Goal: Task Accomplishment & Management: Manage account settings

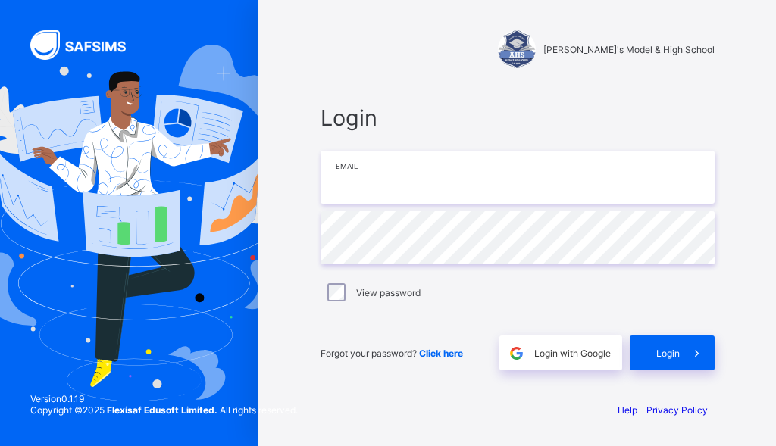
click at [414, 195] on input "email" at bounding box center [517, 177] width 394 height 53
type input "**********"
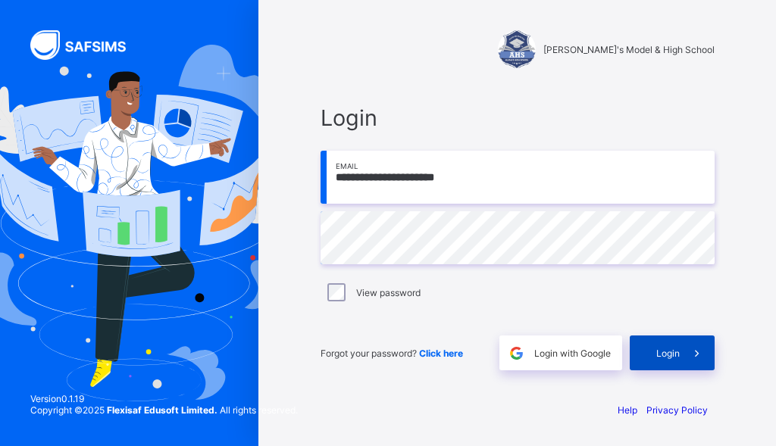
click at [665, 355] on span "Login" at bounding box center [667, 353] width 23 height 11
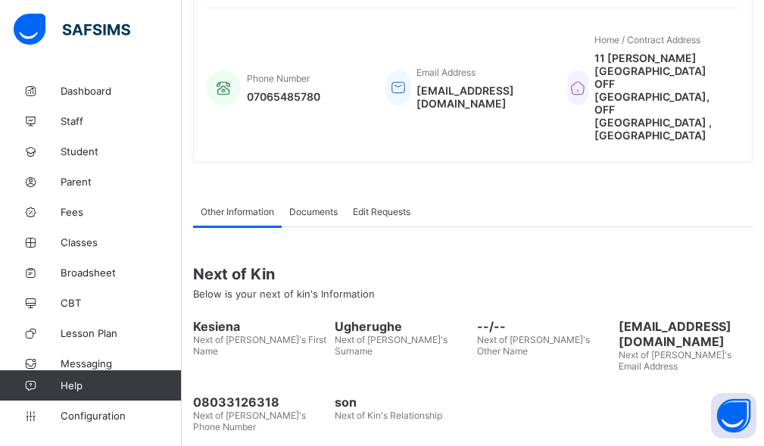
scroll to position [386, 0]
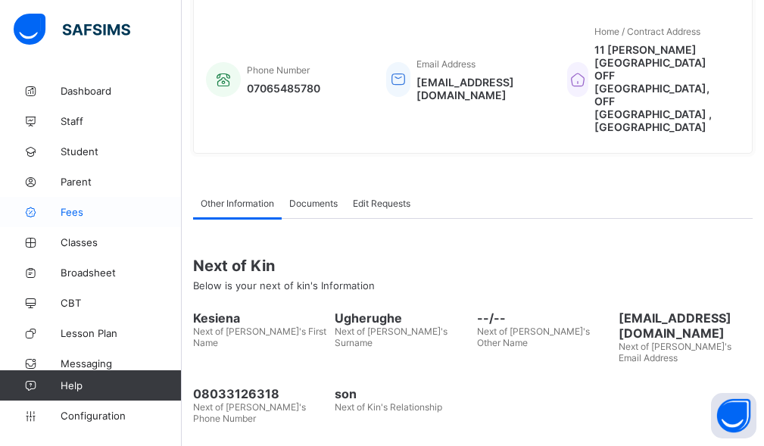
click at [100, 216] on span "Fees" at bounding box center [121, 212] width 121 height 12
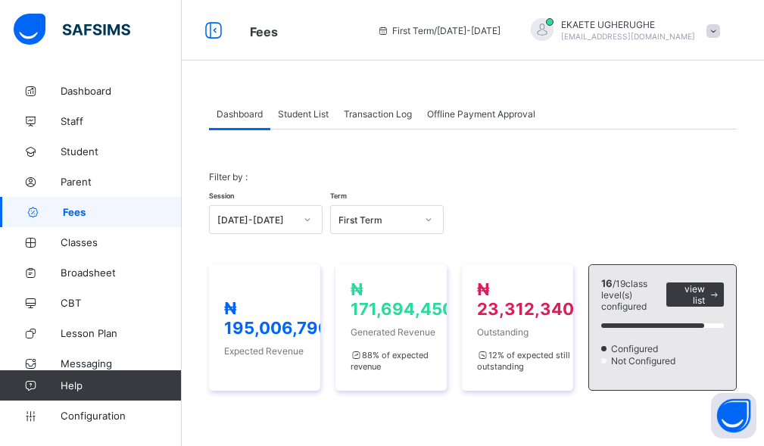
click at [305, 109] on span "Student List" at bounding box center [303, 113] width 51 height 11
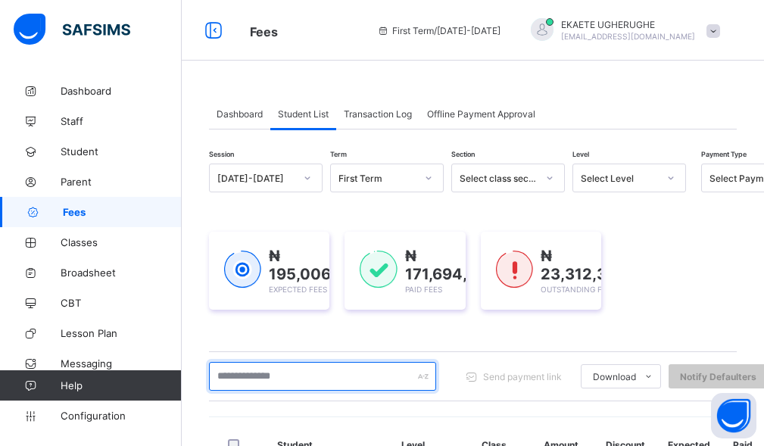
click at [306, 384] on input "text" at bounding box center [322, 376] width 227 height 29
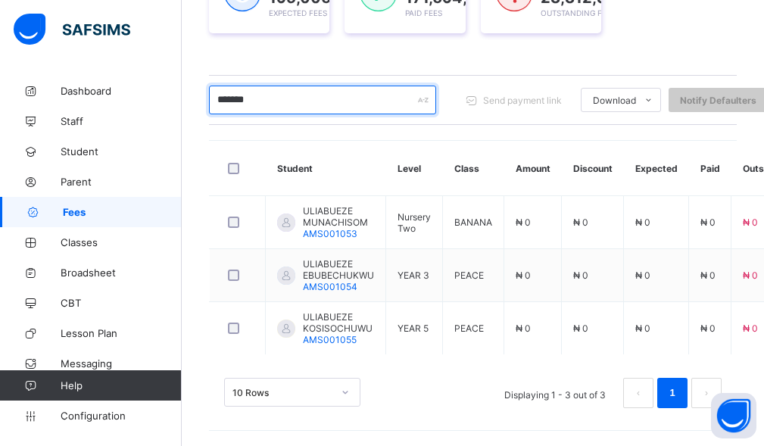
scroll to position [276, 0]
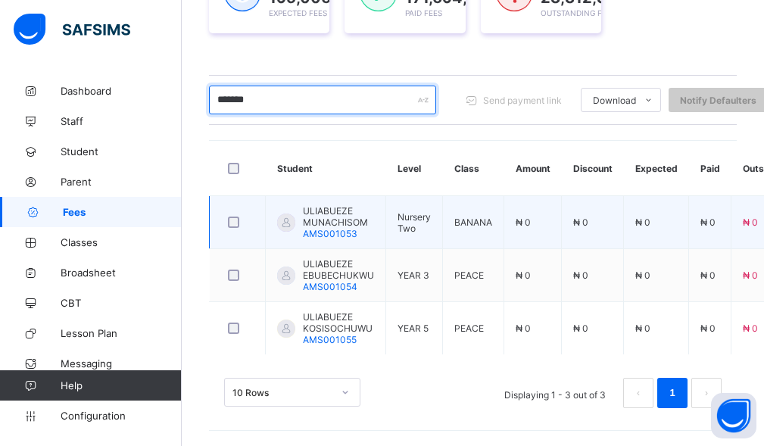
type input "*******"
click at [360, 233] on div "ULIABUEZE MUNACHISOM AMS001053" at bounding box center [338, 222] width 71 height 34
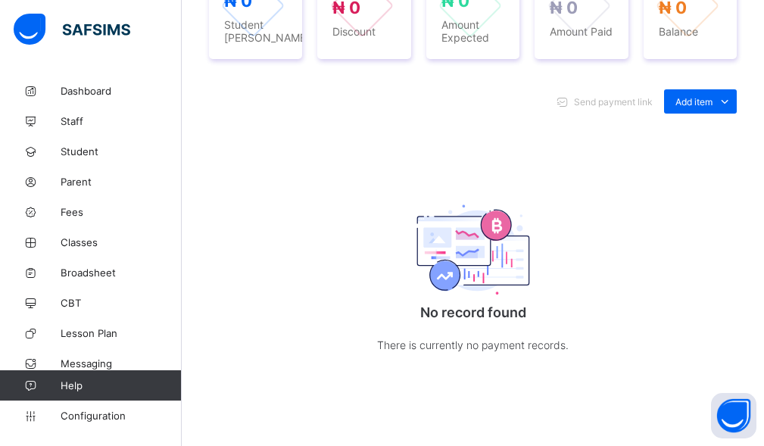
scroll to position [642, 0]
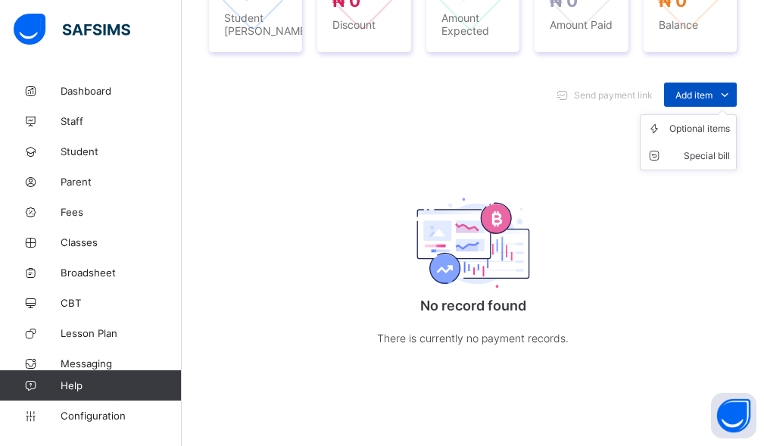
click at [713, 97] on span "Add item" at bounding box center [694, 94] width 37 height 11
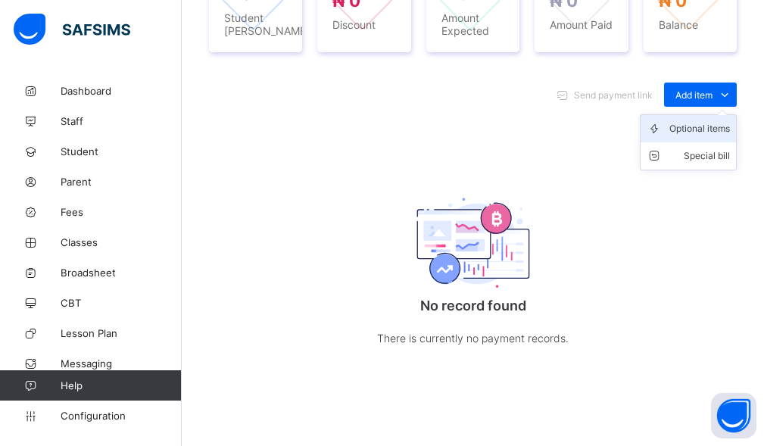
click at [714, 125] on div "Optional items" at bounding box center [700, 128] width 61 height 15
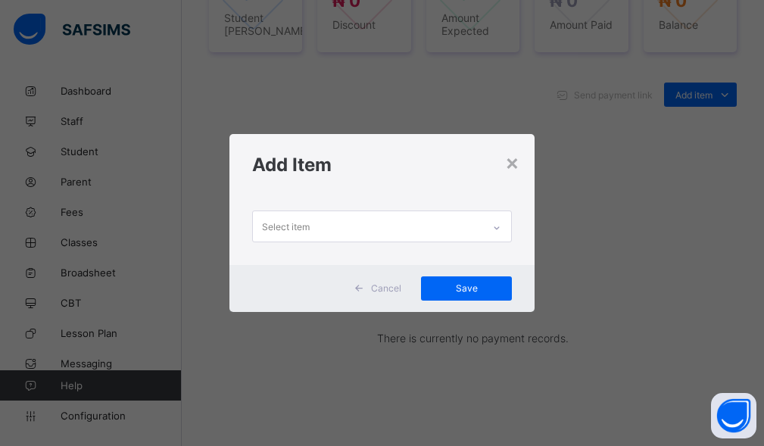
click at [314, 236] on div "Select item" at bounding box center [368, 226] width 230 height 30
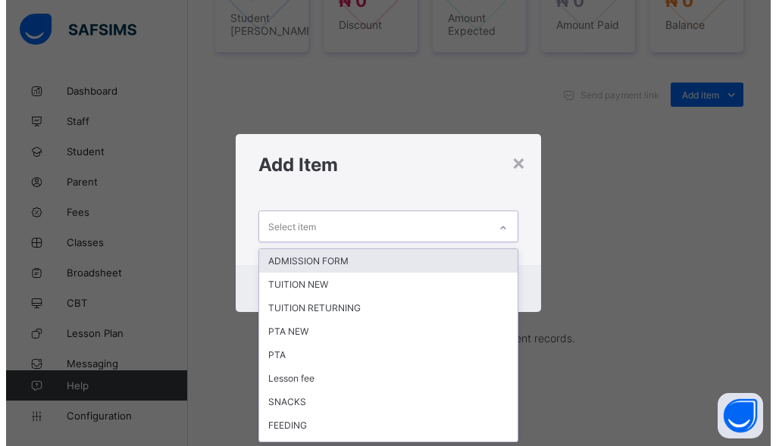
scroll to position [0, 0]
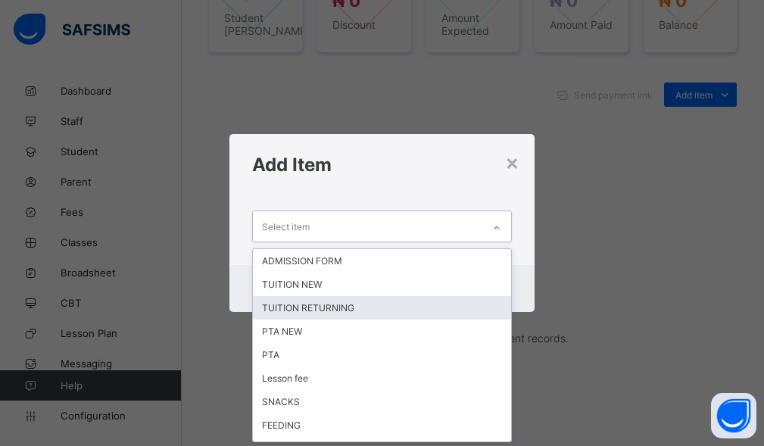
click at [305, 305] on div "TUITION RETURNING" at bounding box center [382, 307] width 259 height 23
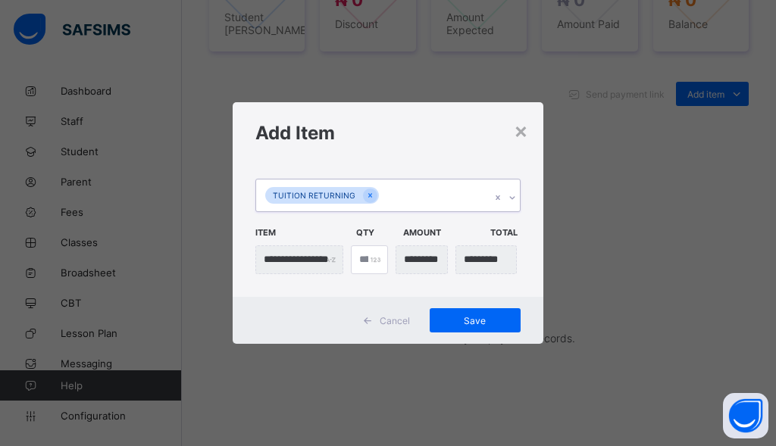
click at [392, 199] on div "TUITION RETURNING" at bounding box center [373, 196] width 235 height 32
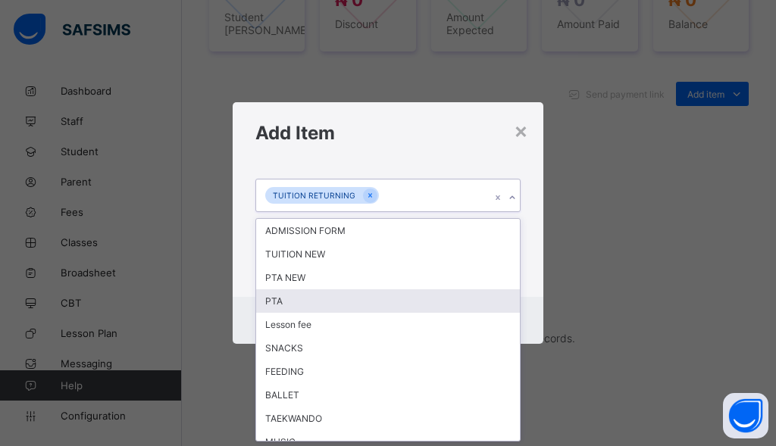
click at [293, 305] on div "PTA" at bounding box center [388, 300] width 264 height 23
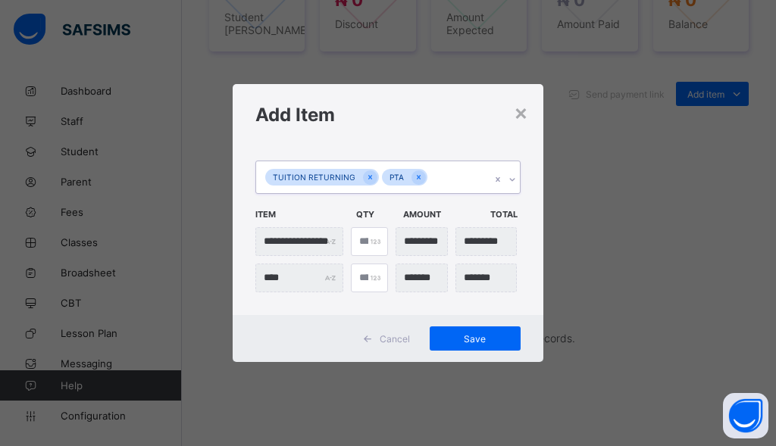
click at [447, 181] on div "TUITION RETURNING PTA" at bounding box center [373, 177] width 235 height 32
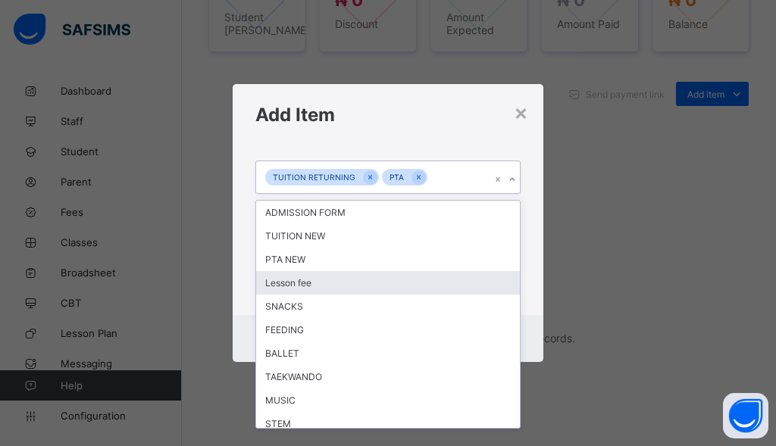
click at [330, 292] on div "Lesson fee" at bounding box center [388, 282] width 264 height 23
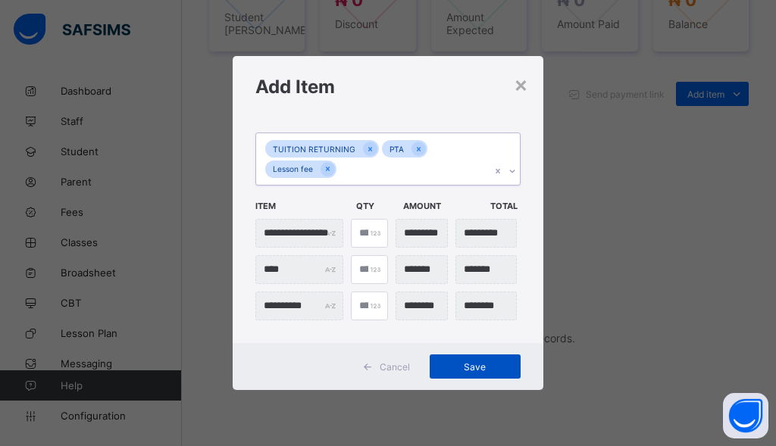
click at [482, 364] on span "Save" at bounding box center [475, 366] width 68 height 11
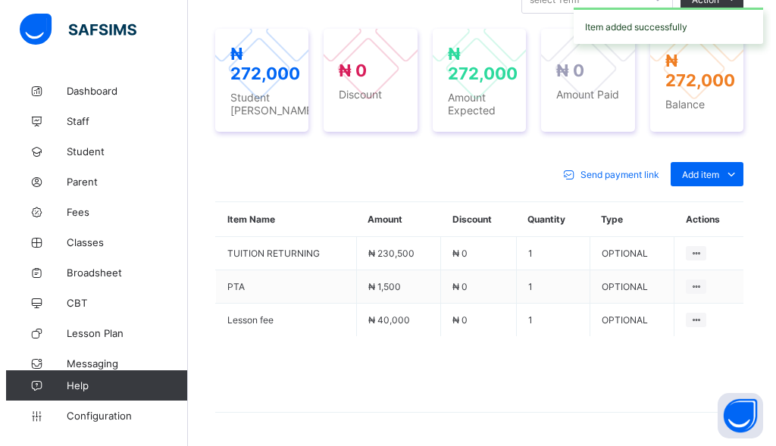
scroll to position [556, 0]
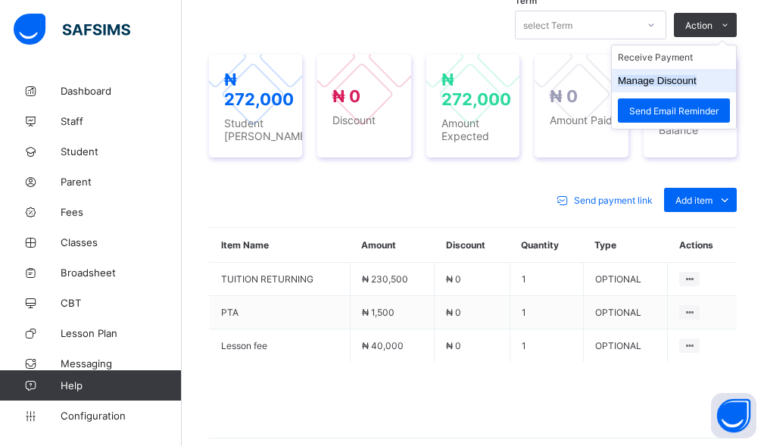
click at [667, 80] on button "Manage Discount" at bounding box center [657, 80] width 79 height 11
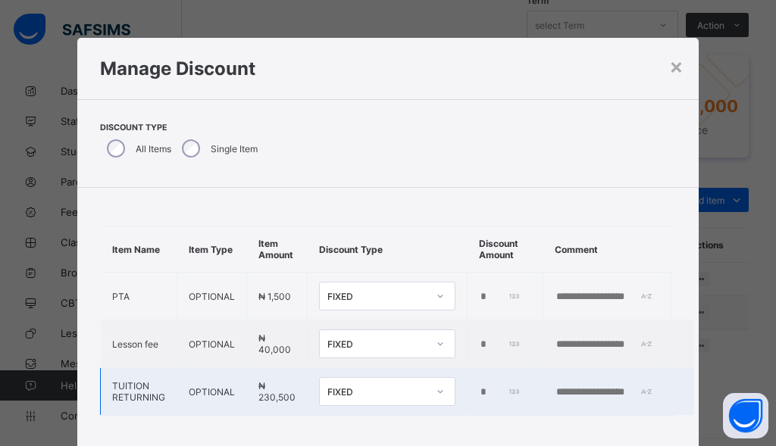
scroll to position [9, 0]
click at [479, 386] on input "*" at bounding box center [500, 392] width 42 height 12
type input "******"
click at [570, 386] on input "text" at bounding box center [606, 392] width 105 height 12
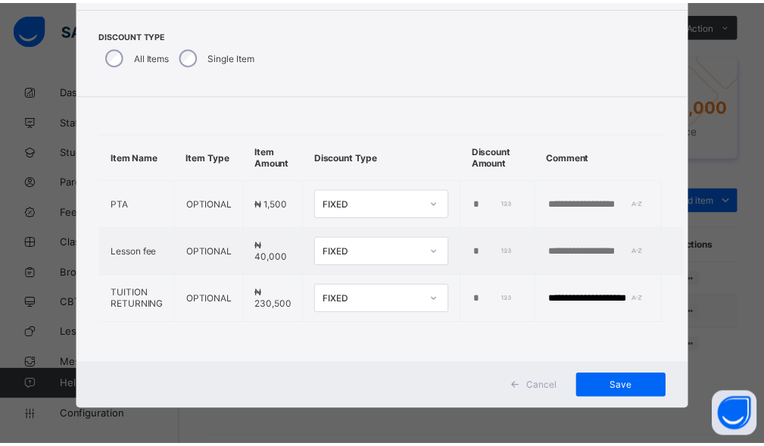
scroll to position [95, 0]
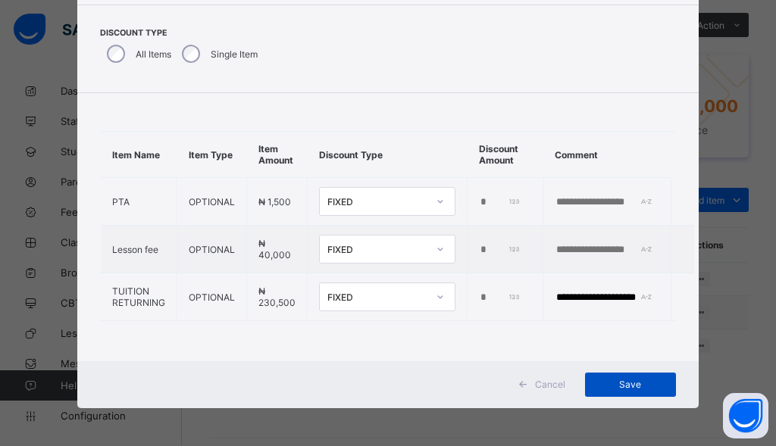
type input "**********"
click at [633, 385] on span "Save" at bounding box center [630, 384] width 68 height 11
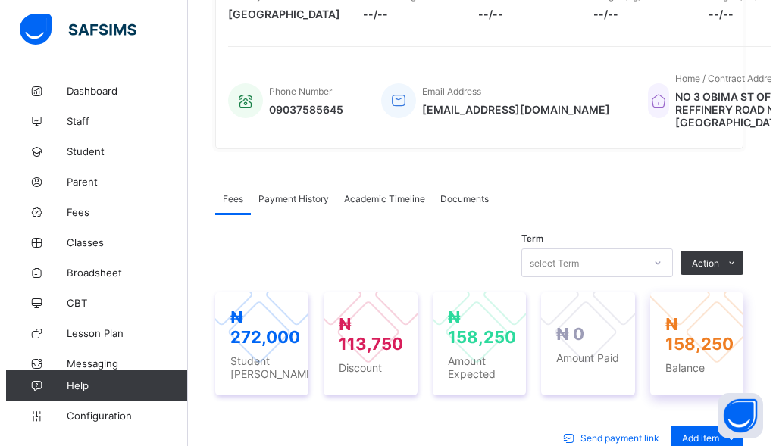
scroll to position [405, 0]
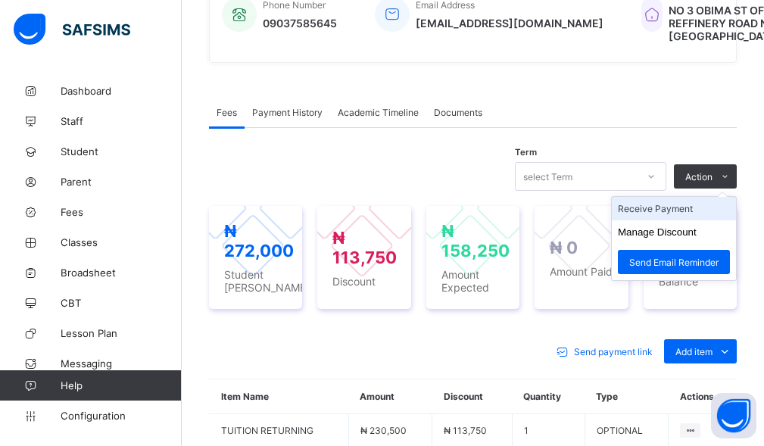
click at [661, 206] on li "Receive Payment" at bounding box center [674, 208] width 124 height 23
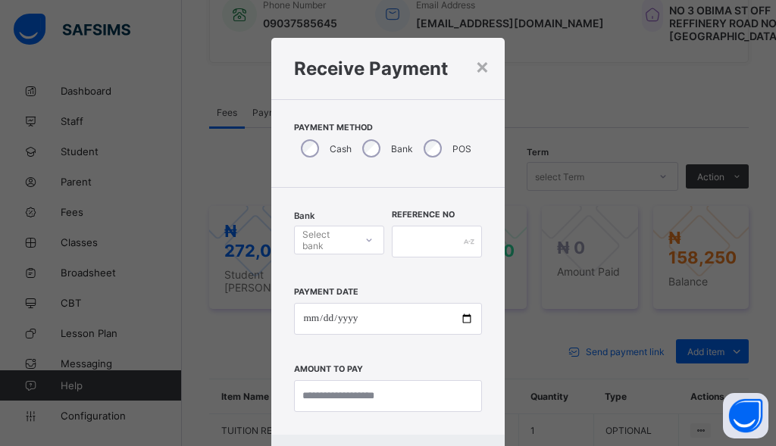
click at [323, 245] on div "Select bank" at bounding box center [327, 240] width 51 height 29
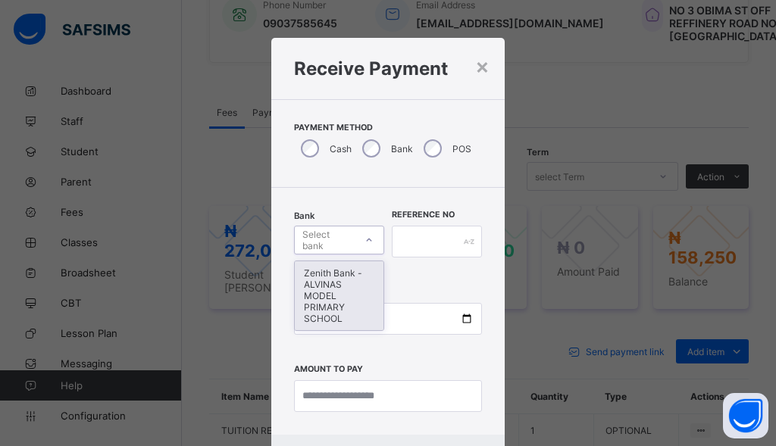
click at [334, 288] on div "Zenith Bank - ALVINAS MODEL PRIMARY SCHOOL" at bounding box center [339, 295] width 89 height 69
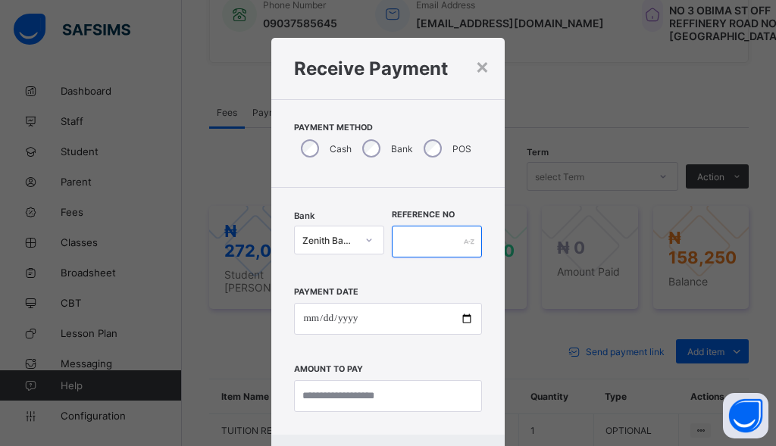
click at [420, 240] on input "text" at bounding box center [437, 242] width 90 height 32
type input "*"
type input "******"
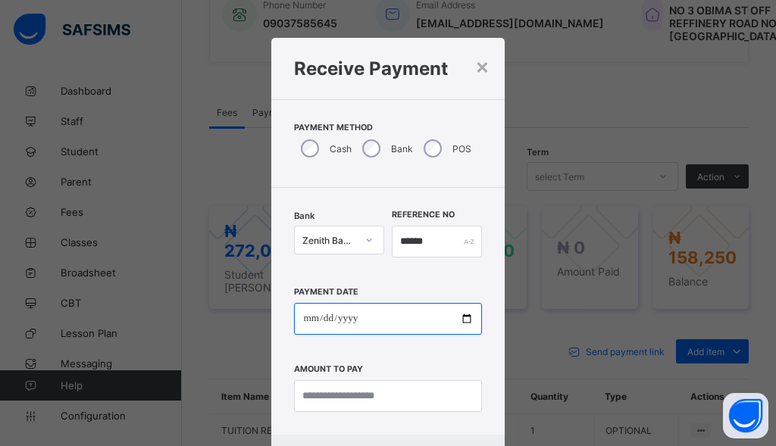
click at [298, 320] on input "date" at bounding box center [387, 319] width 187 height 32
type input "**********"
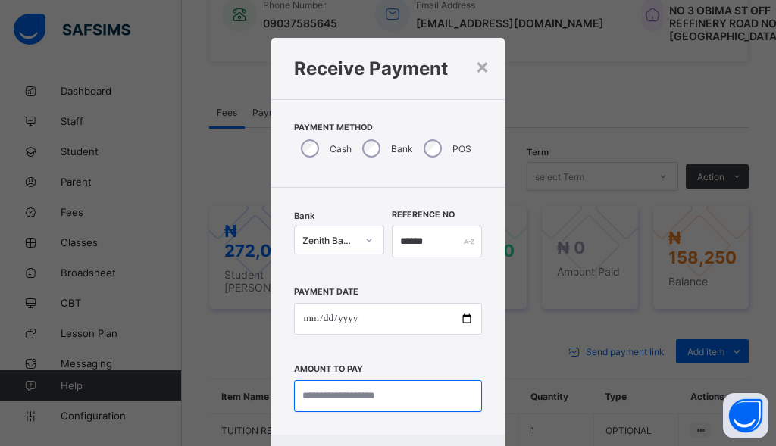
click at [356, 405] on input "currency" at bounding box center [387, 396] width 187 height 32
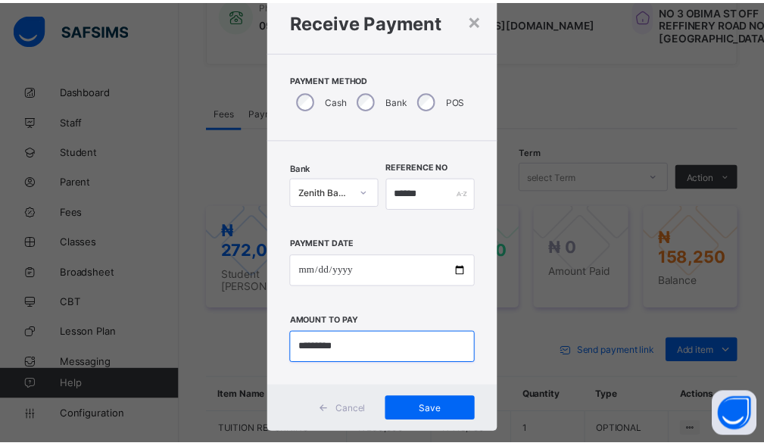
scroll to position [73, 0]
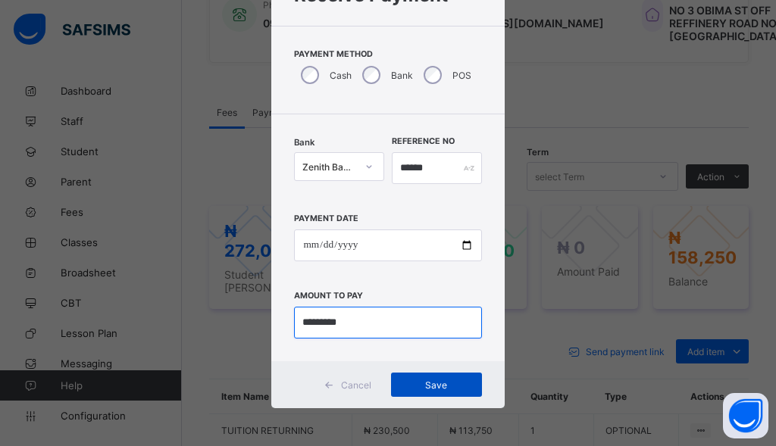
type input "*********"
click at [441, 389] on div "Save" at bounding box center [436, 385] width 91 height 24
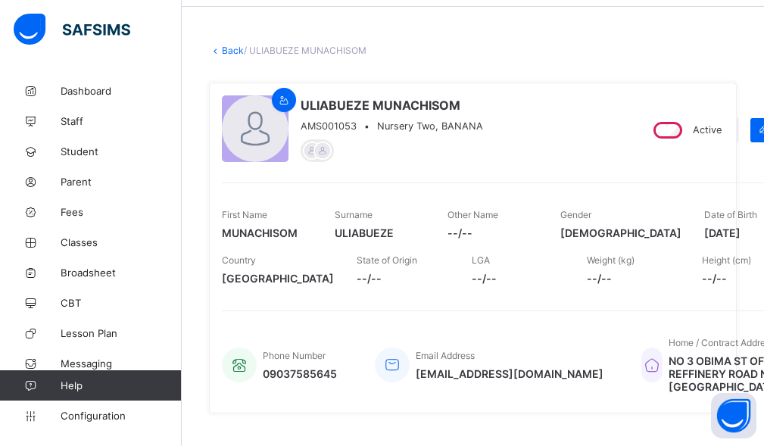
scroll to position [0, 0]
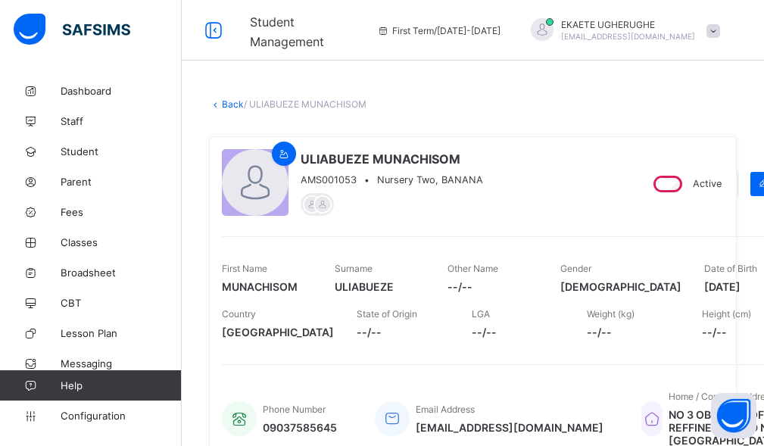
click at [230, 101] on link "Back" at bounding box center [233, 103] width 22 height 11
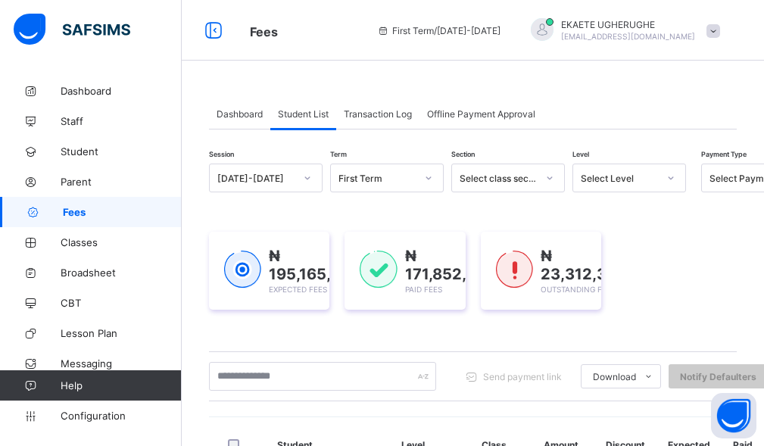
click at [298, 229] on div "₦ 195,165,040 Expected Fees ₦ 171,852,700 Paid Fees ₦ 23,312,340 Outstanding Fe…" at bounding box center [473, 270] width 528 height 123
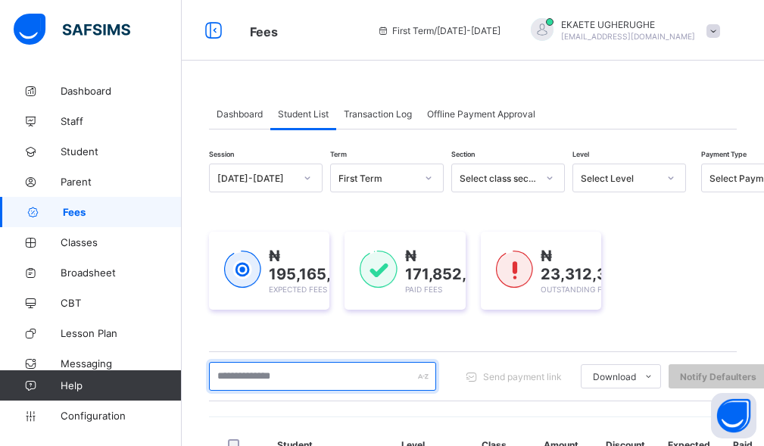
click at [301, 362] on input "text" at bounding box center [322, 376] width 227 height 29
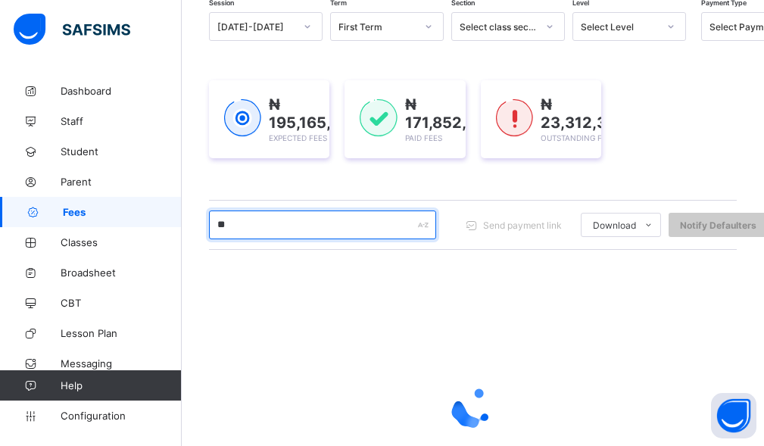
type input "*******"
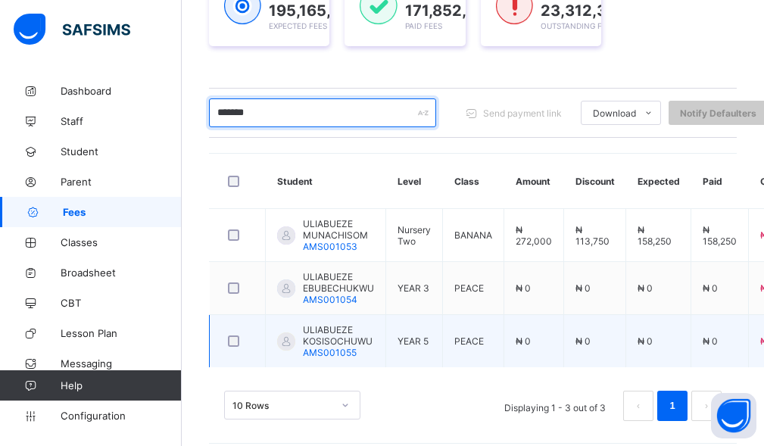
scroll to position [276, 0]
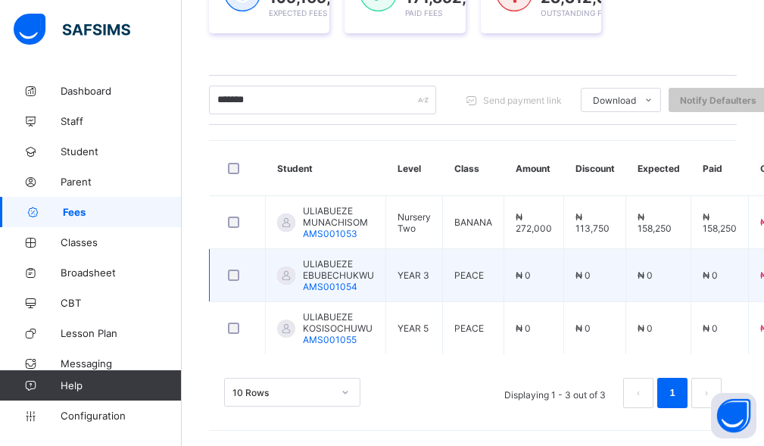
click at [356, 287] on div "ULIABUEZE EBUBECHUKWU AMS001054" at bounding box center [338, 275] width 71 height 34
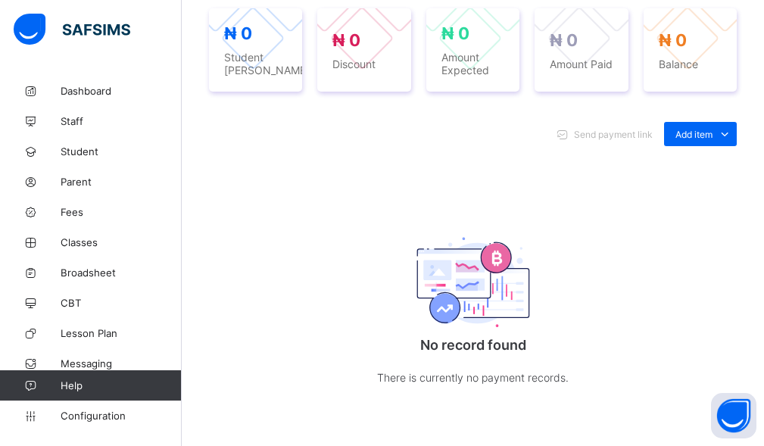
scroll to position [606, 0]
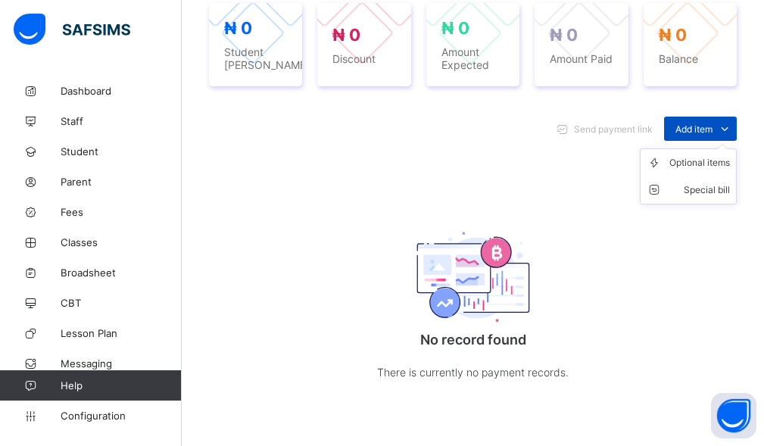
click at [713, 135] on span "Add item" at bounding box center [694, 128] width 37 height 11
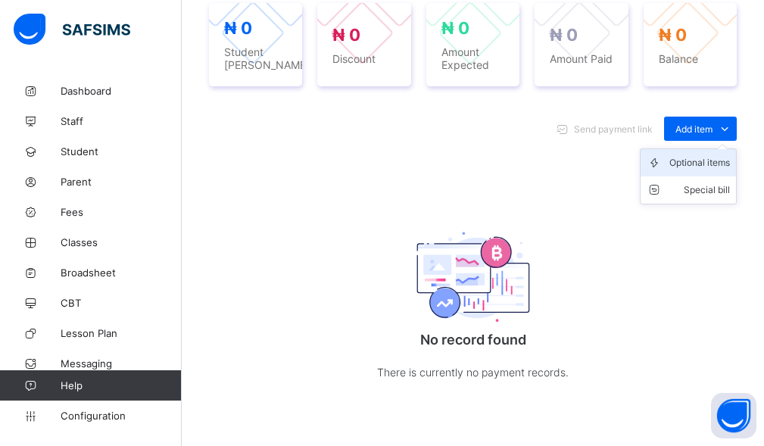
click at [707, 170] on div "Optional items" at bounding box center [700, 162] width 61 height 15
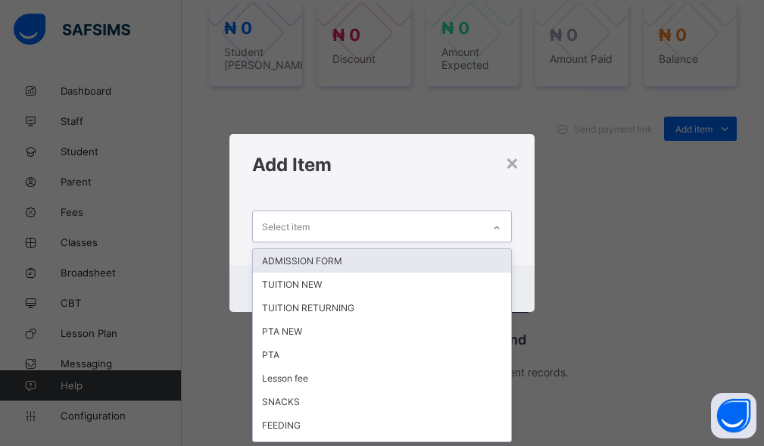
click at [394, 239] on div "Select item" at bounding box center [368, 226] width 230 height 30
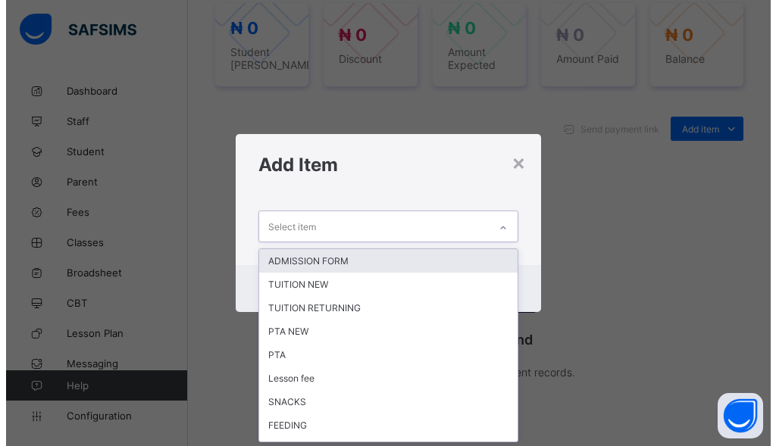
scroll to position [0, 0]
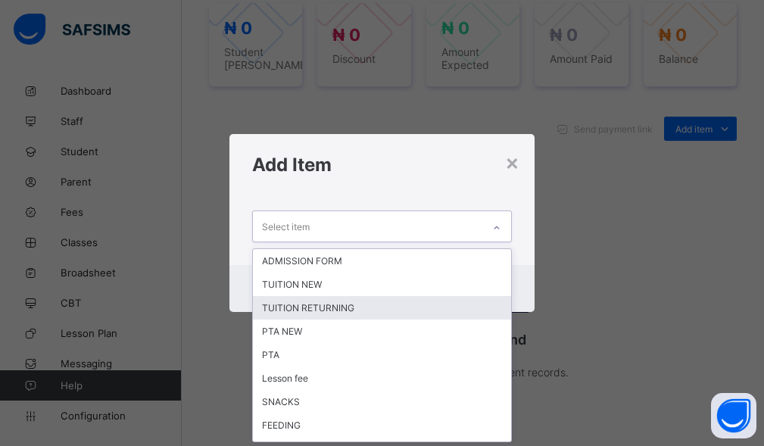
click at [333, 303] on div "TUITION RETURNING" at bounding box center [382, 307] width 259 height 23
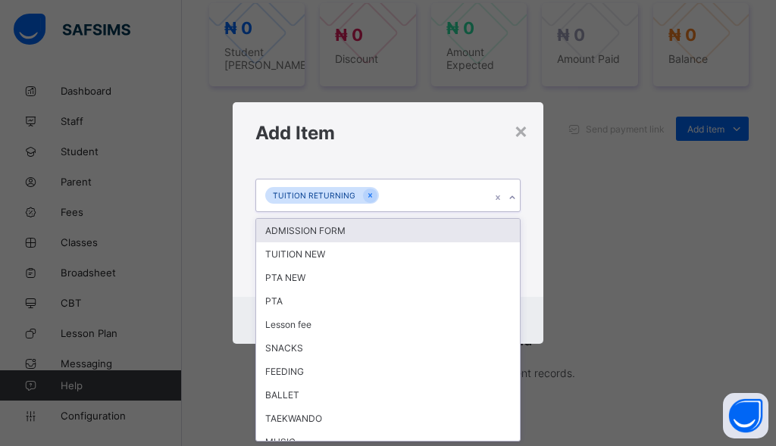
click at [405, 205] on div "TUITION RETURNING" at bounding box center [373, 196] width 235 height 32
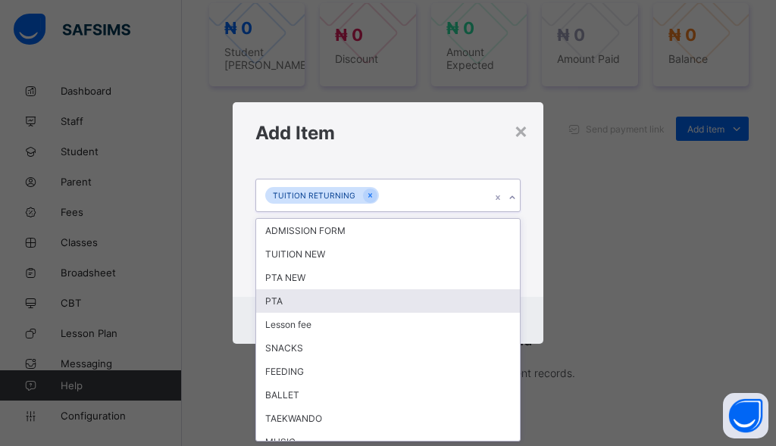
click at [305, 299] on div "PTA" at bounding box center [388, 300] width 264 height 23
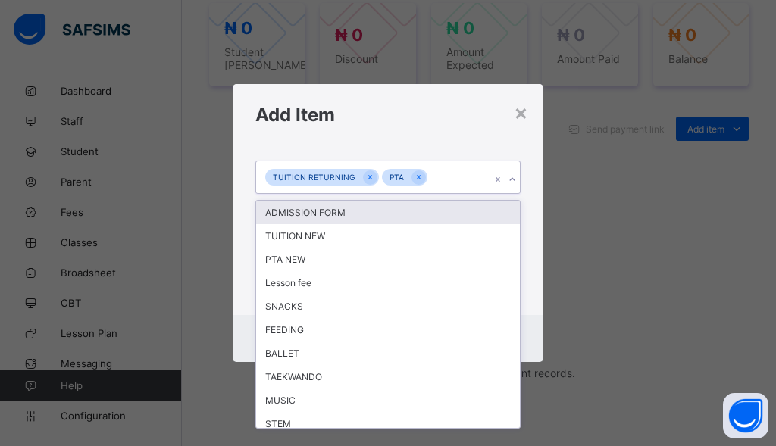
click at [435, 187] on div "TUITION RETURNING PTA" at bounding box center [373, 177] width 235 height 32
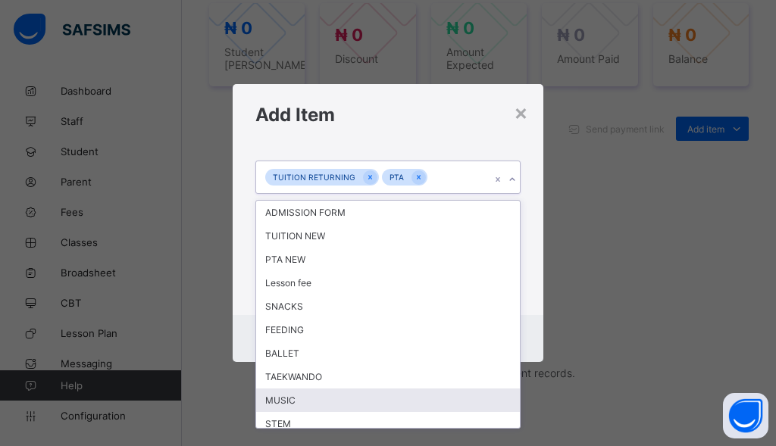
click at [311, 391] on div "MUSIC" at bounding box center [388, 400] width 264 height 23
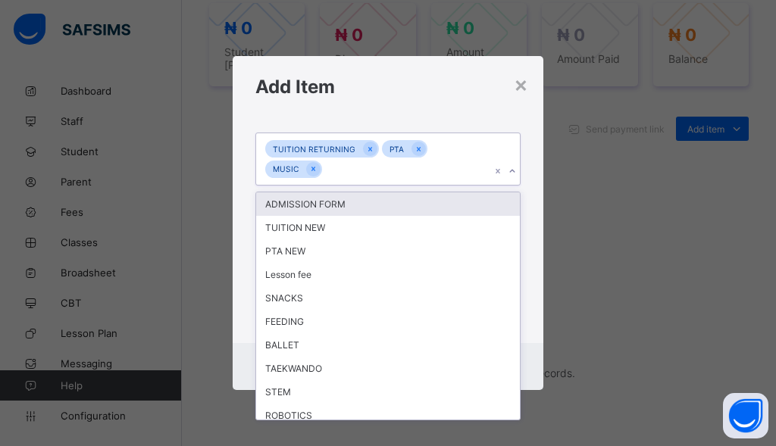
click at [373, 167] on div "TUITION RETURNING PTA MUSIC" at bounding box center [373, 159] width 235 height 52
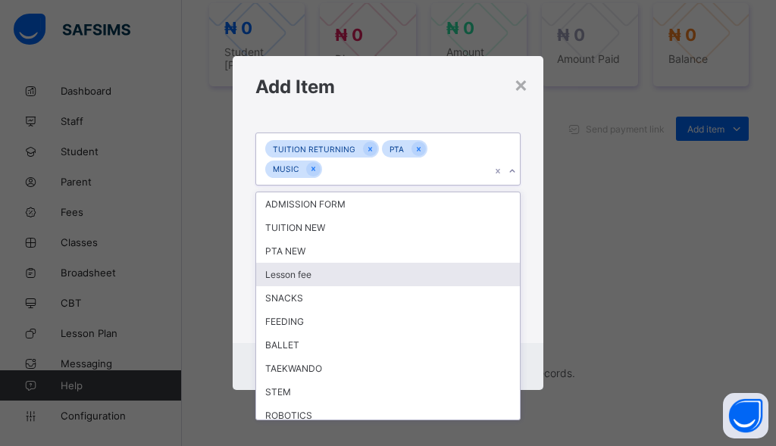
click at [307, 266] on div "Lesson fee" at bounding box center [388, 274] width 264 height 23
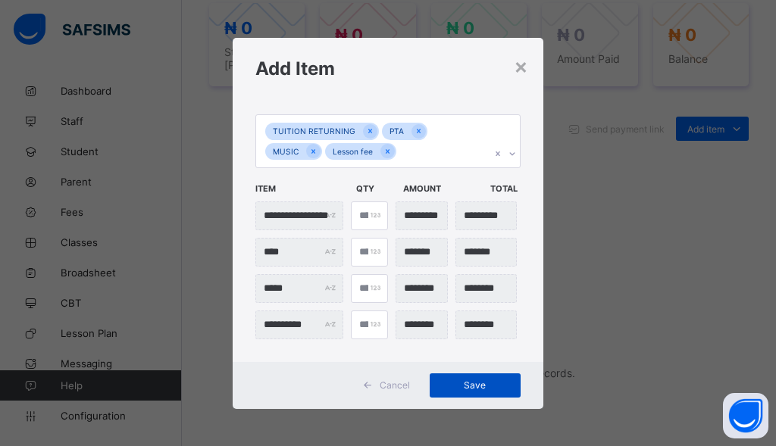
click at [475, 390] on span "Save" at bounding box center [475, 385] width 68 height 11
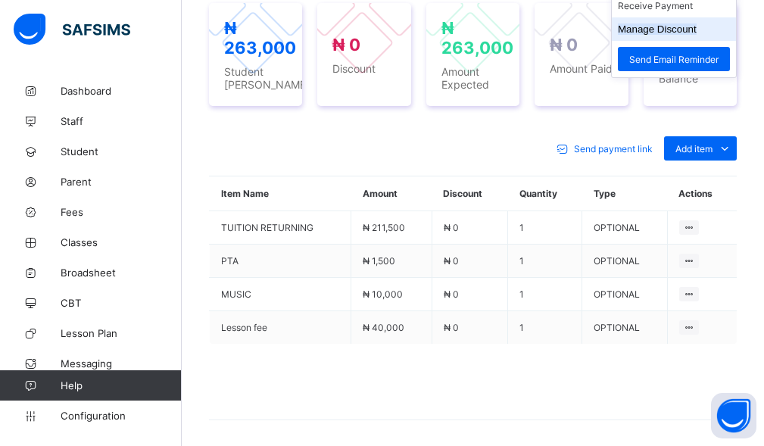
click at [679, 35] on button "Manage Discount" at bounding box center [657, 28] width 79 height 11
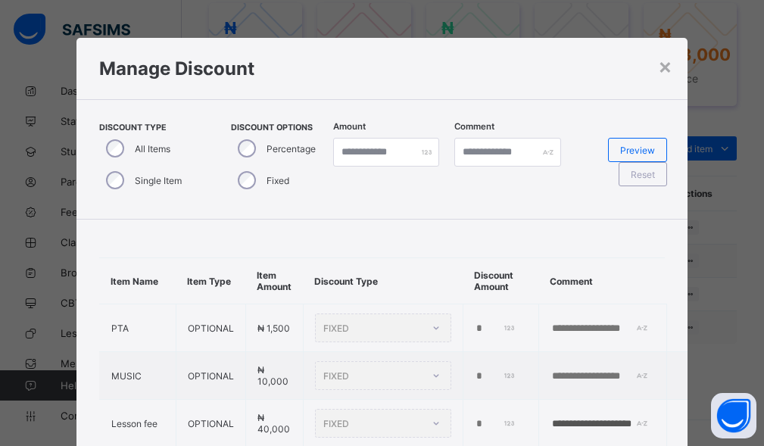
type input "*"
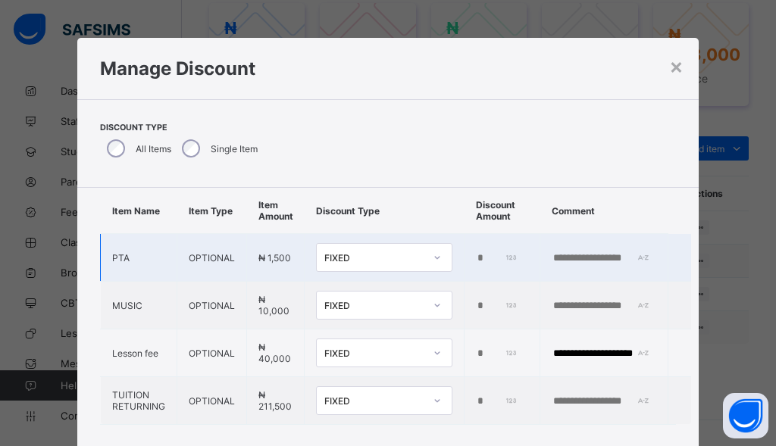
scroll to position [57, 0]
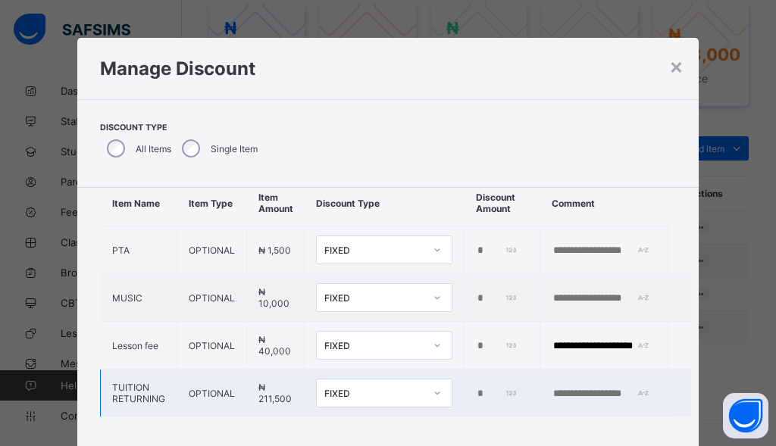
click at [469, 382] on td "*" at bounding box center [502, 394] width 76 height 48
click at [476, 388] on input "*" at bounding box center [497, 394] width 42 height 12
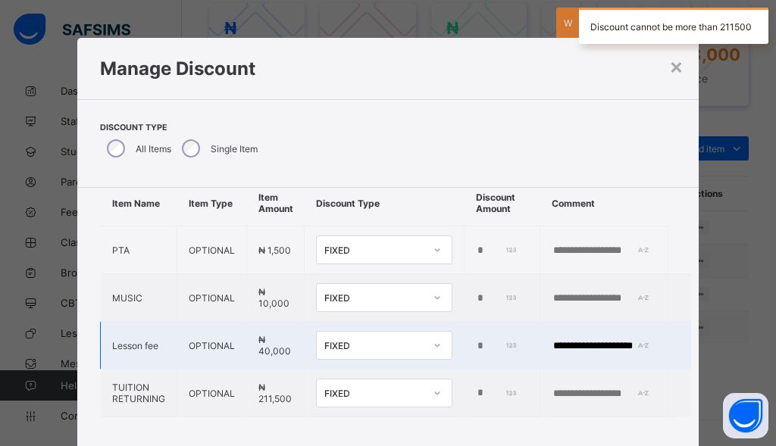
type input "******"
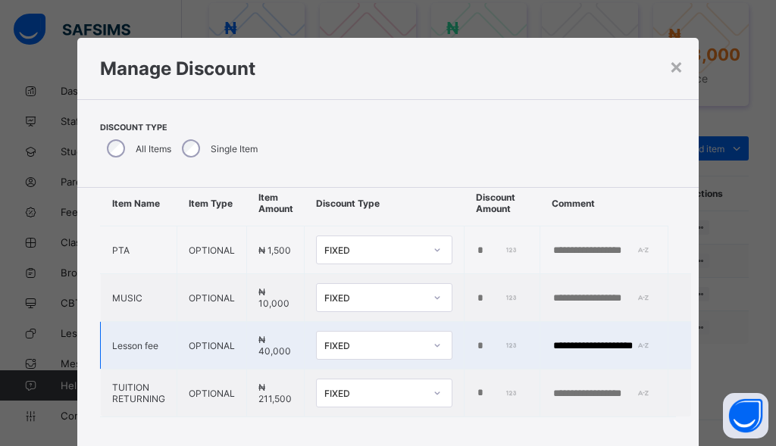
drag, startPoint x: 551, startPoint y: 334, endPoint x: 647, endPoint y: 330, distance: 96.3
click at [647, 340] on input "**********" at bounding box center [603, 346] width 105 height 12
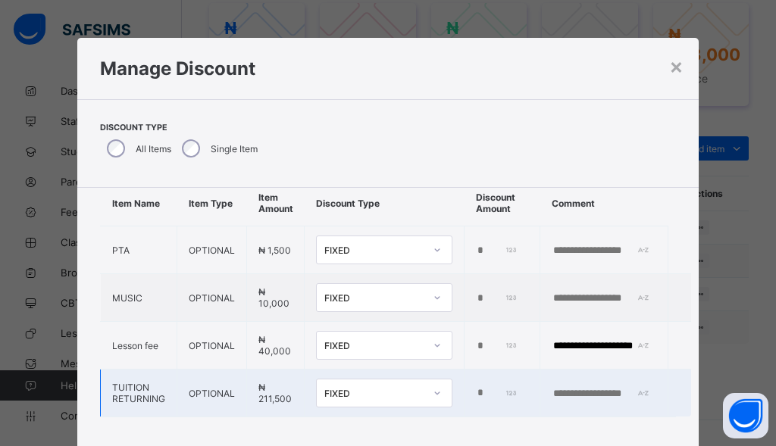
click at [567, 388] on input "text" at bounding box center [603, 394] width 105 height 12
paste input "**********"
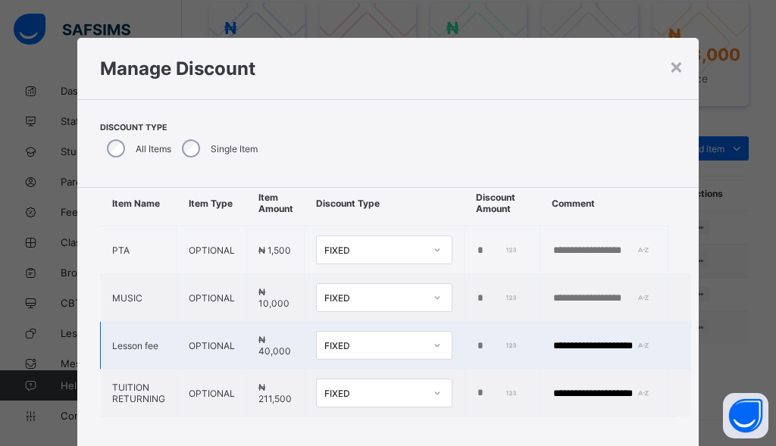
type input "**********"
drag, startPoint x: 657, startPoint y: 338, endPoint x: 533, endPoint y: 342, distance: 124.3
click at [533, 342] on tr "**********" at bounding box center [396, 346] width 591 height 48
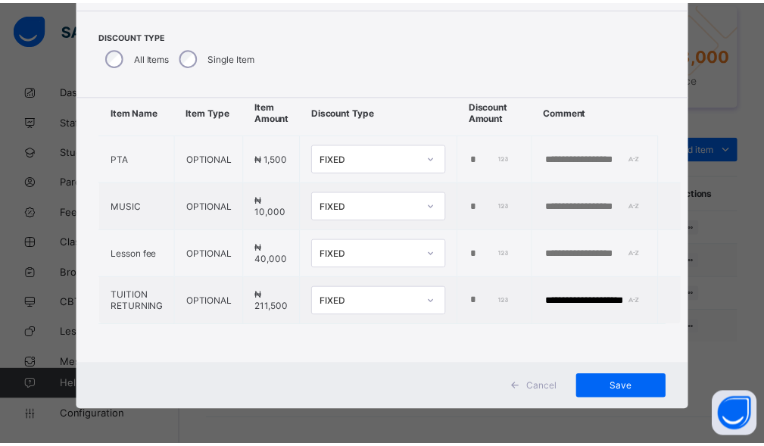
scroll to position [95, 0]
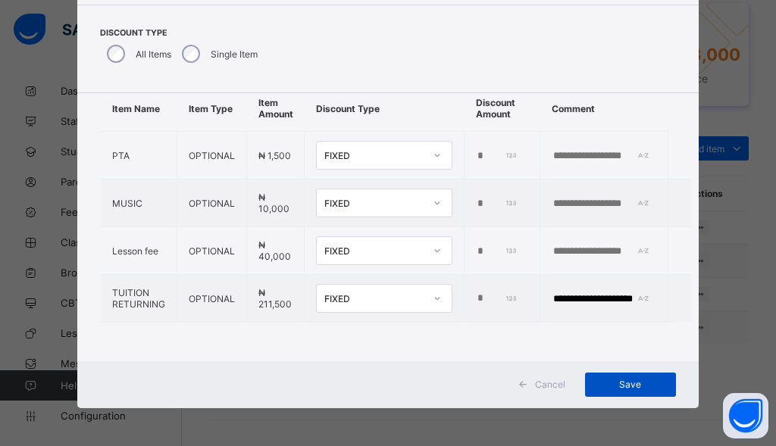
click at [626, 377] on div "Save" at bounding box center [630, 385] width 91 height 24
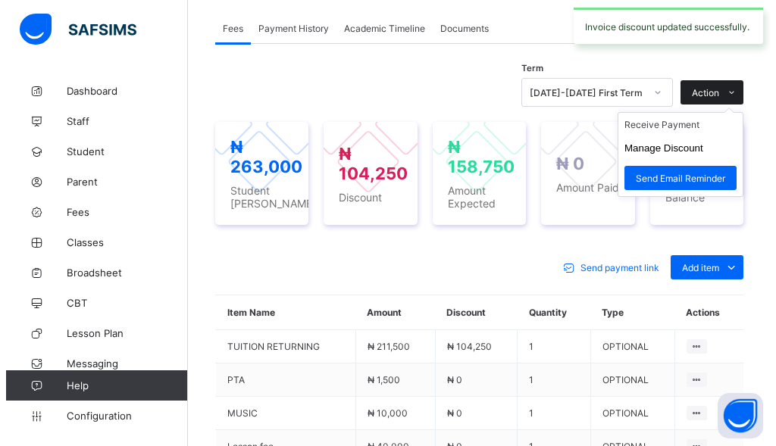
scroll to position [454, 0]
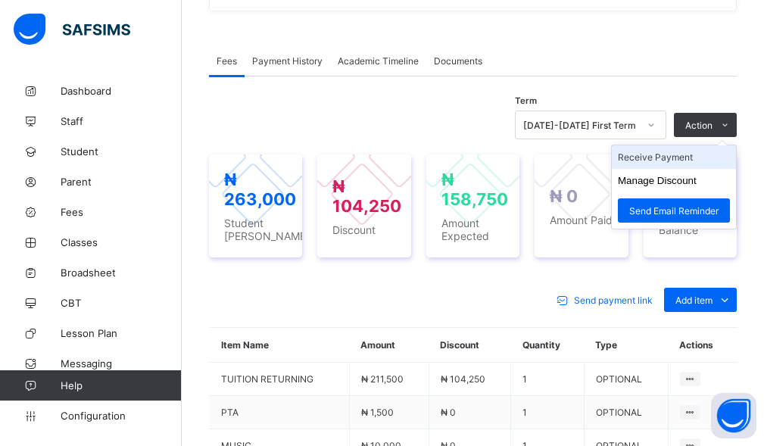
click at [671, 169] on li "Receive Payment" at bounding box center [674, 156] width 124 height 23
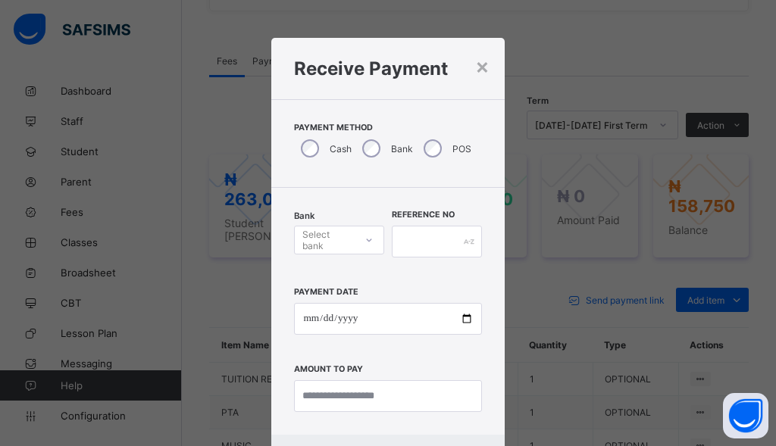
drag, startPoint x: 336, startPoint y: 238, endPoint x: 333, endPoint y: 250, distance: 12.5
click at [336, 239] on div "Select bank" at bounding box center [327, 240] width 51 height 29
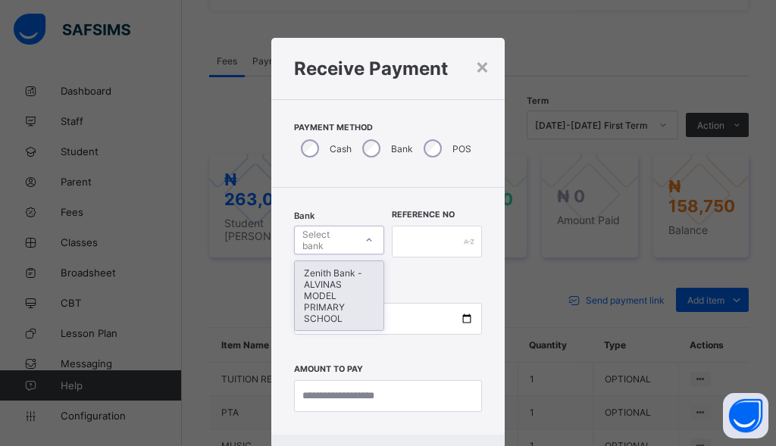
drag, startPoint x: 310, startPoint y: 297, endPoint x: 392, endPoint y: 250, distance: 94.3
click at [317, 298] on div "Zenith Bank - ALVINAS MODEL PRIMARY SCHOOL" at bounding box center [339, 295] width 89 height 69
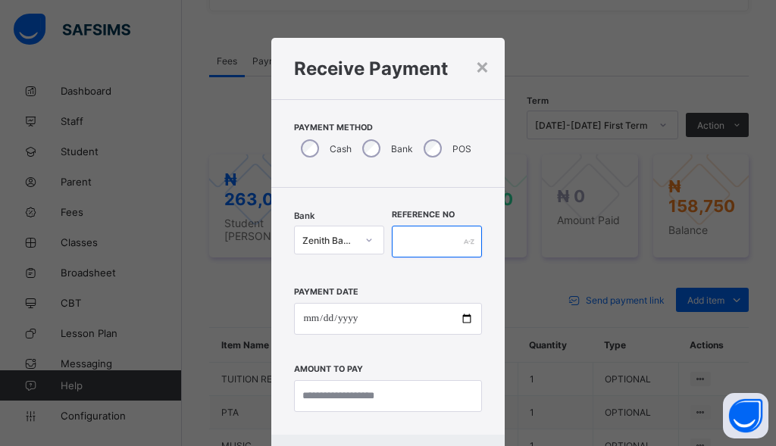
click at [405, 239] on input "text" at bounding box center [437, 242] width 90 height 32
type input "********"
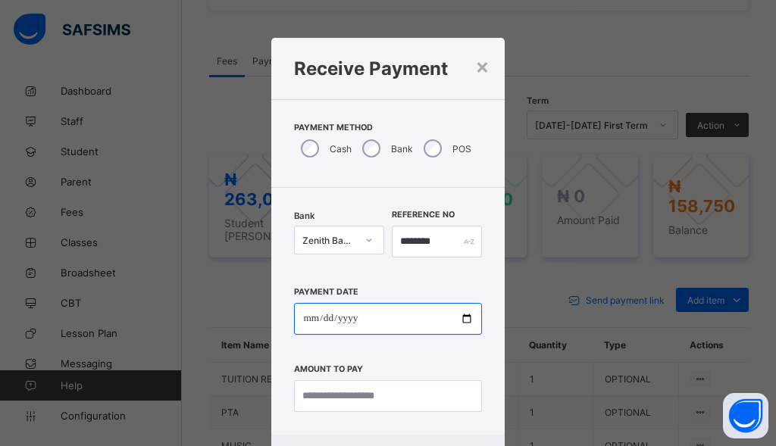
click at [305, 320] on input "date" at bounding box center [387, 319] width 187 height 32
type input "**********"
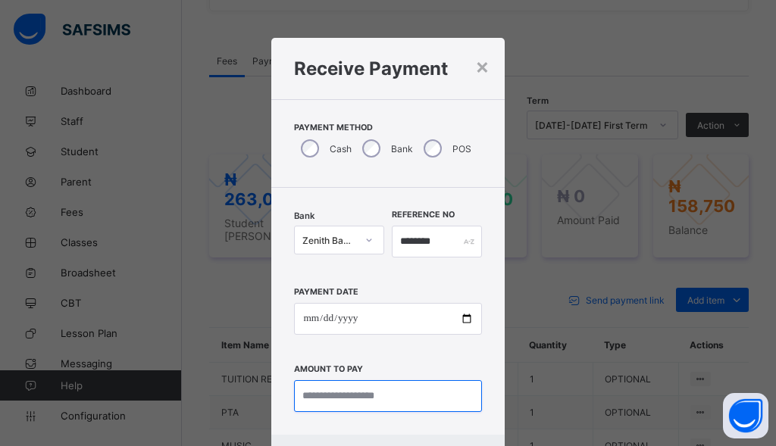
click at [329, 400] on input "currency" at bounding box center [387, 396] width 187 height 32
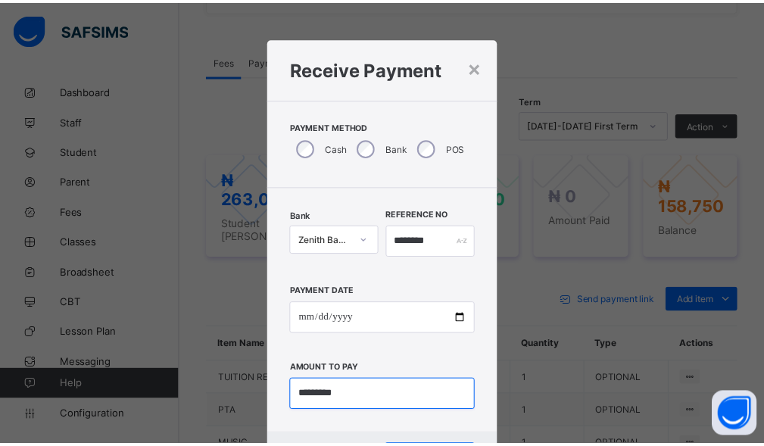
scroll to position [73, 0]
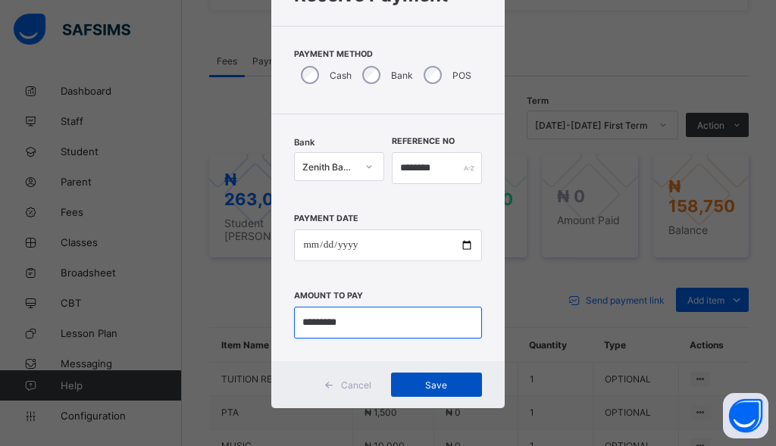
type input "*********"
click at [433, 383] on span "Save" at bounding box center [436, 385] width 68 height 11
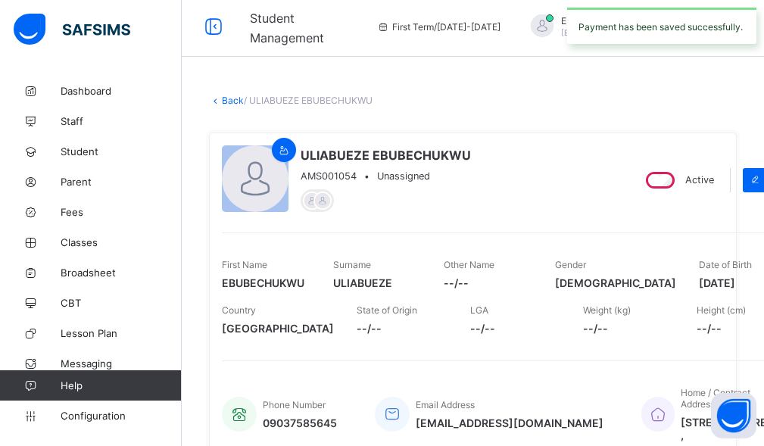
scroll to position [0, 0]
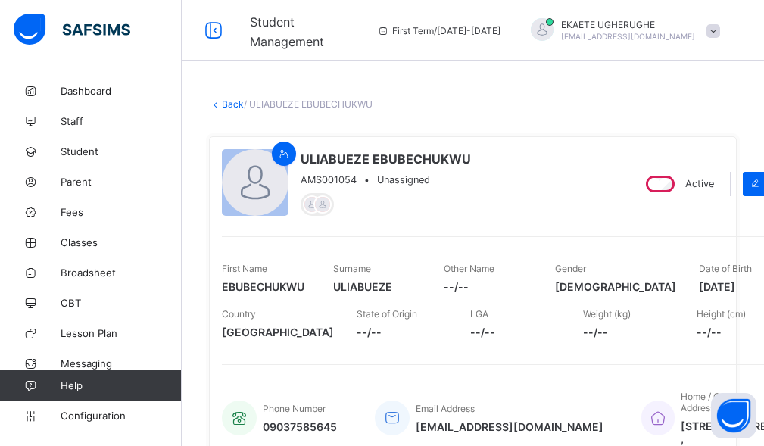
click at [237, 106] on link "Back" at bounding box center [233, 103] width 22 height 11
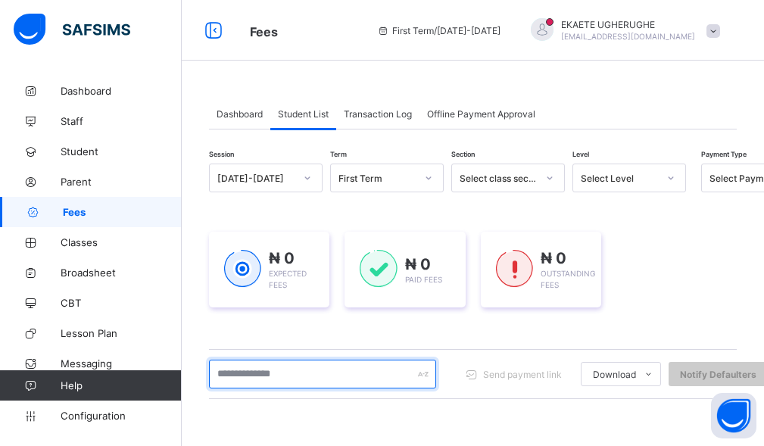
click at [273, 376] on input "text" at bounding box center [322, 374] width 227 height 29
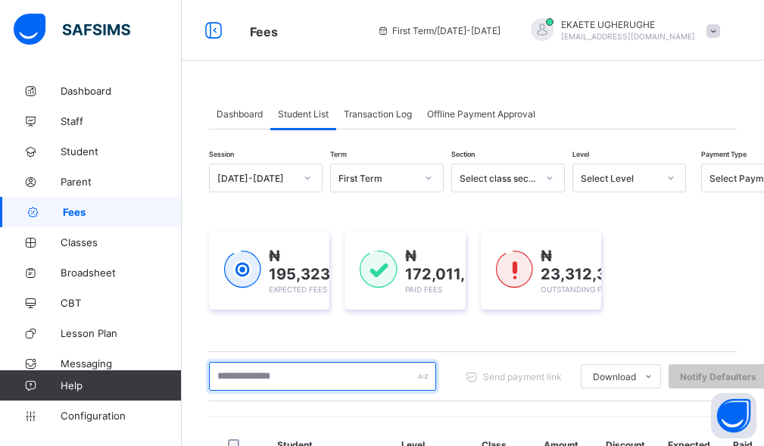
click at [317, 374] on input "text" at bounding box center [322, 376] width 227 height 29
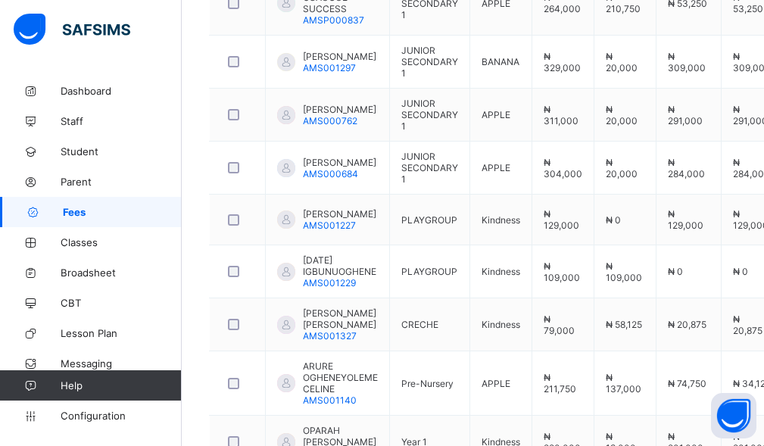
scroll to position [214, 0]
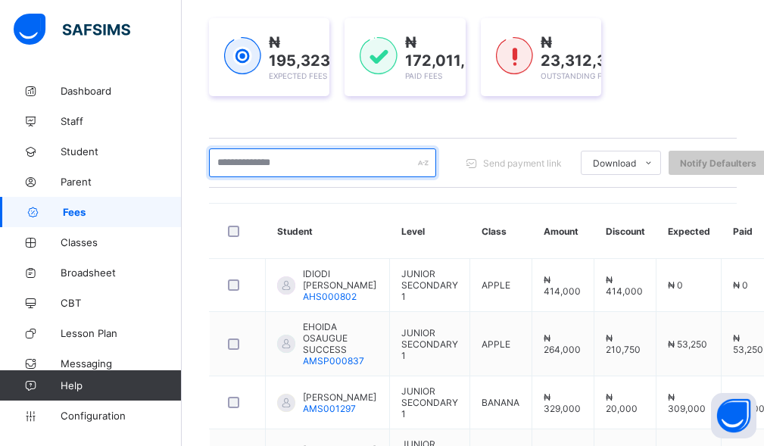
click at [290, 162] on input "text" at bounding box center [322, 162] width 227 height 29
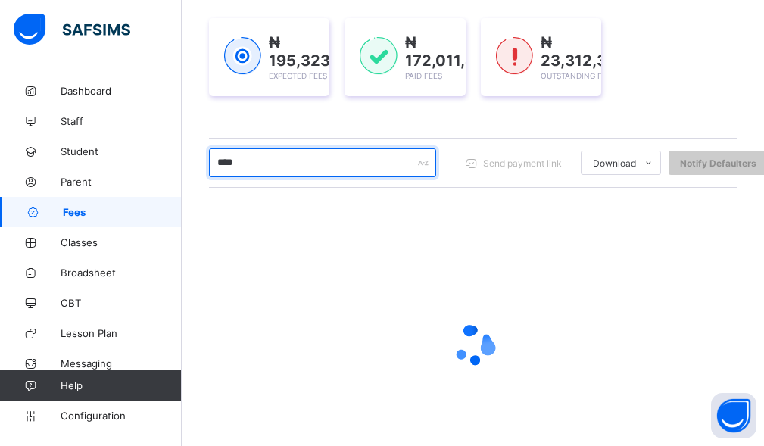
type input "*******"
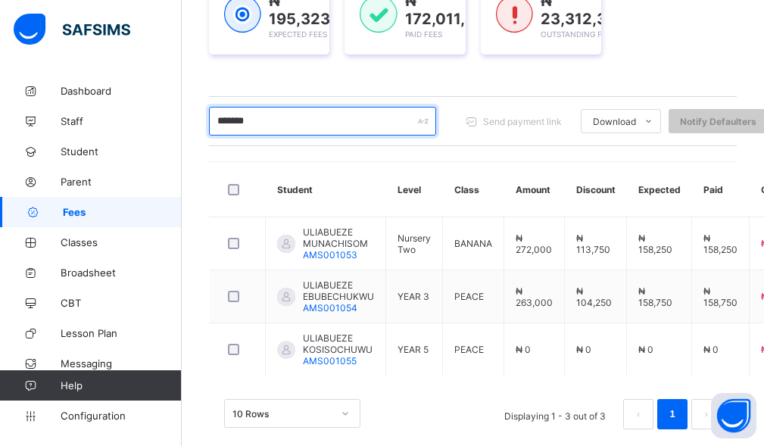
scroll to position [276, 0]
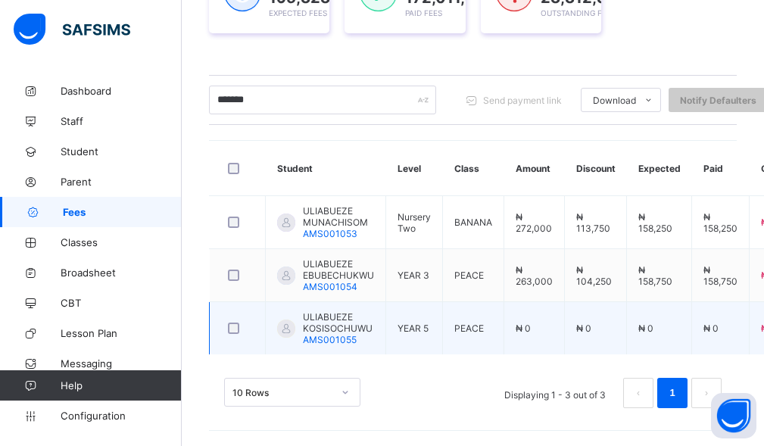
click at [355, 325] on span "ULIABUEZE KOSISOCHUWU" at bounding box center [338, 322] width 71 height 23
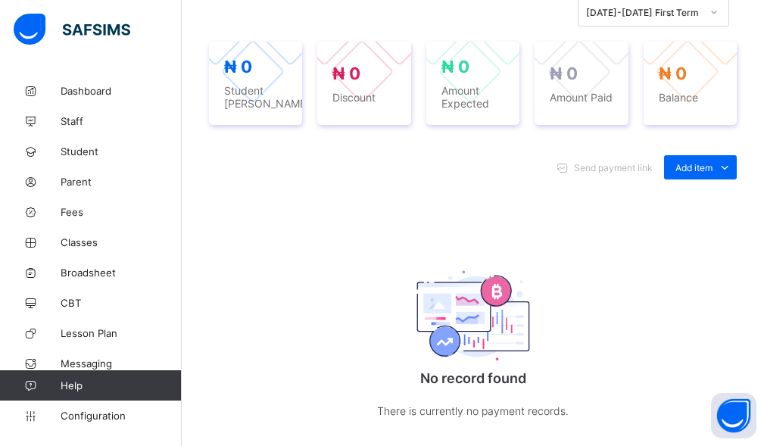
scroll to position [606, 0]
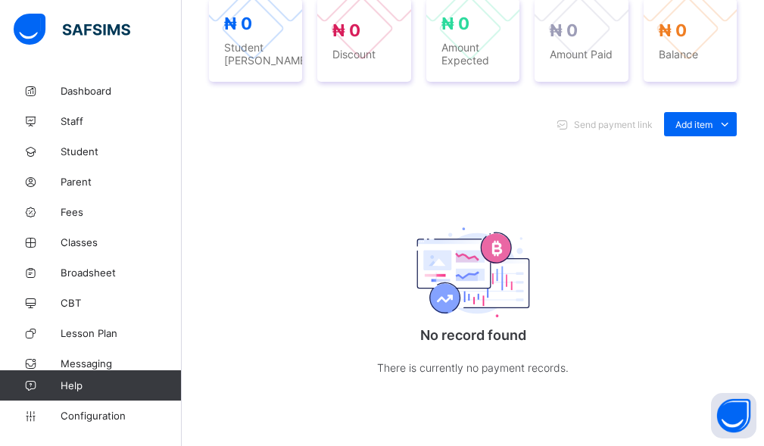
click at [712, 179] on div "Send payment link Add item Optional items Special bill No record found There is…" at bounding box center [473, 260] width 528 height 326
click at [704, 166] on div "Optional items" at bounding box center [700, 158] width 61 height 15
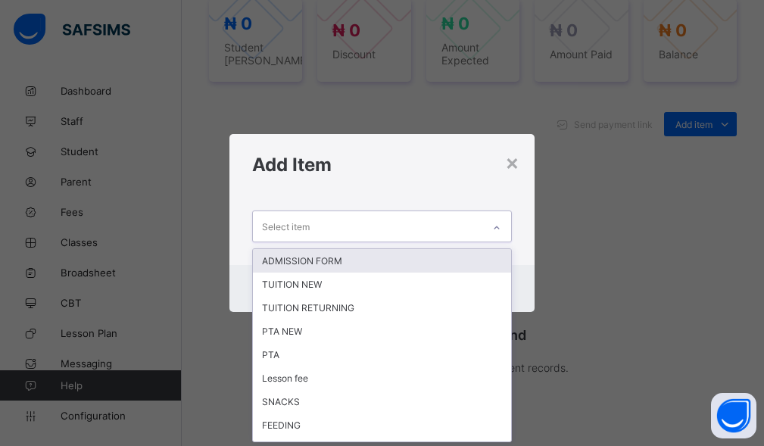
click at [355, 223] on div "Select item" at bounding box center [368, 226] width 230 height 30
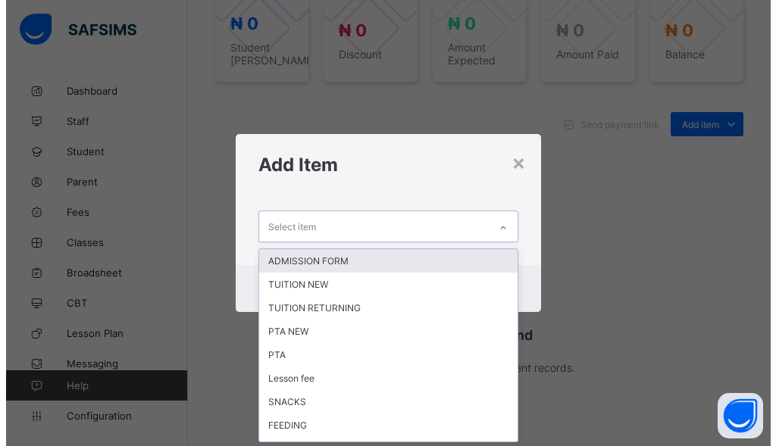
scroll to position [0, 0]
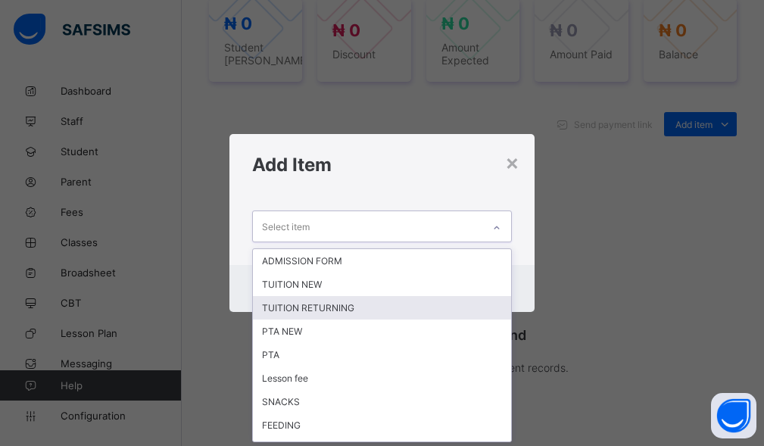
click at [298, 301] on div "TUITION RETURNING" at bounding box center [382, 307] width 259 height 23
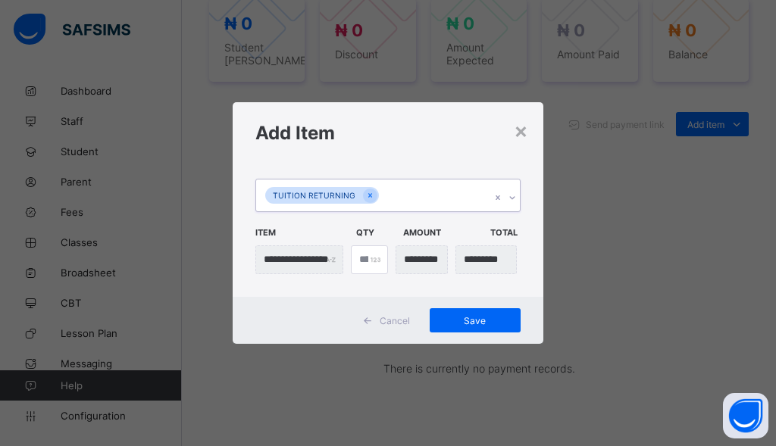
drag, startPoint x: 402, startPoint y: 196, endPoint x: 395, endPoint y: 199, distance: 8.2
click at [401, 196] on div "TUITION RETURNING" at bounding box center [373, 196] width 235 height 32
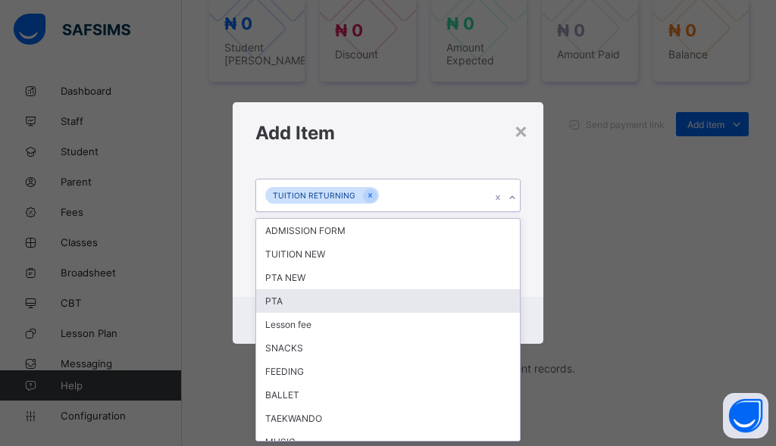
drag, startPoint x: 289, startPoint y: 295, endPoint x: 342, endPoint y: 248, distance: 70.8
click at [290, 295] on div "PTA" at bounding box center [388, 300] width 264 height 23
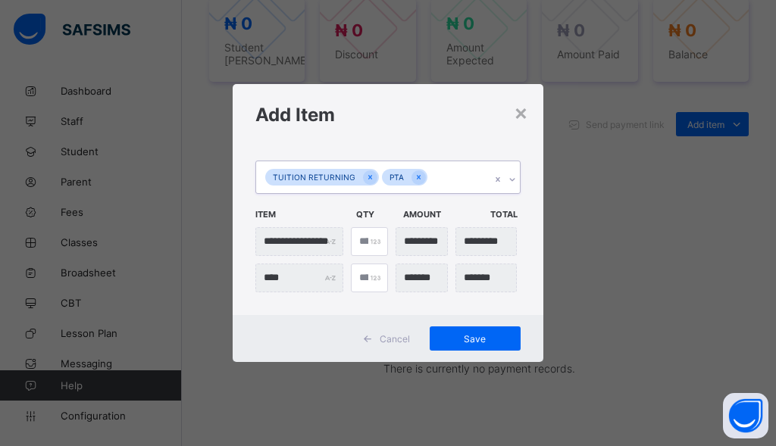
click at [444, 181] on div "TUITION RETURNING PTA" at bounding box center [373, 177] width 235 height 32
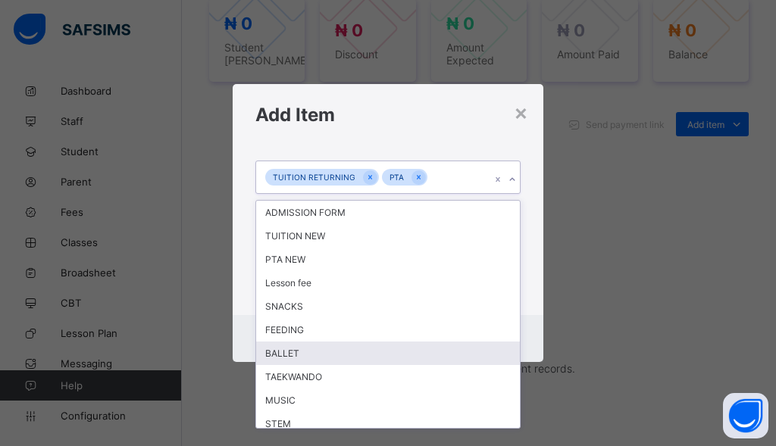
click at [301, 358] on div "BALLET" at bounding box center [388, 353] width 264 height 23
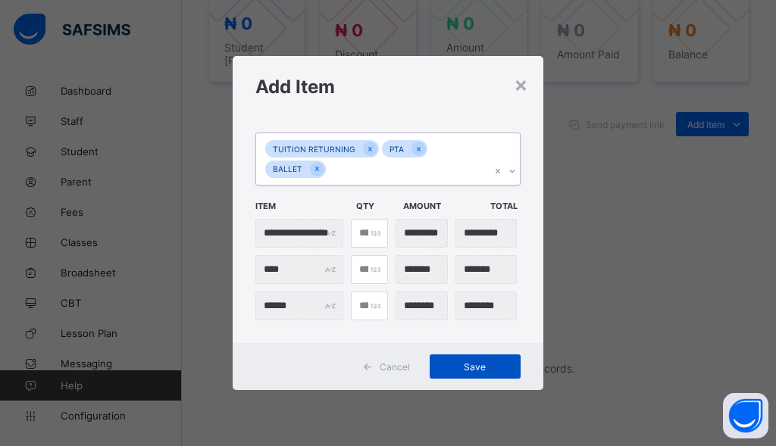
click at [489, 362] on span "Save" at bounding box center [475, 366] width 68 height 11
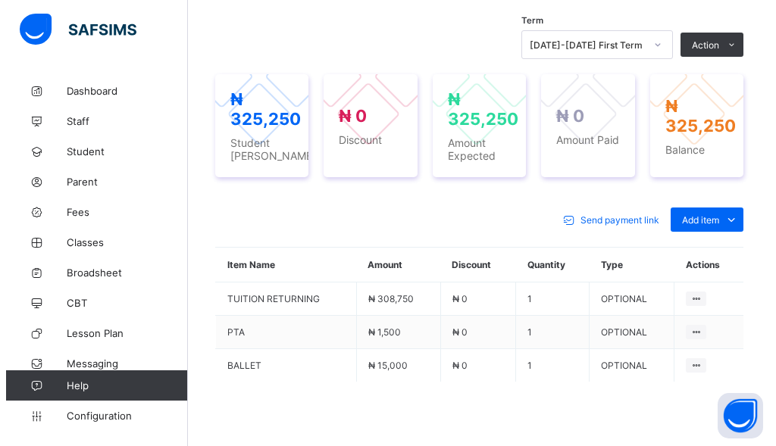
scroll to position [379, 0]
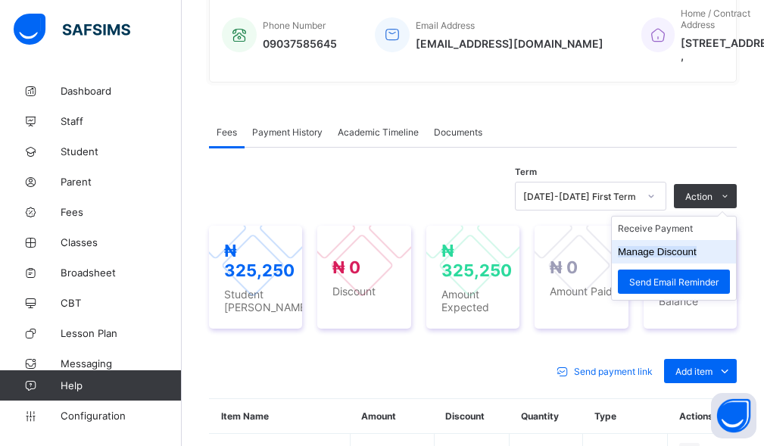
click at [658, 258] on button "Manage Discount" at bounding box center [657, 251] width 79 height 11
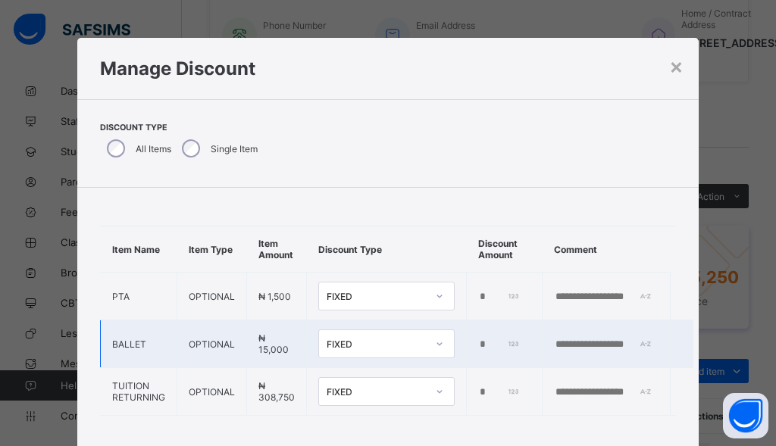
scroll to position [9, 0]
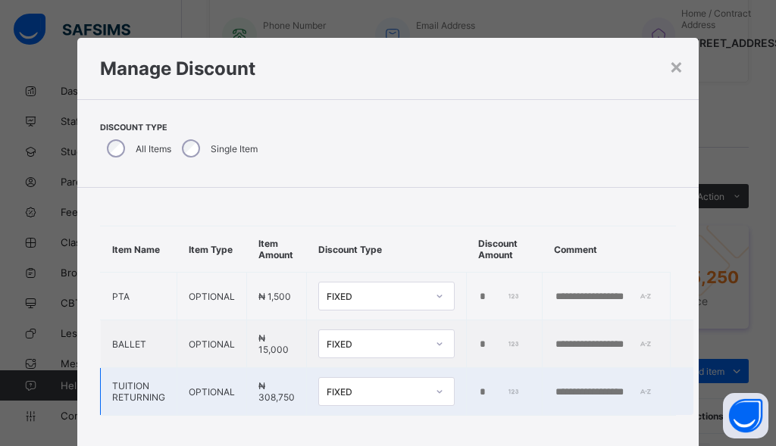
click at [472, 383] on td "*" at bounding box center [505, 392] width 76 height 48
click at [479, 386] on input "*" at bounding box center [499, 392] width 42 height 12
click at [478, 386] on input "*" at bounding box center [499, 392] width 42 height 12
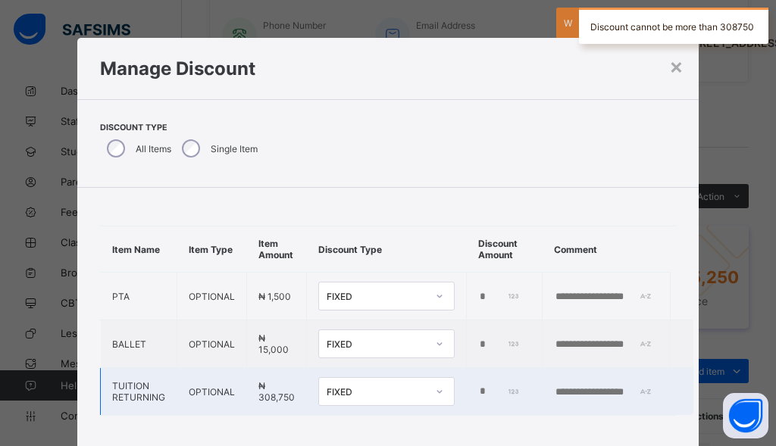
scroll to position [0, 5]
type input "******"
click at [631, 386] on input "text" at bounding box center [606, 392] width 105 height 12
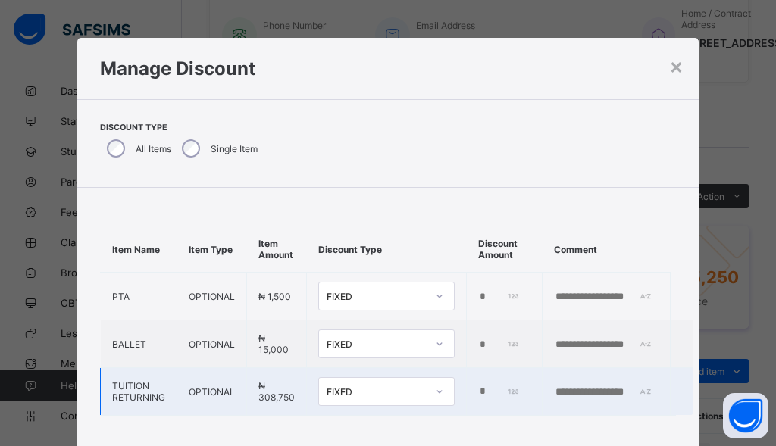
paste input "**********"
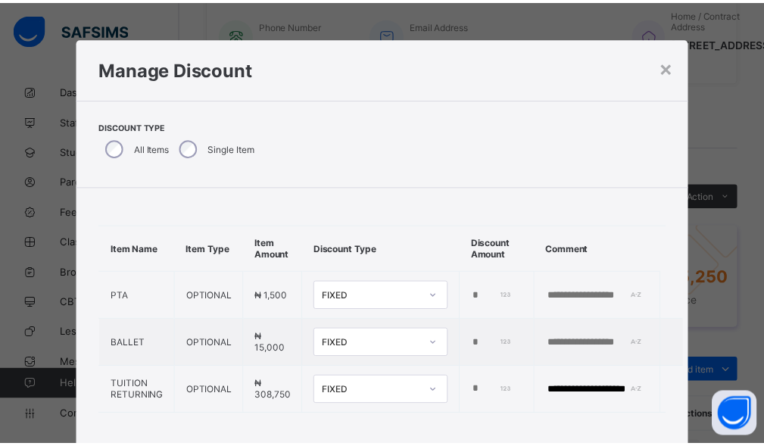
scroll to position [95, 0]
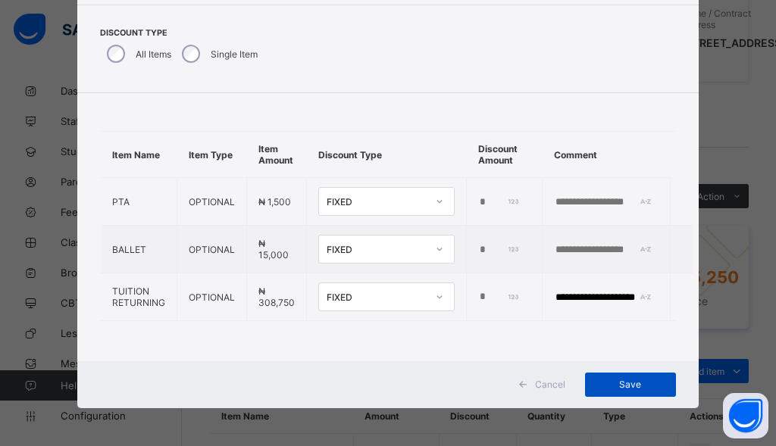
type input "**********"
click at [613, 393] on div "Save" at bounding box center [630, 385] width 91 height 24
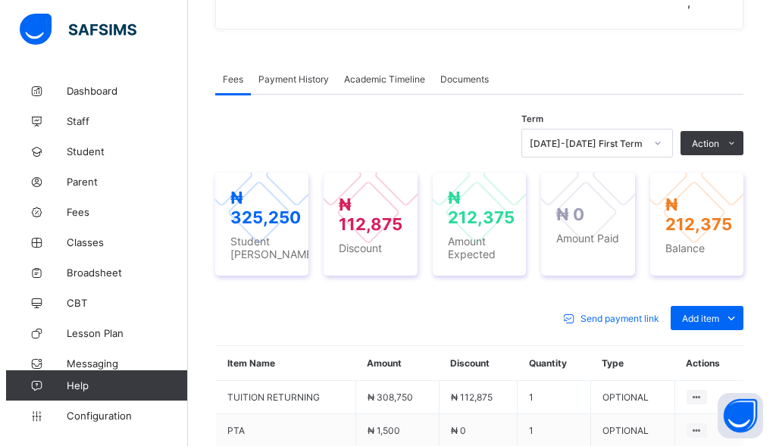
scroll to position [454, 0]
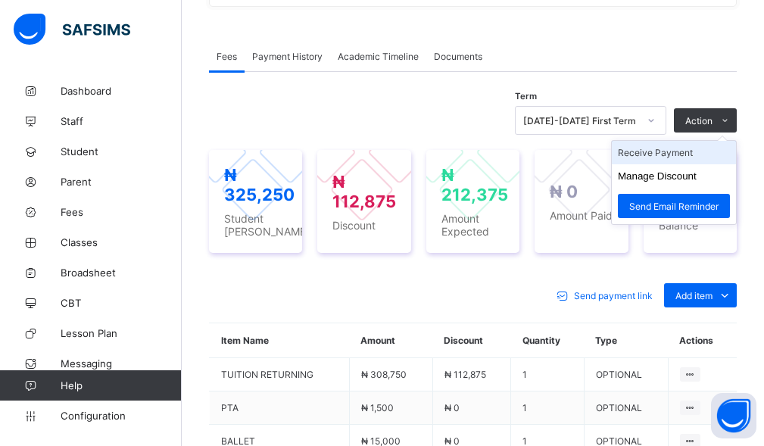
click at [680, 164] on li "Receive Payment" at bounding box center [674, 152] width 124 height 23
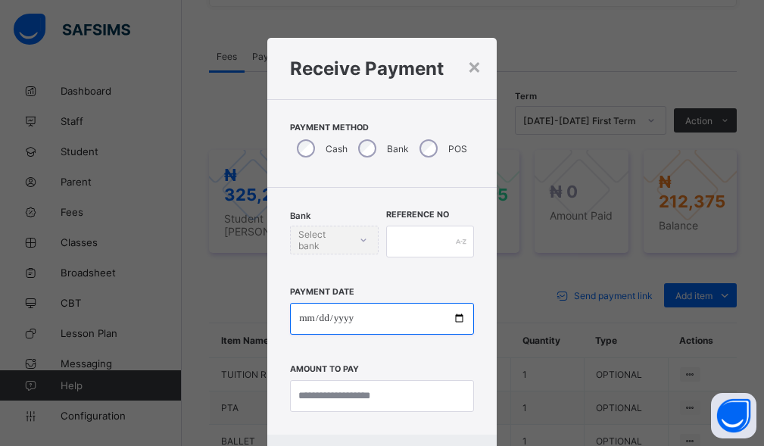
click at [339, 314] on input "date" at bounding box center [382, 319] width 184 height 32
drag, startPoint x: 305, startPoint y: 228, endPoint x: 316, endPoint y: 240, distance: 16.6
click at [314, 240] on div "Bank Select bank" at bounding box center [334, 240] width 88 height 29
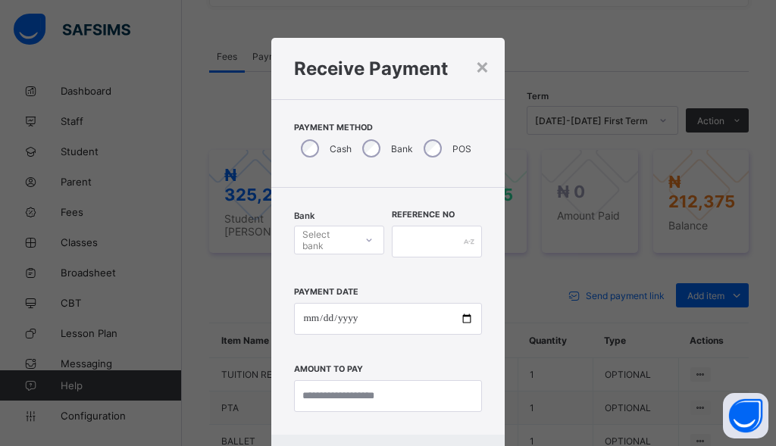
click at [315, 248] on div "Select bank" at bounding box center [327, 240] width 51 height 29
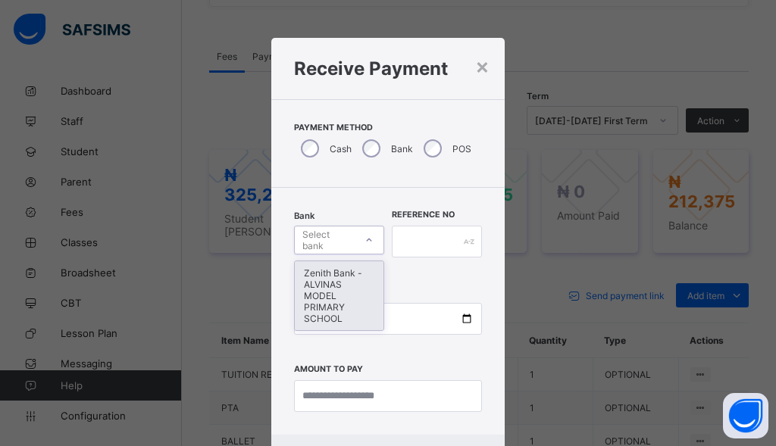
drag, startPoint x: 320, startPoint y: 298, endPoint x: 414, endPoint y: 248, distance: 106.4
click at [346, 291] on div "Zenith Bank - ALVINAS MODEL PRIMARY SCHOOL" at bounding box center [339, 295] width 89 height 69
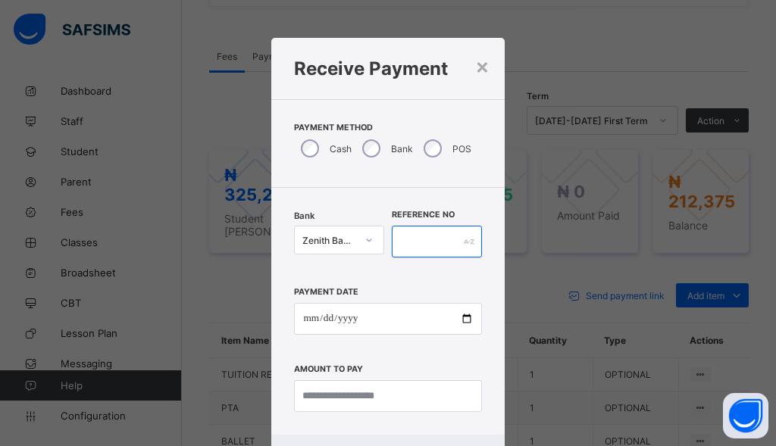
click at [426, 244] on input "text" at bounding box center [437, 242] width 90 height 32
type input "********"
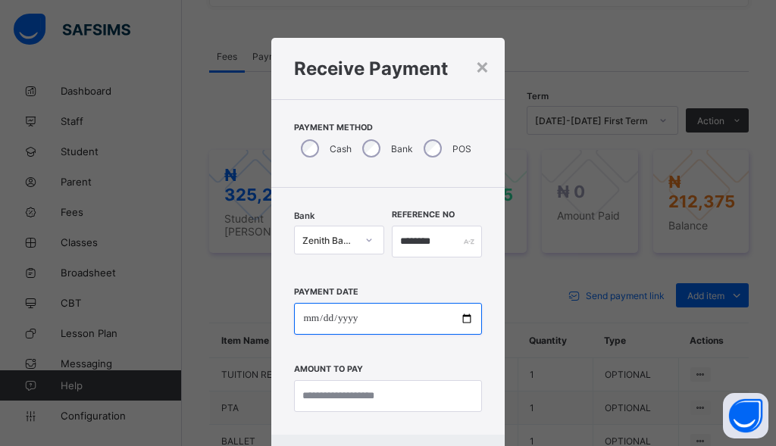
click at [314, 333] on input "date" at bounding box center [387, 319] width 187 height 32
type input "**********"
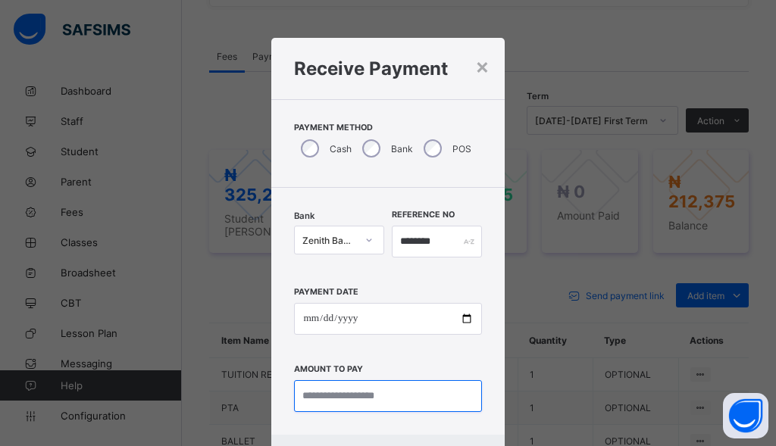
click at [343, 407] on input "currency" at bounding box center [387, 396] width 187 height 32
click at [327, 395] on input "currency" at bounding box center [387, 396] width 187 height 32
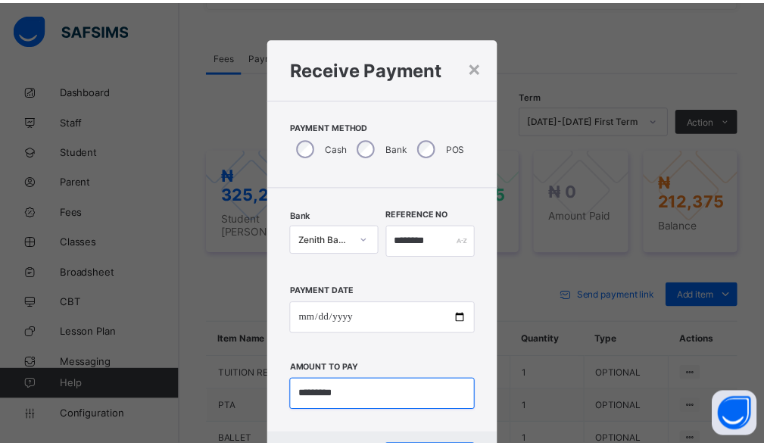
scroll to position [73, 0]
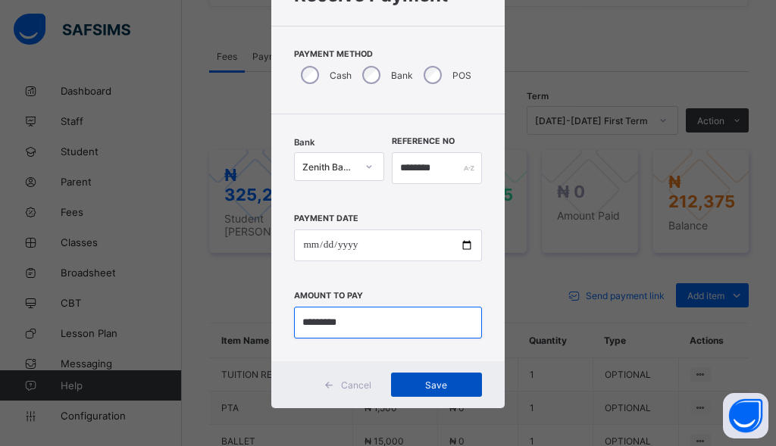
type input "*********"
click at [436, 380] on span "Save" at bounding box center [436, 385] width 68 height 11
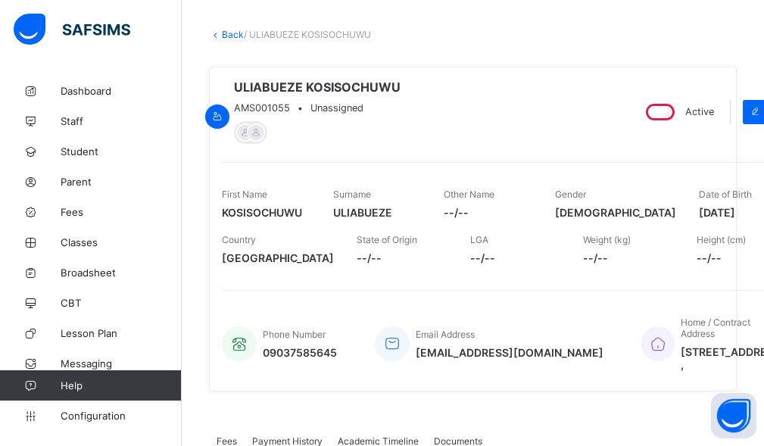
scroll to position [0, 0]
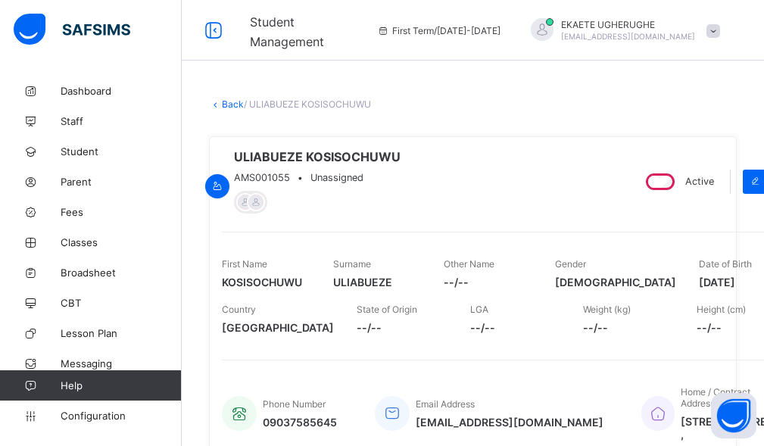
click at [222, 104] on link "Back" at bounding box center [233, 103] width 22 height 11
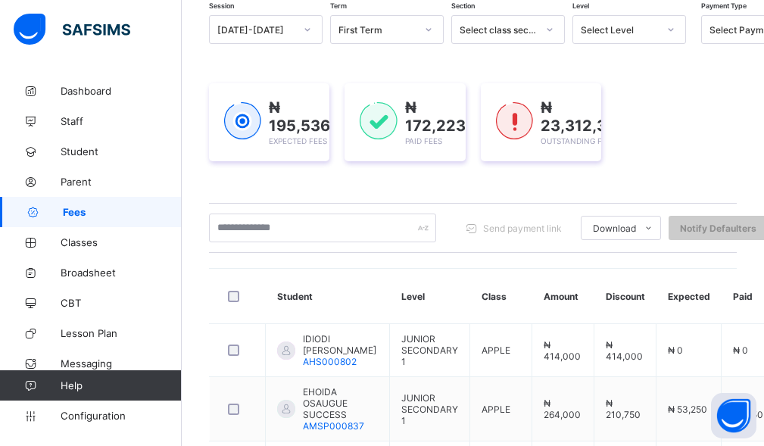
scroll to position [151, 0]
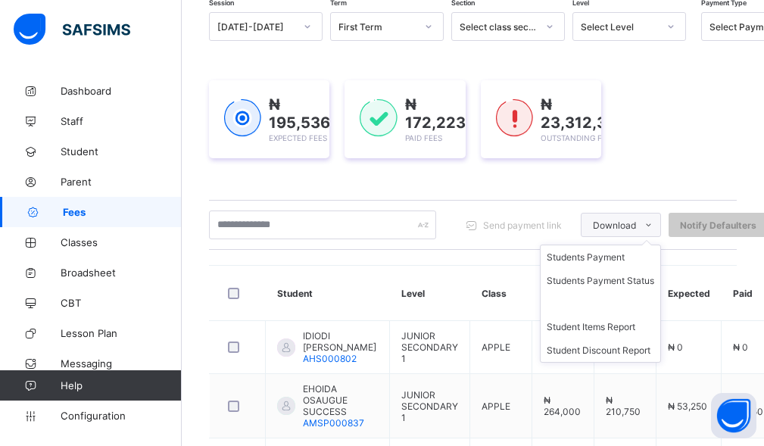
click at [642, 228] on span at bounding box center [648, 225] width 24 height 24
click at [610, 263] on li "Students Payment" at bounding box center [601, 256] width 120 height 23
click at [645, 226] on icon at bounding box center [648, 225] width 11 height 10
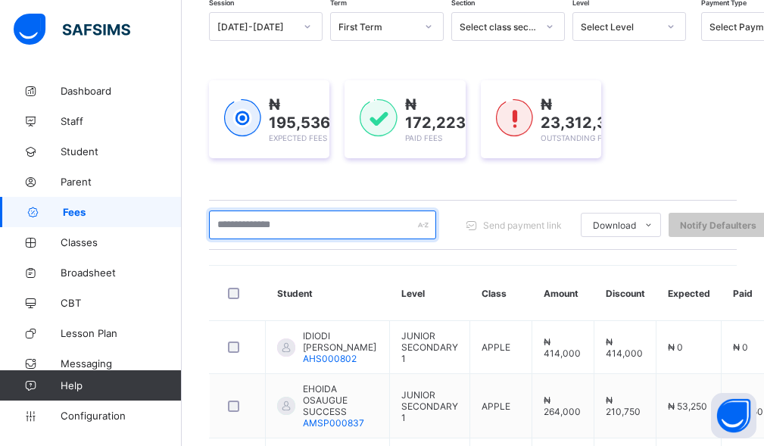
click at [368, 232] on input "text" at bounding box center [322, 225] width 227 height 29
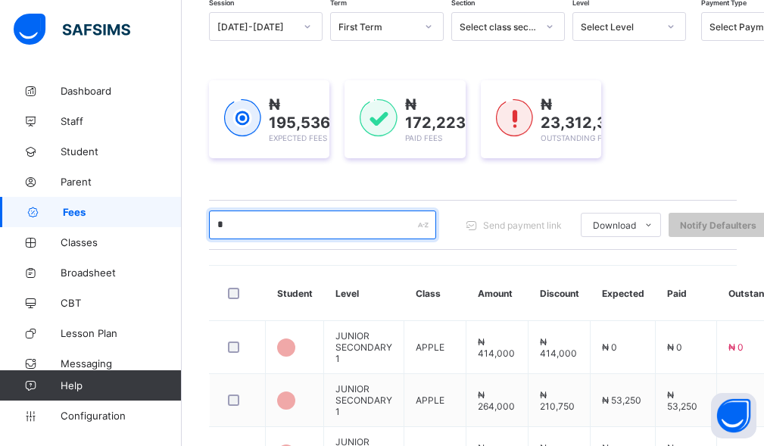
click at [367, 230] on input "*" at bounding box center [322, 225] width 227 height 29
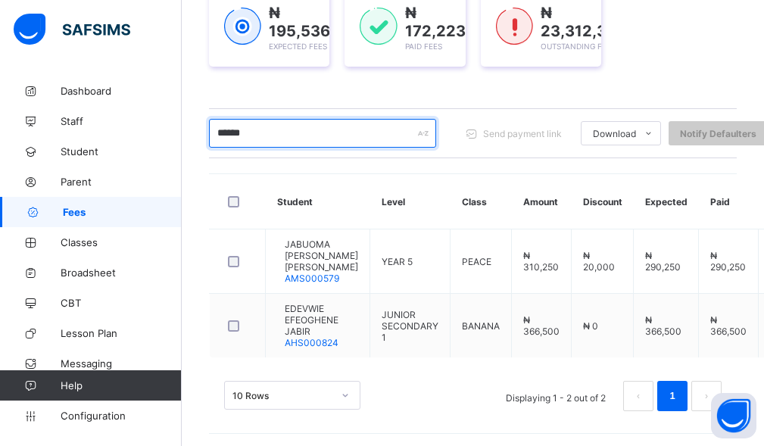
scroll to position [246, 0]
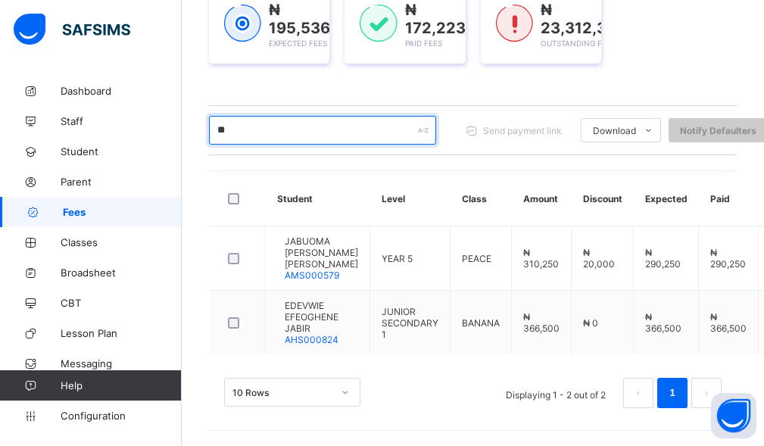
type input "*"
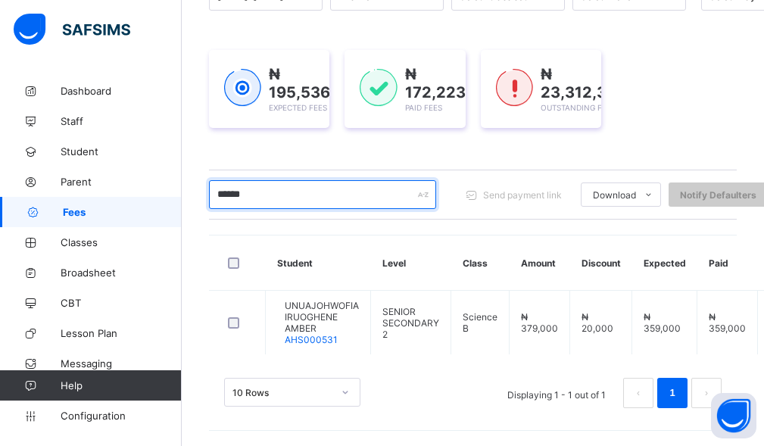
scroll to position [182, 0]
type input "*"
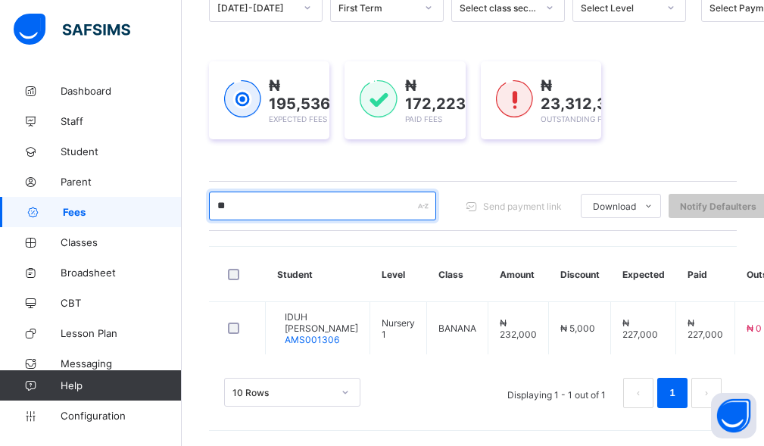
type input "*"
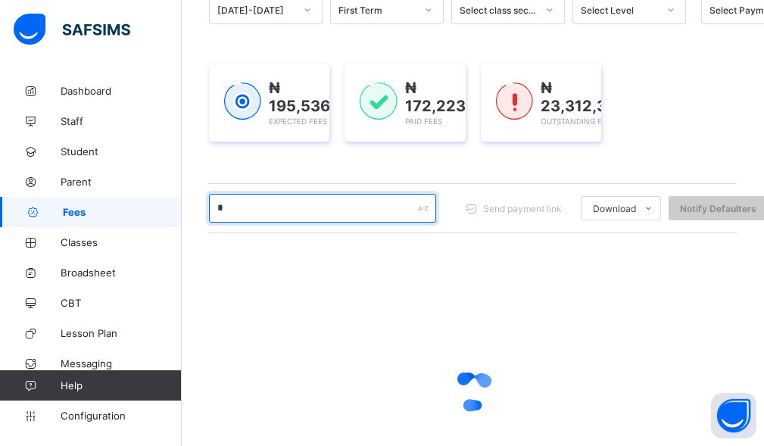
scroll to position [246, 0]
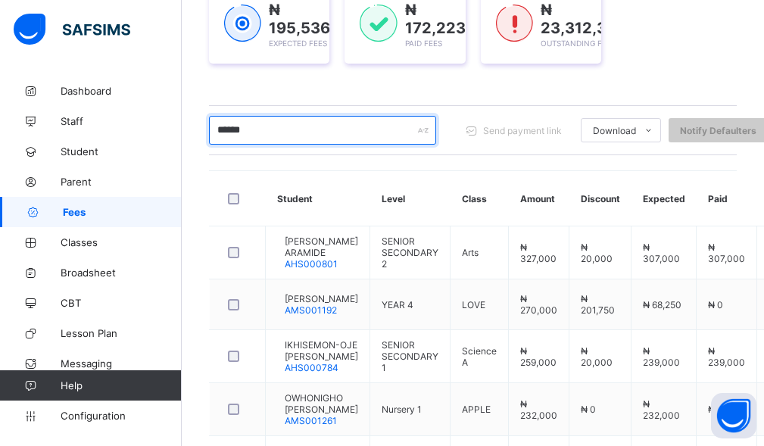
click at [280, 129] on input "******" at bounding box center [322, 130] width 227 height 29
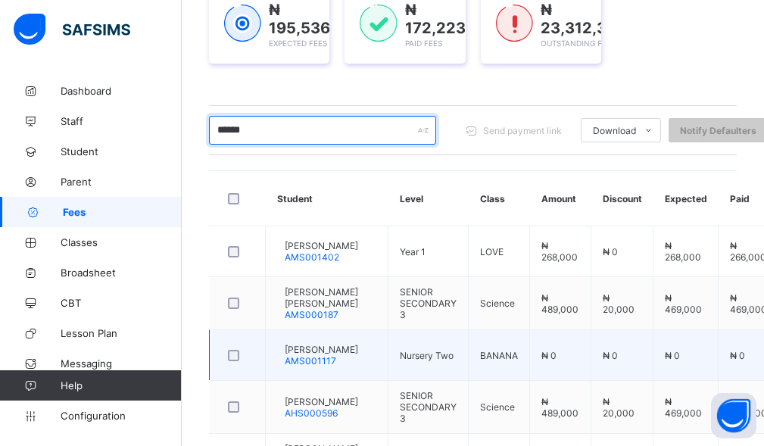
type input "******"
click at [317, 355] on span "KELVIN GUINEVERE EJIROGHENE" at bounding box center [321, 349] width 73 height 11
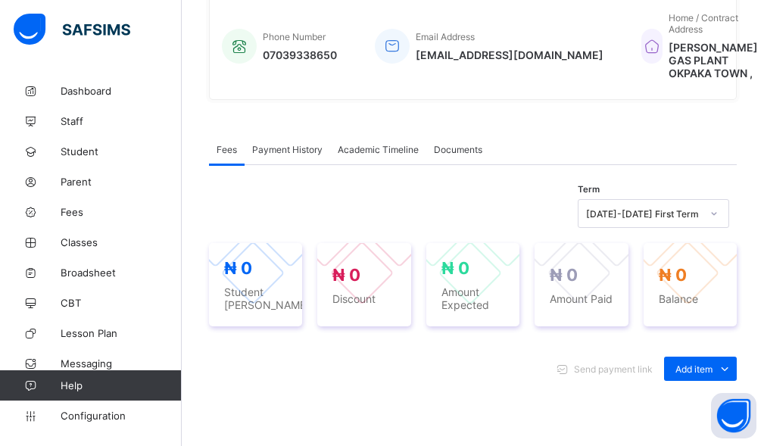
scroll to position [379, 0]
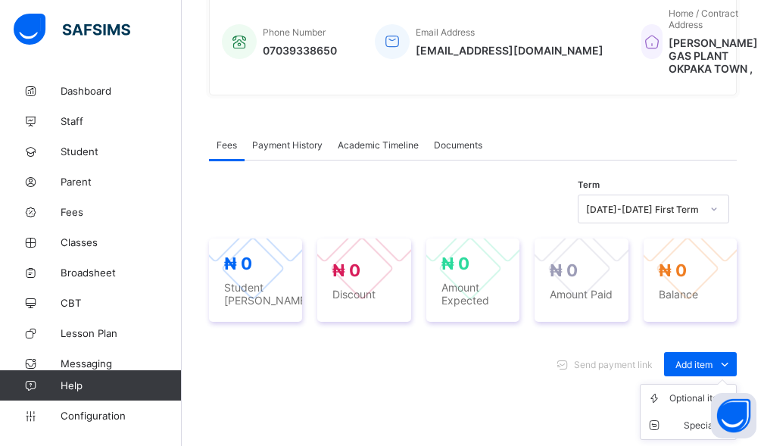
click at [712, 301] on div at bounding box center [688, 268] width 64 height 64
click at [722, 301] on span "Balance" at bounding box center [690, 294] width 63 height 13
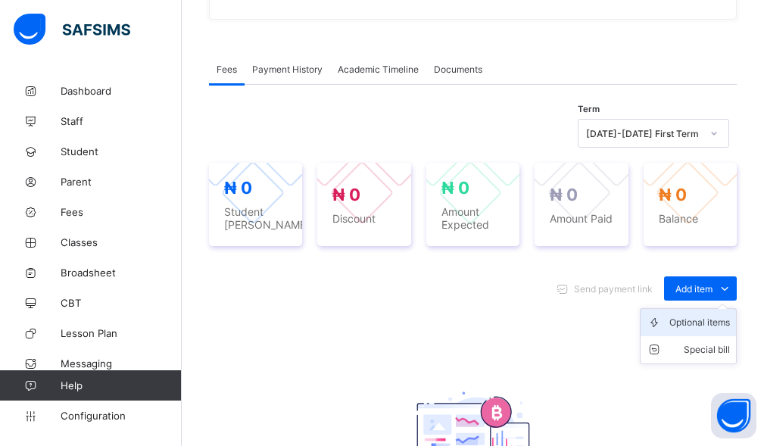
click at [692, 330] on div "Optional items" at bounding box center [700, 322] width 61 height 15
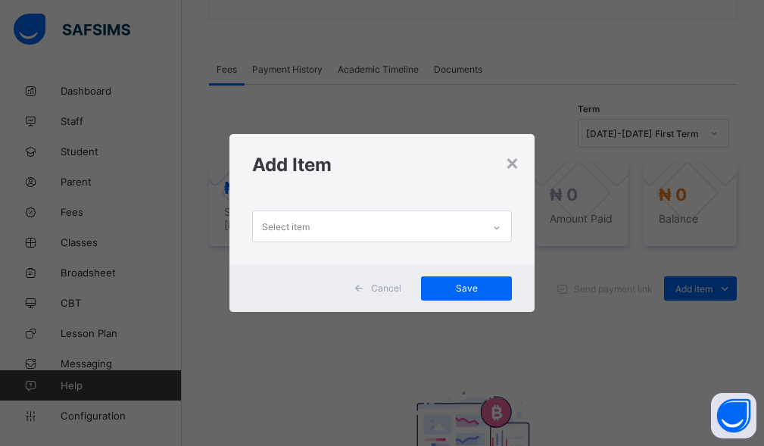
click at [476, 228] on div "Select item" at bounding box center [368, 226] width 230 height 30
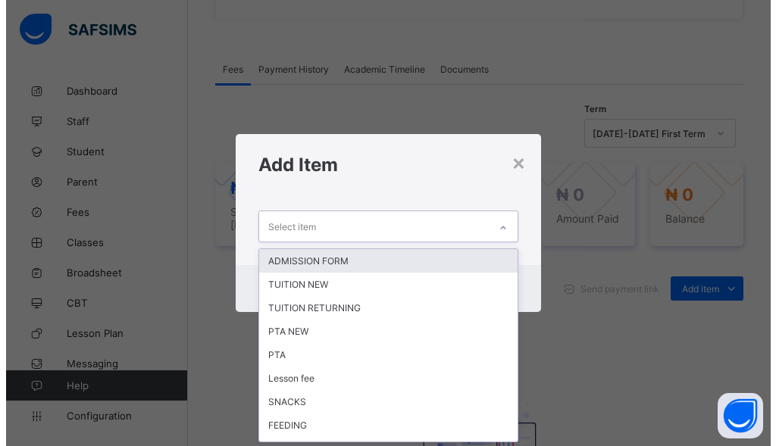
scroll to position [0, 0]
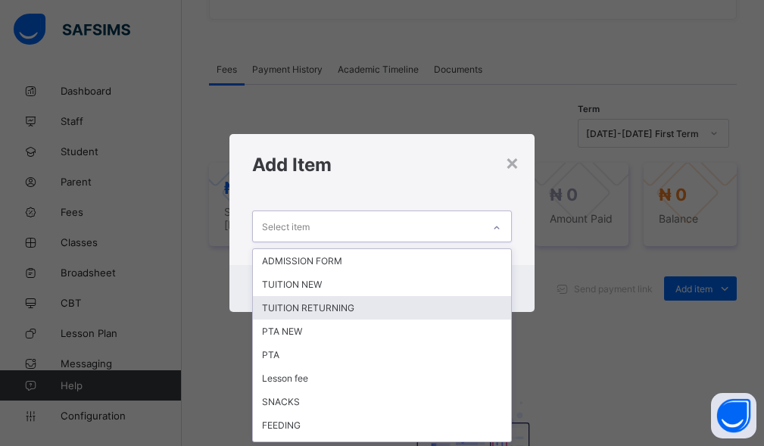
click at [431, 317] on div "TUITION RETURNING" at bounding box center [382, 307] width 259 height 23
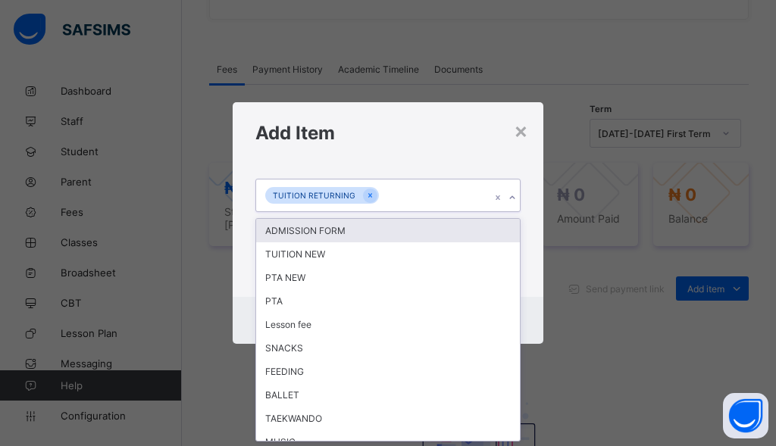
click at [470, 198] on div "TUITION RETURNING" at bounding box center [373, 196] width 235 height 32
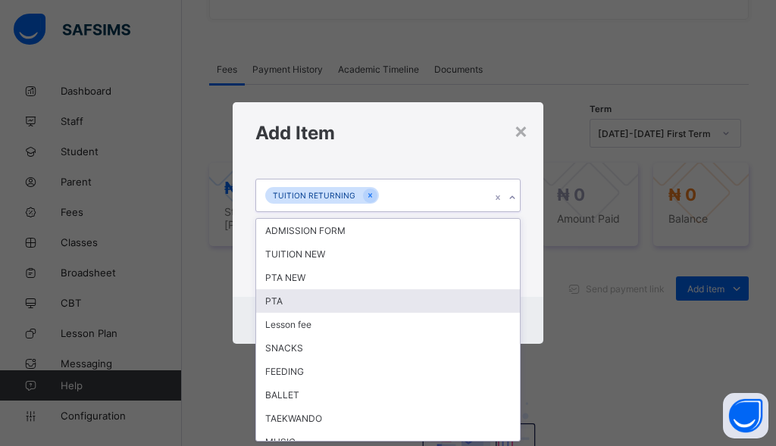
click at [413, 307] on div "PTA" at bounding box center [388, 300] width 264 height 23
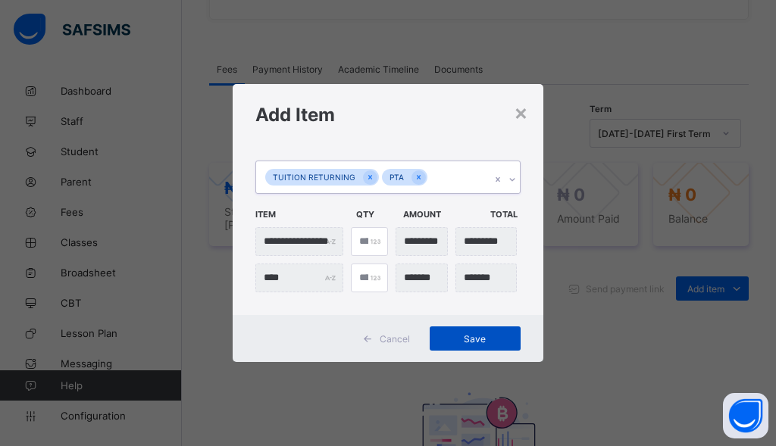
click at [463, 335] on span "Save" at bounding box center [475, 338] width 68 height 11
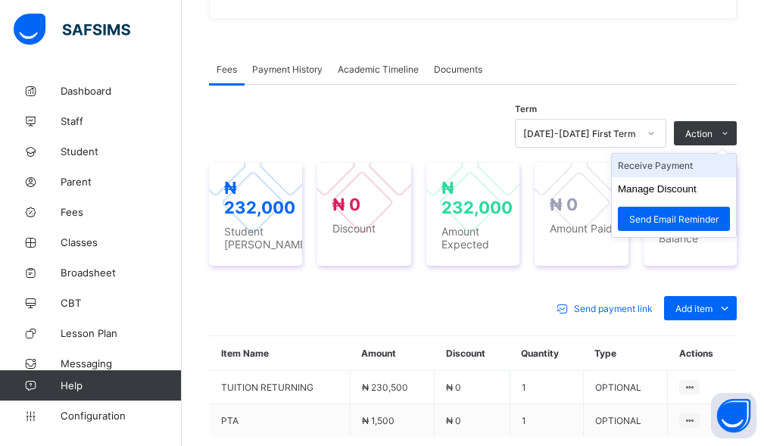
click at [713, 139] on span "Action" at bounding box center [699, 133] width 27 height 11
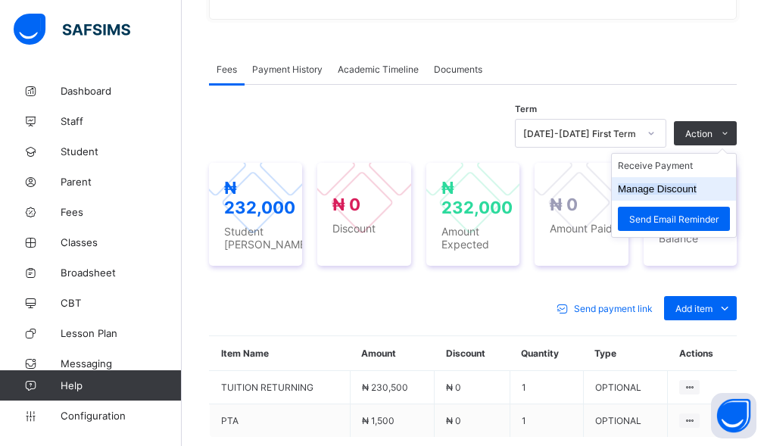
click at [671, 201] on li "Manage Discount" at bounding box center [674, 188] width 124 height 23
click at [689, 201] on li "Manage Discount" at bounding box center [674, 188] width 124 height 23
click at [661, 195] on button "Manage Discount" at bounding box center [657, 188] width 79 height 11
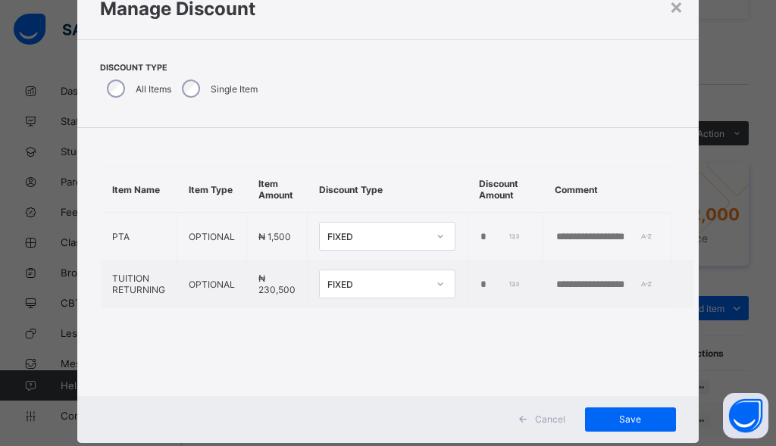
scroll to position [95, 0]
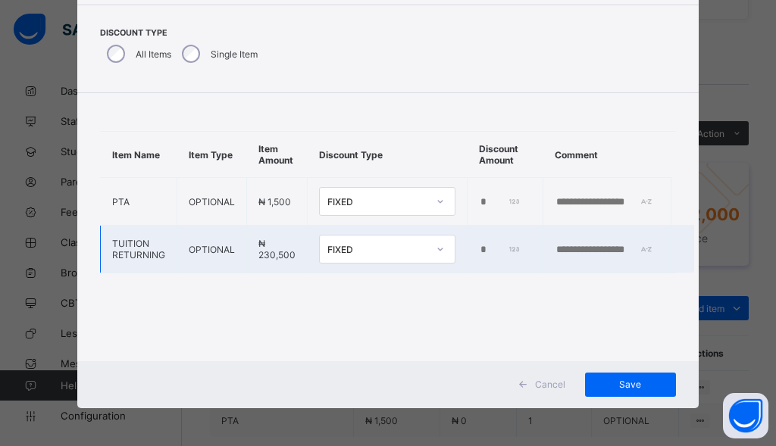
click at [479, 248] on input "*" at bounding box center [500, 250] width 42 height 12
type input "****"
click at [567, 248] on input "text" at bounding box center [606, 250] width 105 height 12
type input "*****"
click at [605, 382] on span "Save" at bounding box center [630, 384] width 68 height 11
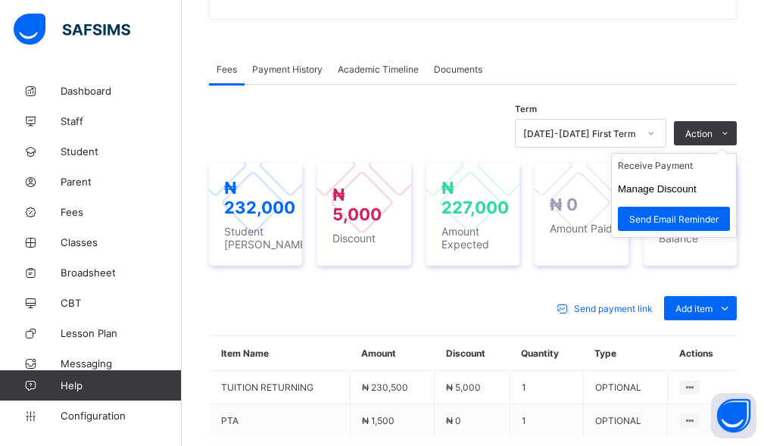
click at [699, 139] on span "Action" at bounding box center [699, 133] width 27 height 11
click at [689, 177] on li "Receive Payment" at bounding box center [674, 165] width 124 height 23
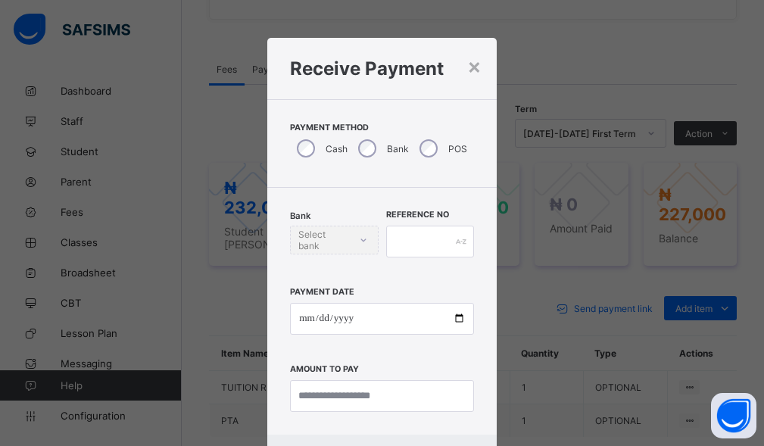
click at [356, 156] on div "Bank" at bounding box center [381, 149] width 61 height 32
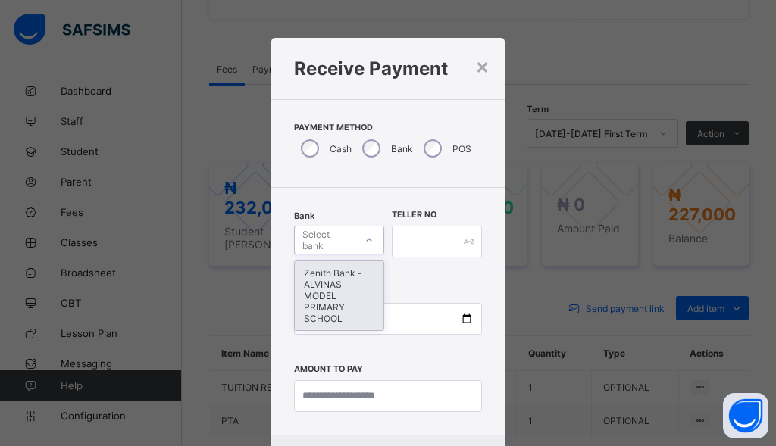
click at [331, 244] on div "Select bank" at bounding box center [327, 240] width 51 height 29
drag, startPoint x: 320, startPoint y: 282, endPoint x: 398, endPoint y: 242, distance: 87.1
click at [330, 282] on div "Zenith Bank - ALVINAS MODEL PRIMARY SCHOOL" at bounding box center [339, 295] width 89 height 69
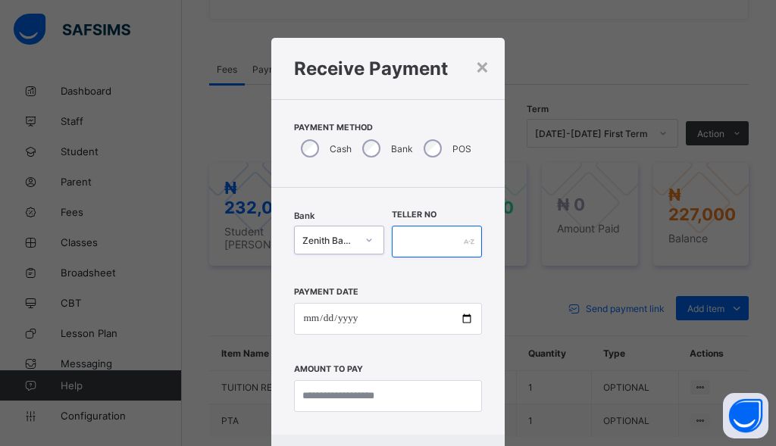
click at [398, 242] on input "text" at bounding box center [437, 242] width 90 height 32
type input "*******"
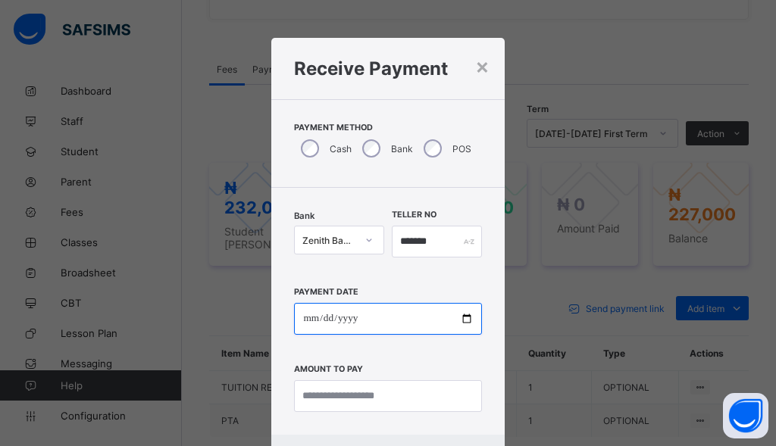
click at [305, 322] on input "date" at bounding box center [387, 319] width 187 height 32
type input "**********"
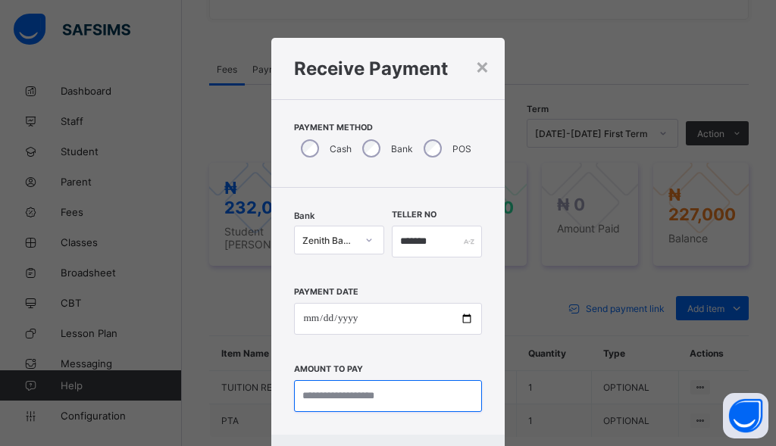
click at [339, 399] on input "currency" at bounding box center [387, 396] width 187 height 32
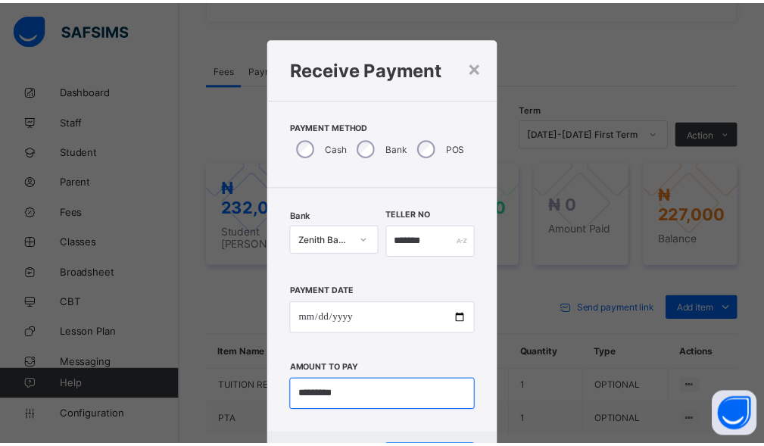
scroll to position [73, 0]
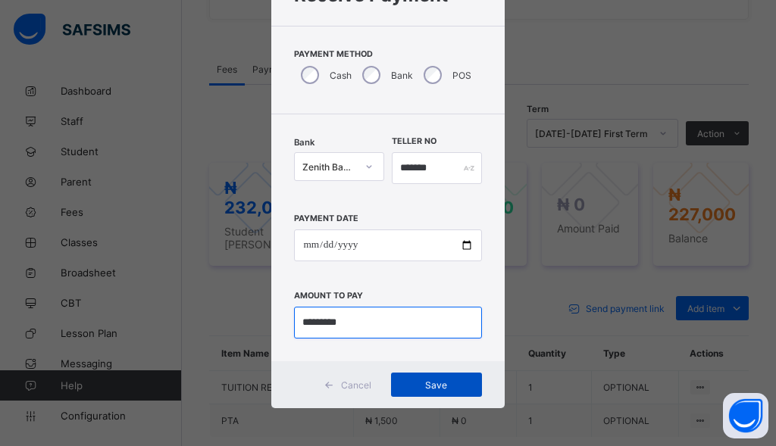
type input "*********"
click at [436, 388] on span "Save" at bounding box center [436, 385] width 68 height 11
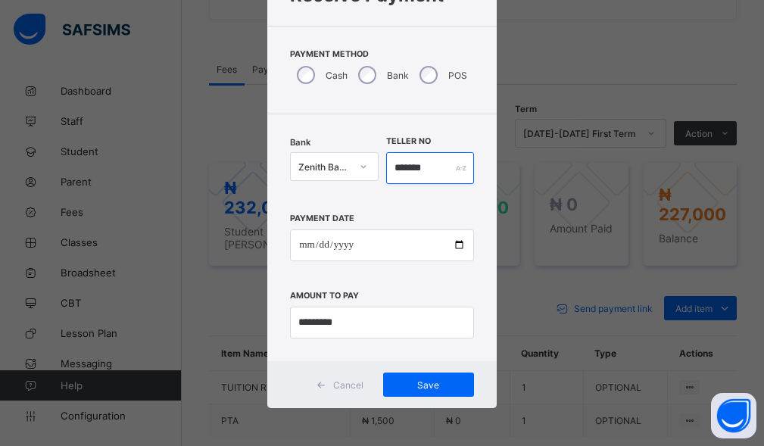
click at [439, 176] on input "*******" at bounding box center [430, 168] width 88 height 32
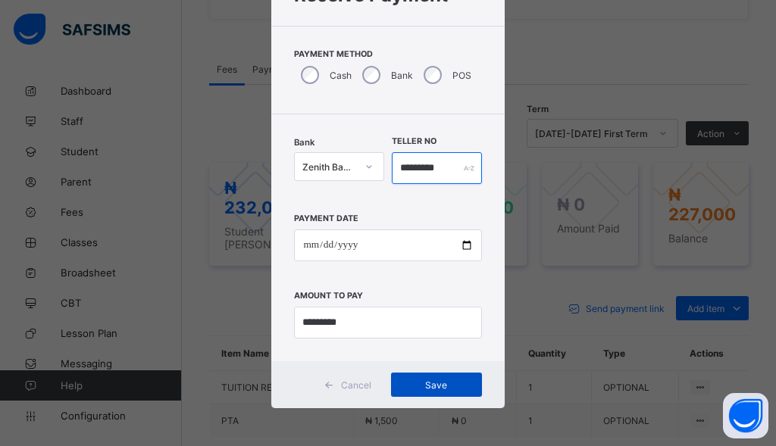
type input "*********"
click at [421, 393] on div "Save" at bounding box center [436, 385] width 91 height 24
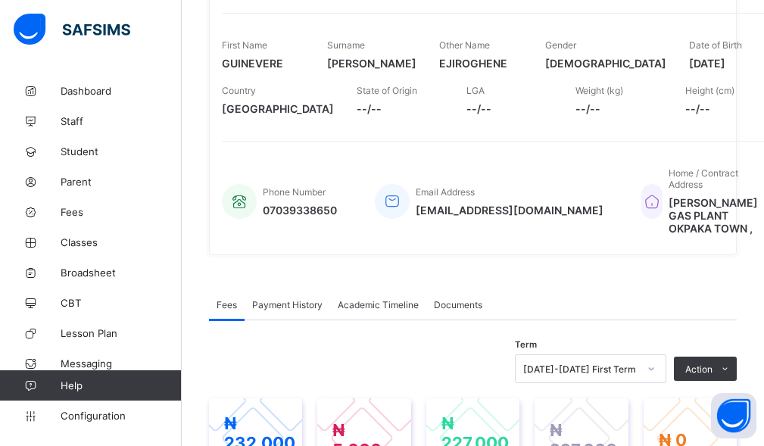
scroll to position [0, 0]
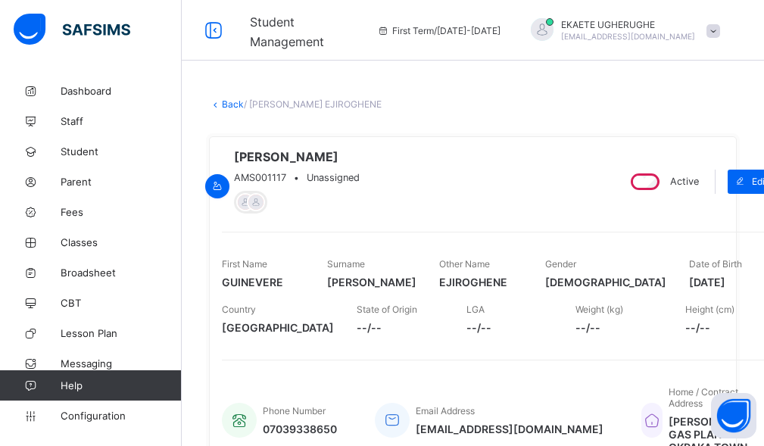
click at [233, 107] on link "Back" at bounding box center [233, 103] width 22 height 11
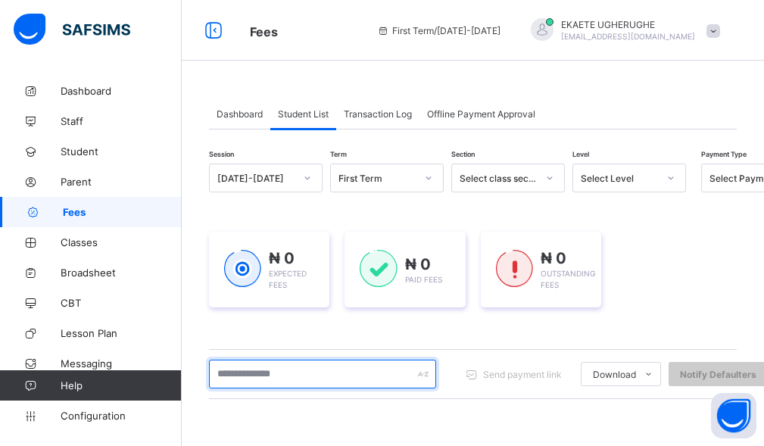
click at [295, 382] on input "text" at bounding box center [322, 374] width 227 height 29
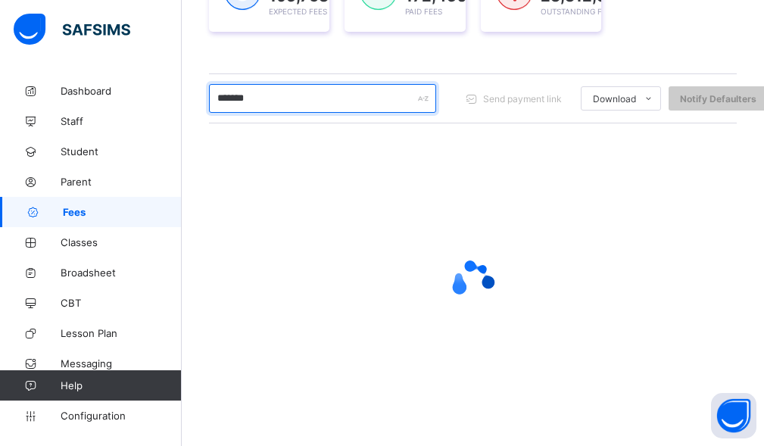
scroll to position [280, 0]
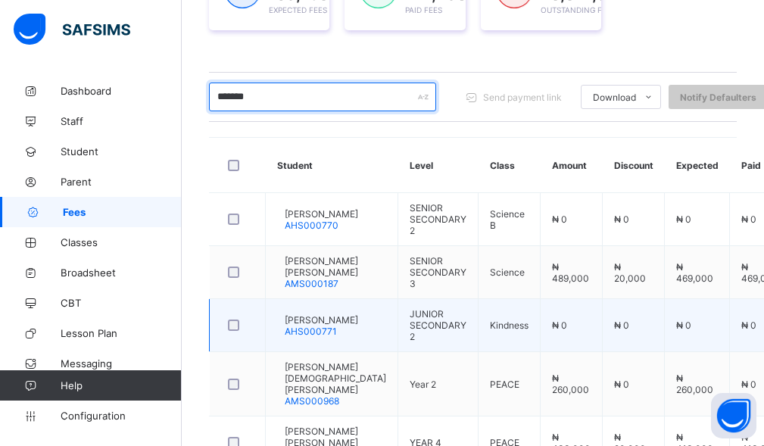
type input "*******"
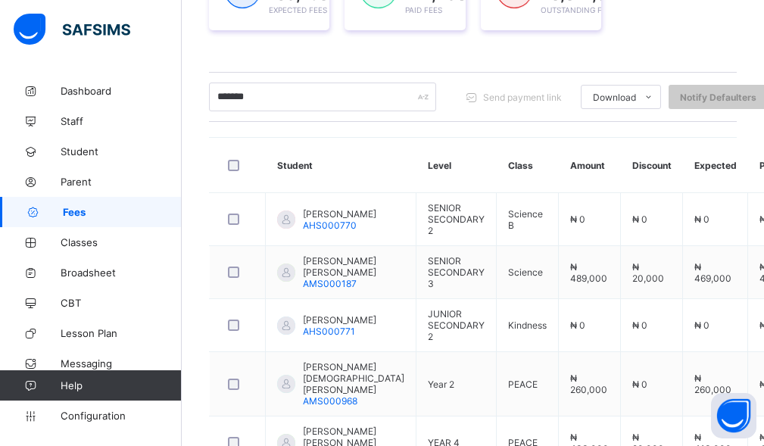
scroll to position [280, 0]
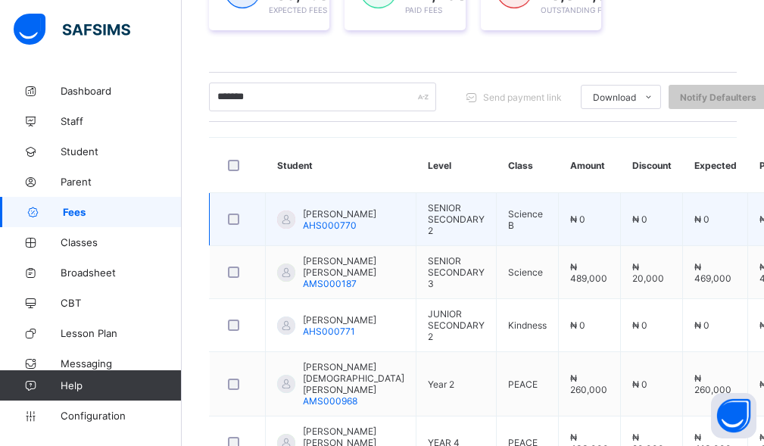
click at [339, 220] on span "[PERSON_NAME]" at bounding box center [339, 213] width 73 height 11
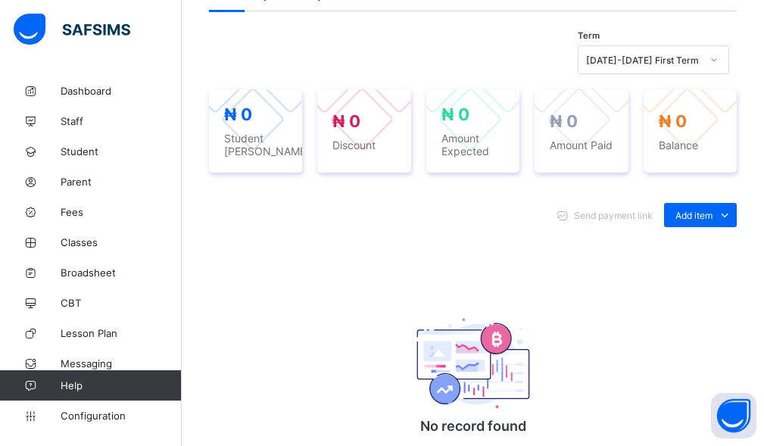
scroll to position [530, 0]
click at [729, 250] on ul "Optional items Special bill" at bounding box center [688, 262] width 97 height 56
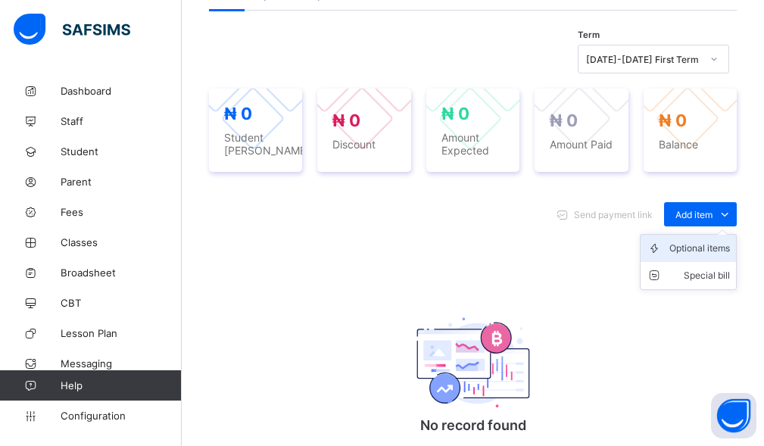
click at [703, 256] on div "Optional items" at bounding box center [700, 248] width 61 height 15
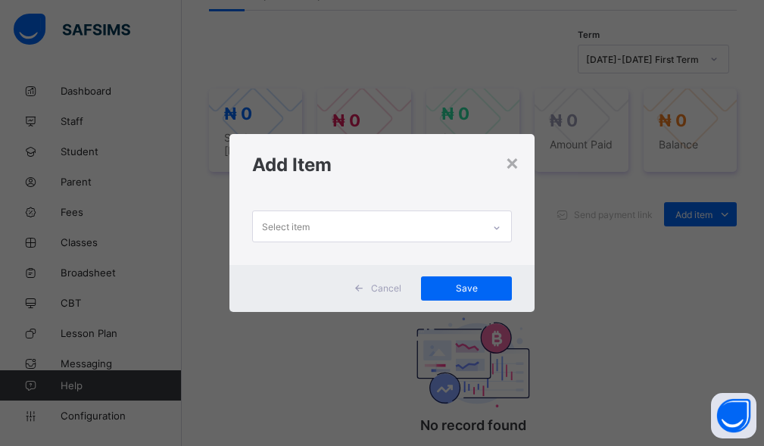
drag, startPoint x: 395, startPoint y: 223, endPoint x: 393, endPoint y: 232, distance: 9.4
click at [395, 223] on div "Select item" at bounding box center [368, 226] width 230 height 30
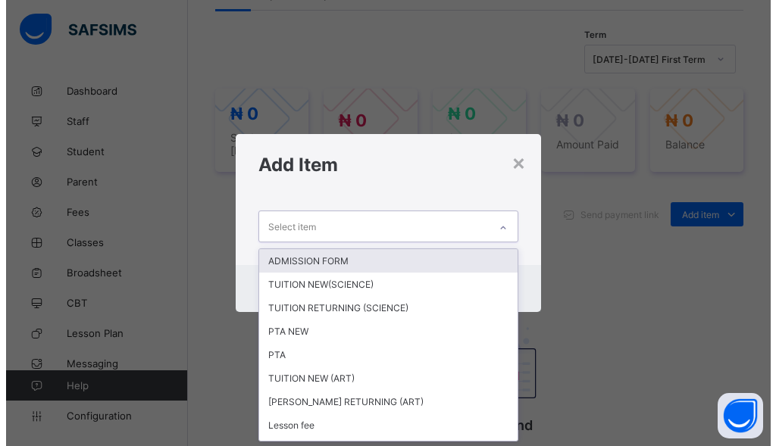
scroll to position [0, 0]
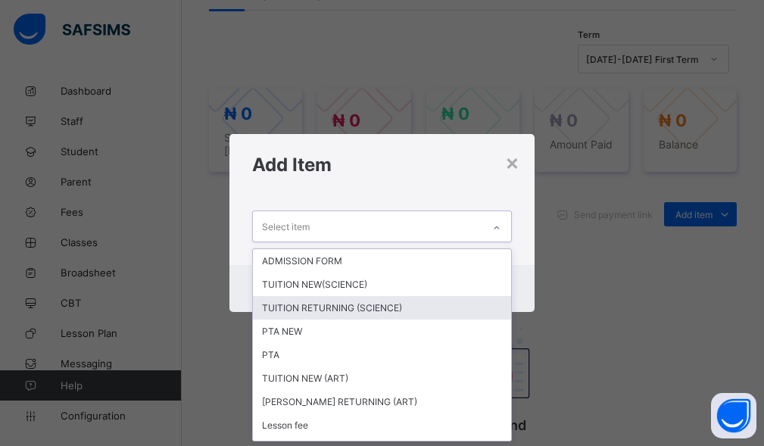
click at [343, 311] on div "TUITION RETURNING (SCIENCE)" at bounding box center [382, 307] width 259 height 23
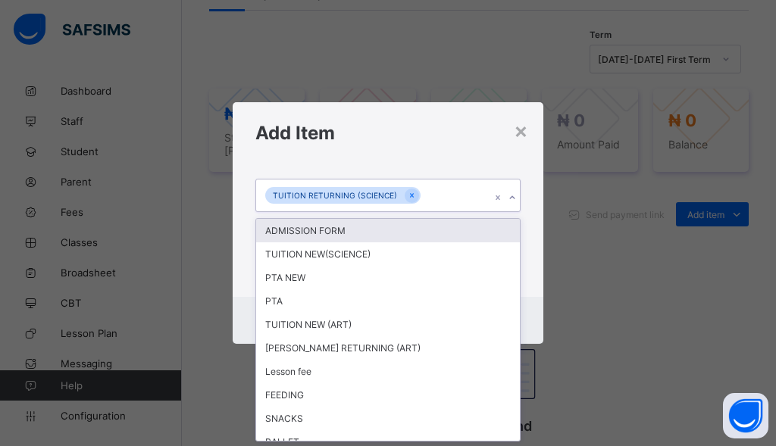
click at [436, 199] on div "TUITION RETURNING (SCIENCE)" at bounding box center [373, 196] width 235 height 32
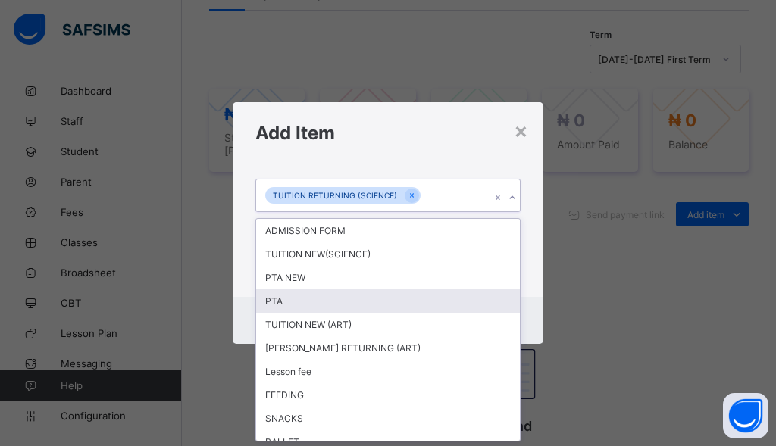
click at [308, 302] on div "PTA" at bounding box center [388, 300] width 264 height 23
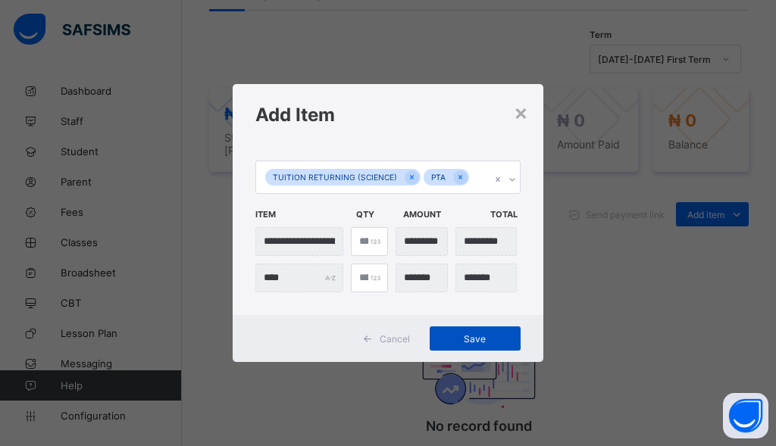
click at [441, 333] on span "Save" at bounding box center [475, 338] width 68 height 11
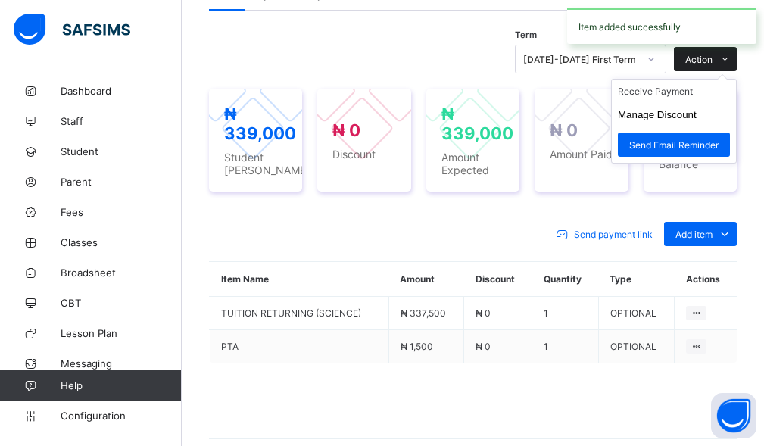
click at [713, 65] on span "Action" at bounding box center [699, 59] width 27 height 11
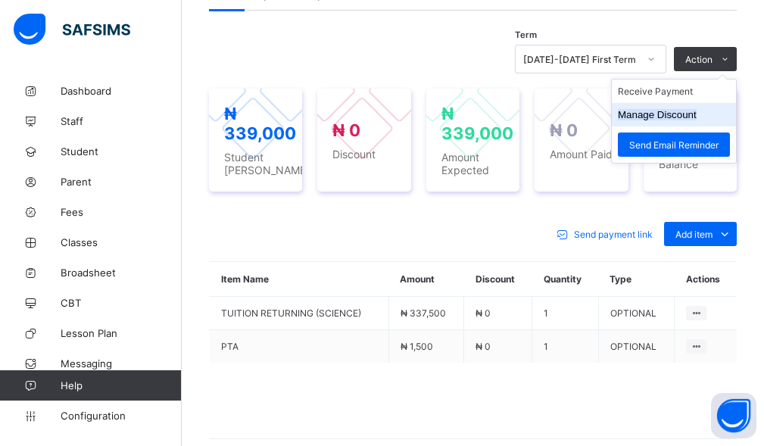
click at [683, 120] on button "Manage Discount" at bounding box center [657, 114] width 79 height 11
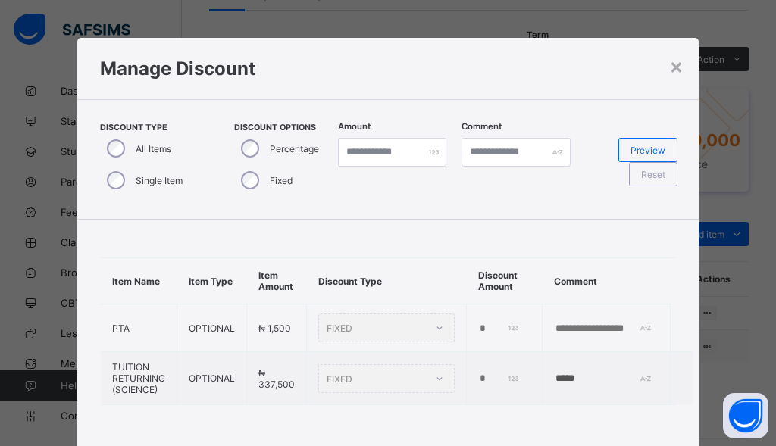
click at [118, 171] on div "Single Item" at bounding box center [143, 180] width 86 height 32
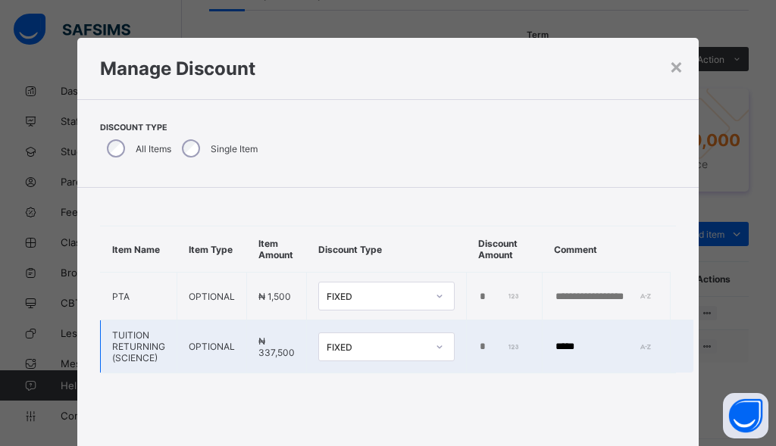
click at [470, 345] on td "*" at bounding box center [505, 346] width 76 height 53
click at [478, 346] on input "*" at bounding box center [499, 347] width 42 height 12
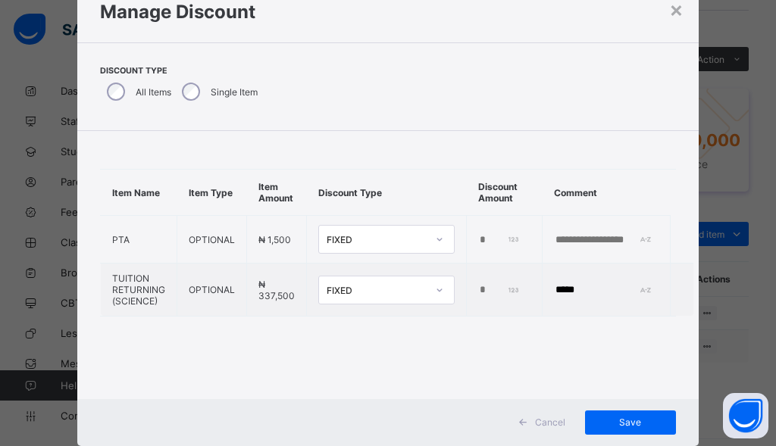
scroll to position [95, 0]
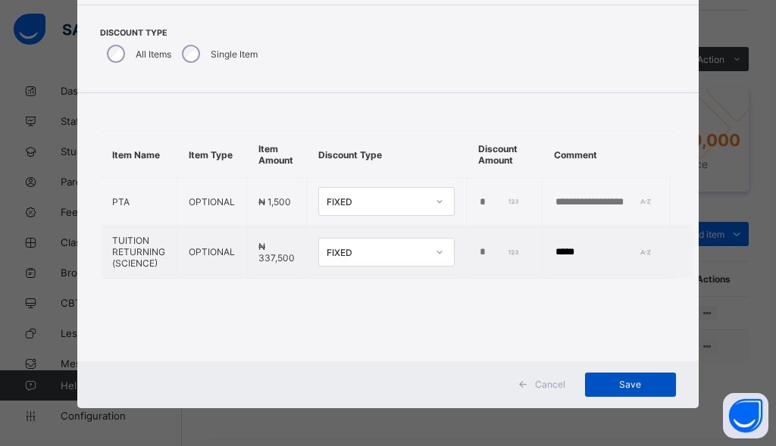
type input "*****"
click at [638, 378] on div "Save" at bounding box center [630, 385] width 91 height 24
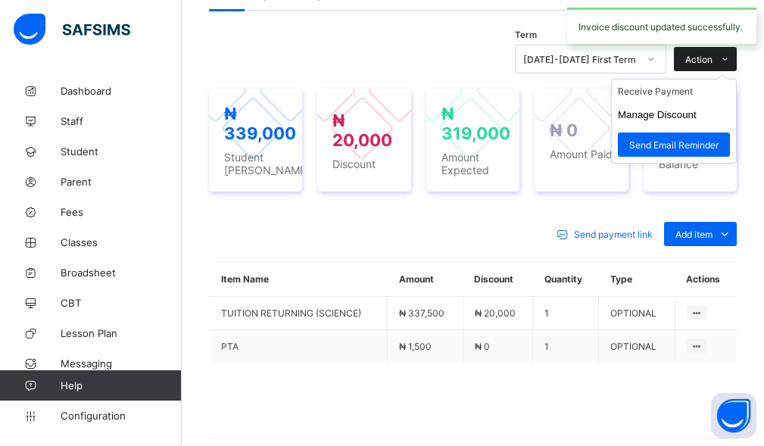
click at [713, 65] on span "Action" at bounding box center [699, 59] width 27 height 11
click at [683, 103] on li "Receive Payment" at bounding box center [674, 91] width 124 height 23
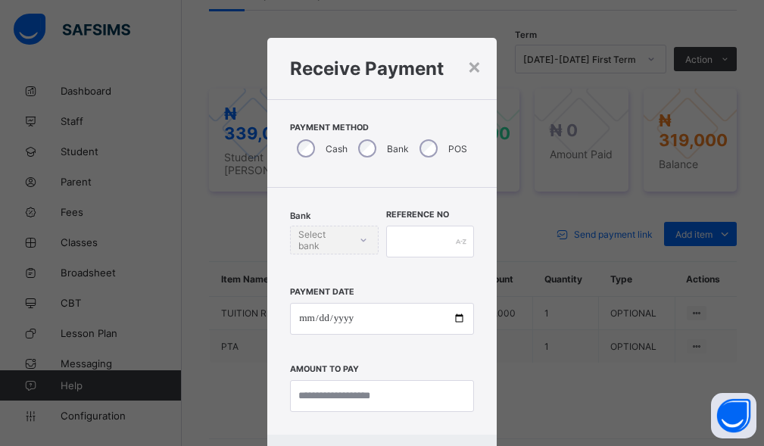
click at [373, 145] on div "Bank" at bounding box center [381, 149] width 61 height 32
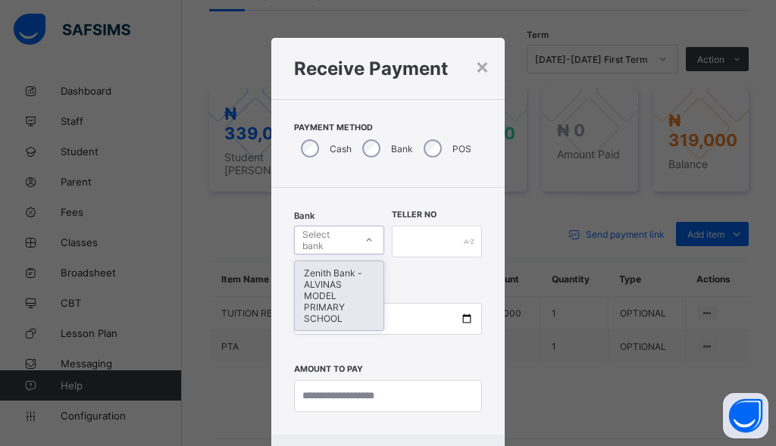
click at [315, 246] on div "Select bank" at bounding box center [327, 240] width 51 height 29
drag, startPoint x: 314, startPoint y: 286, endPoint x: 394, endPoint y: 245, distance: 89.8
click at [317, 286] on div "Zenith Bank - ALVINAS MODEL PRIMARY SCHOOL" at bounding box center [339, 295] width 89 height 69
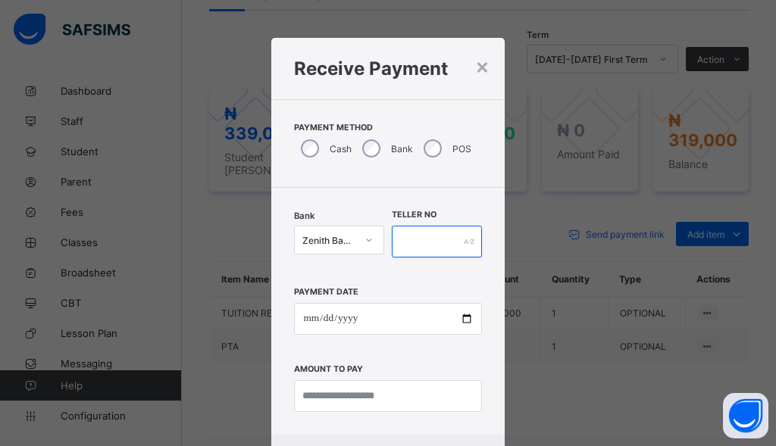
click at [394, 244] on input "text" at bounding box center [437, 242] width 90 height 32
type input "**********"
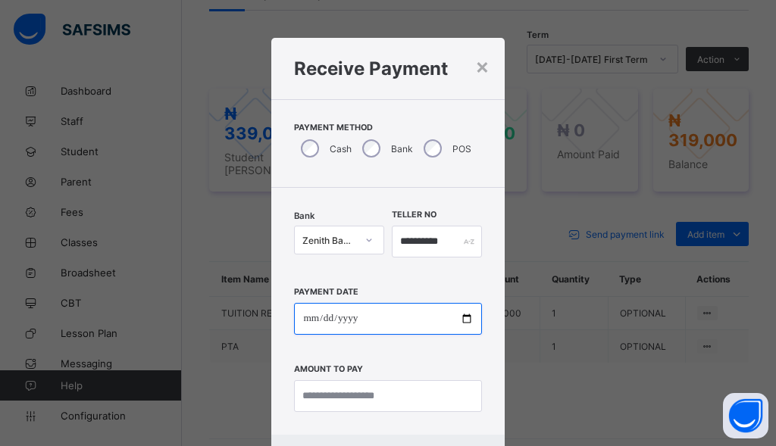
click at [304, 329] on input "date" at bounding box center [387, 319] width 187 height 32
type input "**********"
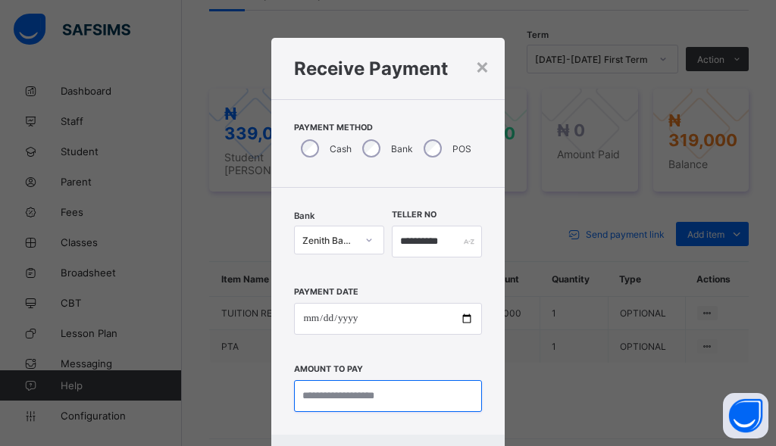
click at [344, 402] on input "currency" at bounding box center [387, 396] width 187 height 32
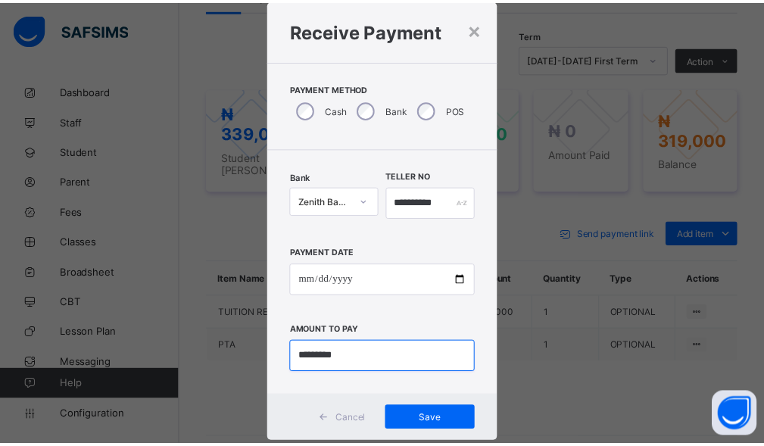
scroll to position [73, 0]
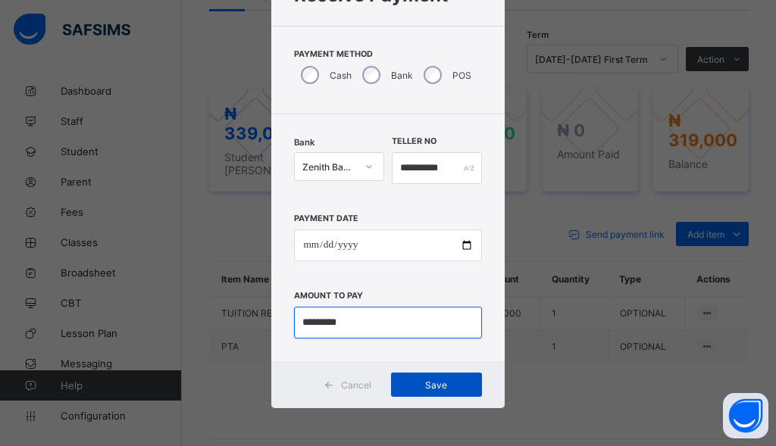
type input "*********"
click at [420, 383] on span "Save" at bounding box center [436, 385] width 68 height 11
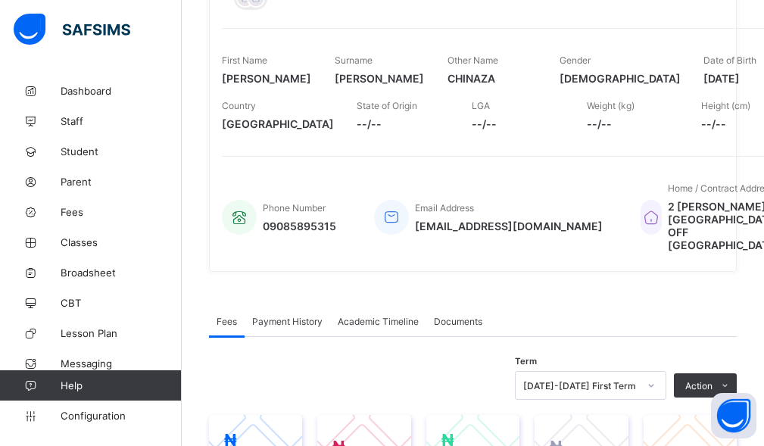
scroll to position [76, 0]
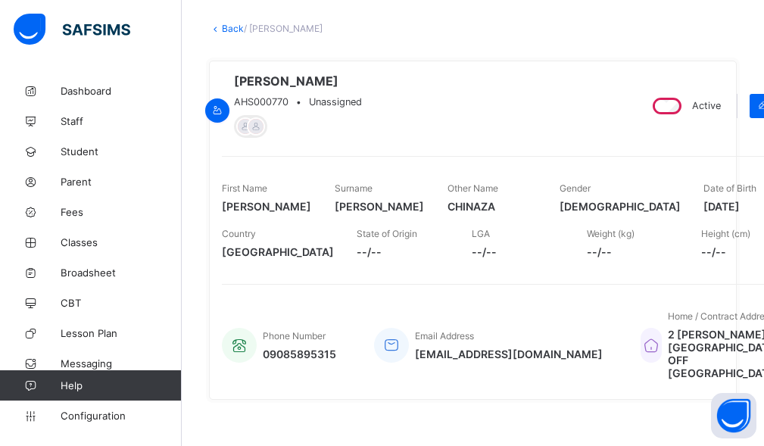
click at [231, 26] on link "Back" at bounding box center [233, 28] width 22 height 11
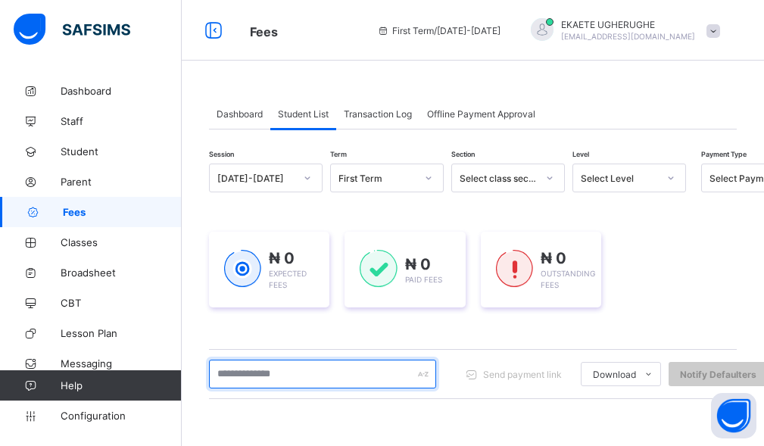
click at [267, 364] on input "text" at bounding box center [322, 374] width 227 height 29
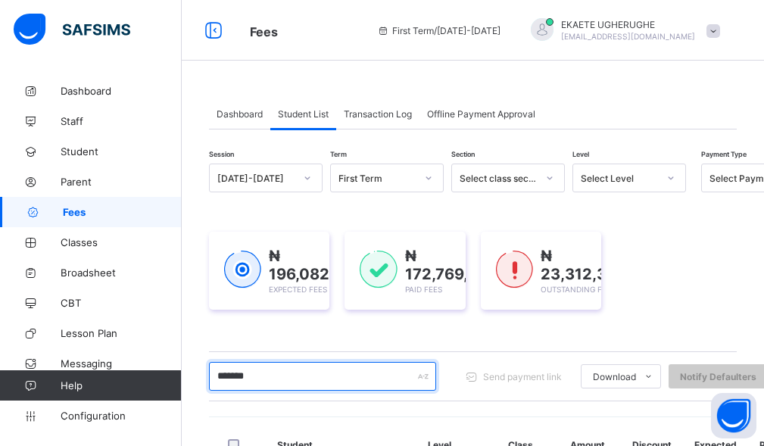
type input "*******"
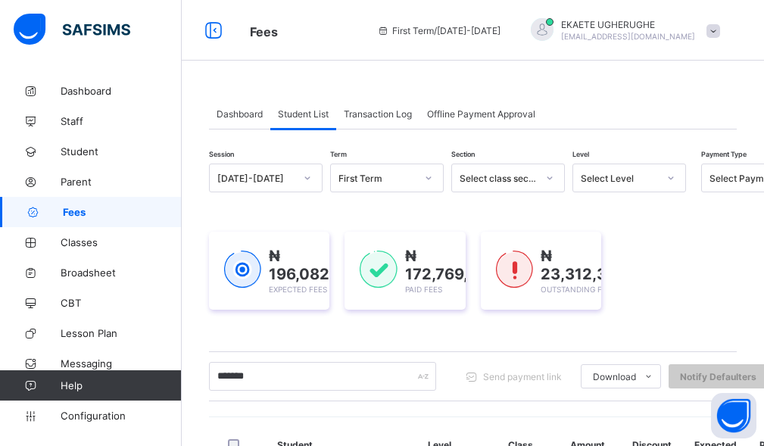
click at [345, 264] on div "₦ 196,082,165 Expected Fees ₦ 172,769,825 Paid Fees ₦ 23,312,340 Outstanding Fe…" at bounding box center [473, 271] width 528 height 78
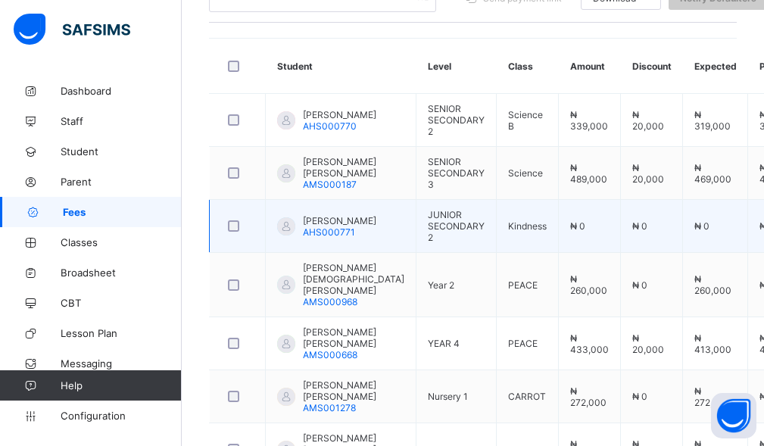
click at [324, 226] on span "[PERSON_NAME]" at bounding box center [339, 220] width 73 height 11
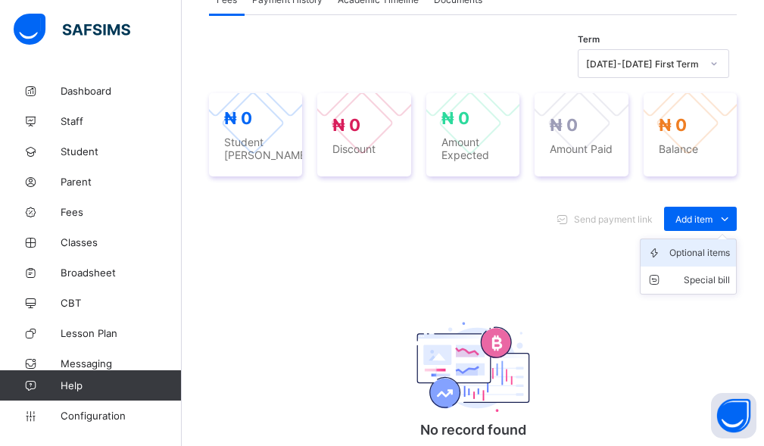
scroll to position [530, 0]
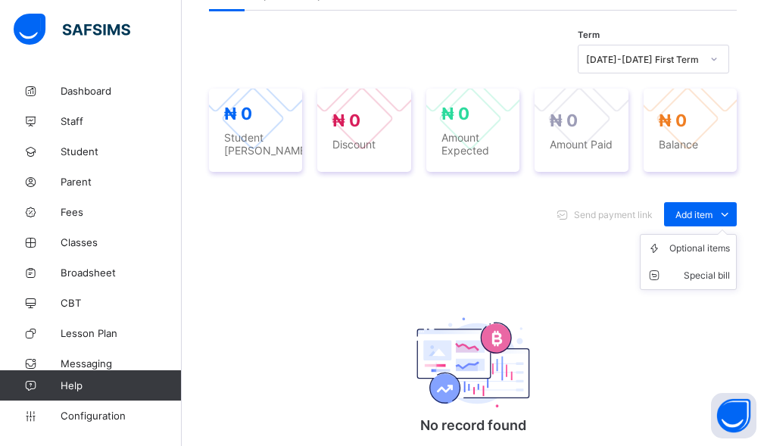
click at [713, 278] on ul "Optional items Special bill" at bounding box center [688, 262] width 97 height 56
click at [709, 256] on div "Optional items" at bounding box center [700, 248] width 61 height 15
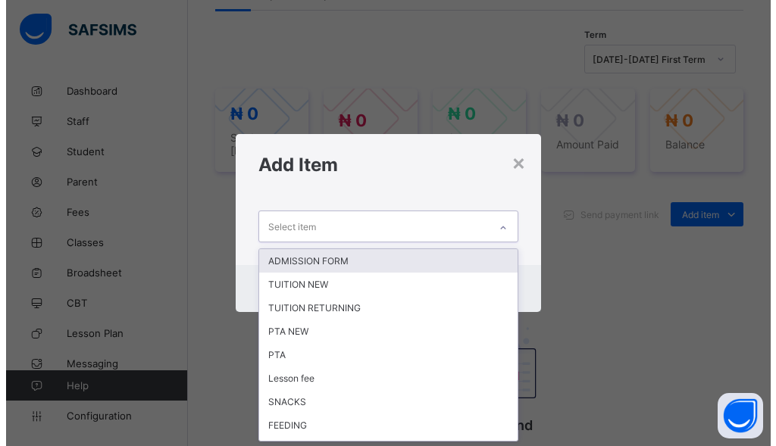
scroll to position [0, 0]
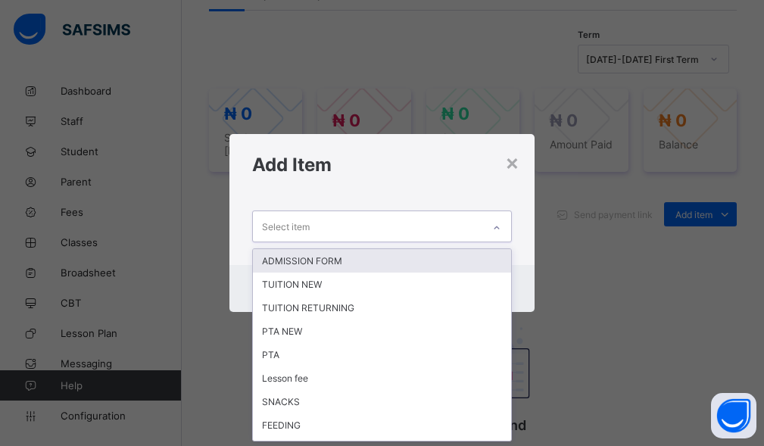
click at [309, 226] on div "Select item" at bounding box center [368, 226] width 230 height 30
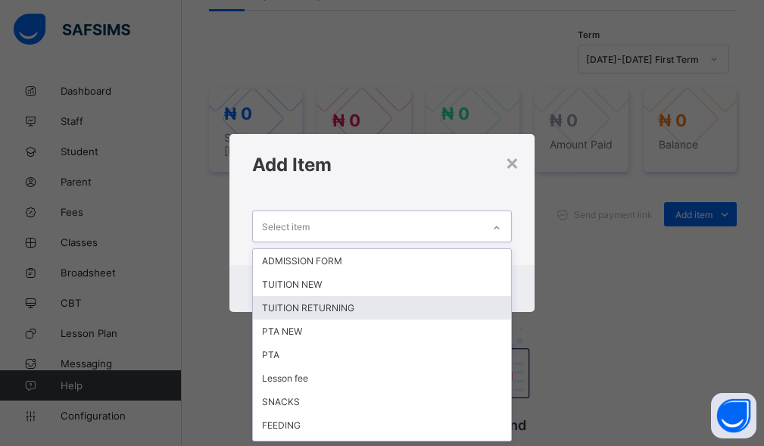
click at [305, 309] on div "TUITION RETURNING" at bounding box center [382, 307] width 259 height 23
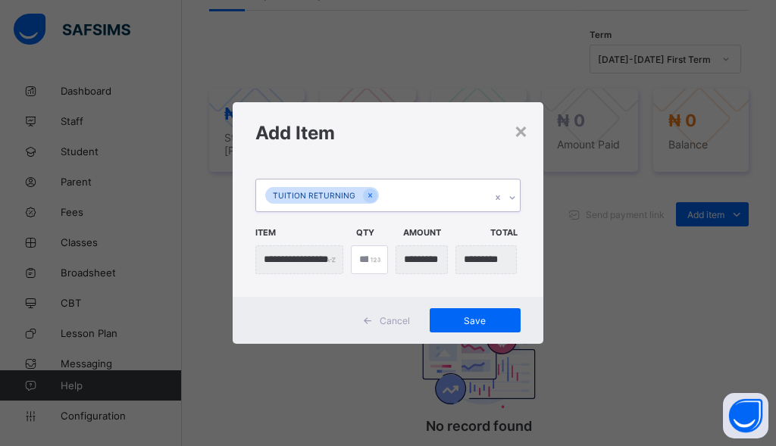
click at [407, 204] on div "TUITION RETURNING" at bounding box center [373, 196] width 235 height 32
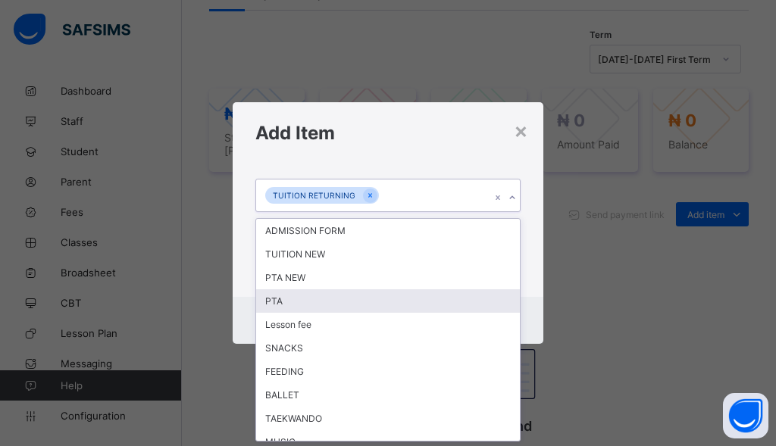
drag, startPoint x: 283, startPoint y: 308, endPoint x: 296, endPoint y: 293, distance: 19.3
click at [286, 304] on div "PTA" at bounding box center [388, 300] width 264 height 23
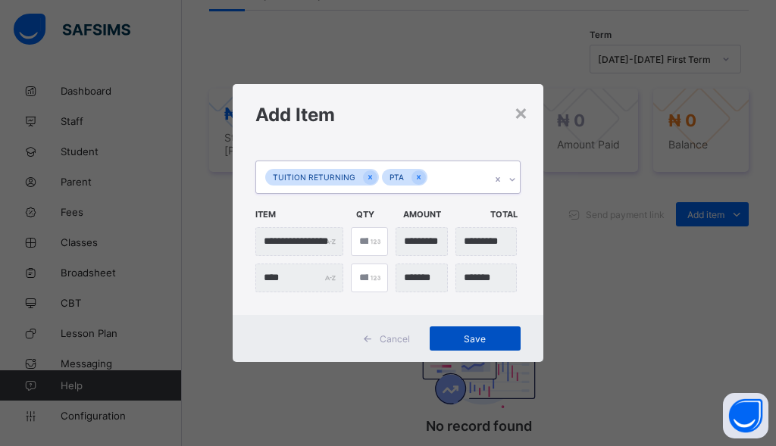
click at [448, 335] on span "Save" at bounding box center [475, 338] width 68 height 11
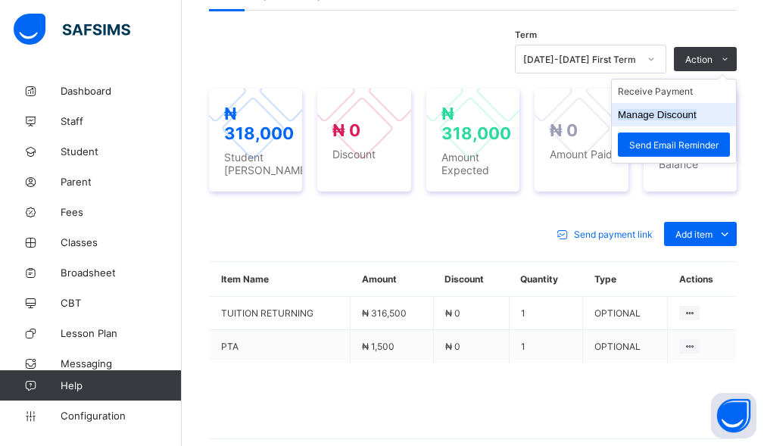
click at [665, 120] on button "Manage Discount" at bounding box center [657, 114] width 79 height 11
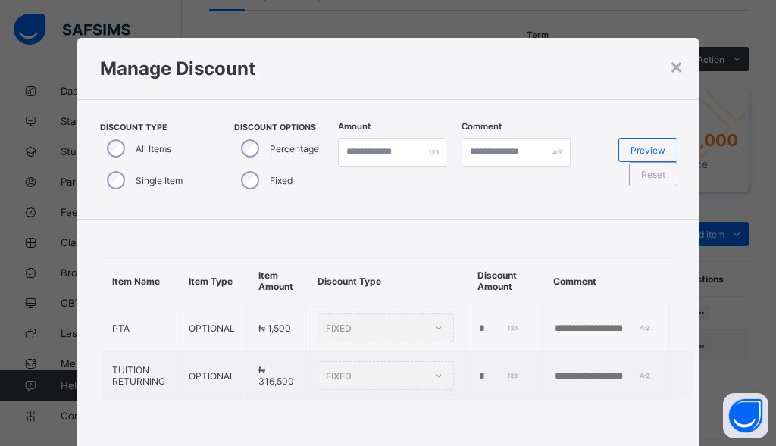
click at [100, 183] on div "Single Item" at bounding box center [143, 180] width 86 height 32
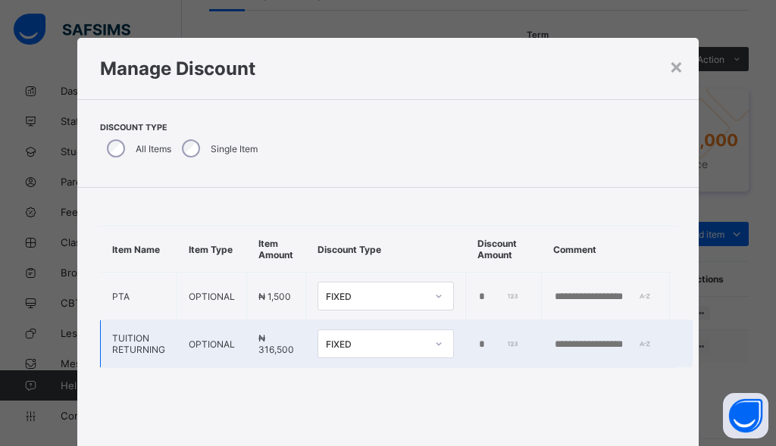
drag, startPoint x: 476, startPoint y: 344, endPoint x: 468, endPoint y: 342, distance: 8.5
click at [477, 344] on input "*" at bounding box center [498, 345] width 42 height 12
click at [477, 342] on input "*" at bounding box center [498, 345] width 42 height 12
type input "*****"
click at [565, 343] on input "text" at bounding box center [605, 345] width 105 height 12
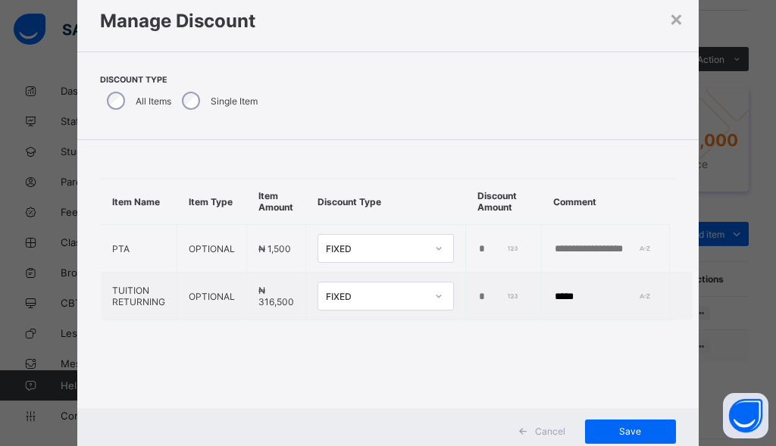
scroll to position [95, 0]
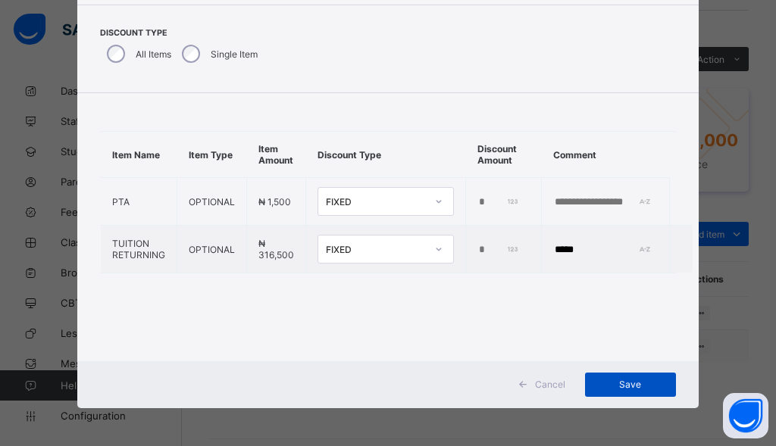
type input "*****"
click at [597, 379] on span "Save" at bounding box center [630, 384] width 68 height 11
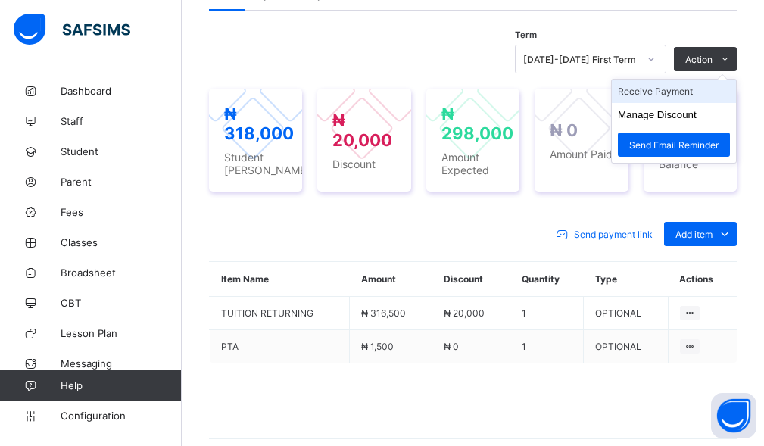
click at [661, 103] on li "Receive Payment" at bounding box center [674, 91] width 124 height 23
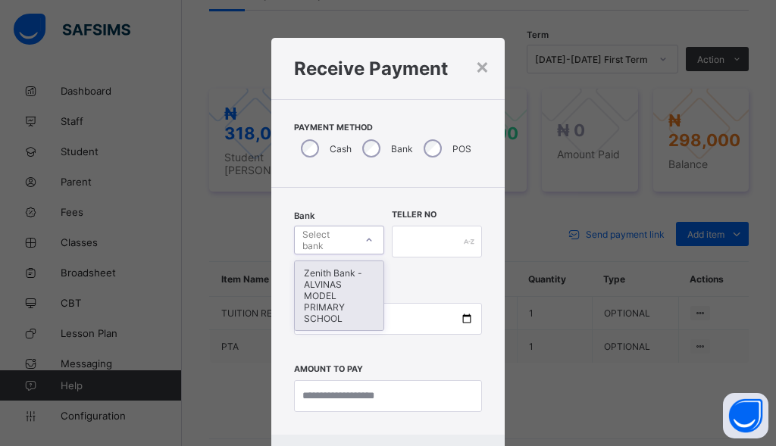
click at [338, 248] on div "Select bank" at bounding box center [327, 240] width 51 height 29
drag, startPoint x: 318, startPoint y: 302, endPoint x: 399, endPoint y: 265, distance: 89.1
click at [324, 301] on div "Zenith Bank - ALVINAS MODEL PRIMARY SCHOOL" at bounding box center [339, 295] width 89 height 69
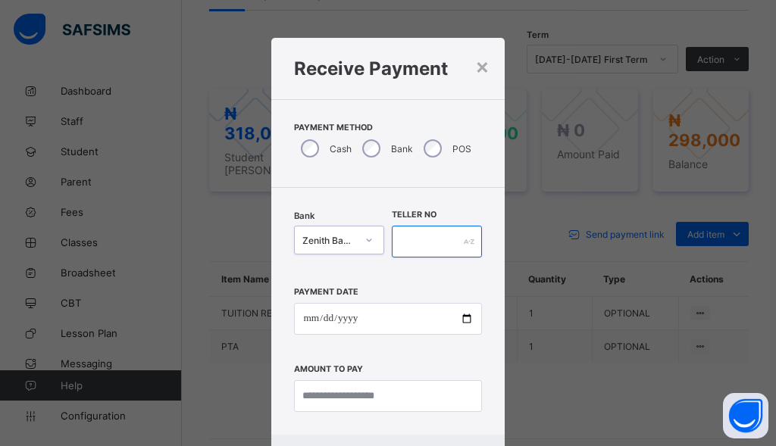
click at [412, 248] on input "text" at bounding box center [437, 242] width 90 height 32
type input "*********"
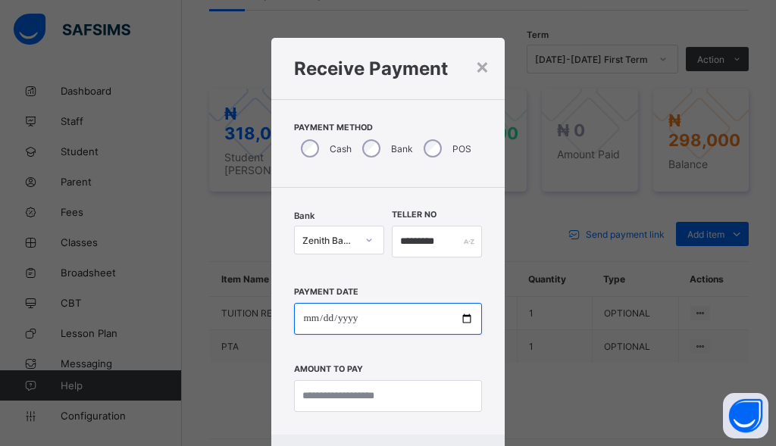
click at [302, 325] on input "date" at bounding box center [387, 319] width 187 height 32
type input "**********"
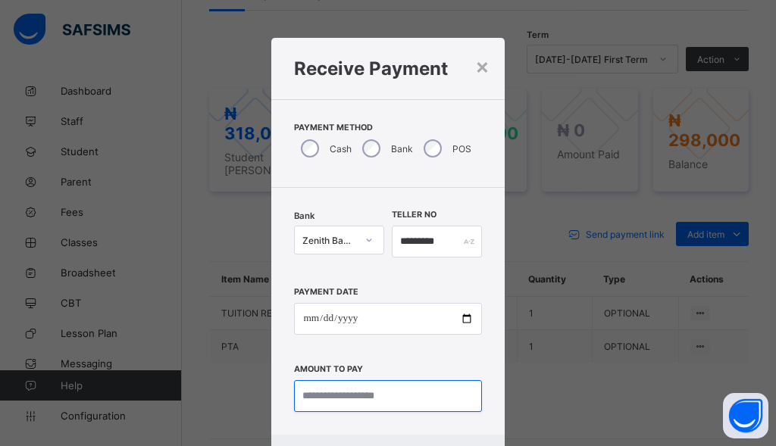
click at [386, 394] on input "currency" at bounding box center [387, 396] width 187 height 32
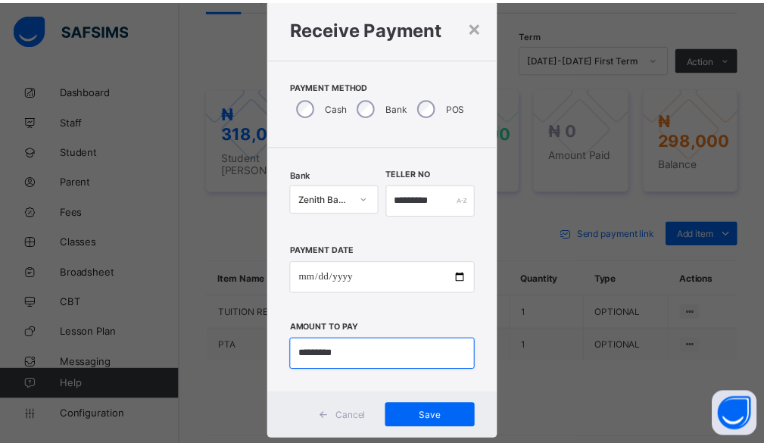
scroll to position [73, 0]
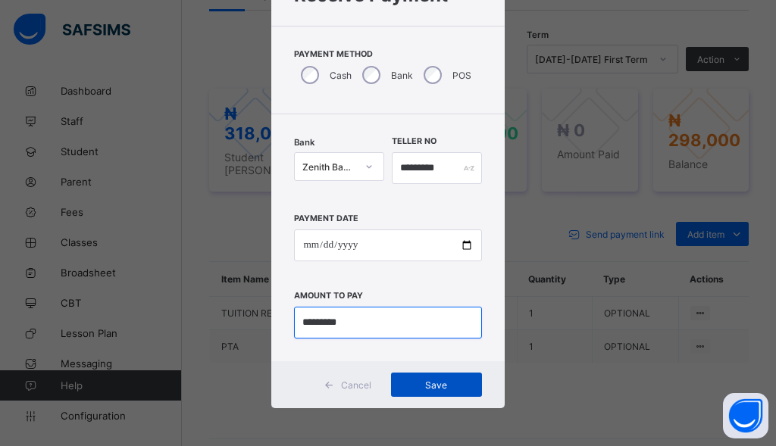
type input "*********"
click at [421, 380] on span "Save" at bounding box center [436, 385] width 68 height 11
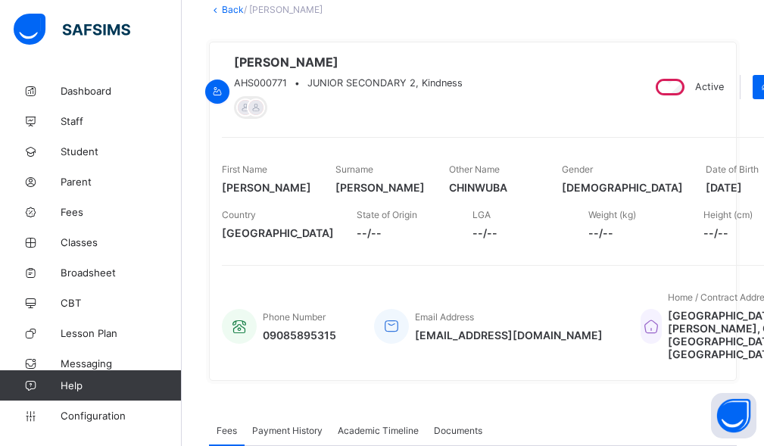
scroll to position [76, 0]
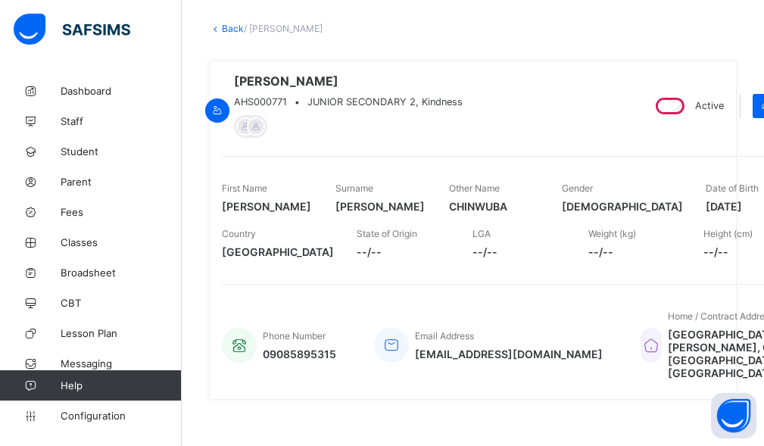
click at [236, 29] on link "Back" at bounding box center [233, 28] width 22 height 11
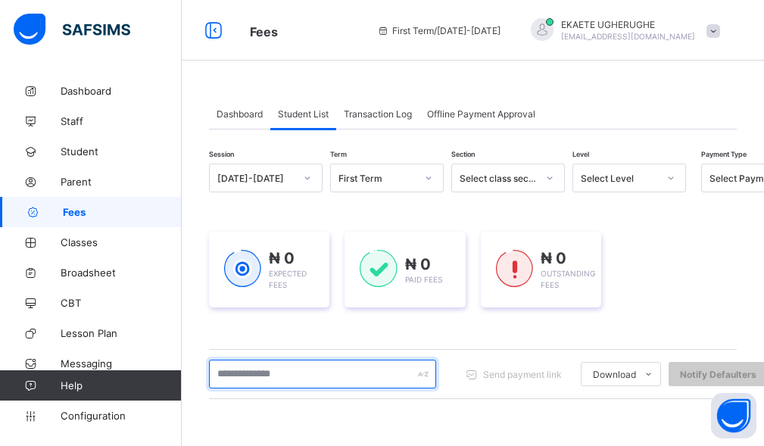
click at [293, 372] on input "text" at bounding box center [322, 374] width 227 height 29
type input "******"
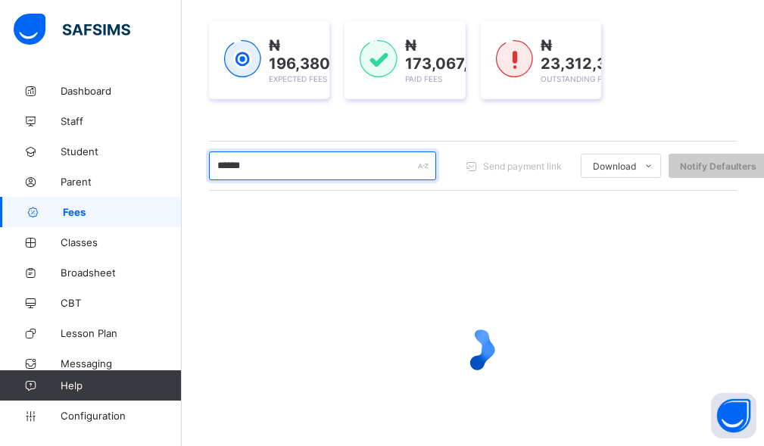
scroll to position [227, 0]
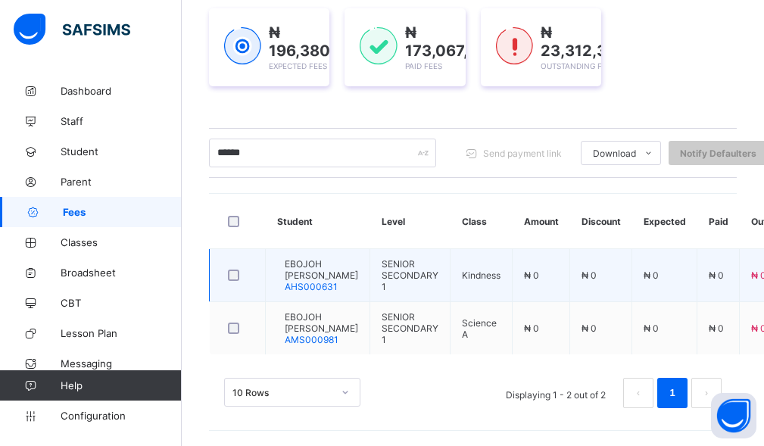
click at [315, 289] on span "AHS000631" at bounding box center [311, 286] width 53 height 11
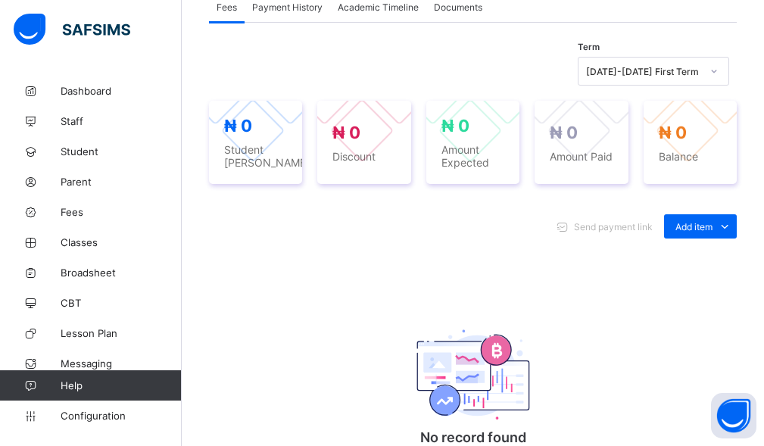
scroll to position [530, 0]
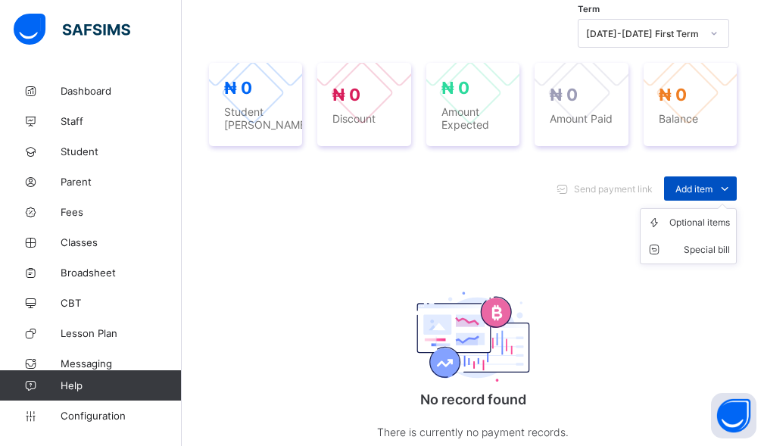
click at [713, 195] on span "Add item" at bounding box center [694, 188] width 37 height 11
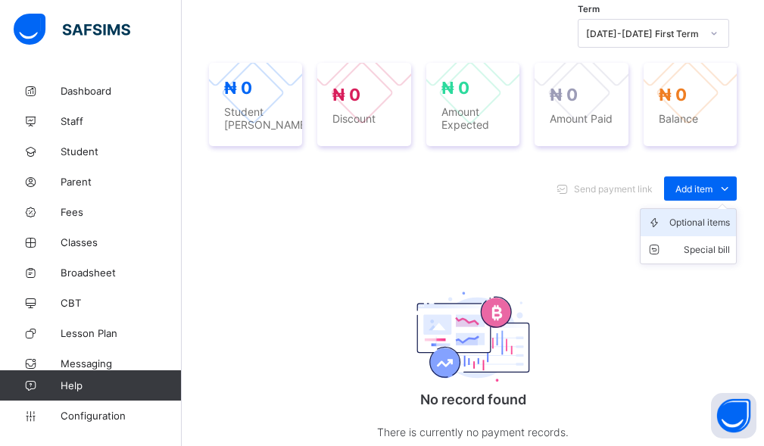
click at [714, 230] on div "Optional items" at bounding box center [700, 222] width 61 height 15
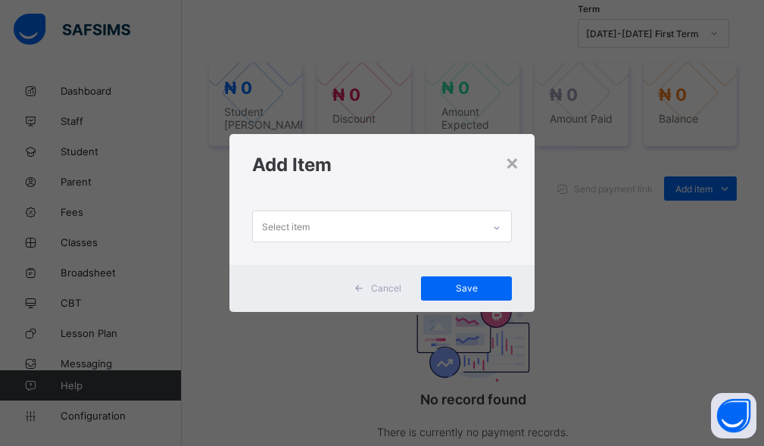
click at [479, 226] on div "Select item" at bounding box center [368, 226] width 230 height 30
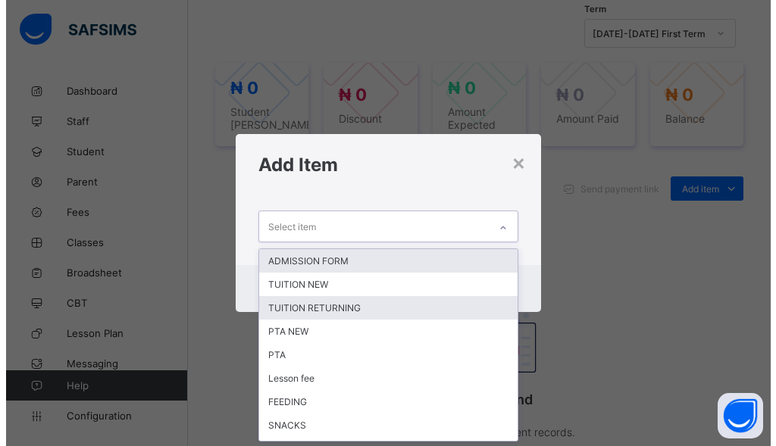
scroll to position [0, 0]
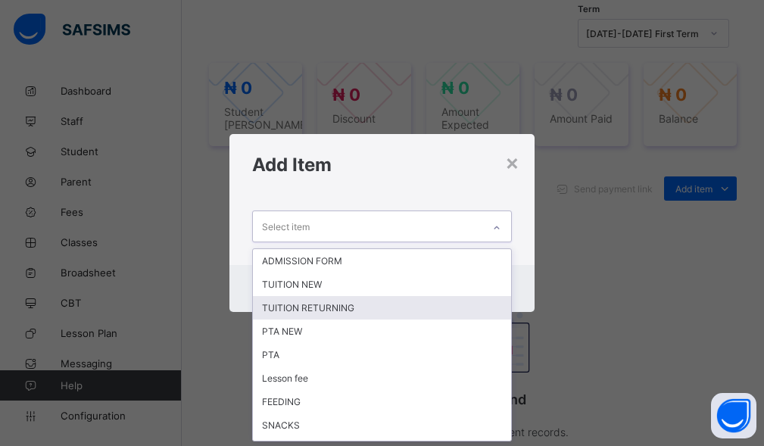
click at [321, 297] on div "TUITION RETURNING" at bounding box center [382, 307] width 259 height 23
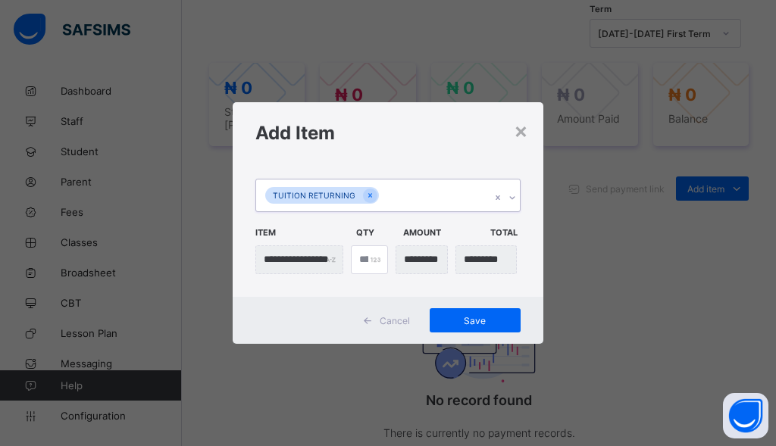
click at [431, 197] on div "TUITION RETURNING" at bounding box center [373, 196] width 235 height 32
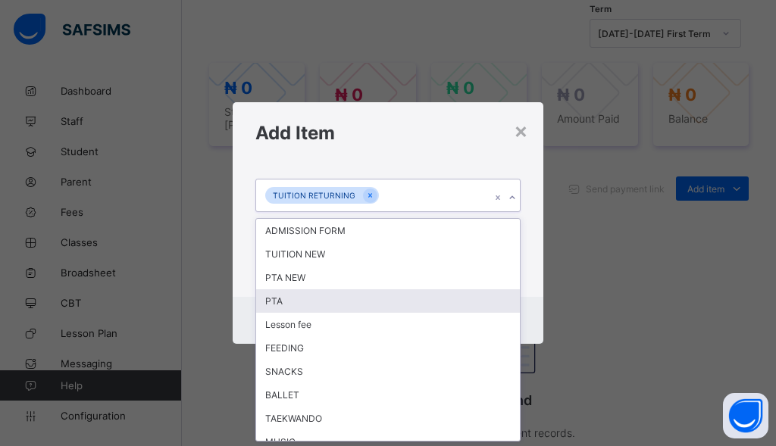
drag, startPoint x: 308, startPoint y: 308, endPoint x: 373, endPoint y: 257, distance: 82.6
click at [308, 305] on div "PTA" at bounding box center [388, 300] width 264 height 23
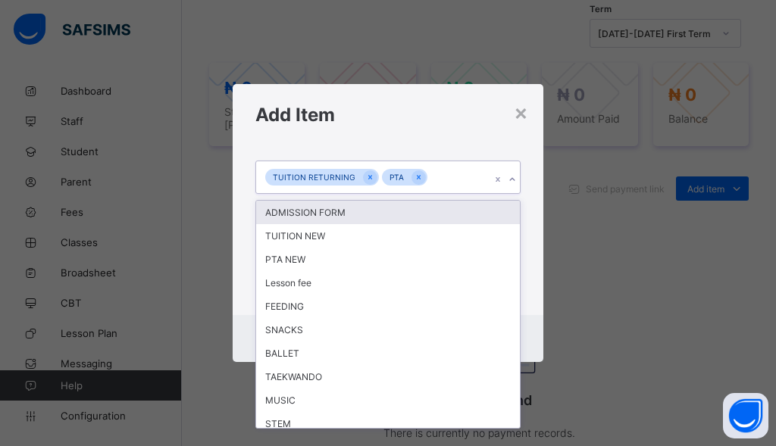
click at [451, 190] on div "TUITION RETURNING PTA" at bounding box center [373, 177] width 235 height 32
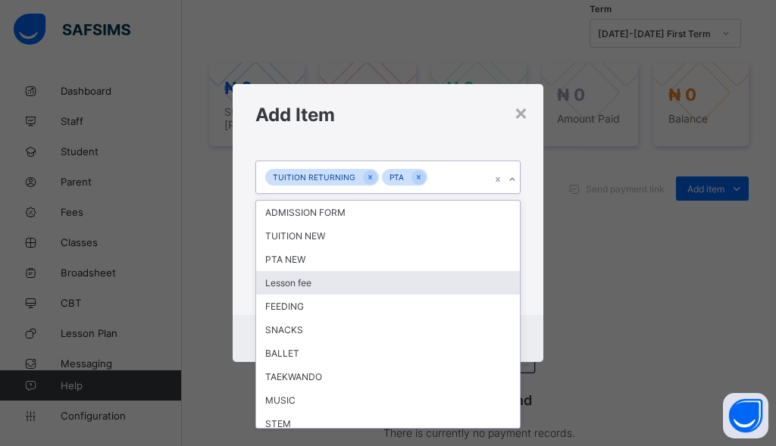
click at [314, 289] on div "Lesson fee" at bounding box center [388, 282] width 264 height 23
click at [456, 345] on span "Save" at bounding box center [475, 338] width 68 height 11
click at [476, 345] on span "Save" at bounding box center [475, 338] width 68 height 11
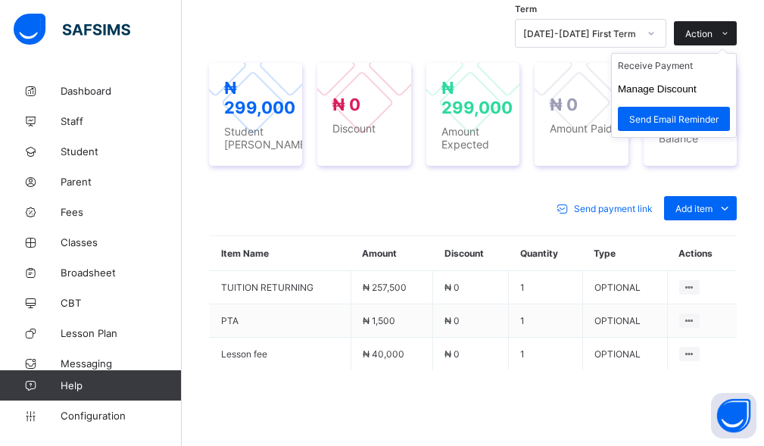
click at [708, 39] on span "Action" at bounding box center [699, 33] width 27 height 11
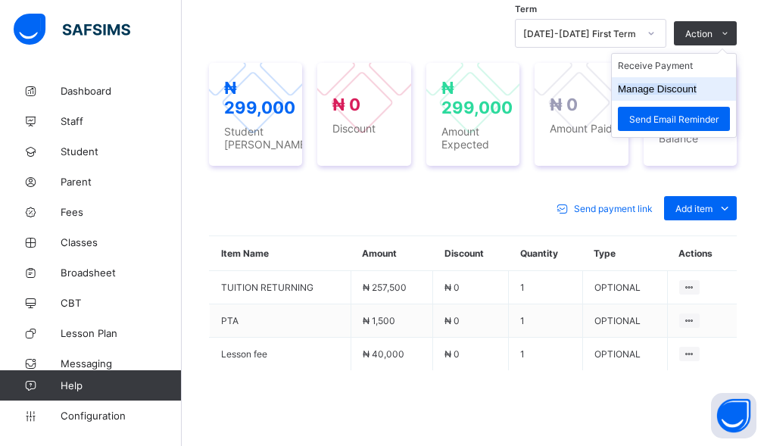
click at [682, 95] on button "Manage Discount" at bounding box center [657, 88] width 79 height 11
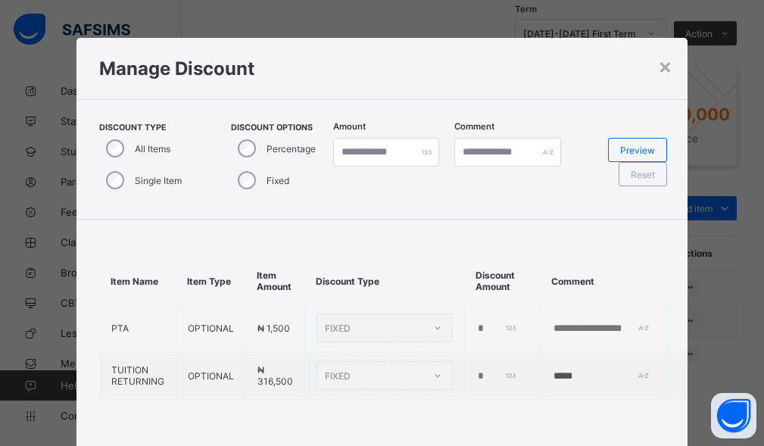
type input "*"
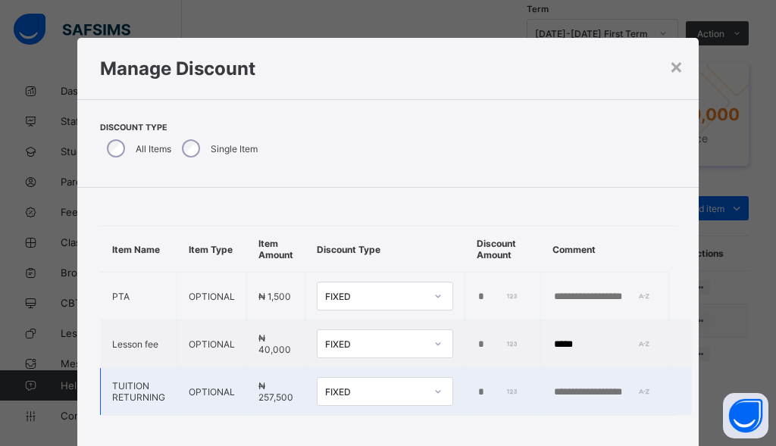
click at [476, 392] on input "*" at bounding box center [497, 392] width 42 height 12
type input "*****"
click at [552, 393] on input "text" at bounding box center [604, 392] width 105 height 12
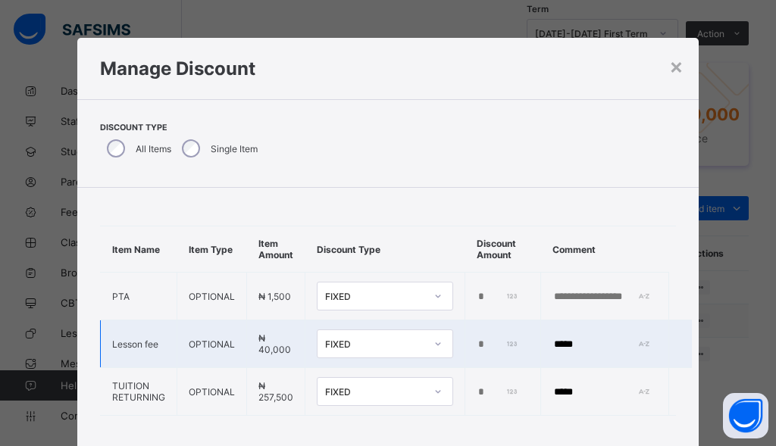
type input "*****"
drag, startPoint x: 582, startPoint y: 345, endPoint x: 537, endPoint y: 357, distance: 46.3
click at [541, 357] on td "*****" at bounding box center [605, 344] width 128 height 48
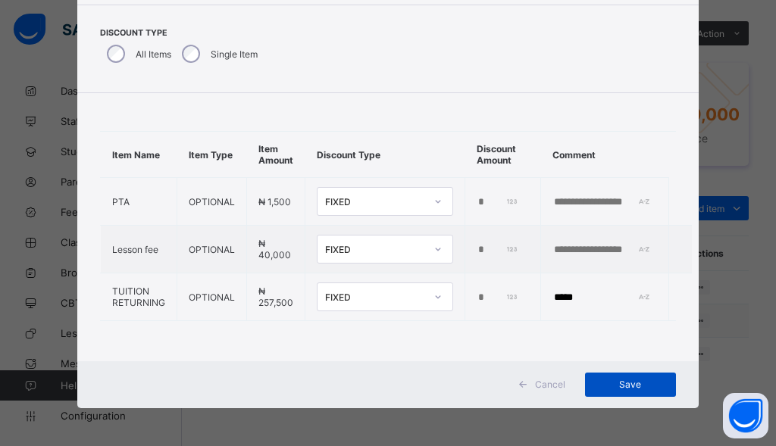
click at [631, 392] on div "Save" at bounding box center [630, 385] width 91 height 24
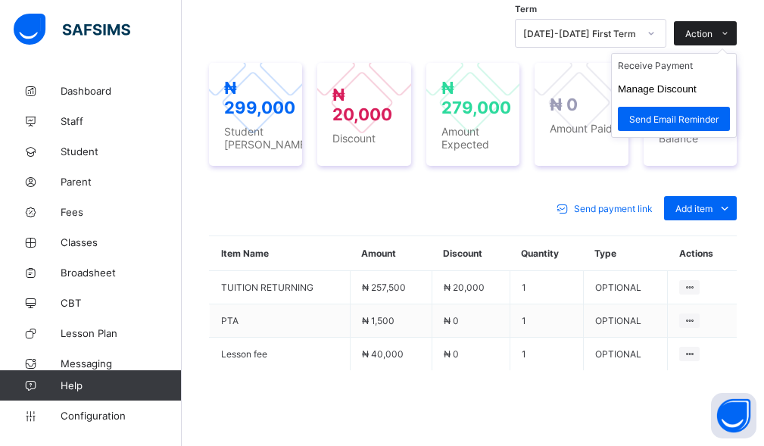
click at [713, 39] on span "Action" at bounding box center [699, 33] width 27 height 11
click at [674, 77] on li "Receive Payment" at bounding box center [674, 65] width 124 height 23
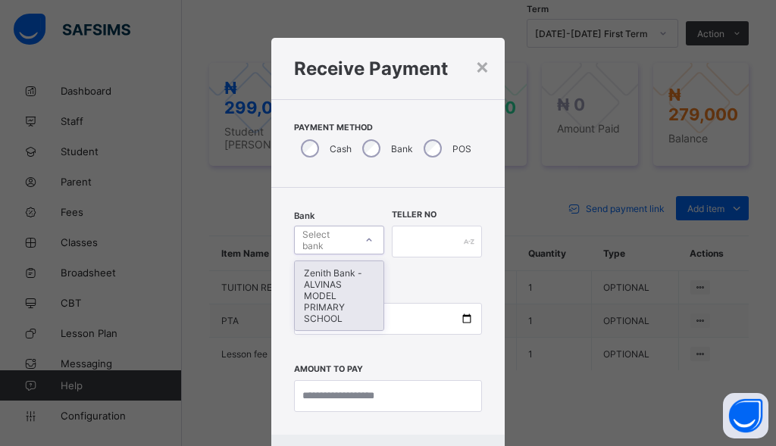
drag, startPoint x: 337, startPoint y: 242, endPoint x: 328, endPoint y: 270, distance: 29.5
click at [337, 243] on div "Select bank" at bounding box center [327, 240] width 51 height 29
drag, startPoint x: 317, startPoint y: 292, endPoint x: 388, endPoint y: 264, distance: 76.5
click at [323, 290] on div "Zenith Bank - ALVINAS MODEL PRIMARY SCHOOL" at bounding box center [339, 295] width 89 height 69
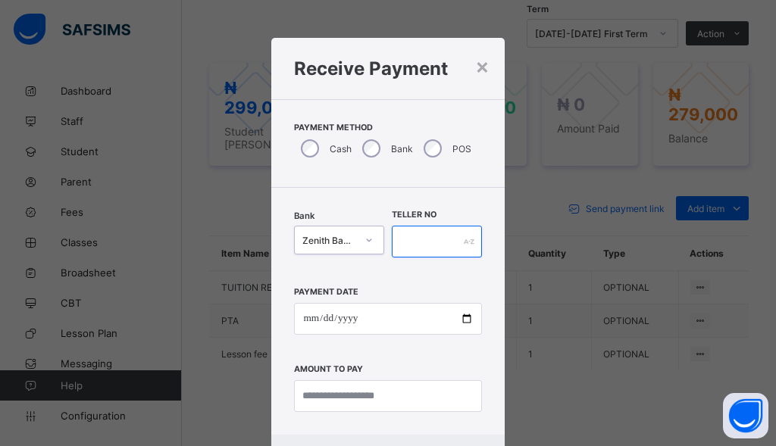
click at [396, 248] on input "text" at bounding box center [437, 242] width 90 height 32
type input "*******"
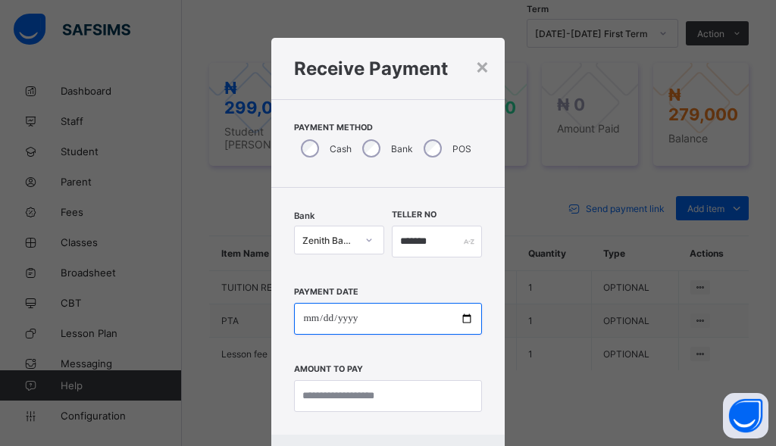
click at [309, 327] on input "date" at bounding box center [387, 319] width 187 height 32
type input "**********"
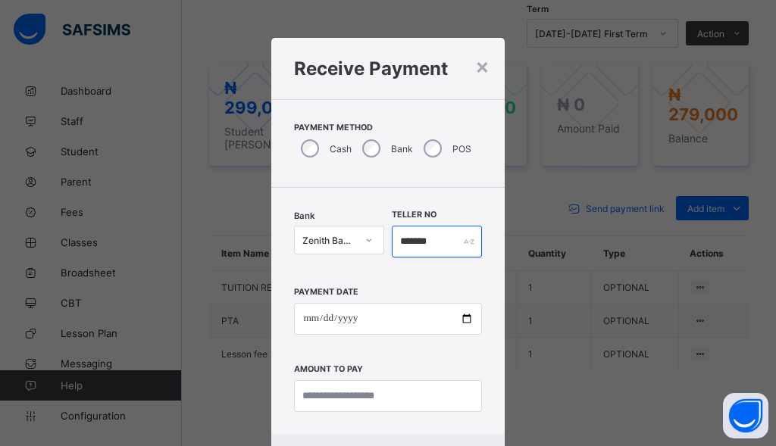
click at [440, 240] on input "*******" at bounding box center [437, 242] width 90 height 32
type input "*********"
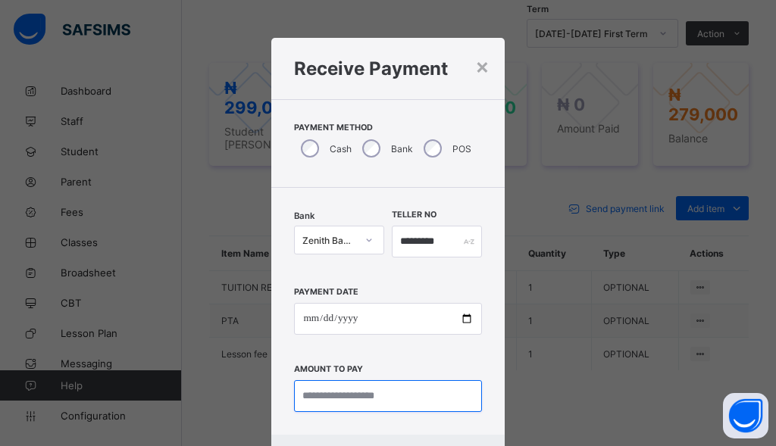
click at [304, 403] on input "currency" at bounding box center [387, 396] width 187 height 32
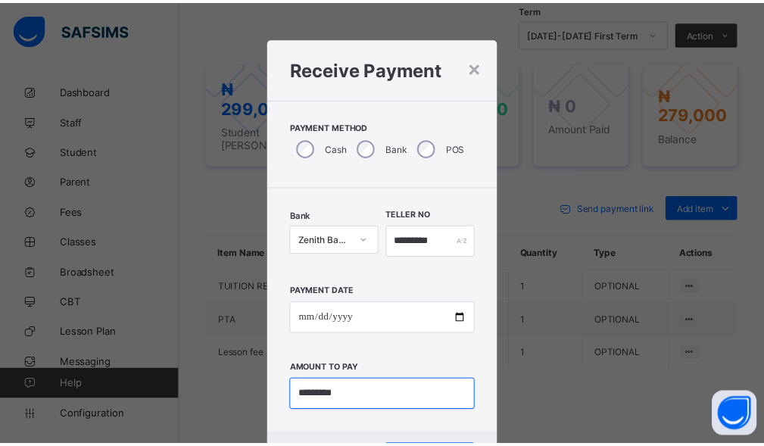
scroll to position [73, 0]
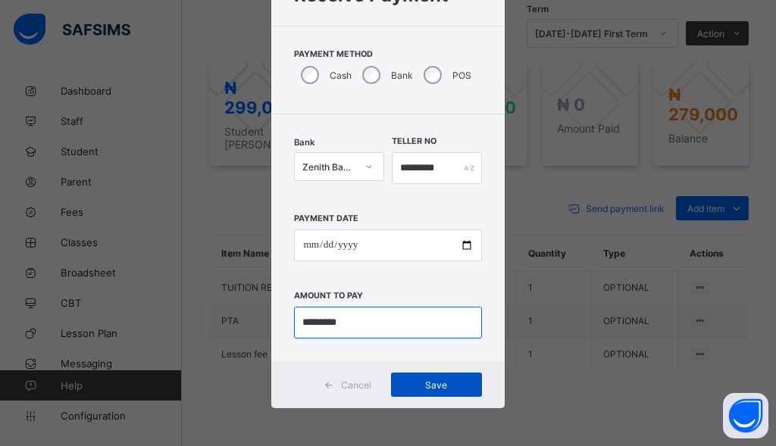
type input "*********"
click at [449, 386] on span "Save" at bounding box center [436, 385] width 68 height 11
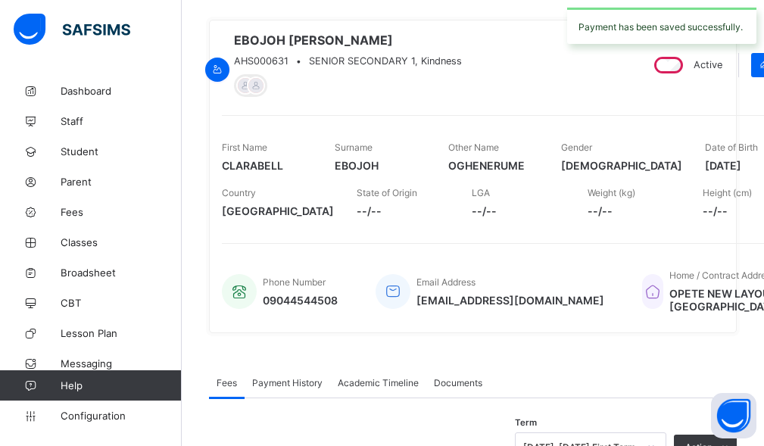
scroll to position [0, 0]
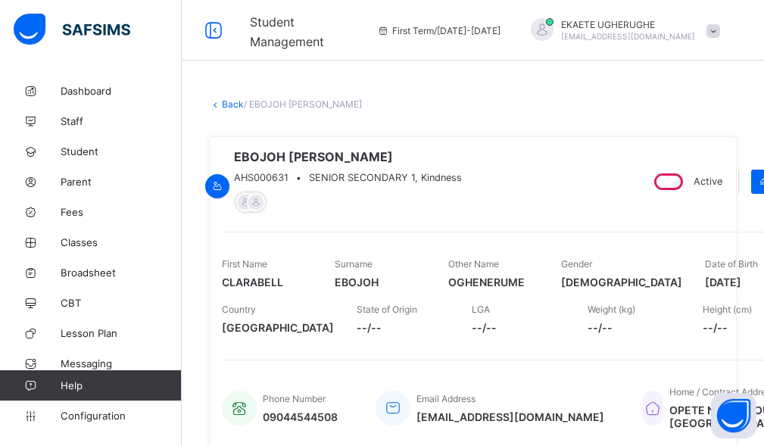
click at [233, 105] on link "Back" at bounding box center [233, 103] width 22 height 11
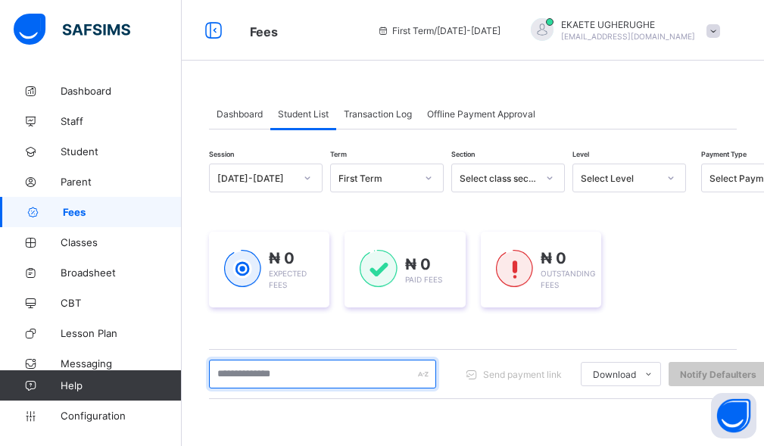
click at [317, 377] on input "text" at bounding box center [322, 374] width 227 height 29
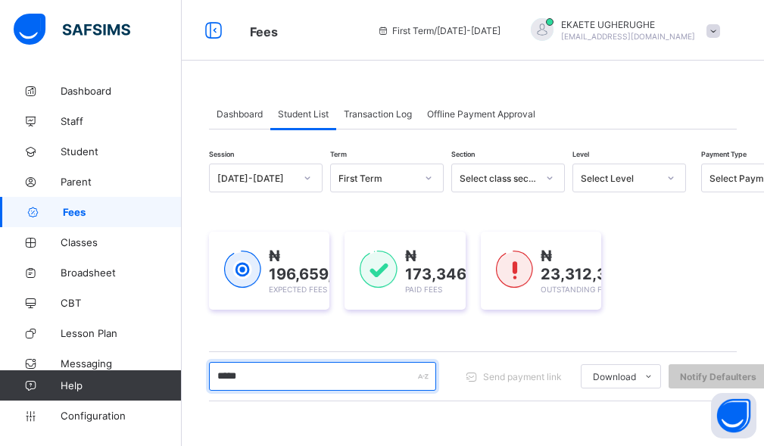
type input "******"
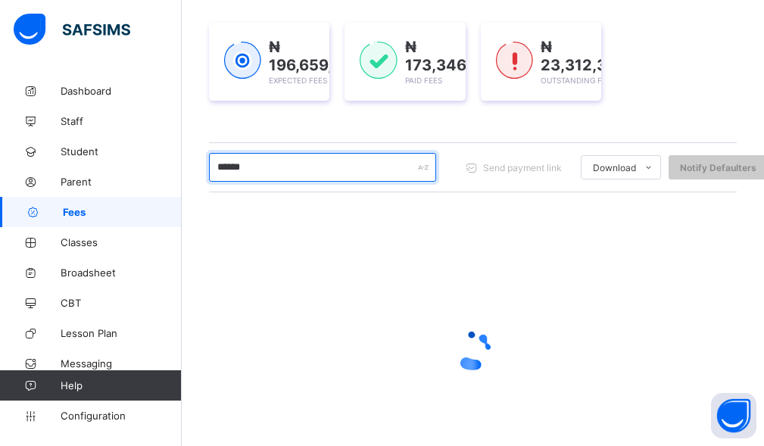
scroll to position [227, 0]
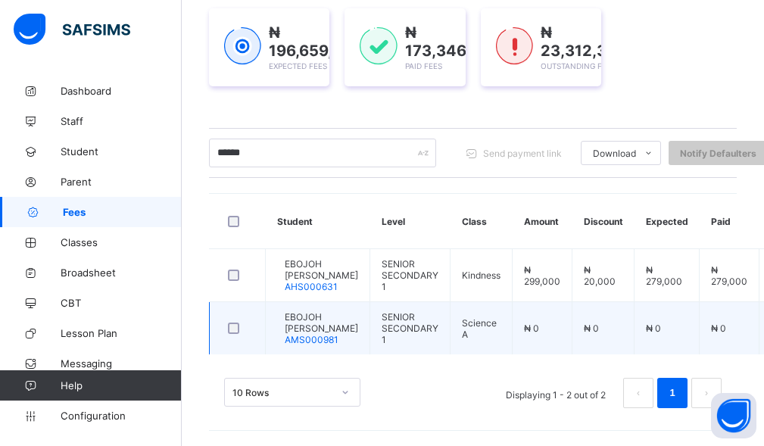
click at [342, 334] on span "EBOJOH OGHENEMARHO CLARENCE" at bounding box center [321, 322] width 73 height 23
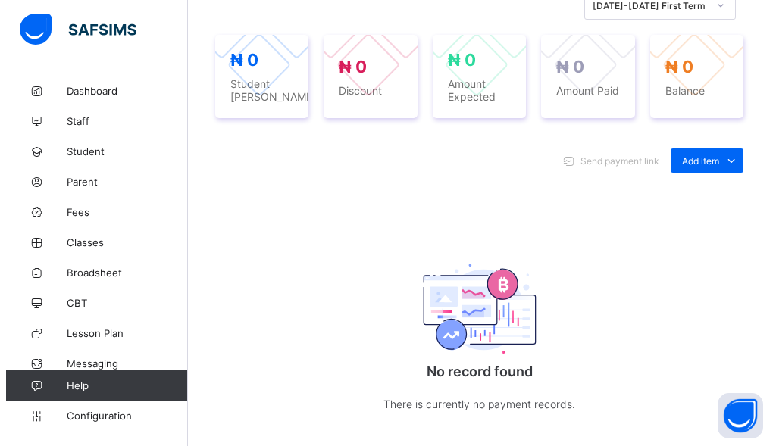
scroll to position [678, 0]
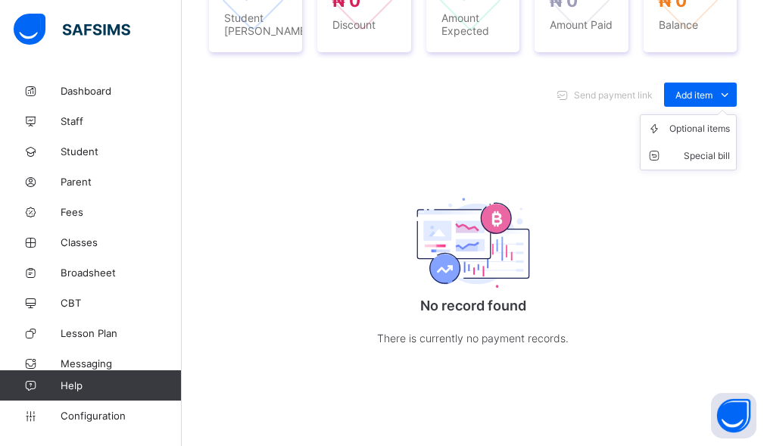
click at [706, 114] on ul "Optional items Special bill" at bounding box center [688, 142] width 97 height 56
click at [698, 129] on div "Optional items" at bounding box center [700, 128] width 61 height 15
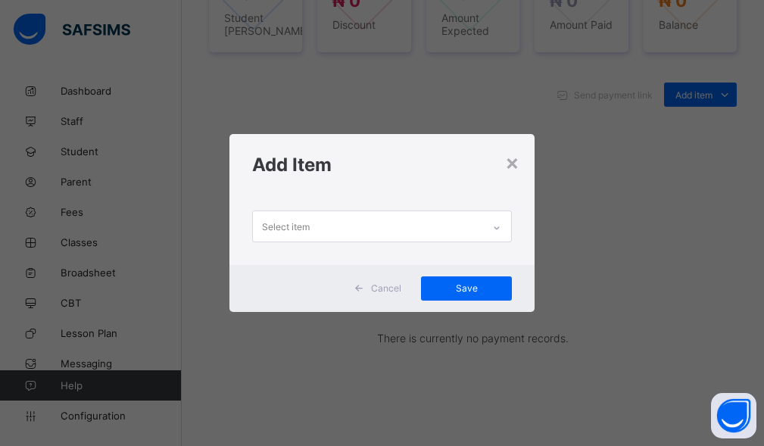
click at [360, 235] on div "Select item" at bounding box center [368, 226] width 230 height 30
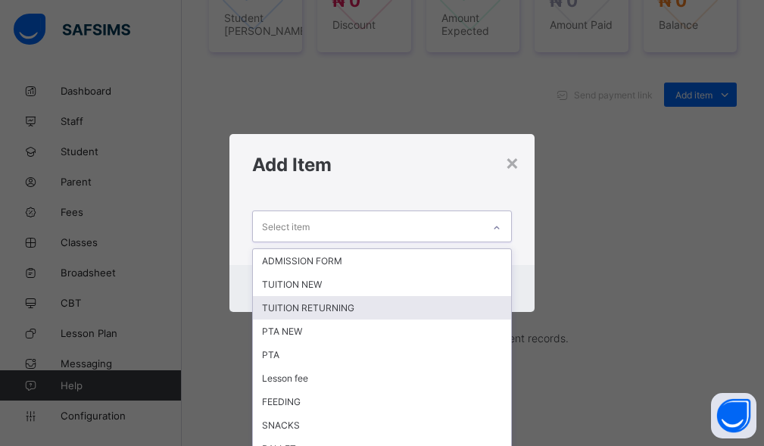
drag, startPoint x: 317, startPoint y: 311, endPoint x: 328, endPoint y: 303, distance: 14.1
click at [317, 311] on div "TUITION RETURNING" at bounding box center [382, 307] width 259 height 23
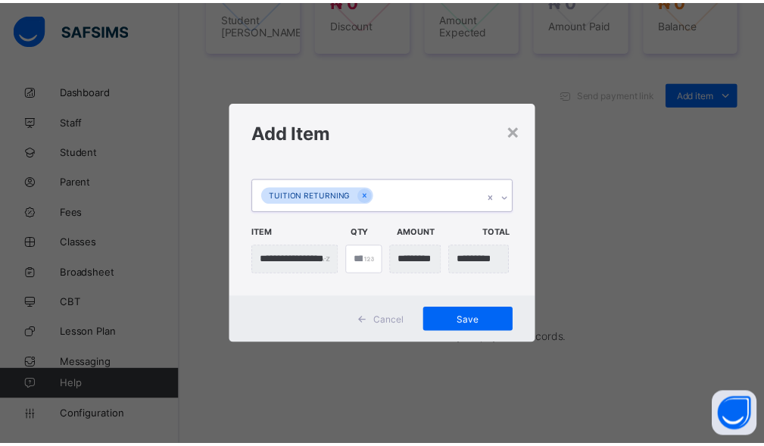
scroll to position [0, 0]
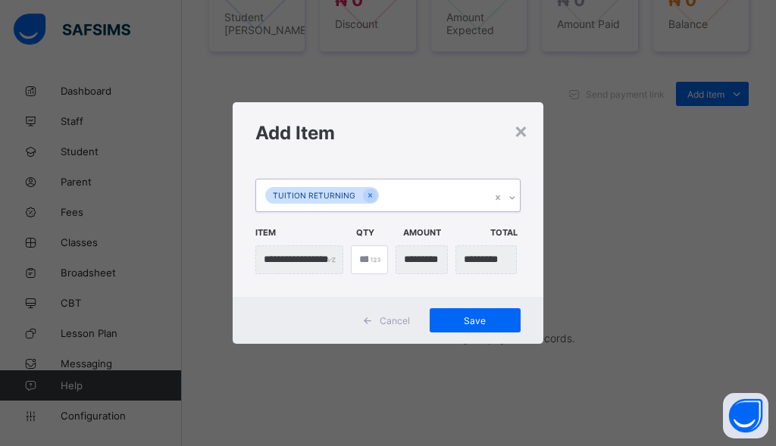
click at [412, 195] on div "TUITION RETURNING" at bounding box center [373, 196] width 235 height 32
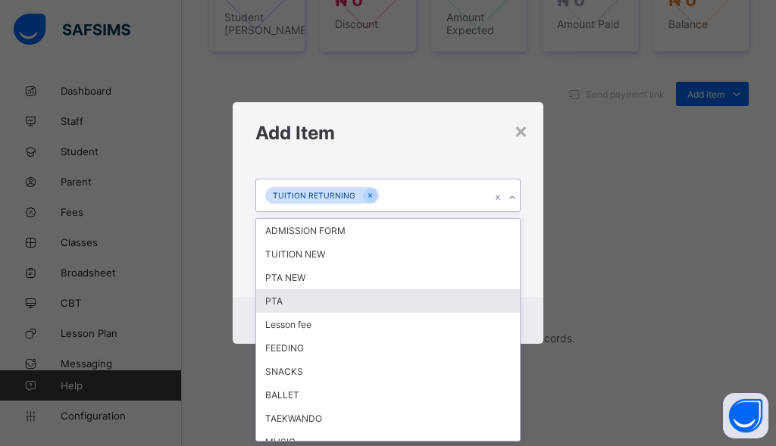
click at [303, 303] on div "PTA" at bounding box center [388, 300] width 264 height 23
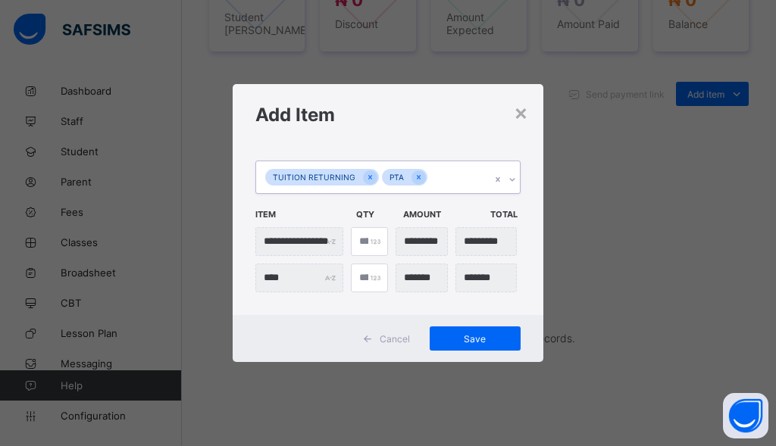
click at [433, 187] on div "TUITION RETURNING PTA" at bounding box center [373, 177] width 235 height 32
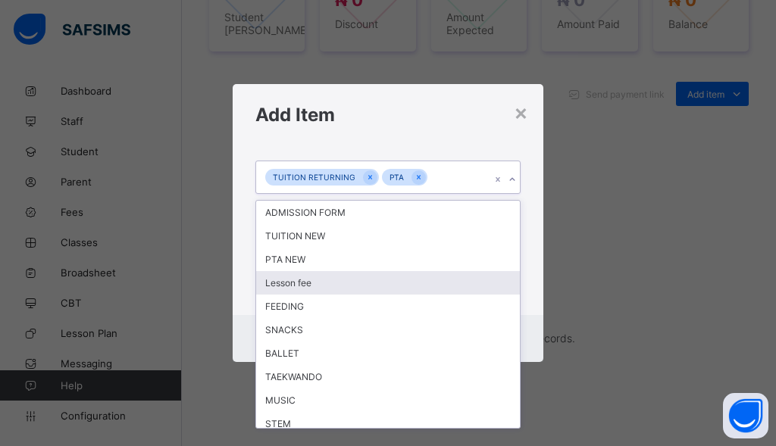
drag, startPoint x: 317, startPoint y: 292, endPoint x: 409, endPoint y: 255, distance: 99.6
click at [318, 289] on div "Lesson fee" at bounding box center [388, 282] width 264 height 23
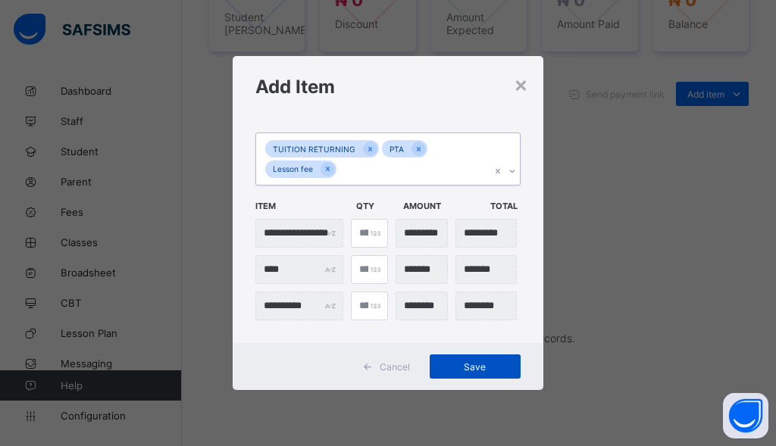
click at [464, 373] on div "Save" at bounding box center [475, 367] width 91 height 24
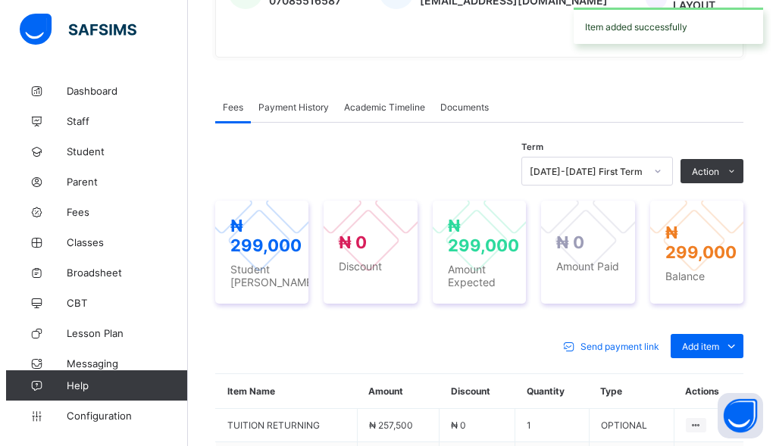
scroll to position [440, 0]
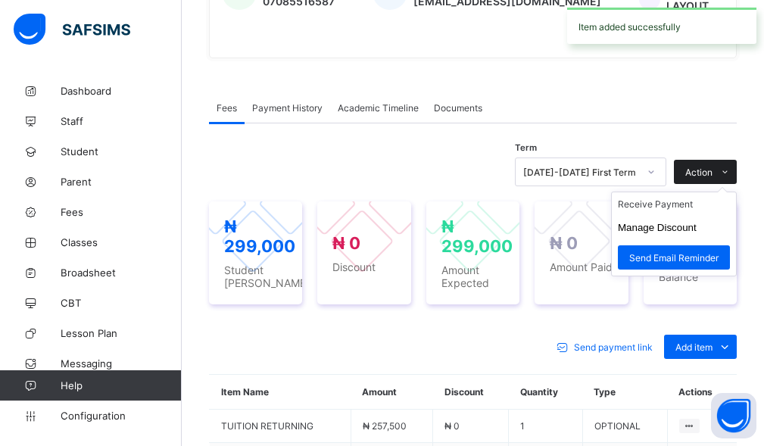
click at [709, 170] on span "Action" at bounding box center [699, 172] width 27 height 11
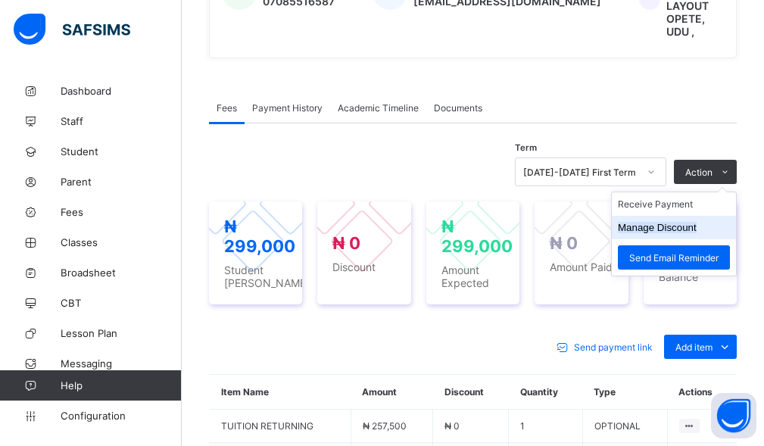
click at [686, 228] on button "Manage Discount" at bounding box center [657, 227] width 79 height 11
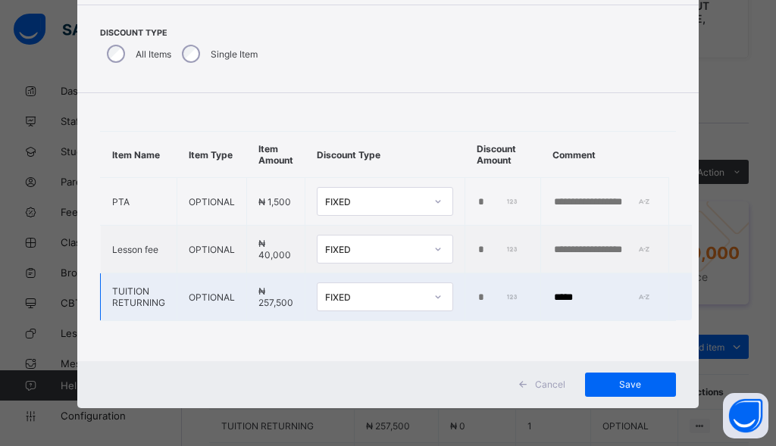
scroll to position [9, 0]
click at [477, 292] on input "*" at bounding box center [497, 298] width 42 height 12
click at [476, 292] on input "*" at bounding box center [497, 298] width 42 height 12
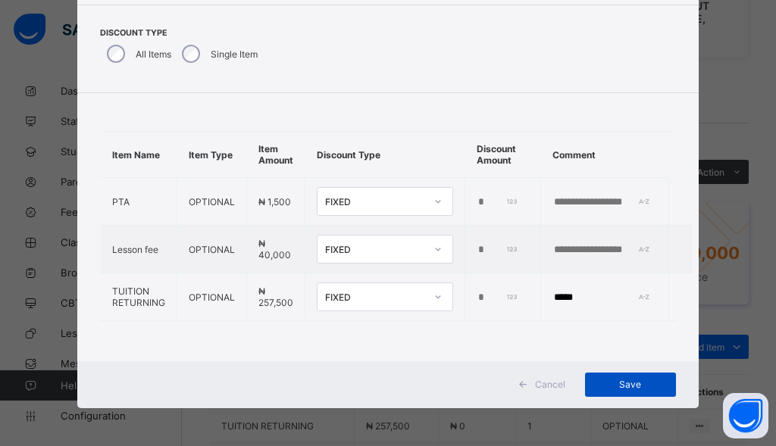
type input "*****"
click at [634, 392] on div "Save" at bounding box center [630, 385] width 91 height 24
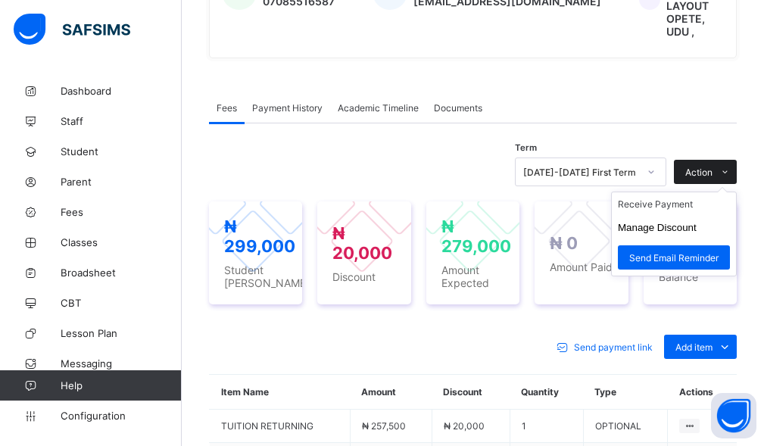
click at [705, 170] on span "Action" at bounding box center [699, 172] width 27 height 11
click at [667, 215] on li "Receive Payment" at bounding box center [674, 203] width 124 height 23
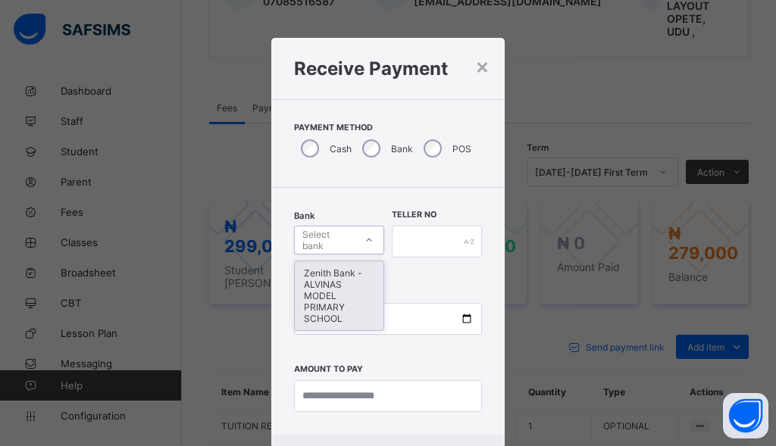
click at [330, 247] on div "Select bank" at bounding box center [327, 240] width 51 height 29
drag, startPoint x: 314, startPoint y: 298, endPoint x: 383, endPoint y: 258, distance: 79.1
click at [334, 293] on div "Zenith Bank - ALVINAS MODEL PRIMARY SCHOOL" at bounding box center [339, 295] width 89 height 69
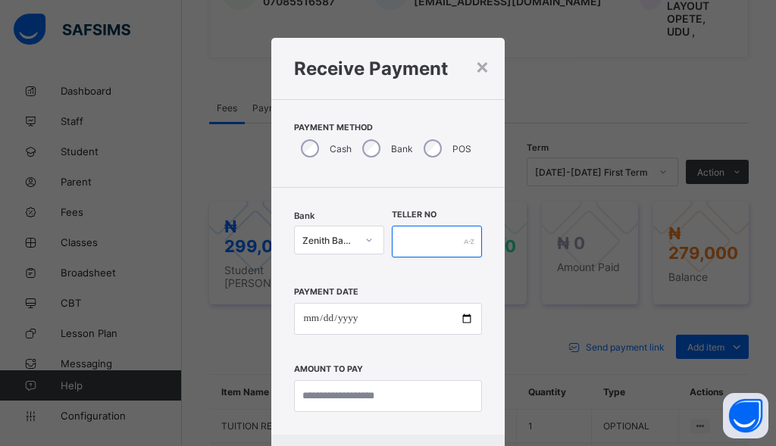
click at [407, 249] on input "text" at bounding box center [437, 242] width 90 height 32
type input "**********"
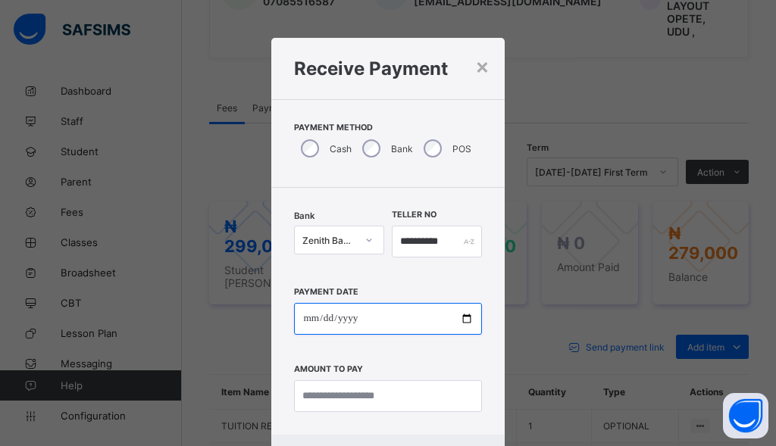
click at [300, 318] on input "date" at bounding box center [387, 319] width 187 height 32
type input "**********"
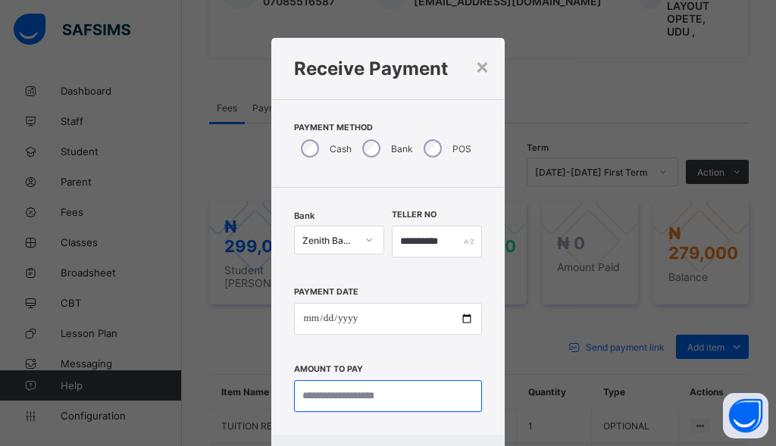
click at [436, 399] on input "currency" at bounding box center [387, 396] width 187 height 32
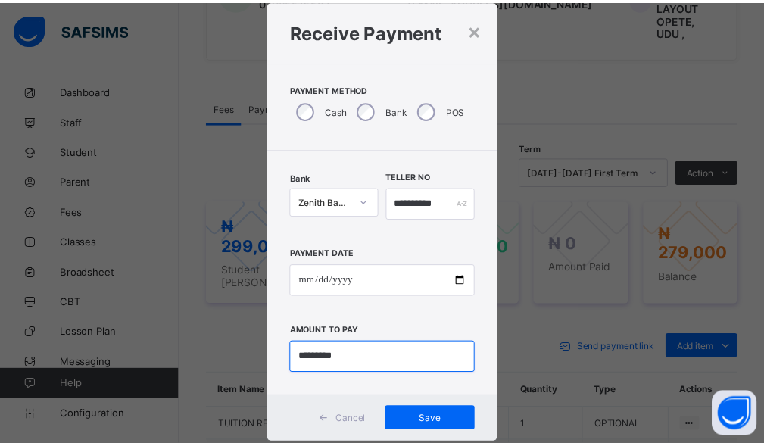
scroll to position [73, 0]
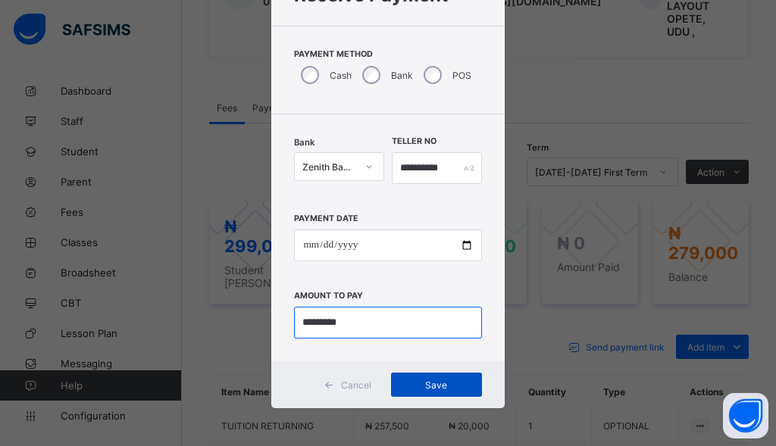
type input "*********"
click at [439, 393] on div "Save" at bounding box center [436, 385] width 91 height 24
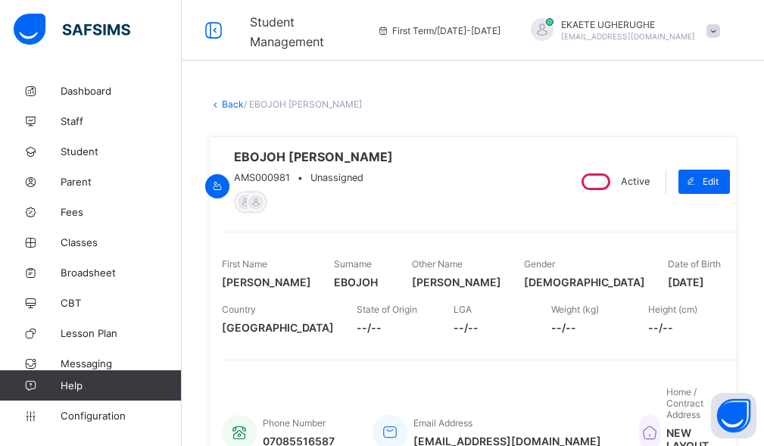
click at [241, 102] on link "Back" at bounding box center [233, 103] width 22 height 11
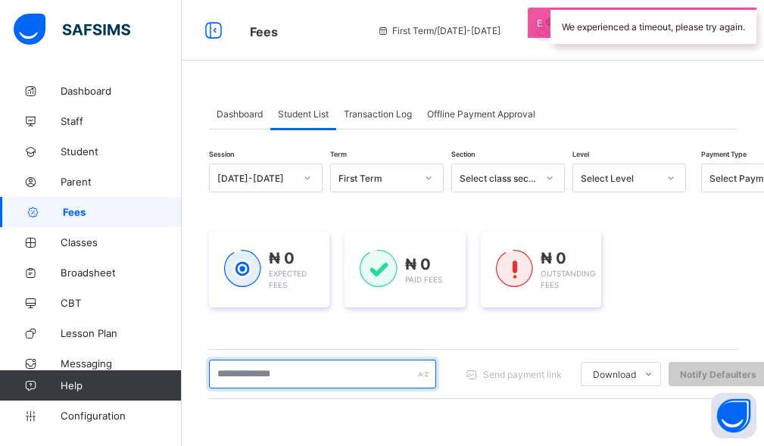
click at [258, 370] on input "text" at bounding box center [322, 374] width 227 height 29
click at [274, 371] on input "text" at bounding box center [322, 374] width 227 height 29
type input "****"
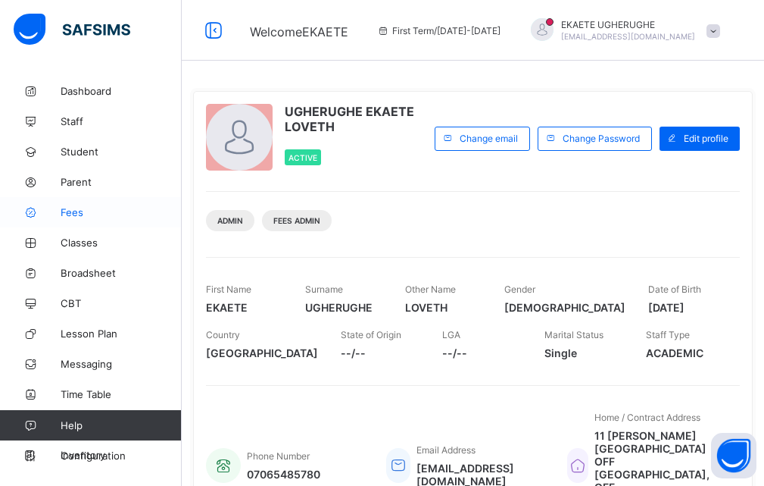
click at [70, 217] on span "Fees" at bounding box center [121, 212] width 121 height 12
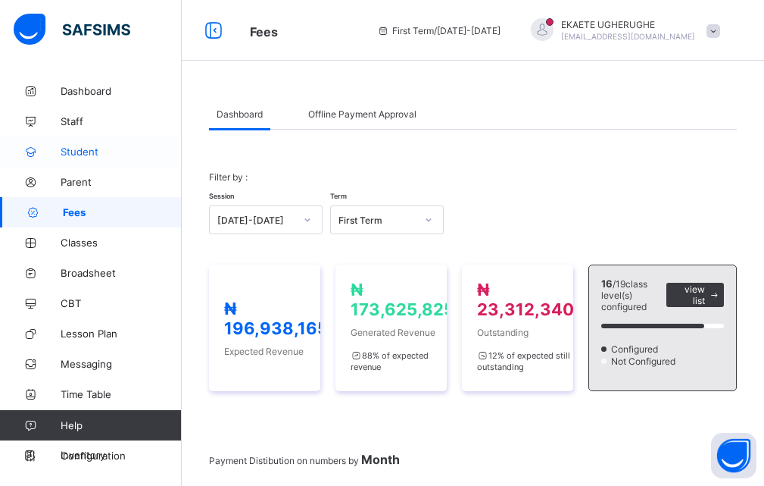
click at [87, 148] on span "Student" at bounding box center [121, 151] width 121 height 12
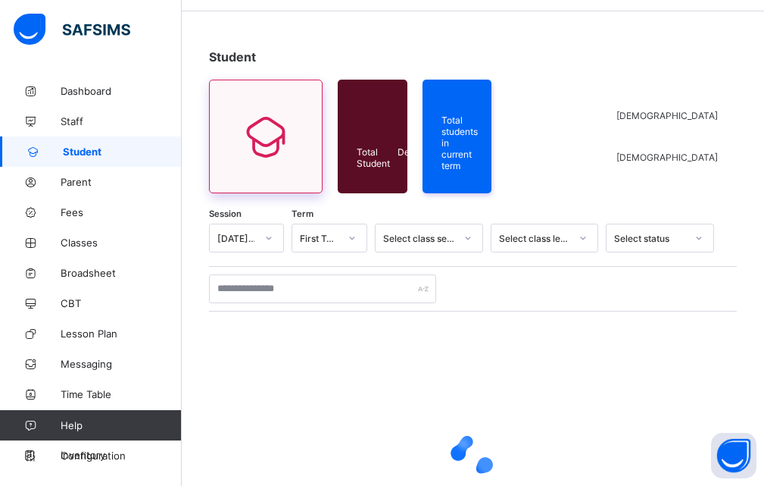
scroll to position [76, 0]
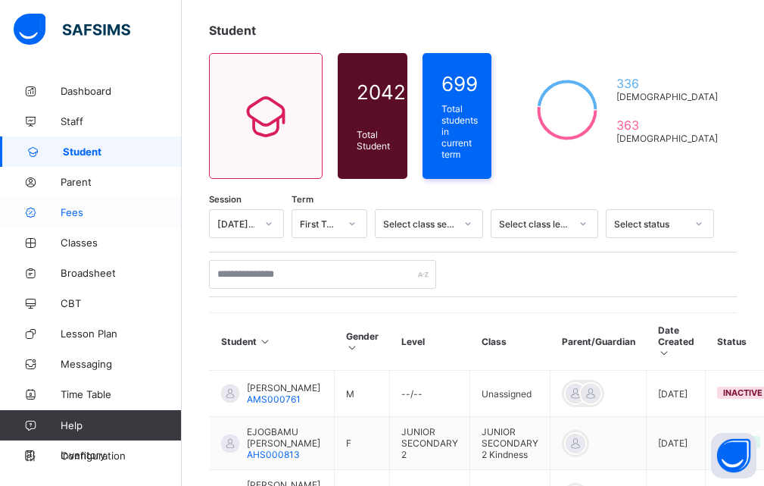
click at [71, 208] on span "Fees" at bounding box center [121, 212] width 121 height 12
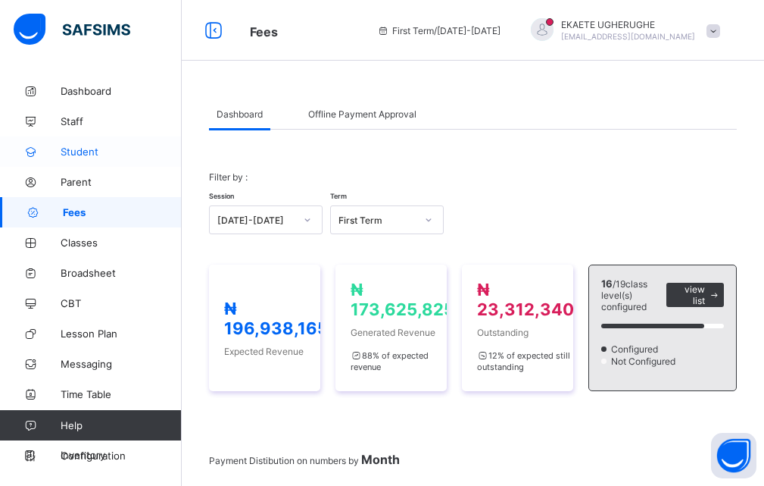
click at [80, 156] on span "Student" at bounding box center [121, 151] width 121 height 12
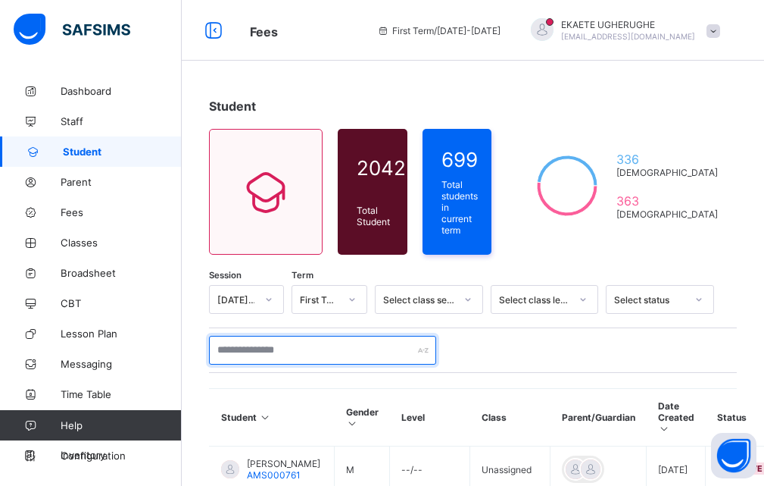
click at [298, 352] on input "text" at bounding box center [322, 350] width 227 height 29
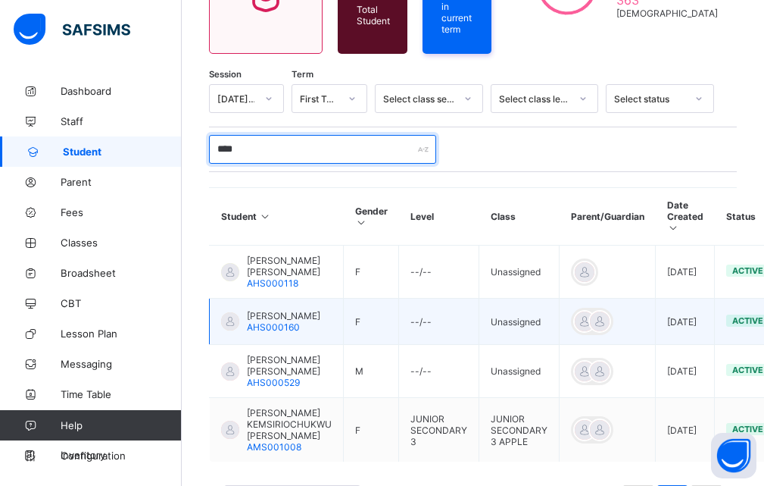
scroll to position [227, 0]
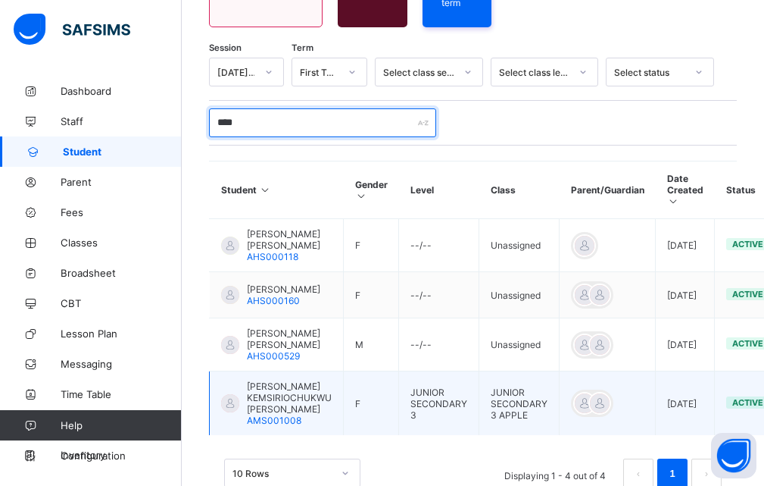
type input "****"
click at [295, 407] on span "[PERSON_NAME] KEMSIRIOCHUKWU [PERSON_NAME]" at bounding box center [289, 397] width 85 height 34
click at [260, 414] on span "[PERSON_NAME] KEMSIRIOCHUKWU [PERSON_NAME]" at bounding box center [289, 397] width 85 height 34
click at [260, 408] on span "[PERSON_NAME] KEMSIRIOCHUKWU [PERSON_NAME]" at bounding box center [289, 397] width 85 height 34
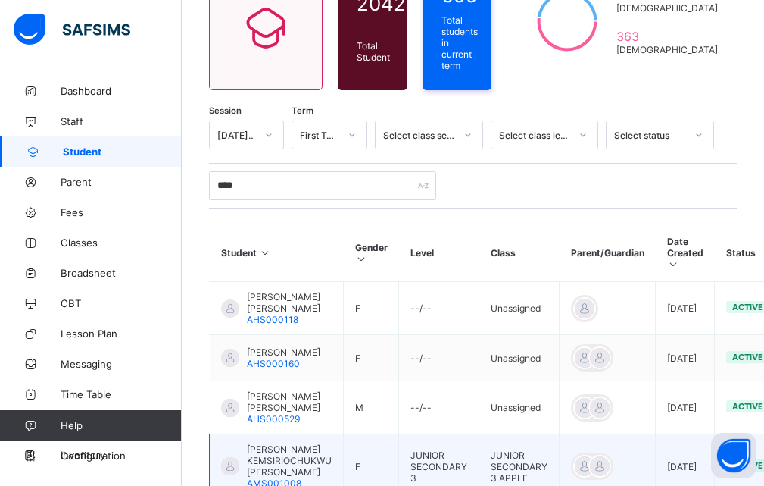
scroll to position [0, 0]
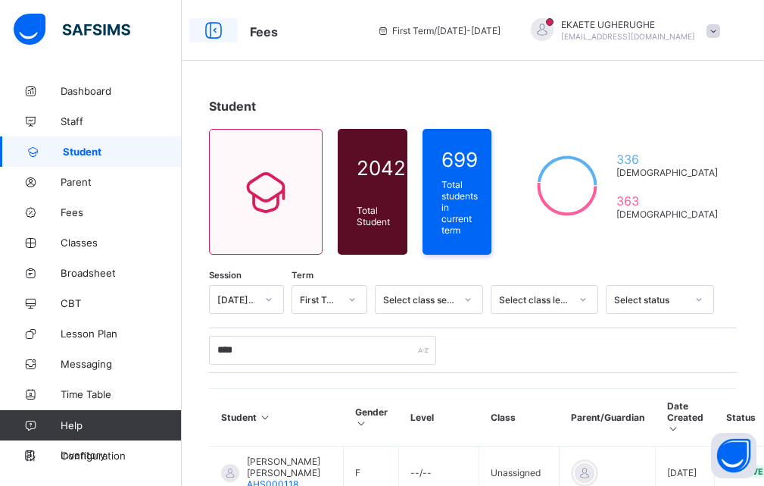
click at [208, 34] on icon at bounding box center [214, 31] width 26 height 22
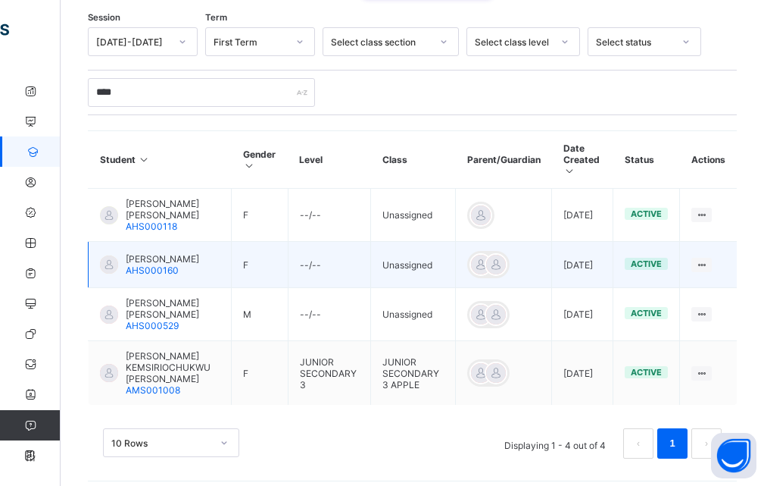
scroll to position [267, 0]
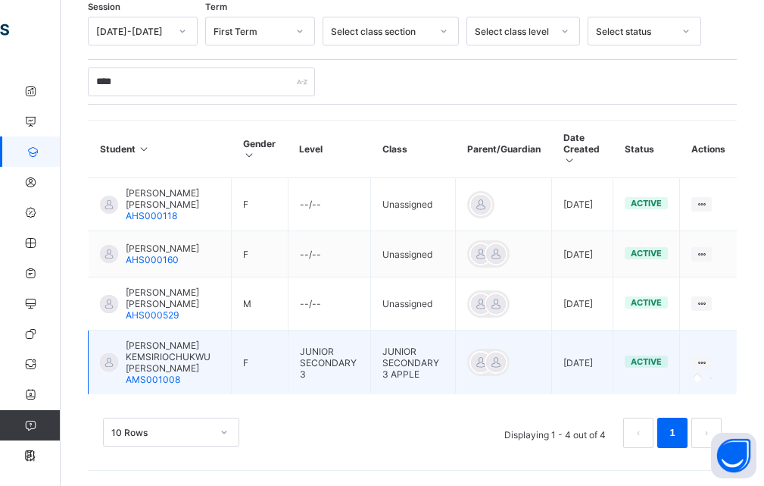
click at [708, 366] on icon at bounding box center [701, 362] width 13 height 11
click at [708, 362] on icon at bounding box center [701, 362] width 13 height 11
click at [145, 382] on span "AMS001008" at bounding box center [153, 378] width 55 height 11
click at [158, 379] on span "AMS001008" at bounding box center [153, 378] width 55 height 11
click at [138, 370] on span "[PERSON_NAME] KEMSIRIOCHUKWU [PERSON_NAME]" at bounding box center [173, 356] width 94 height 34
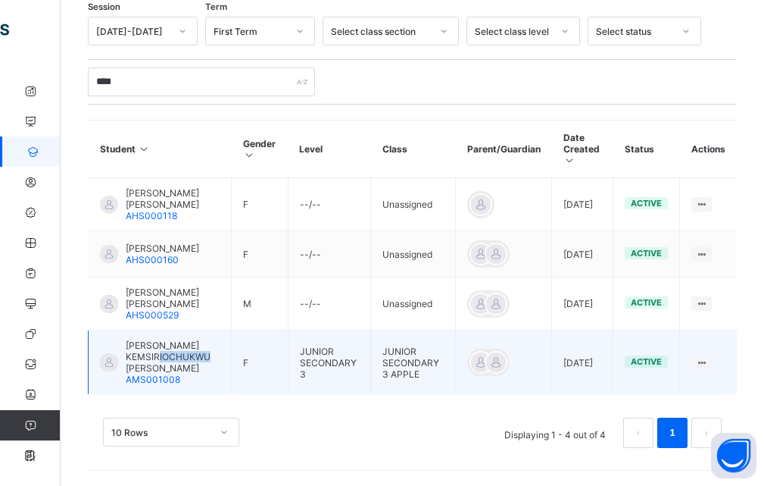
click at [138, 370] on span "[PERSON_NAME] KEMSIRIOCHUKWU [PERSON_NAME]" at bounding box center [173, 356] width 94 height 34
click at [708, 362] on icon at bounding box center [701, 362] width 13 height 11
click at [708, 364] on icon at bounding box center [701, 362] width 13 height 11
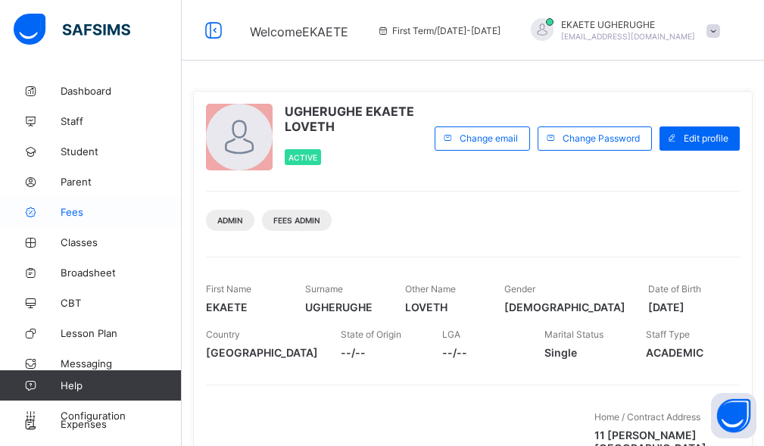
click at [109, 214] on span "Fees" at bounding box center [121, 212] width 121 height 12
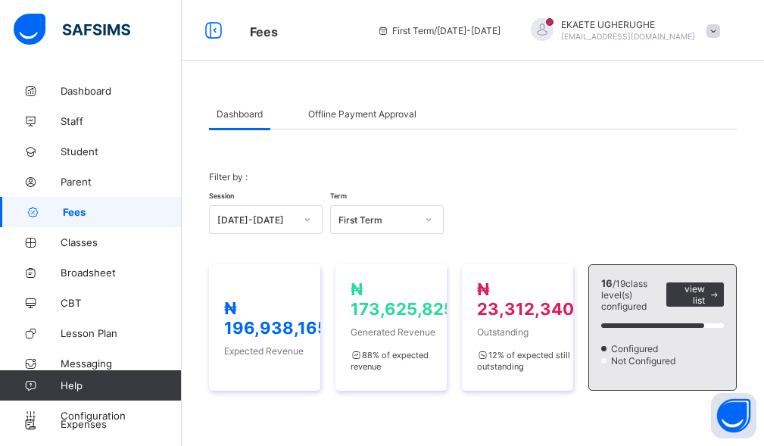
click at [720, 33] on span at bounding box center [714, 31] width 14 height 14
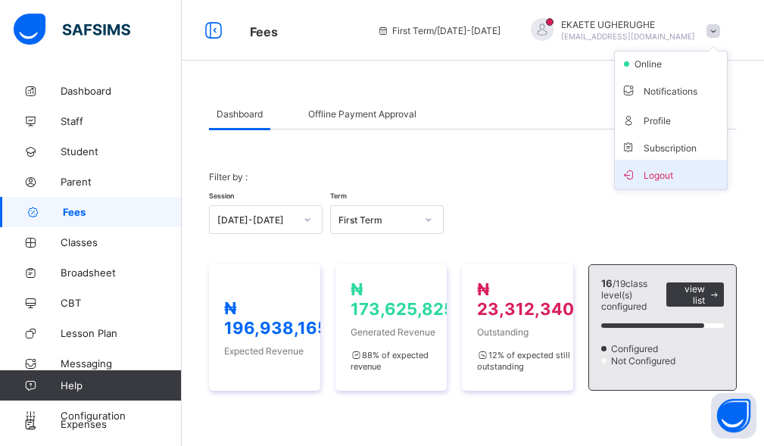
click at [670, 167] on span "Logout" at bounding box center [671, 174] width 100 height 17
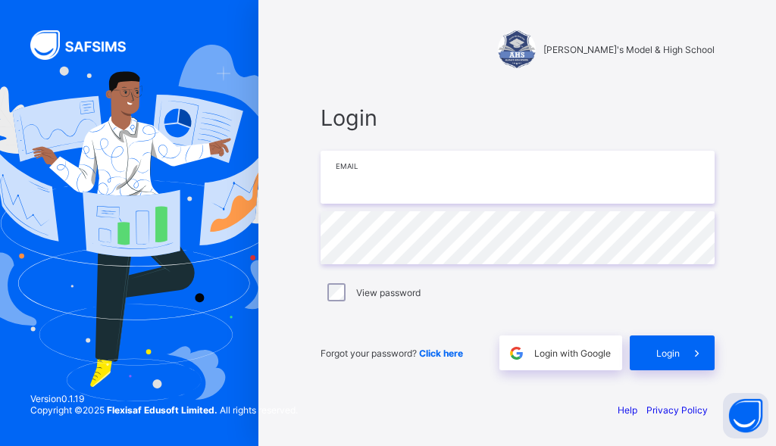
click at [448, 188] on input "email" at bounding box center [517, 177] width 394 height 53
type input "**********"
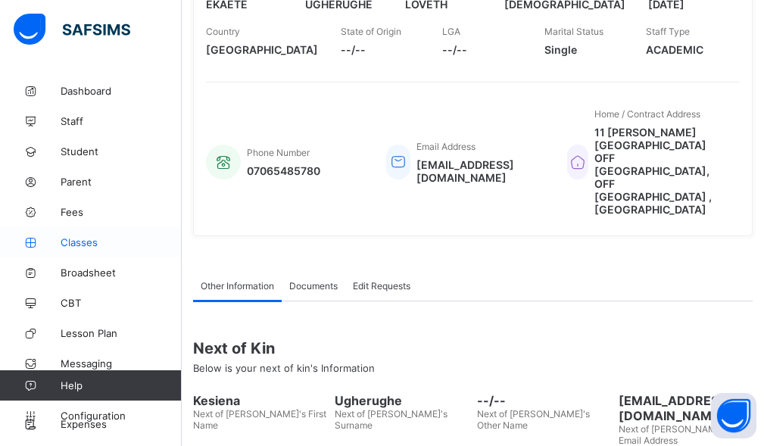
scroll to position [23, 0]
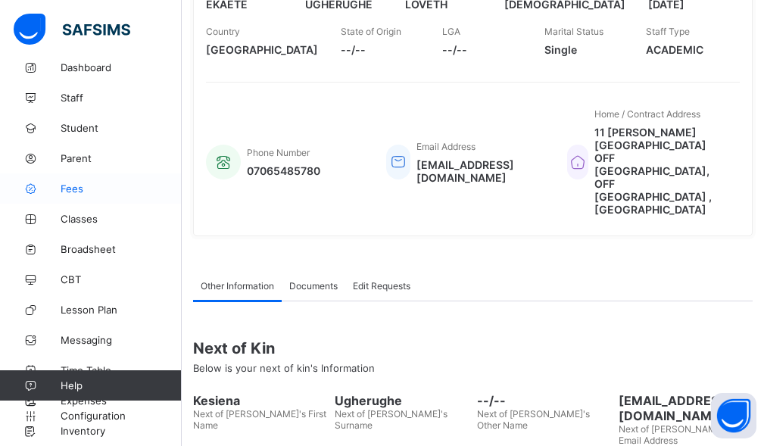
click at [83, 195] on link "Fees" at bounding box center [91, 188] width 182 height 30
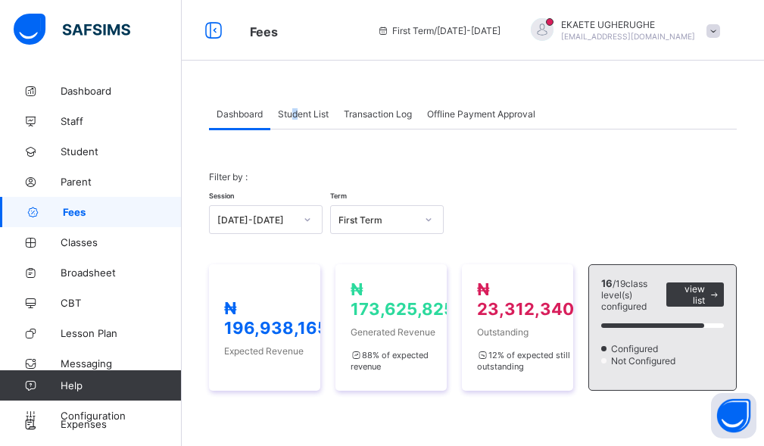
click at [294, 114] on span "Student List" at bounding box center [303, 113] width 51 height 11
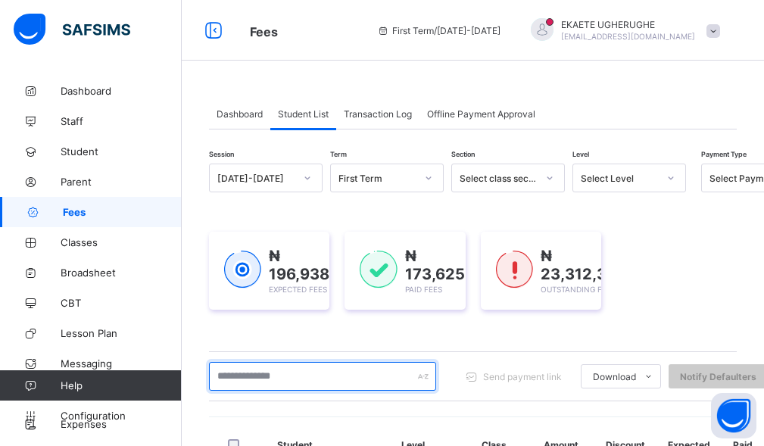
click at [248, 376] on input "text" at bounding box center [322, 376] width 227 height 29
drag, startPoint x: 270, startPoint y: 379, endPoint x: 217, endPoint y: 378, distance: 52.3
click at [217, 378] on input "****" at bounding box center [322, 376] width 227 height 29
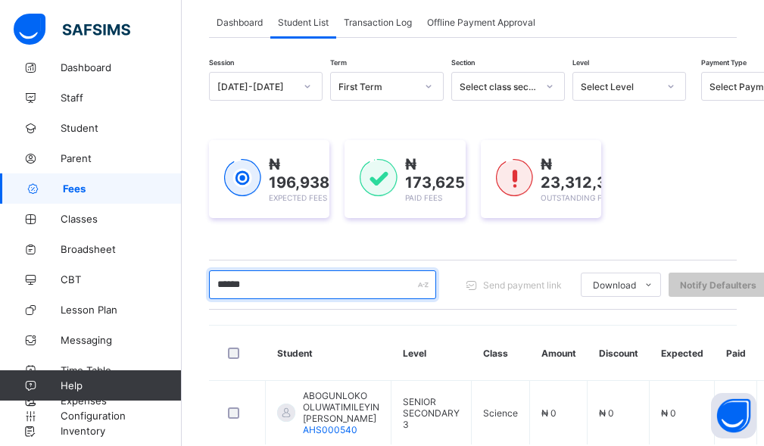
scroll to position [182, 0]
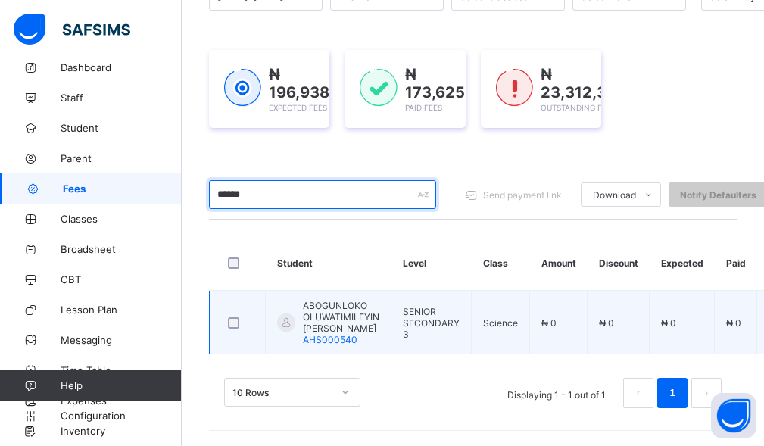
type input "******"
click at [361, 320] on span "ABOGUNLOKO OLUWATIMILEYIN [PERSON_NAME]" at bounding box center [341, 317] width 77 height 34
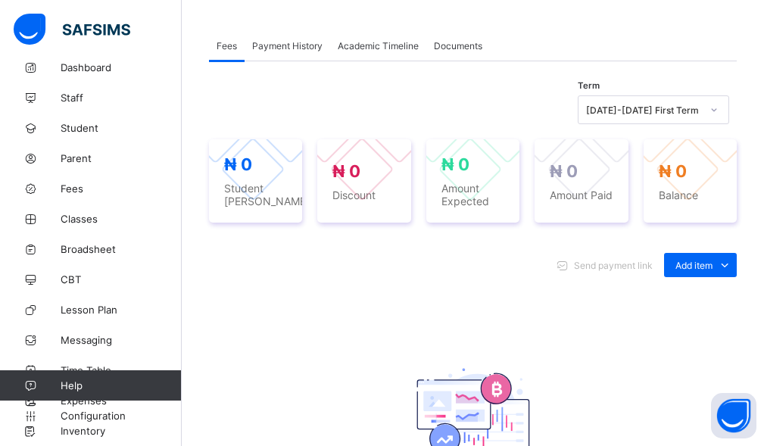
scroll to position [485, 0]
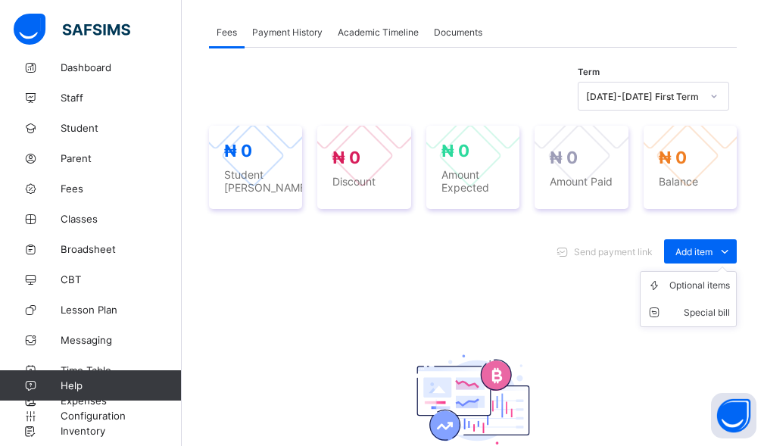
drag, startPoint x: 710, startPoint y: 329, endPoint x: 695, endPoint y: 350, distance: 26.1
click at [711, 258] on span "Add item" at bounding box center [694, 251] width 37 height 11
click at [0, 0] on div "Optional items" at bounding box center [0, 0] width 0 height 0
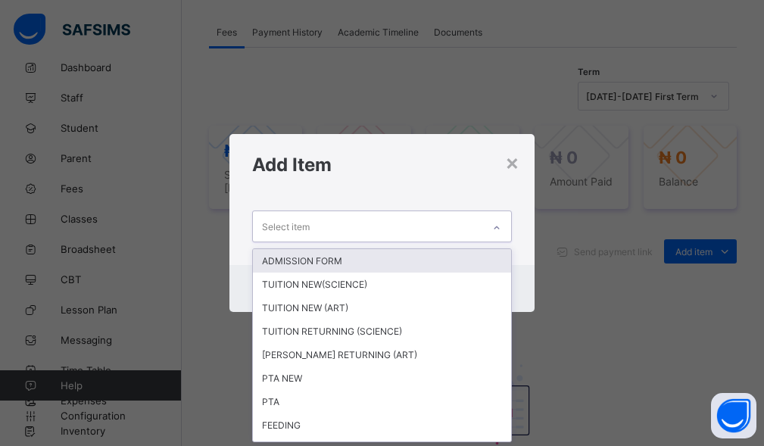
click at [445, 225] on div "Select item" at bounding box center [368, 226] width 230 height 30
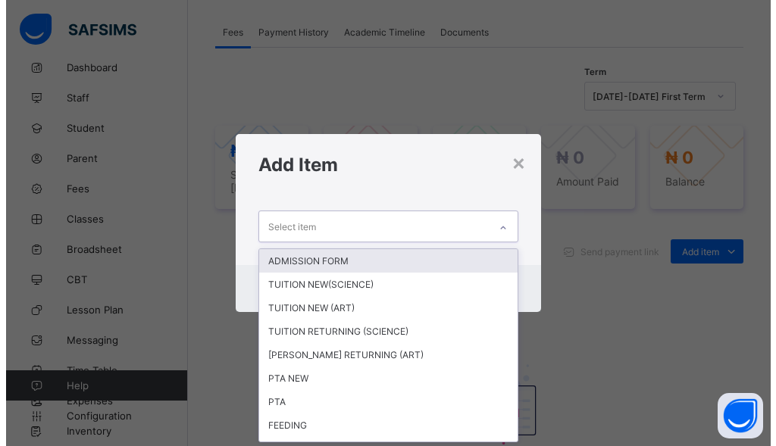
scroll to position [0, 0]
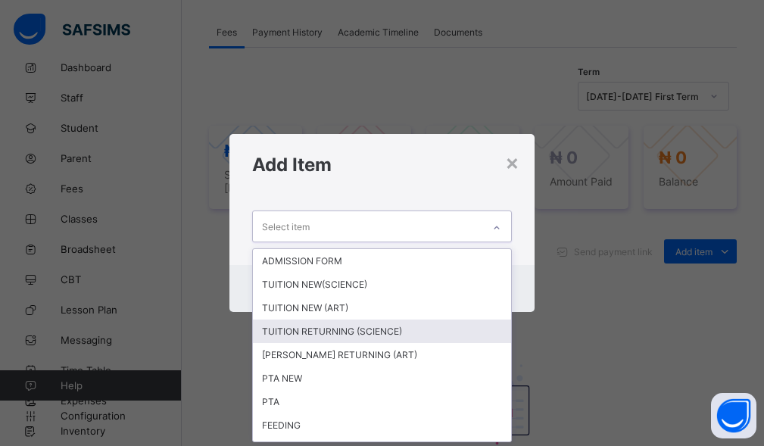
click at [339, 328] on div "TUITION RETURNING (SCIENCE)" at bounding box center [382, 331] width 259 height 23
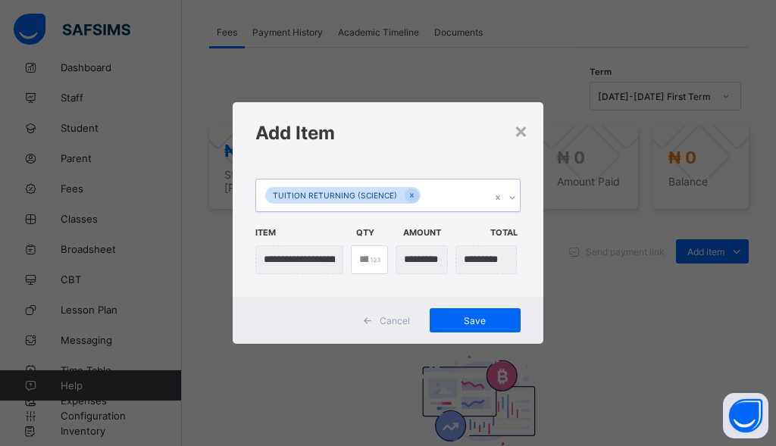
click at [428, 196] on div "TUITION RETURNING (SCIENCE)" at bounding box center [373, 196] width 235 height 32
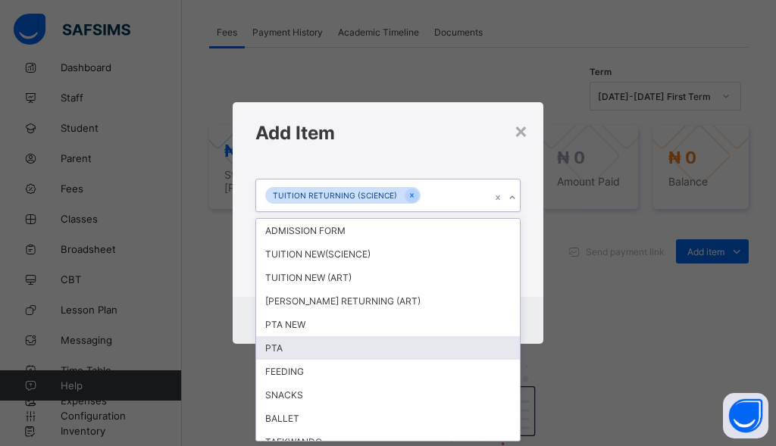
click at [298, 345] on div "PTA" at bounding box center [388, 347] width 264 height 23
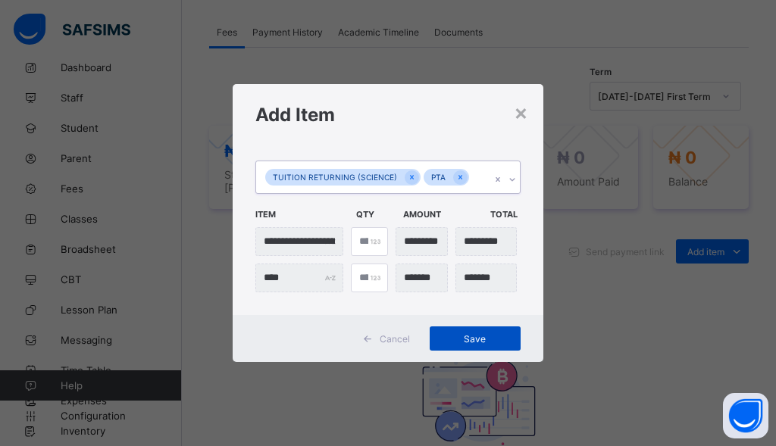
click at [461, 342] on span "Save" at bounding box center [475, 338] width 68 height 11
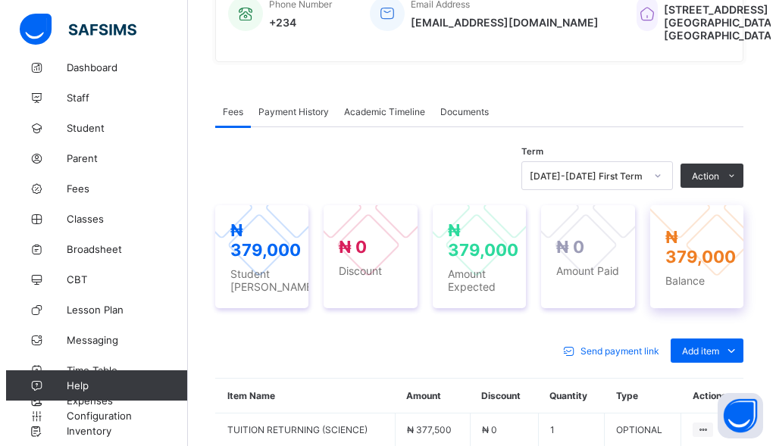
scroll to position [485, 0]
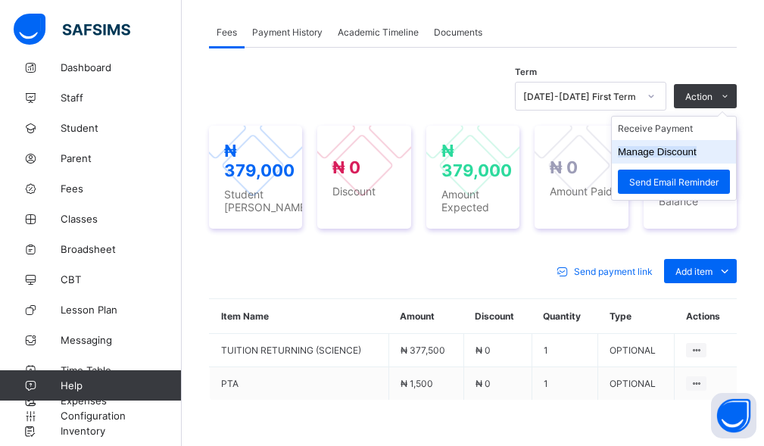
drag, startPoint x: 713, startPoint y: 172, endPoint x: 680, endPoint y: 217, distance: 55.9
click at [711, 108] on div "Action Receive Payment Manage Discount Send Email Reminder" at bounding box center [705, 96] width 63 height 24
click at [665, 158] on button "Manage Discount" at bounding box center [657, 151] width 79 height 11
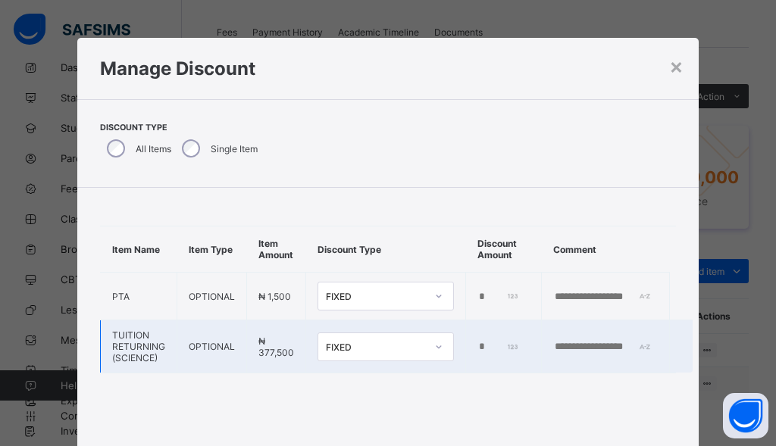
click at [477, 345] on input "*" at bounding box center [498, 347] width 42 height 12
type input "*****"
click at [591, 346] on input "text" at bounding box center [605, 347] width 105 height 12
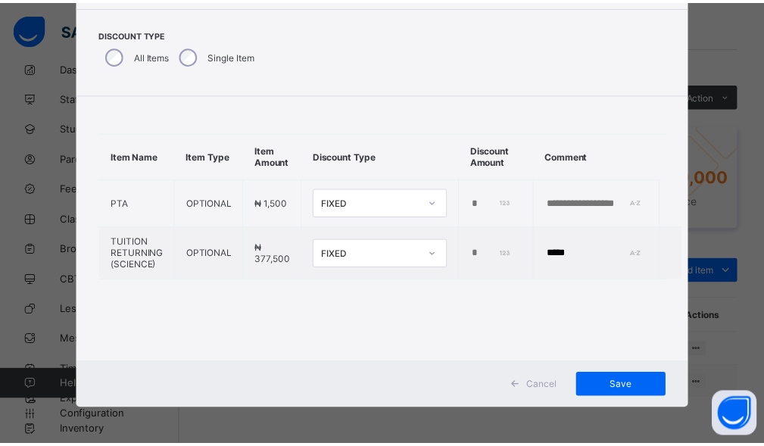
scroll to position [95, 0]
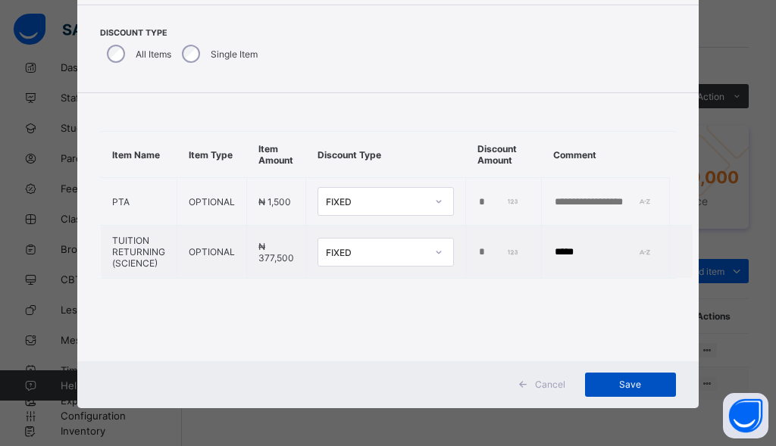
type input "*****"
click at [605, 386] on span "Save" at bounding box center [630, 384] width 68 height 11
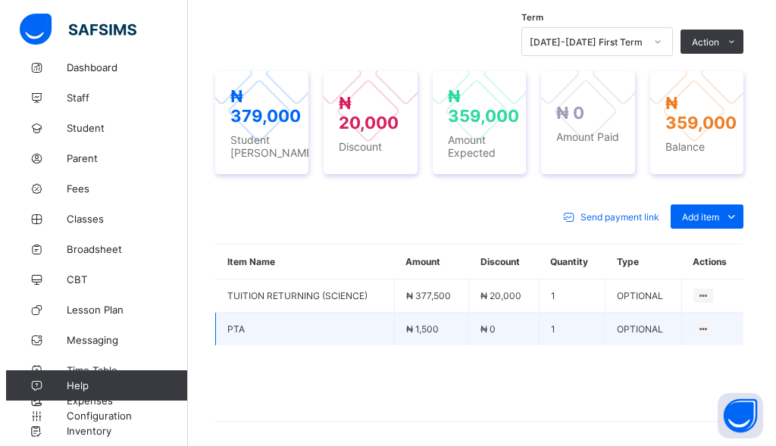
scroll to position [561, 0]
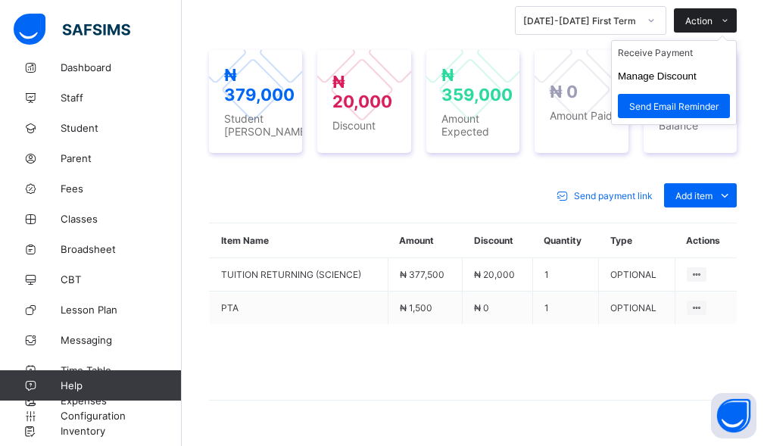
click at [713, 27] on span "Action" at bounding box center [699, 20] width 27 height 11
click at [645, 64] on li "Receive Payment" at bounding box center [674, 52] width 124 height 23
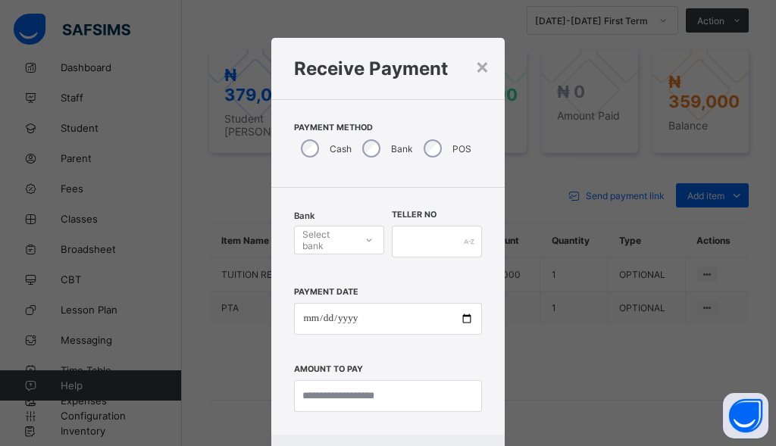
click at [336, 249] on div "Select bank" at bounding box center [327, 240] width 51 height 29
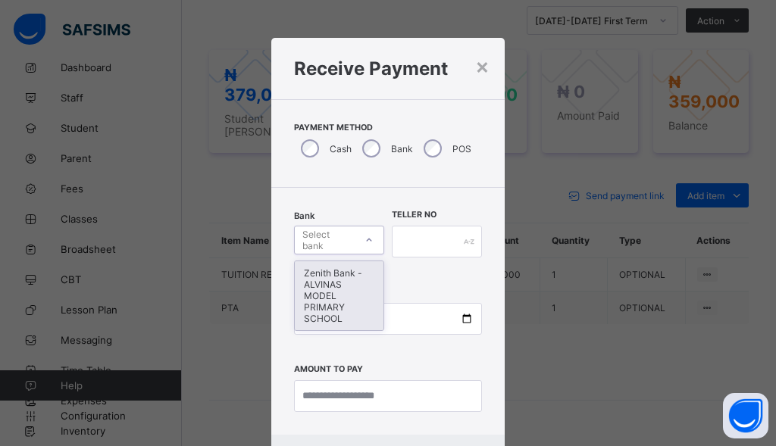
click at [325, 302] on div "Zenith Bank - ALVINAS MODEL PRIMARY SCHOOL" at bounding box center [339, 295] width 89 height 69
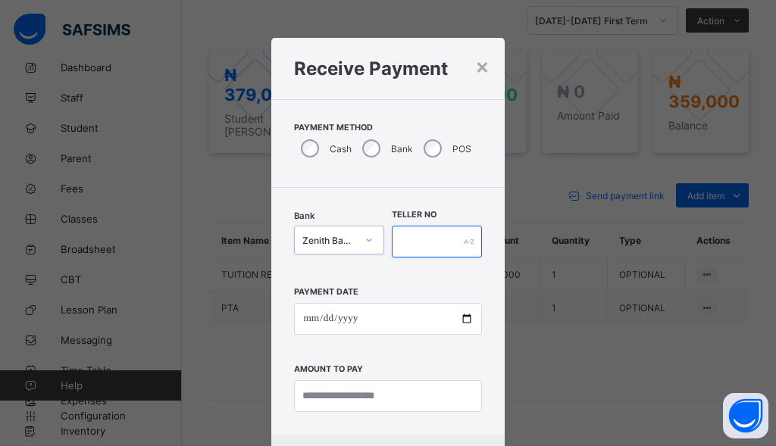
click at [428, 240] on input "text" at bounding box center [437, 242] width 90 height 32
type input "********"
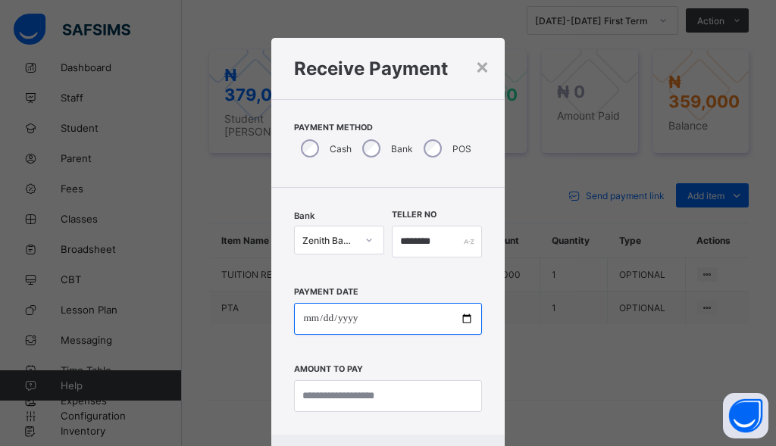
click at [308, 320] on input "date" at bounding box center [387, 319] width 187 height 32
type input "**********"
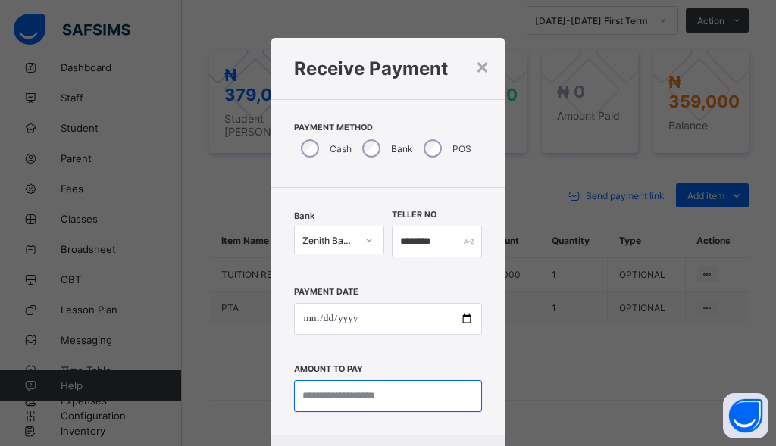
click at [382, 390] on input "currency" at bounding box center [387, 396] width 187 height 32
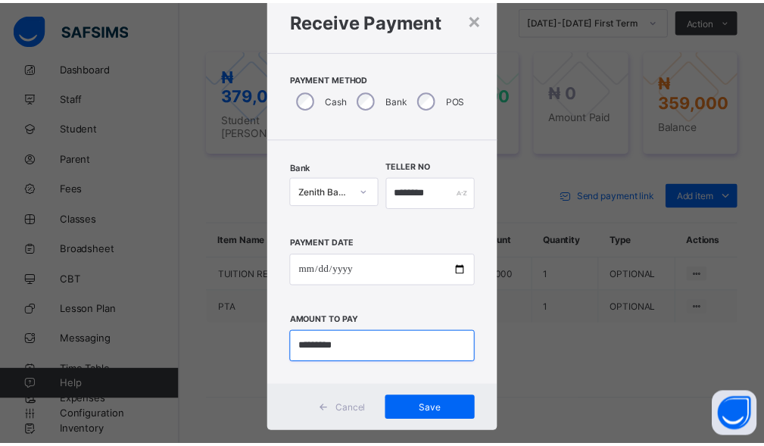
scroll to position [73, 0]
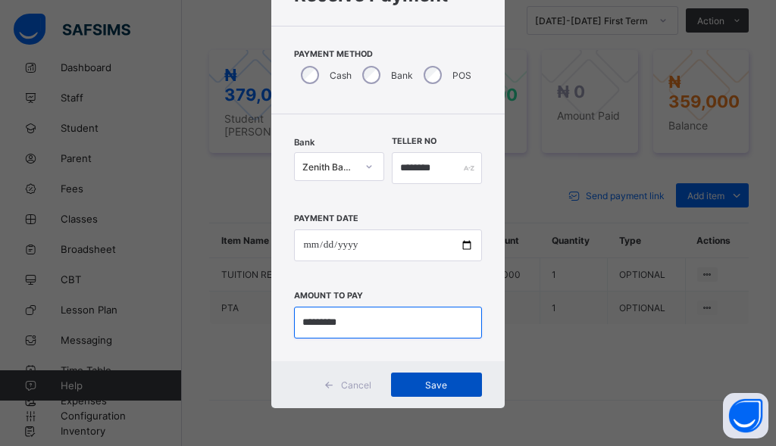
type input "*********"
click at [442, 378] on div "Save" at bounding box center [436, 385] width 91 height 24
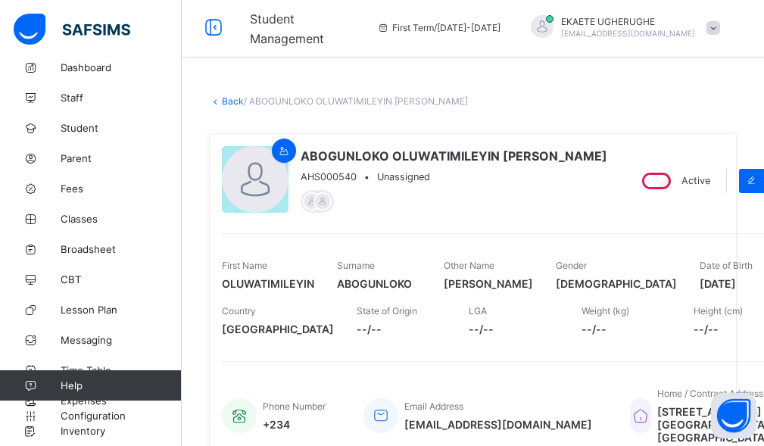
scroll to position [0, 0]
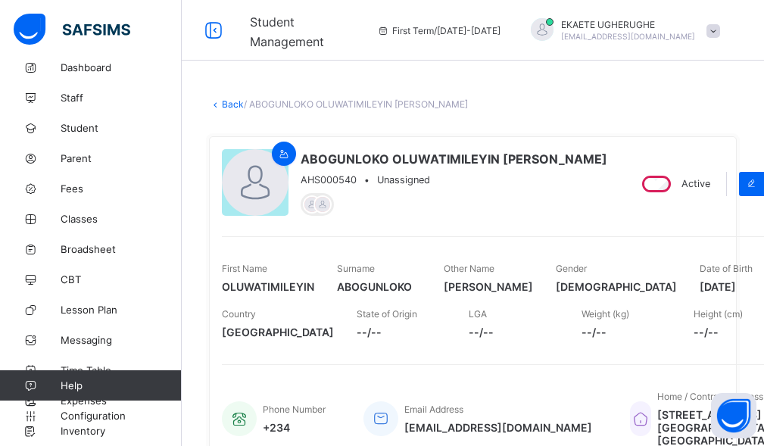
click at [225, 102] on link "Back" at bounding box center [233, 103] width 22 height 11
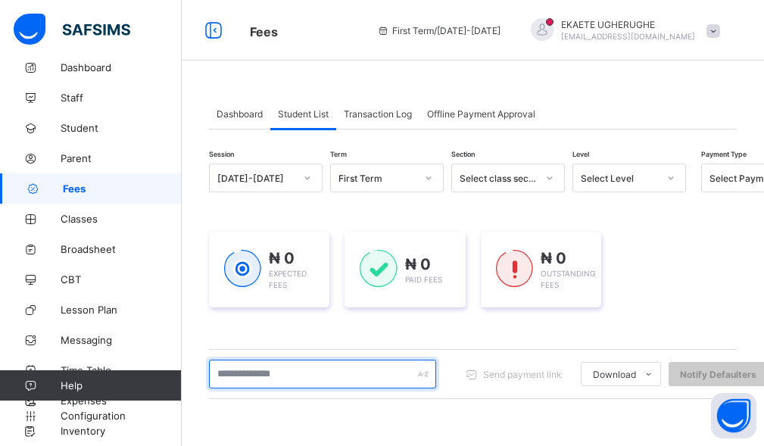
click at [297, 381] on input "text" at bounding box center [322, 374] width 227 height 29
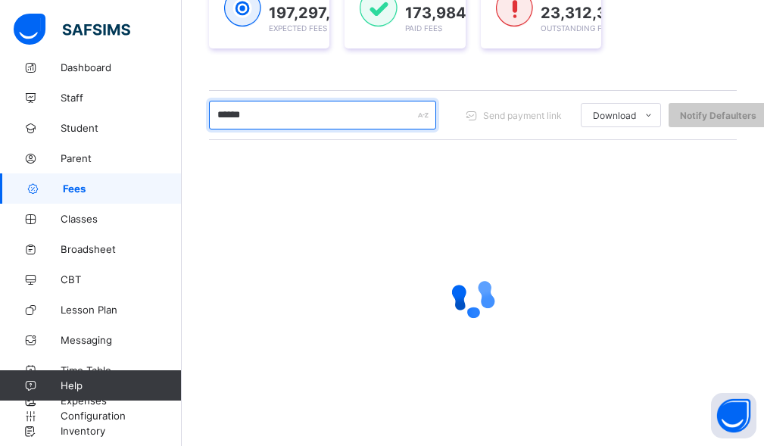
scroll to position [280, 0]
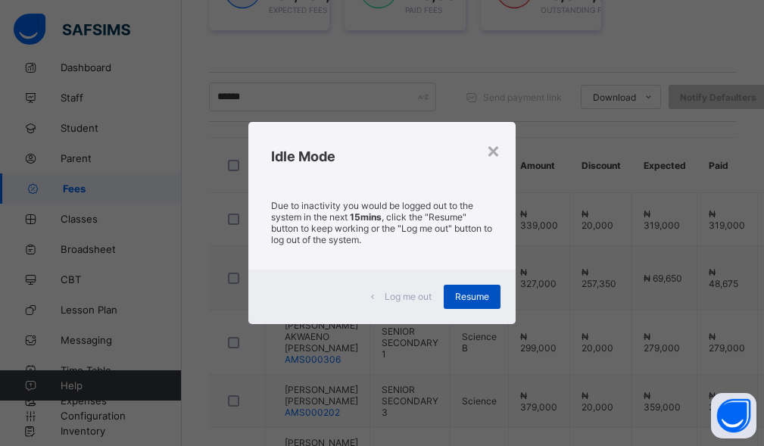
click at [455, 292] on div "Resume" at bounding box center [472, 297] width 57 height 24
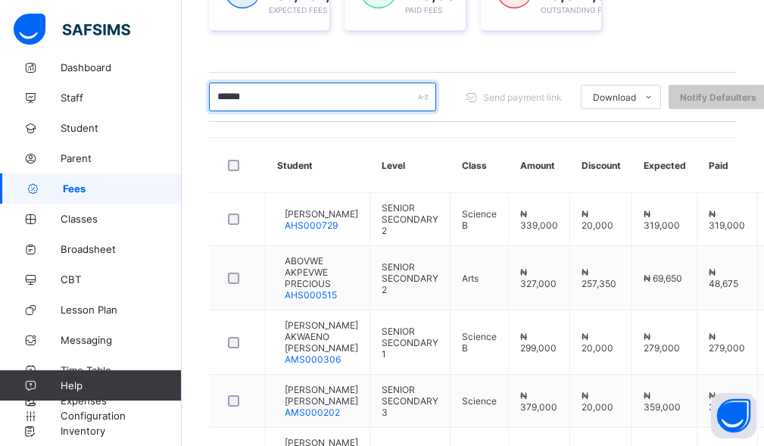
drag, startPoint x: 250, startPoint y: 92, endPoint x: 200, endPoint y: 97, distance: 50.3
click at [200, 98] on div "Dashboard Student List Transaction Log Offline Payment Approval Student List Mo…" at bounding box center [473, 189] width 583 height 787
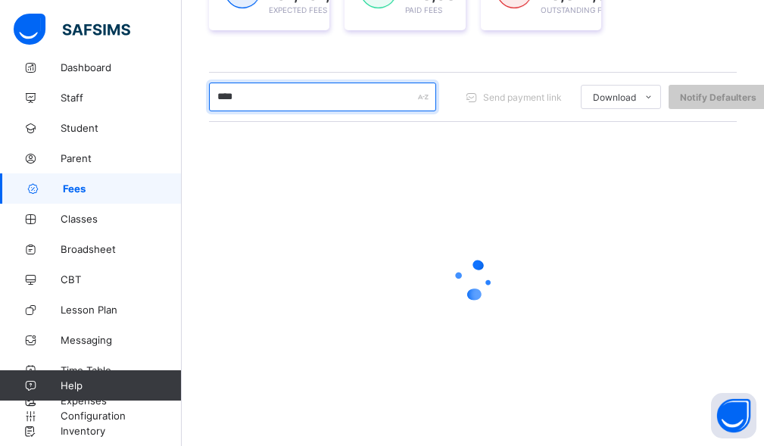
scroll to position [170, 0]
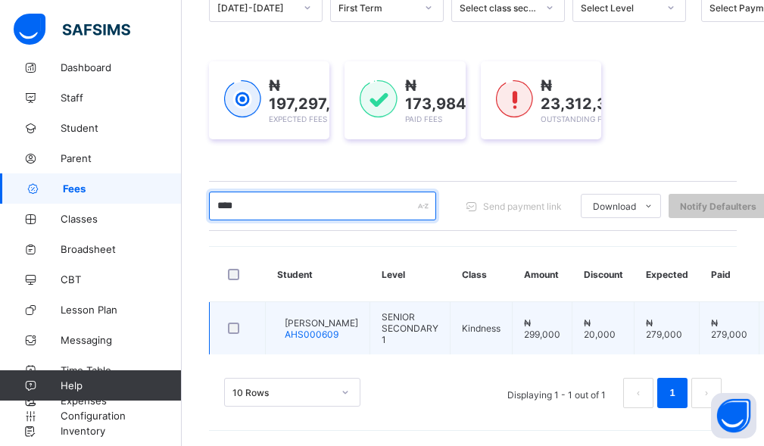
type input "****"
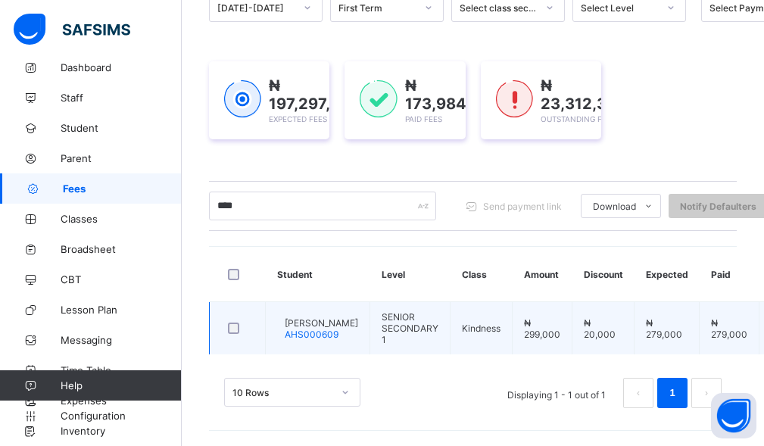
drag, startPoint x: 340, startPoint y: 320, endPoint x: 380, endPoint y: 317, distance: 40.3
click at [358, 318] on td "LOLO JADEN AHS000609" at bounding box center [318, 328] width 105 height 53
click at [322, 329] on span "LOLO JADEN" at bounding box center [321, 322] width 73 height 11
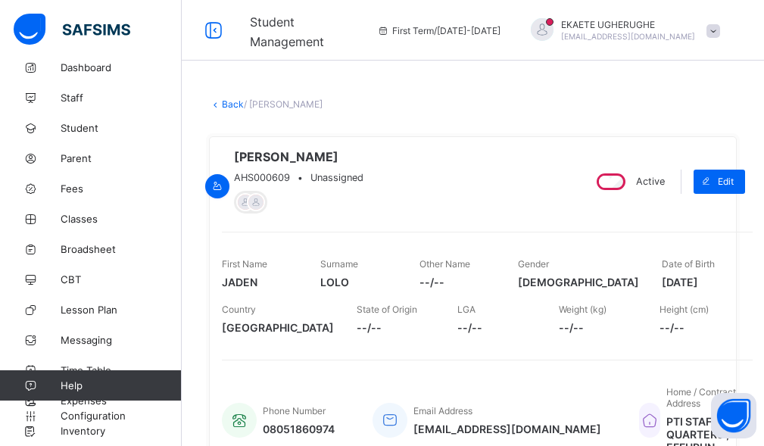
click at [229, 105] on link "Back" at bounding box center [233, 103] width 22 height 11
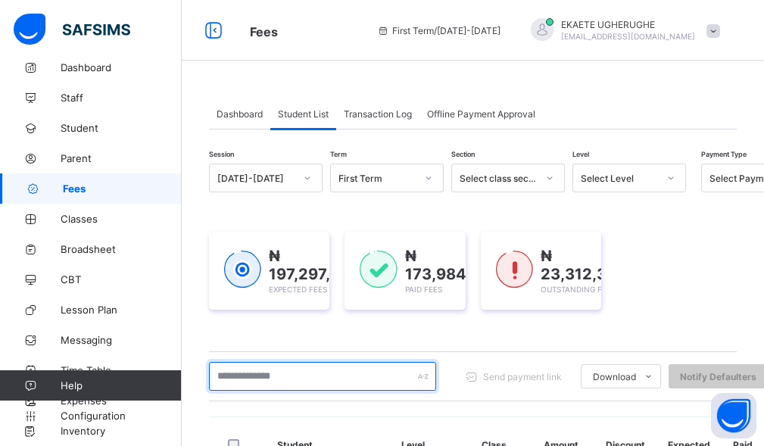
click at [297, 371] on input "text" at bounding box center [322, 376] width 227 height 29
type input "*******"
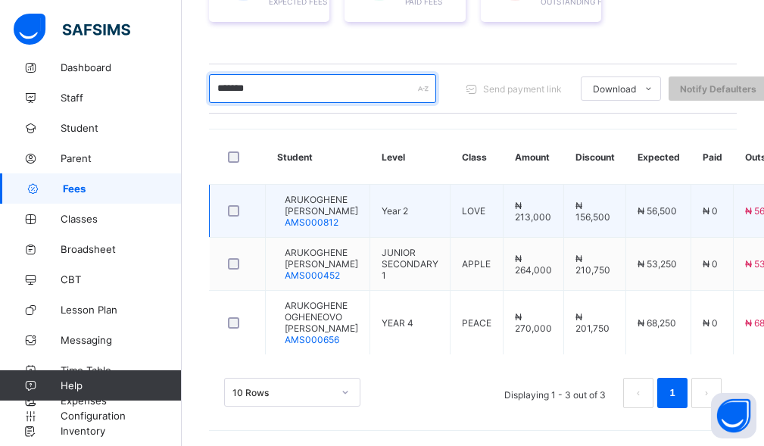
scroll to position [322, 0]
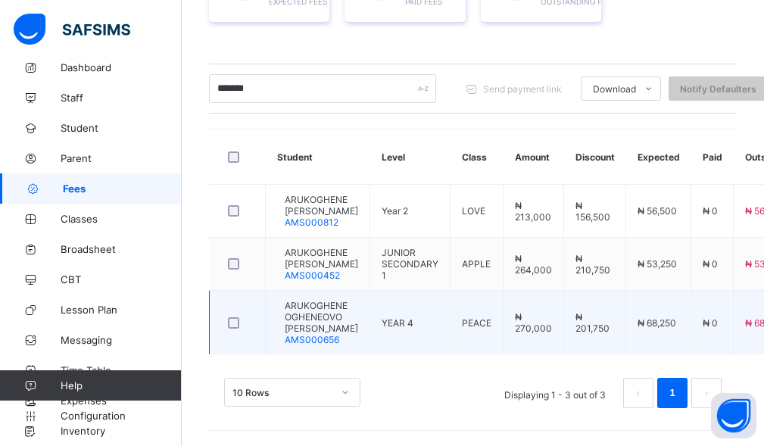
click at [336, 312] on span "ARUKOGHENE OGHENEOVO [PERSON_NAME]" at bounding box center [321, 317] width 73 height 34
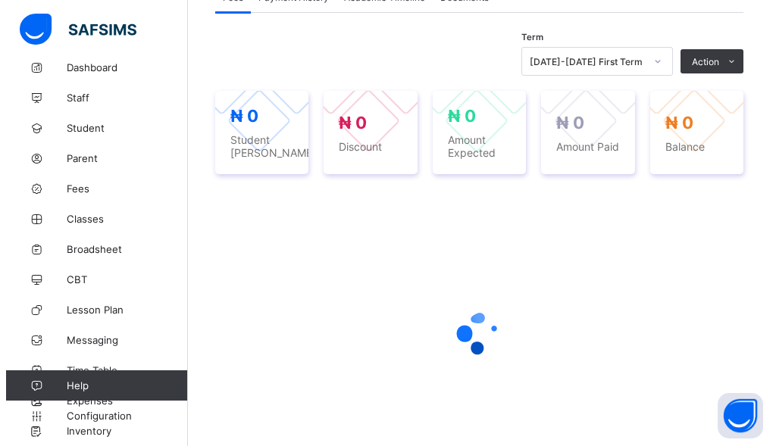
scroll to position [530, 0]
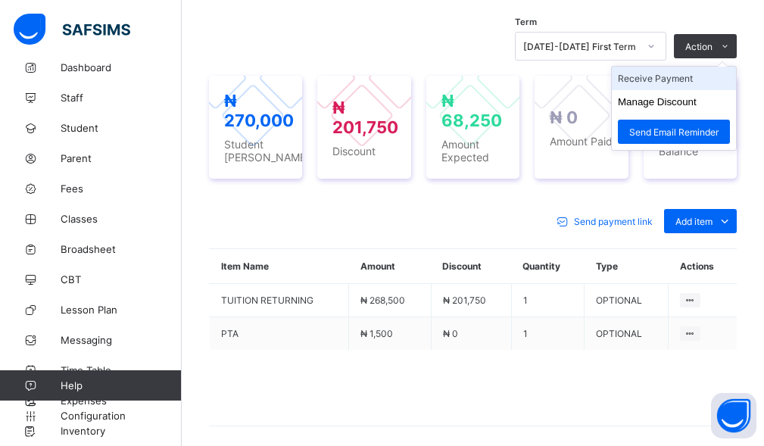
click at [690, 90] on li "Receive Payment" at bounding box center [674, 78] width 124 height 23
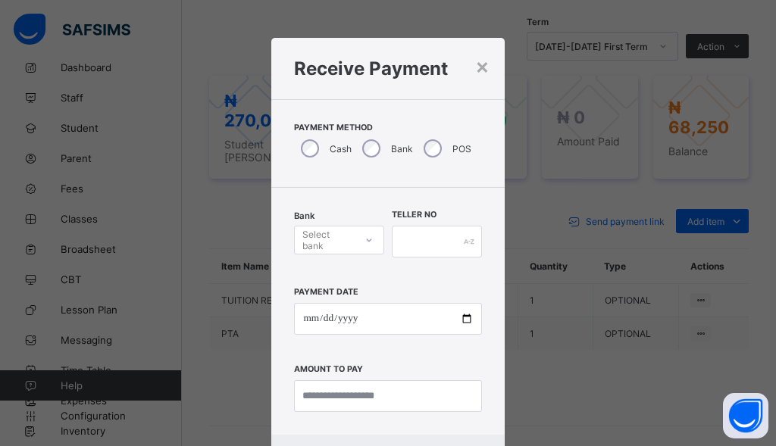
click at [432, 139] on div "POS" at bounding box center [446, 149] width 58 height 32
click at [329, 239] on div "Select bank" at bounding box center [327, 240] width 51 height 29
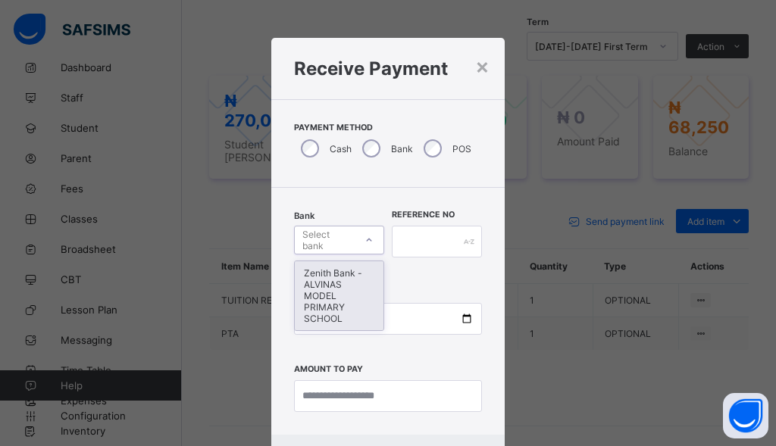
drag, startPoint x: 322, startPoint y: 303, endPoint x: 330, endPoint y: 296, distance: 10.8
click at [323, 302] on div "Zenith Bank - ALVINAS MODEL PRIMARY SCHOOL" at bounding box center [339, 295] width 89 height 69
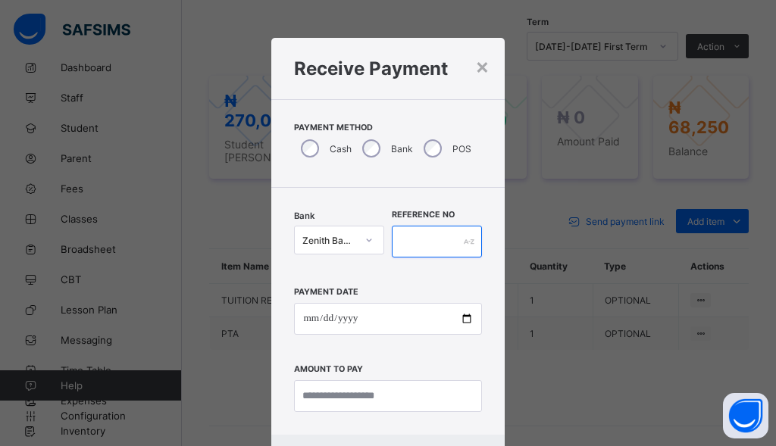
click at [410, 245] on input "text" at bounding box center [437, 242] width 90 height 32
type input "******"
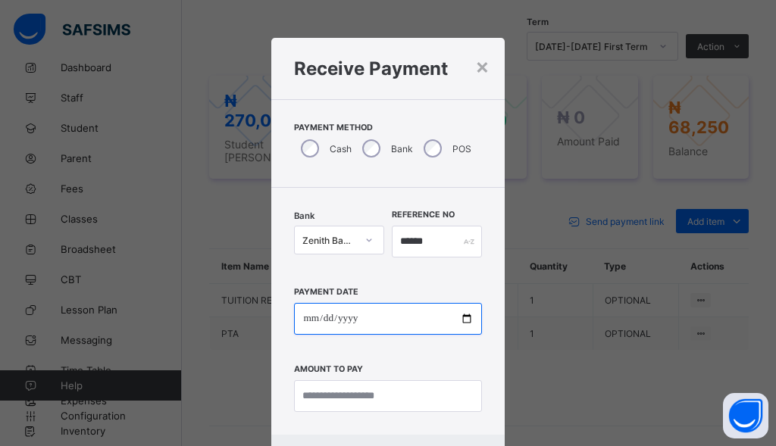
click at [306, 315] on input "date" at bounding box center [387, 319] width 187 height 32
type input "**********"
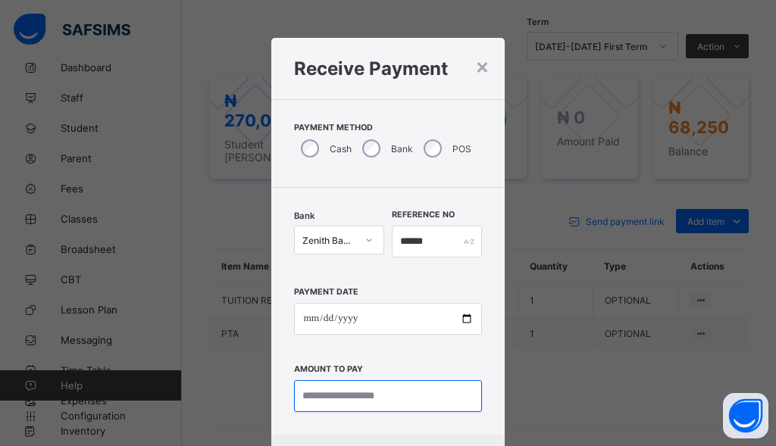
click at [376, 398] on input "currency" at bounding box center [387, 396] width 187 height 32
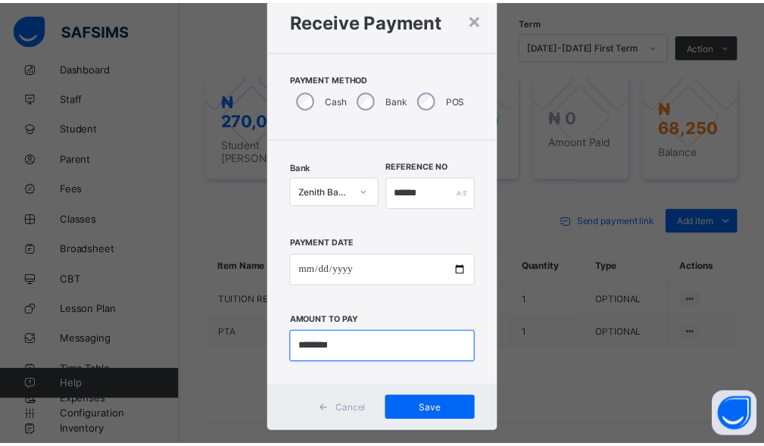
scroll to position [73, 0]
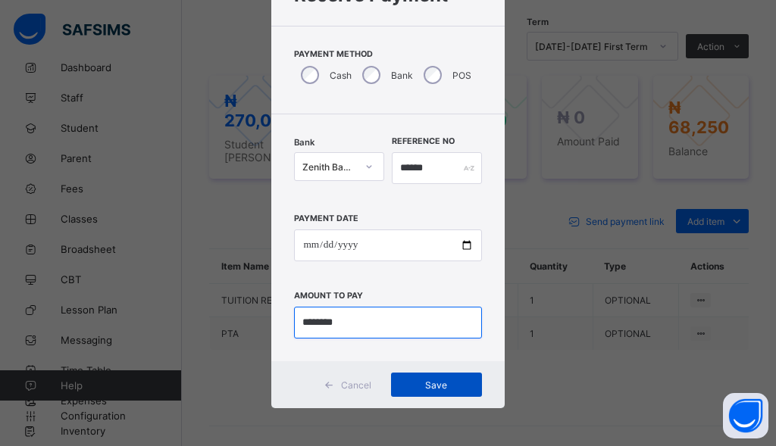
type input "********"
click at [452, 392] on div "Save" at bounding box center [436, 385] width 91 height 24
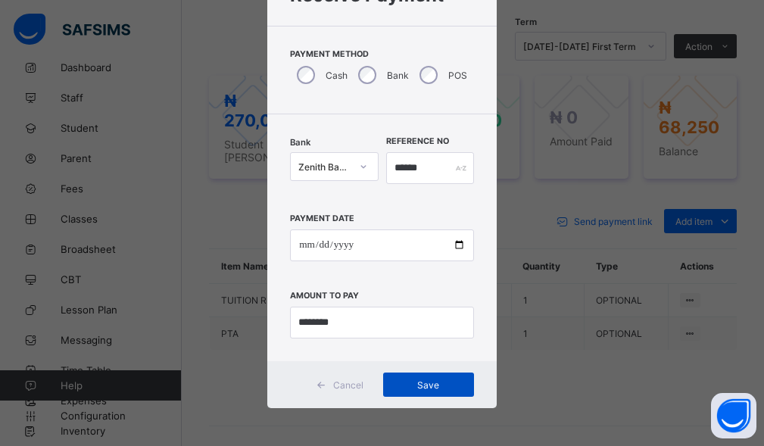
click at [433, 383] on span "Save" at bounding box center [429, 385] width 68 height 11
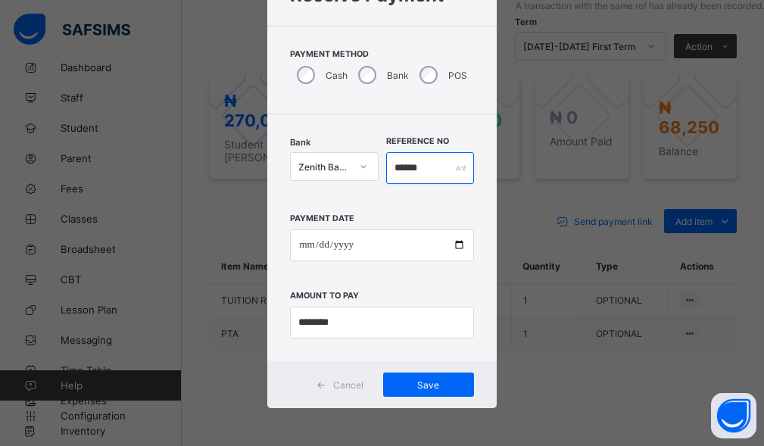
click at [433, 167] on input "******" at bounding box center [430, 168] width 88 height 32
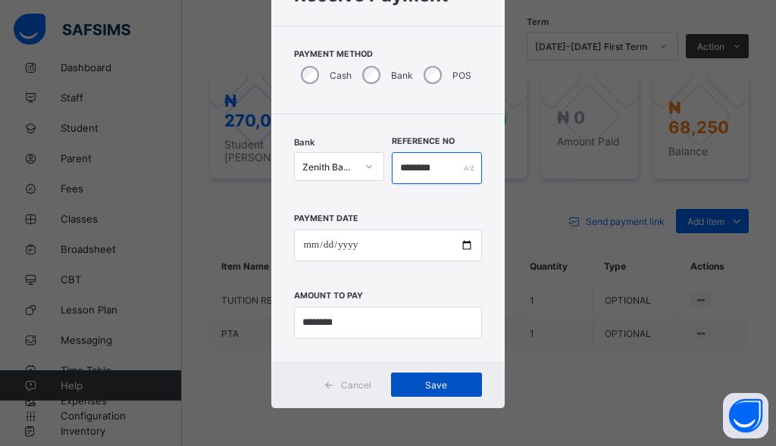
type input "********"
click at [396, 394] on div "Save" at bounding box center [436, 385] width 91 height 24
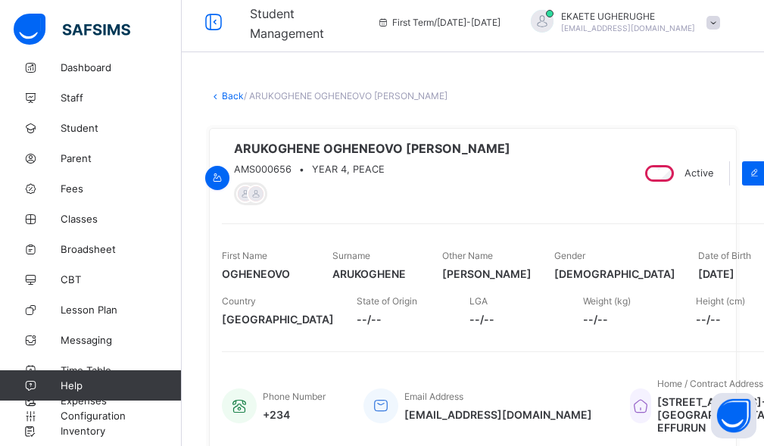
scroll to position [0, 0]
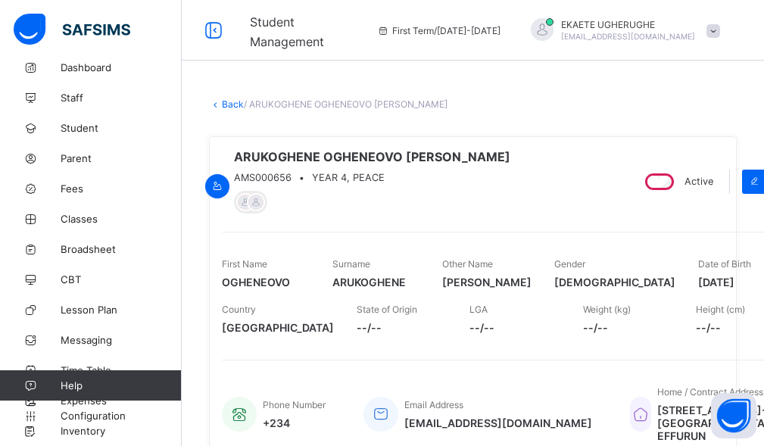
click at [230, 104] on link "Back" at bounding box center [233, 103] width 22 height 11
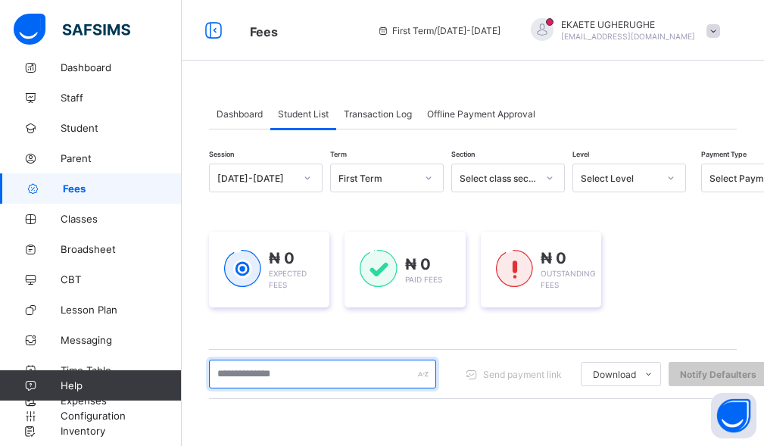
click at [345, 373] on input "text" at bounding box center [322, 374] width 227 height 29
type input "*******"
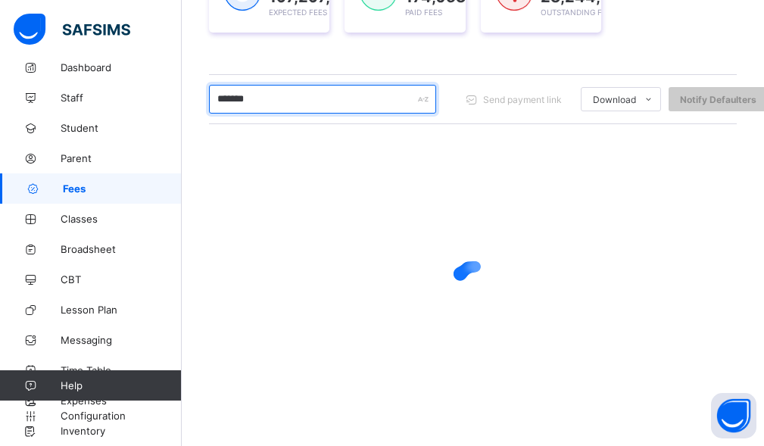
scroll to position [278, 0]
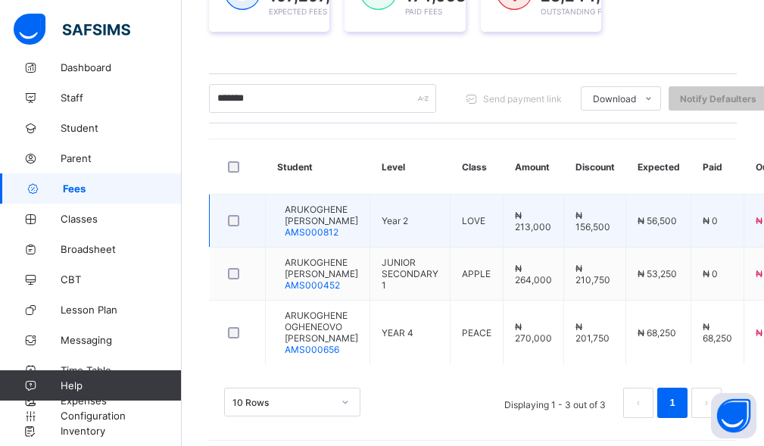
click at [326, 225] on span "ARUKOGHENE [PERSON_NAME]" at bounding box center [321, 215] width 73 height 23
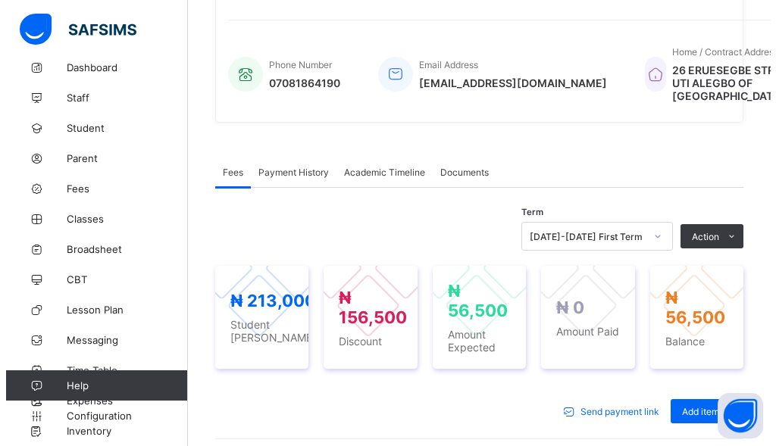
scroll to position [379, 0]
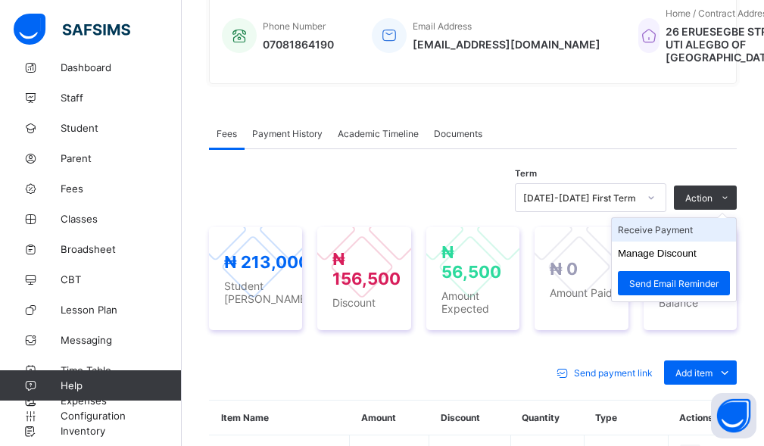
click at [657, 242] on li "Receive Payment" at bounding box center [674, 229] width 124 height 23
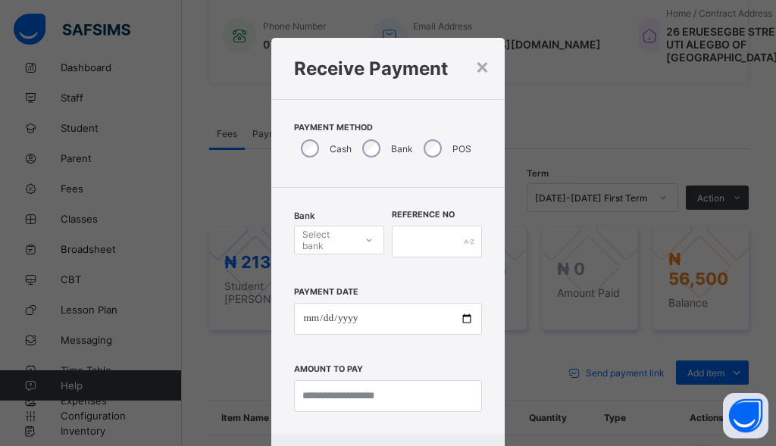
click at [347, 248] on div "Select bank" at bounding box center [327, 240] width 51 height 29
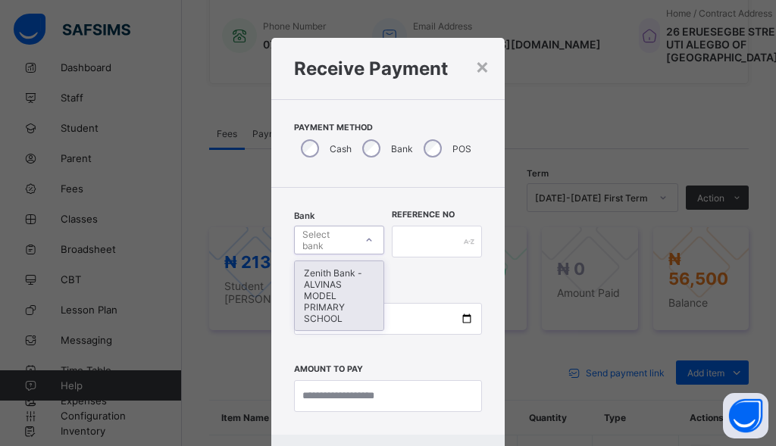
click at [336, 300] on div "Zenith Bank - ALVINAS MODEL PRIMARY SCHOOL" at bounding box center [339, 295] width 89 height 69
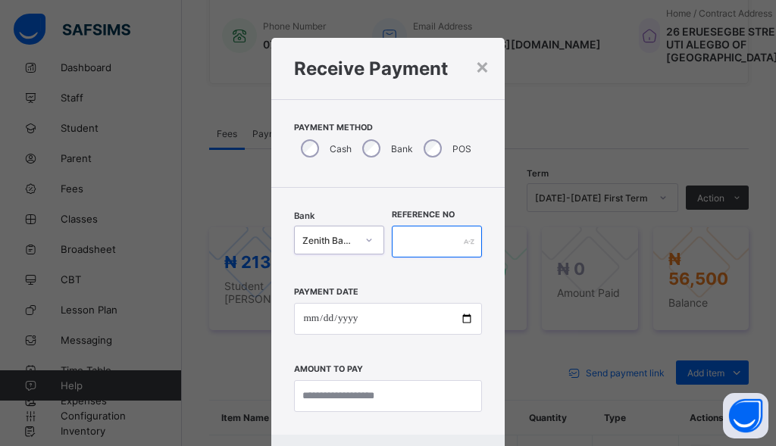
click at [420, 249] on input "text" at bounding box center [437, 242] width 90 height 32
type input "*"
type input "********"
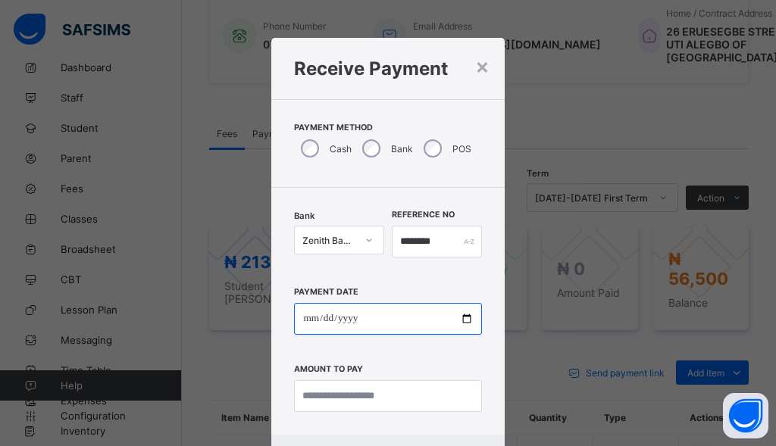
click at [308, 315] on input "date" at bounding box center [387, 319] width 187 height 32
click at [325, 320] on input "**********" at bounding box center [387, 319] width 187 height 32
type input "**********"
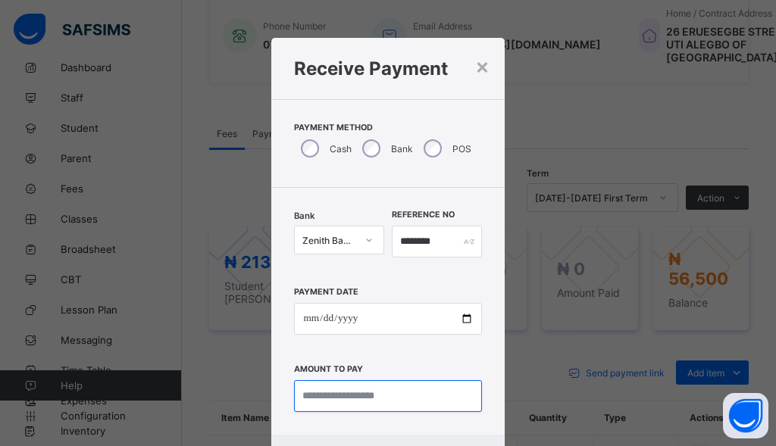
click at [353, 405] on input "currency" at bounding box center [387, 396] width 187 height 32
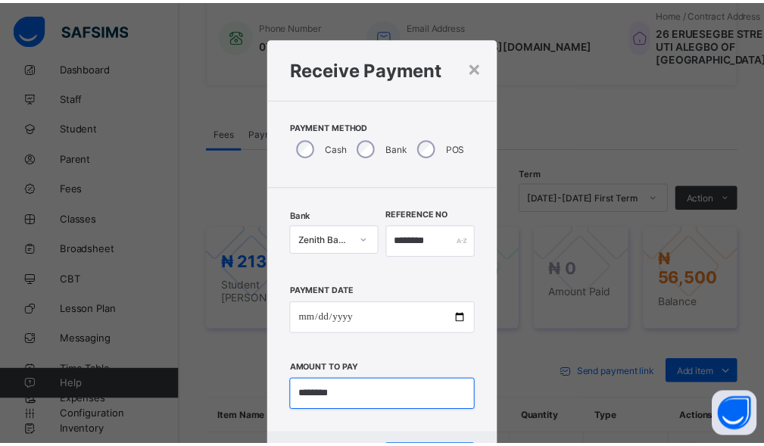
scroll to position [73, 0]
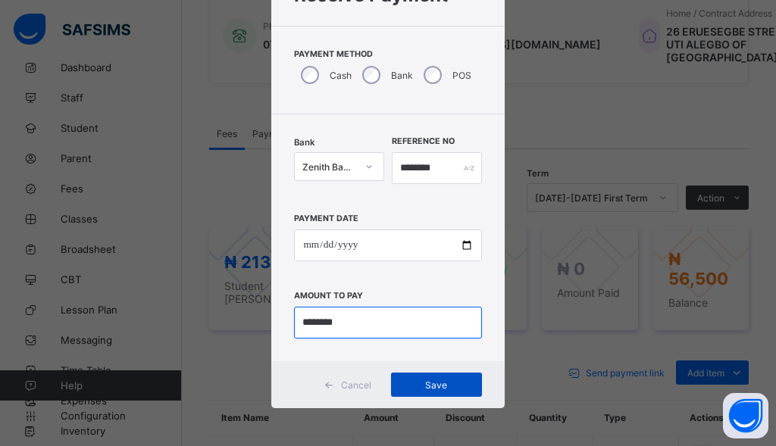
type input "********"
click at [414, 383] on span "Save" at bounding box center [436, 385] width 68 height 11
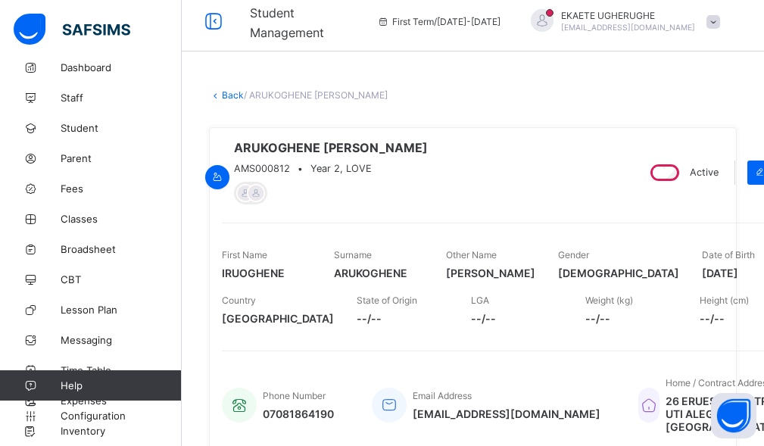
scroll to position [0, 0]
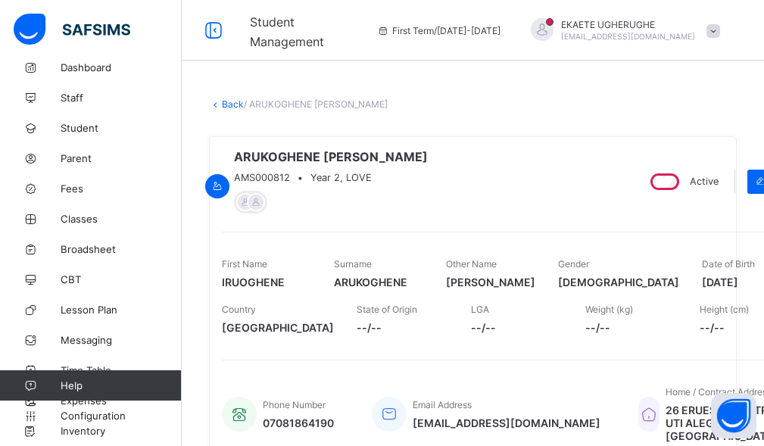
click at [226, 107] on link "Back" at bounding box center [233, 103] width 22 height 11
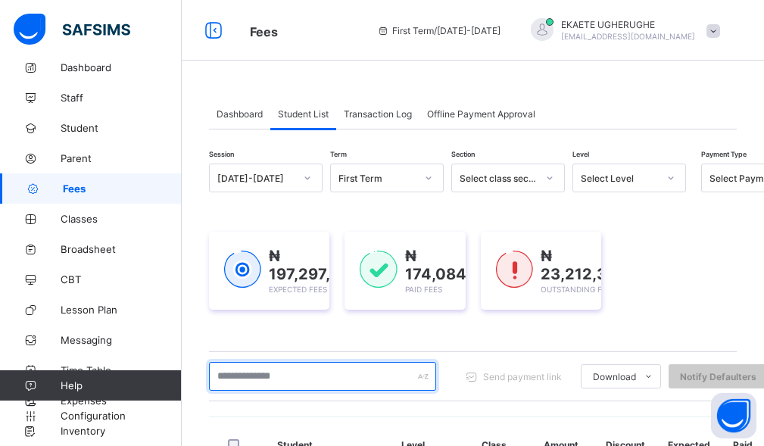
click at [320, 373] on input "text" at bounding box center [322, 376] width 227 height 29
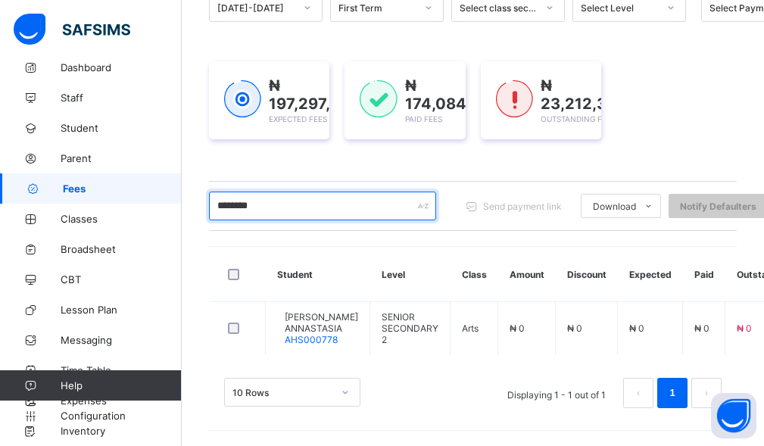
scroll to position [182, 0]
type input "********"
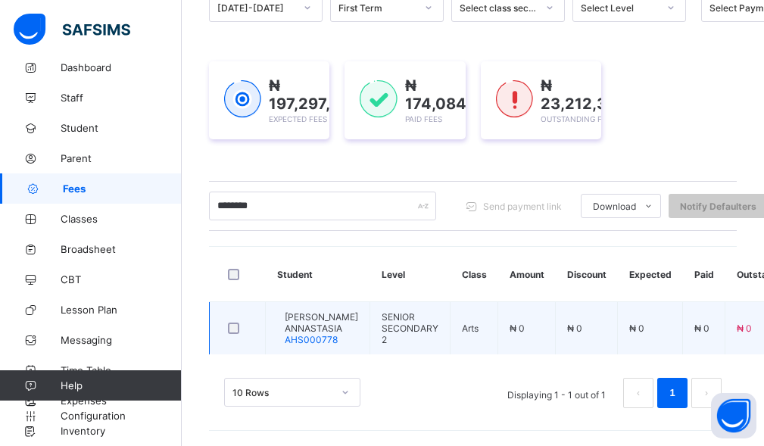
click at [316, 318] on span "[PERSON_NAME] ANNASTASIA" at bounding box center [321, 322] width 73 height 23
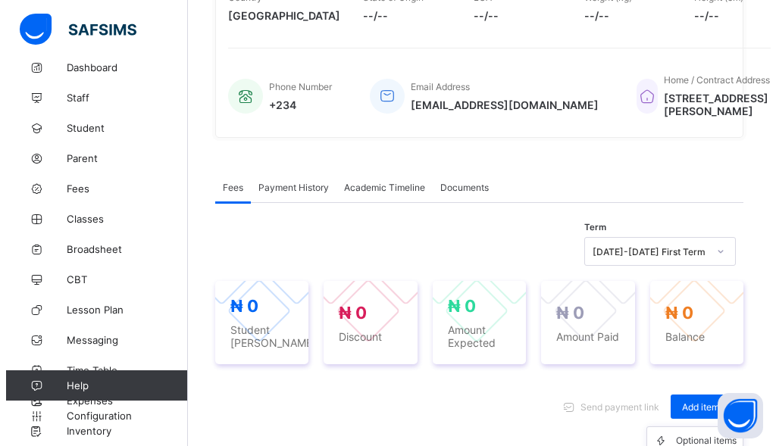
scroll to position [454, 0]
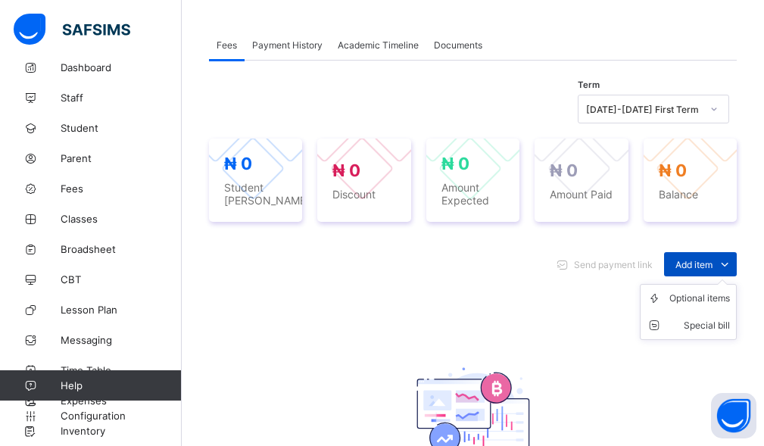
click at [702, 270] on span "Add item" at bounding box center [694, 264] width 37 height 11
click at [695, 306] on div "Optional items" at bounding box center [700, 298] width 61 height 15
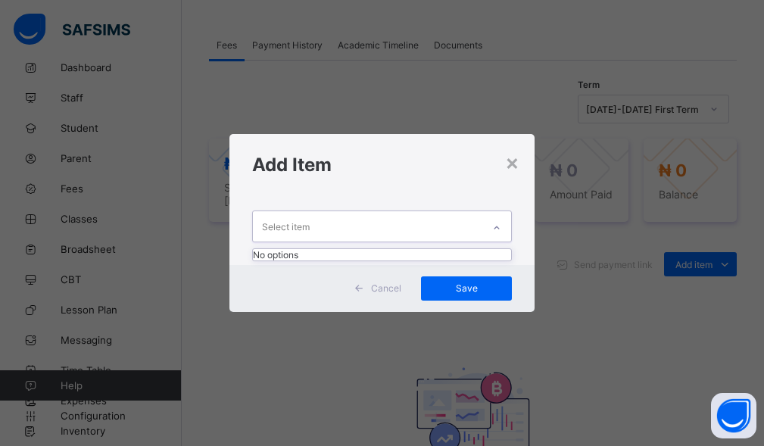
click at [366, 228] on div "Select item" at bounding box center [368, 226] width 230 height 30
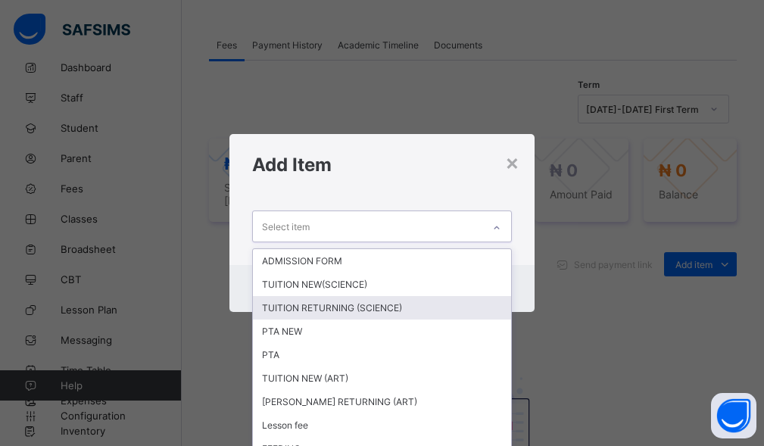
drag, startPoint x: 334, startPoint y: 310, endPoint x: 323, endPoint y: 290, distance: 22.7
click at [333, 310] on div "TUITION RETURNING (SCIENCE)" at bounding box center [382, 307] width 259 height 23
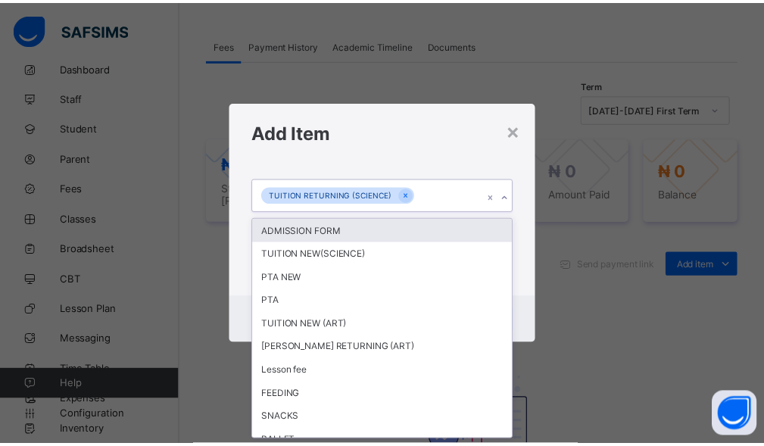
scroll to position [0, 0]
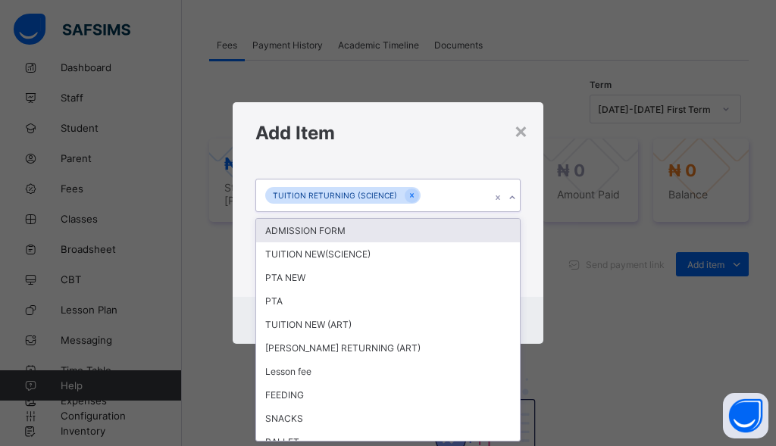
click at [439, 205] on div "TUITION RETURNING (SCIENCE)" at bounding box center [373, 196] width 235 height 32
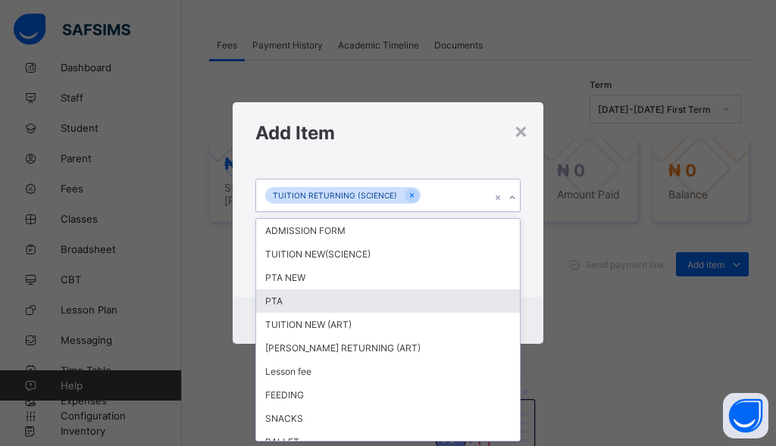
drag, startPoint x: 290, startPoint y: 301, endPoint x: 440, endPoint y: 212, distance: 174.6
click at [291, 299] on div "PTA" at bounding box center [388, 300] width 264 height 23
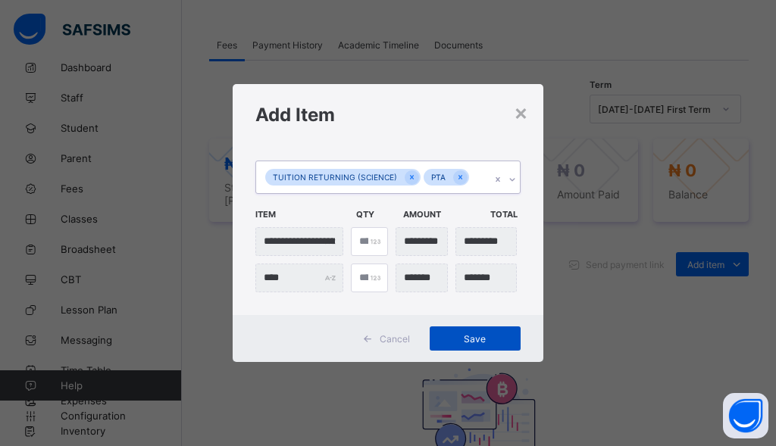
click at [478, 337] on span "Save" at bounding box center [475, 338] width 68 height 11
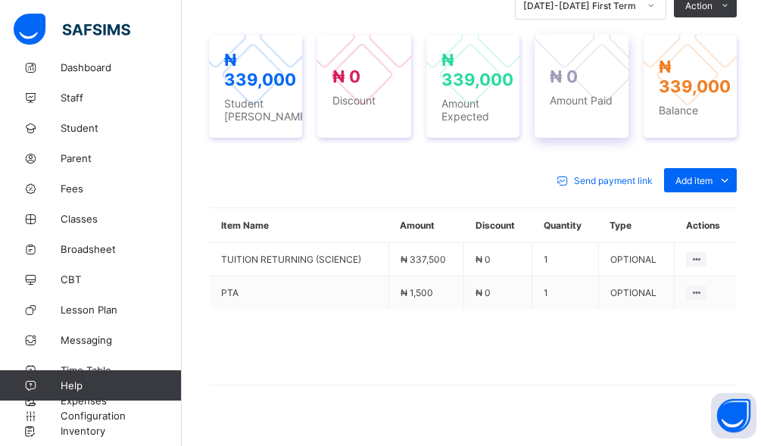
scroll to position [606, 0]
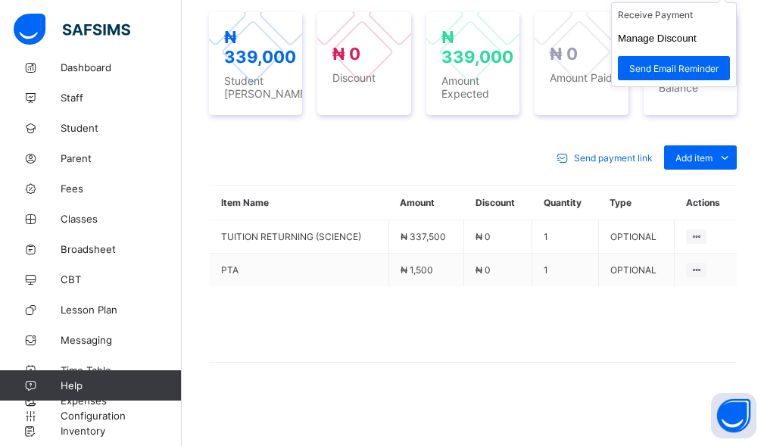
click at [714, 22] on ul "Receive Payment Manage Discount Send Email Reminder" at bounding box center [674, 44] width 126 height 85
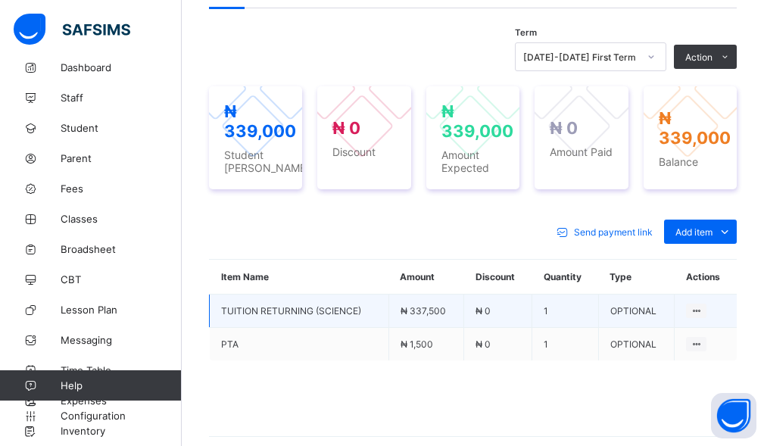
scroll to position [530, 0]
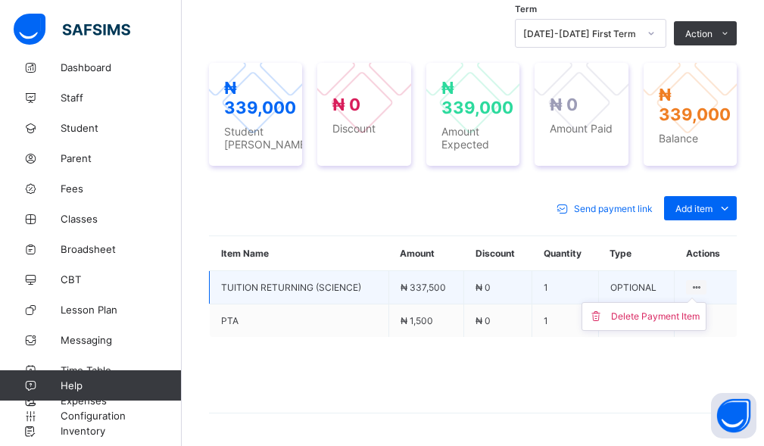
click at [707, 331] on ul "Delete Payment Item" at bounding box center [644, 316] width 125 height 29
click at [686, 331] on ul "Delete Payment Item" at bounding box center [644, 316] width 125 height 29
click at [683, 324] on div "Delete Payment Item" at bounding box center [655, 316] width 89 height 15
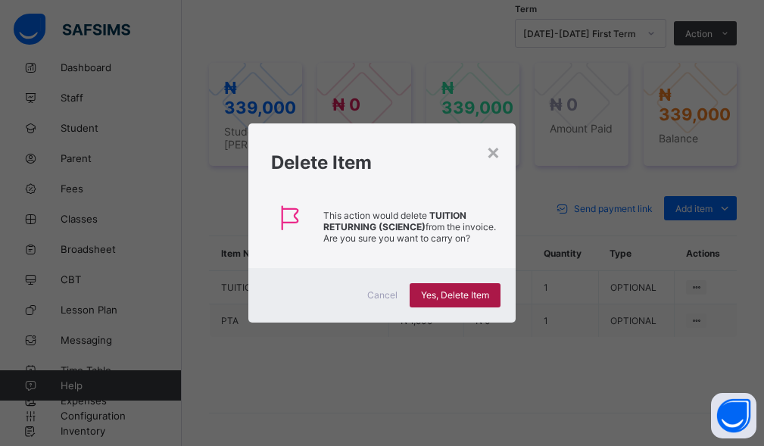
click at [469, 294] on span "Yes, Delete Item" at bounding box center [455, 294] width 68 height 11
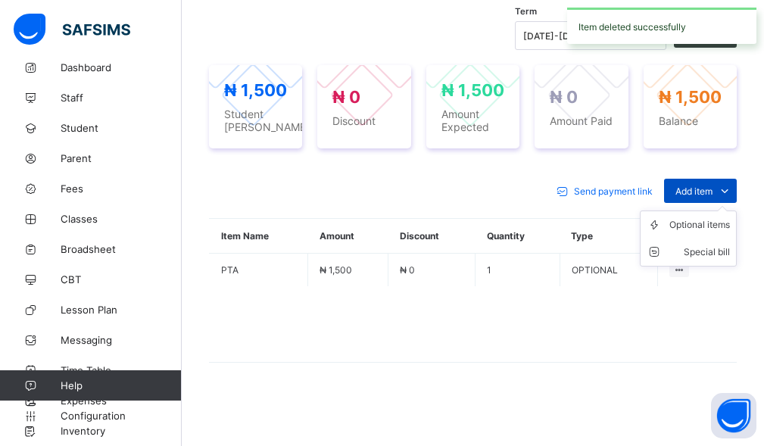
click at [711, 197] on span "Add item" at bounding box center [694, 191] width 37 height 11
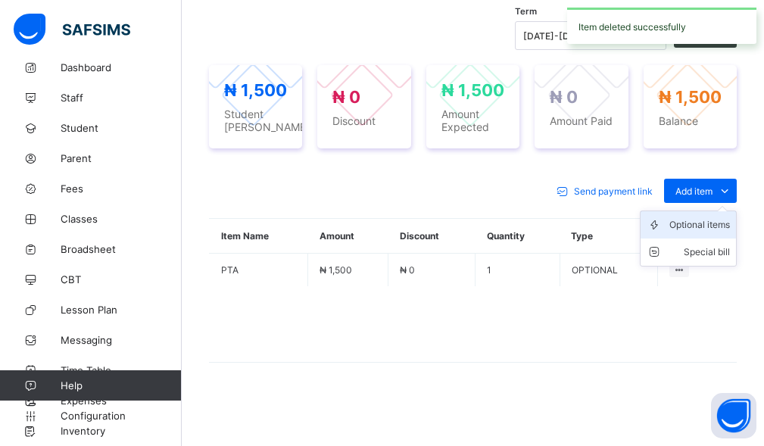
click at [701, 233] on div "Optional items" at bounding box center [700, 224] width 61 height 15
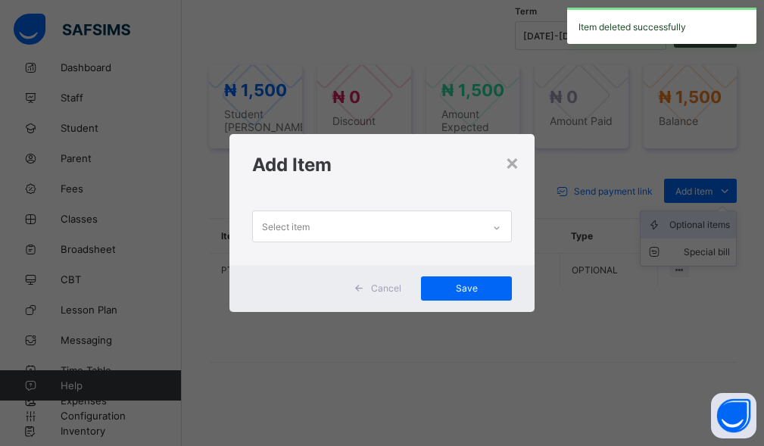
click at [701, 275] on div "× Add Item Select item Cancel Save" at bounding box center [382, 223] width 764 height 446
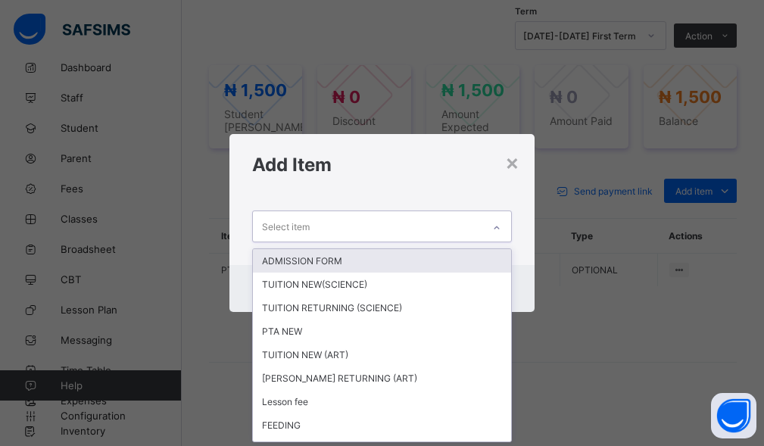
click at [395, 232] on div "Select item" at bounding box center [368, 226] width 230 height 30
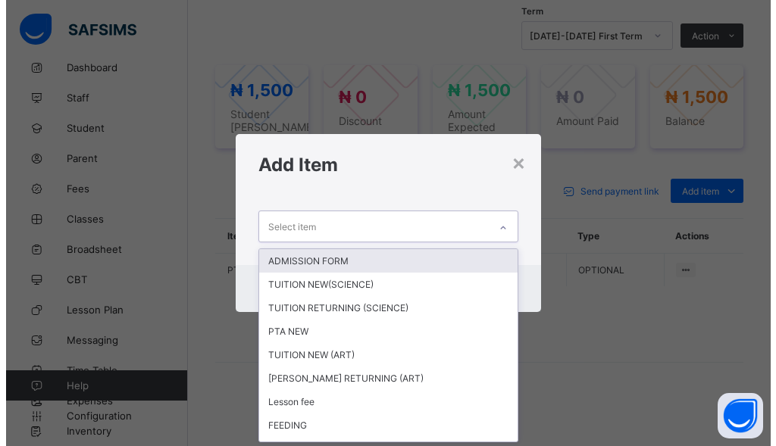
scroll to position [0, 0]
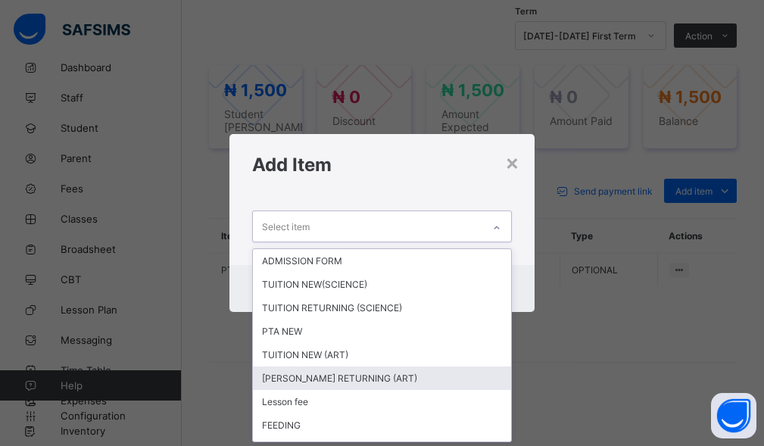
click at [326, 386] on div "TUTION RETURNING (ART)" at bounding box center [382, 378] width 259 height 23
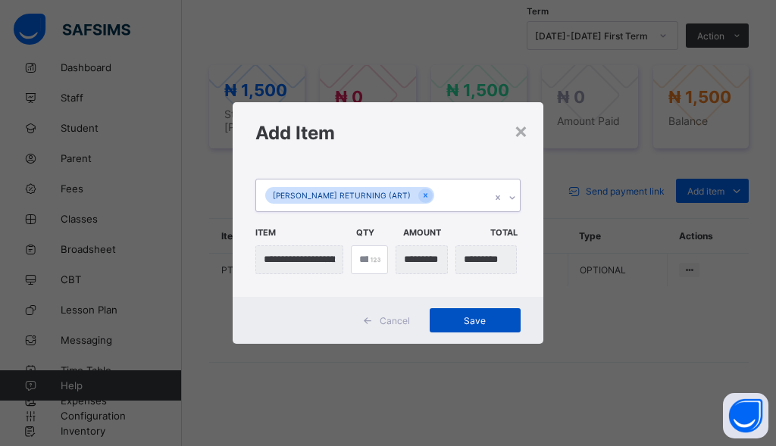
click at [501, 317] on span "Save" at bounding box center [475, 320] width 68 height 11
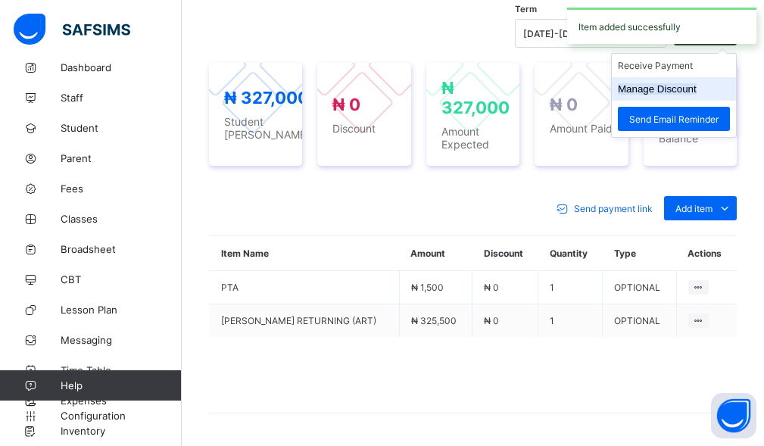
click at [693, 95] on button "Manage Discount" at bounding box center [657, 88] width 79 height 11
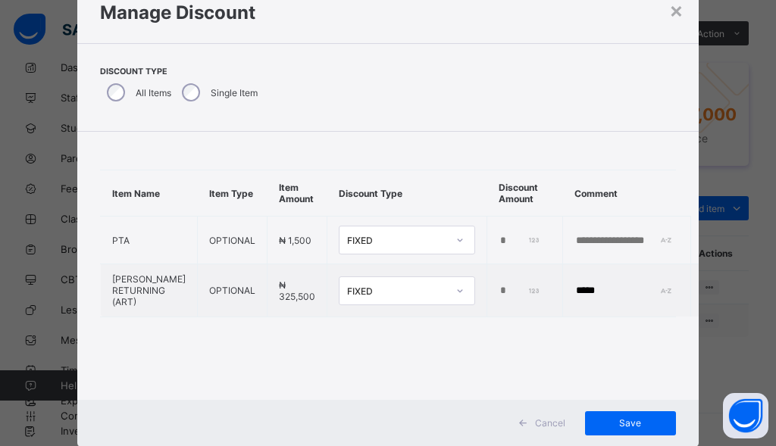
scroll to position [76, 0]
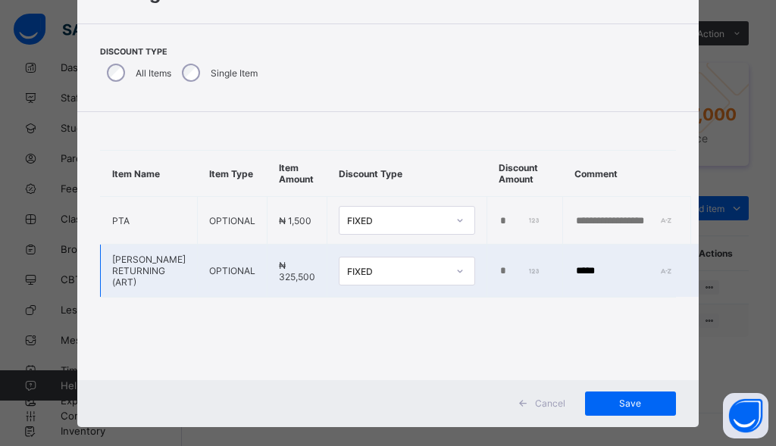
click at [487, 272] on td "*" at bounding box center [525, 271] width 76 height 53
click at [498, 268] on input "*" at bounding box center [519, 271] width 42 height 12
type input "*****"
click at [641, 407] on span "Save" at bounding box center [630, 403] width 68 height 11
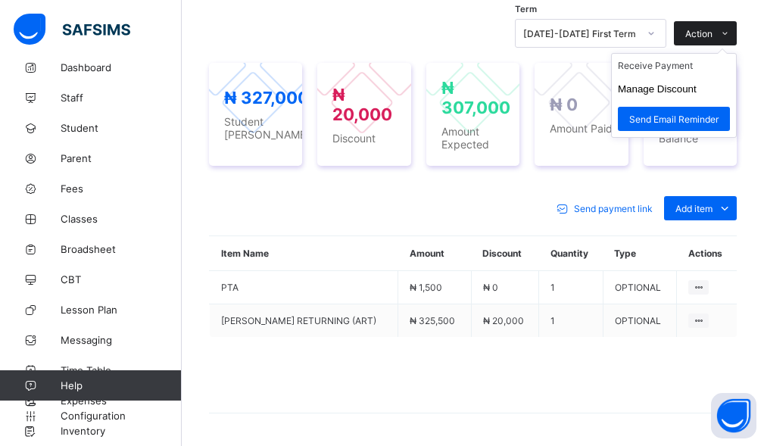
click at [713, 39] on span "Action" at bounding box center [699, 33] width 27 height 11
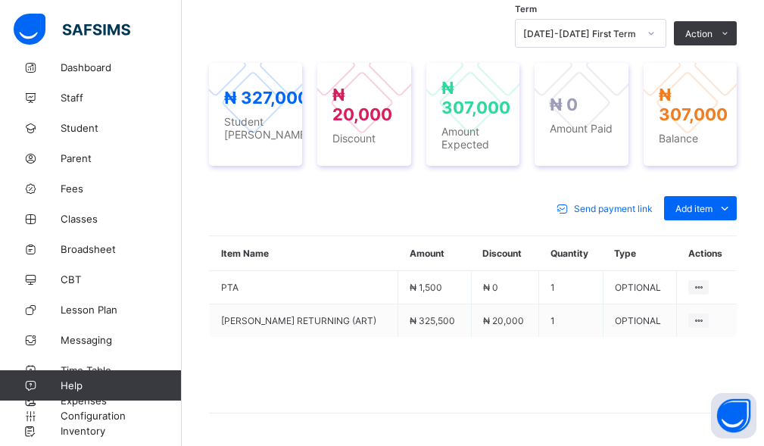
click at [0, 0] on li "Receive Payment" at bounding box center [0, 0] width 0 height 0
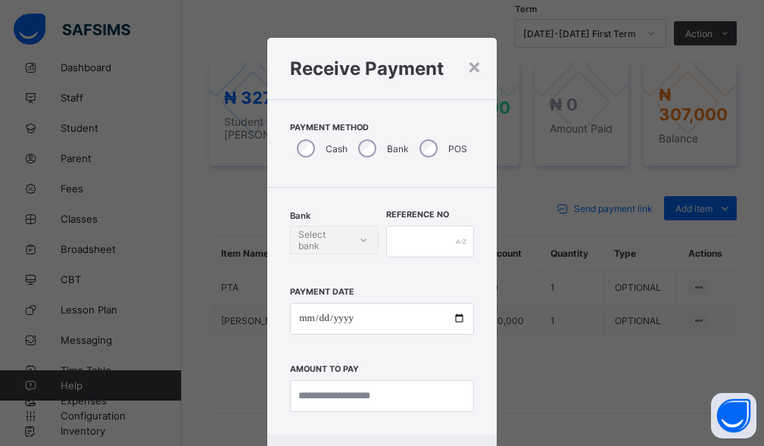
click at [373, 155] on div "Bank" at bounding box center [381, 149] width 61 height 32
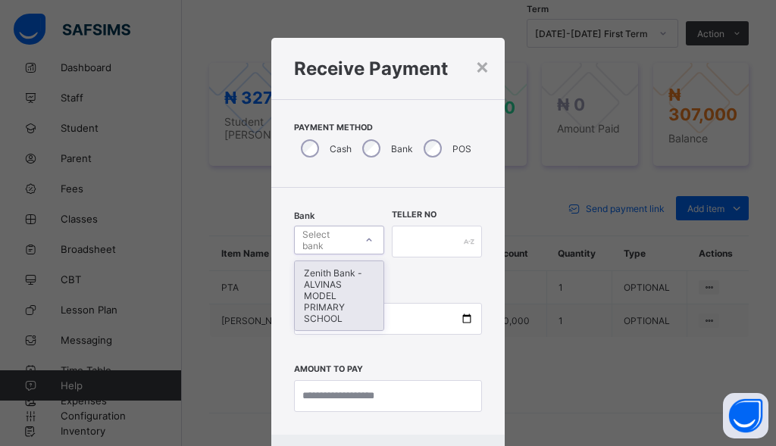
click at [319, 244] on div "Select bank" at bounding box center [327, 240] width 51 height 29
drag, startPoint x: 314, startPoint y: 278, endPoint x: 361, endPoint y: 267, distance: 47.4
click at [315, 279] on div "Zenith Bank - ALVINAS MODEL PRIMARY SCHOOL" at bounding box center [339, 295] width 89 height 69
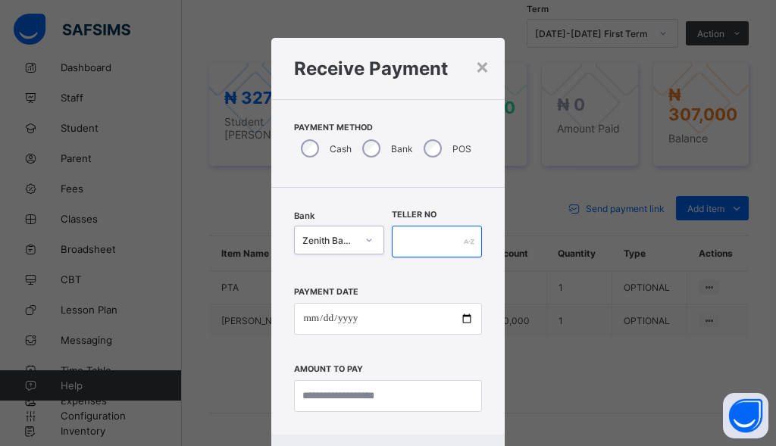
click at [439, 228] on input "text" at bounding box center [437, 242] width 90 height 32
type input "*******"
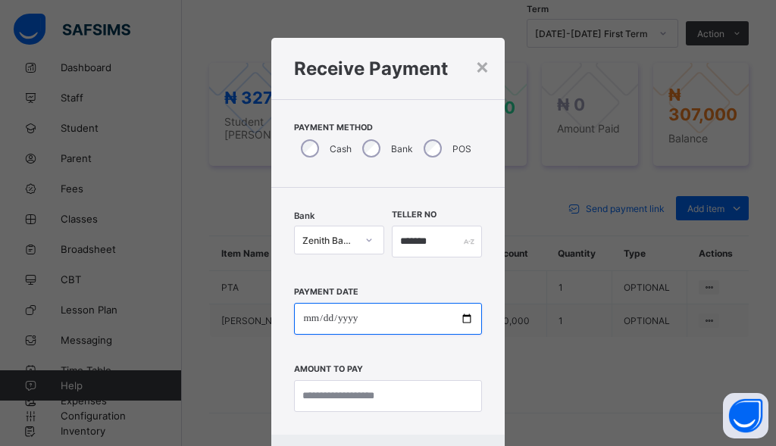
click at [299, 323] on input "date" at bounding box center [387, 319] width 187 height 32
type input "**********"
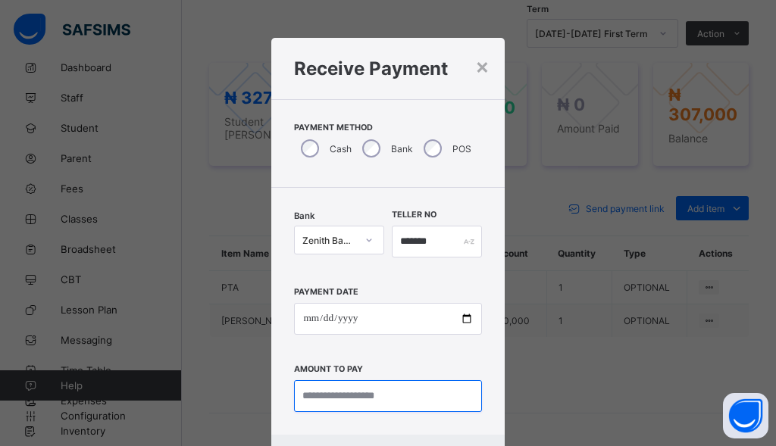
click at [343, 400] on input "currency" at bounding box center [387, 396] width 187 height 32
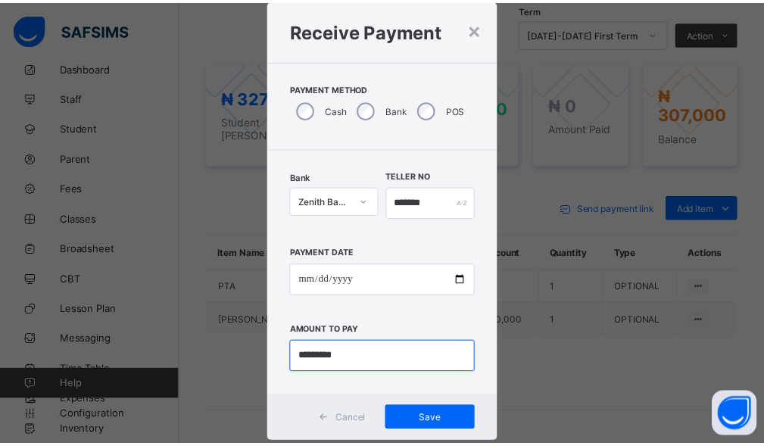
scroll to position [73, 0]
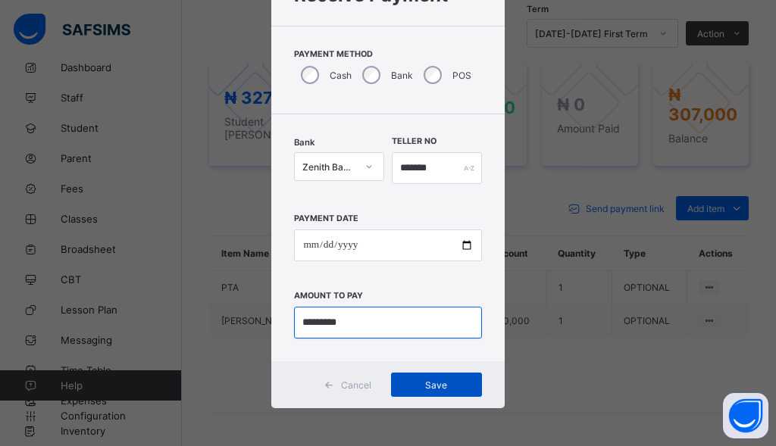
type input "*********"
click at [433, 392] on div "Save" at bounding box center [436, 385] width 91 height 24
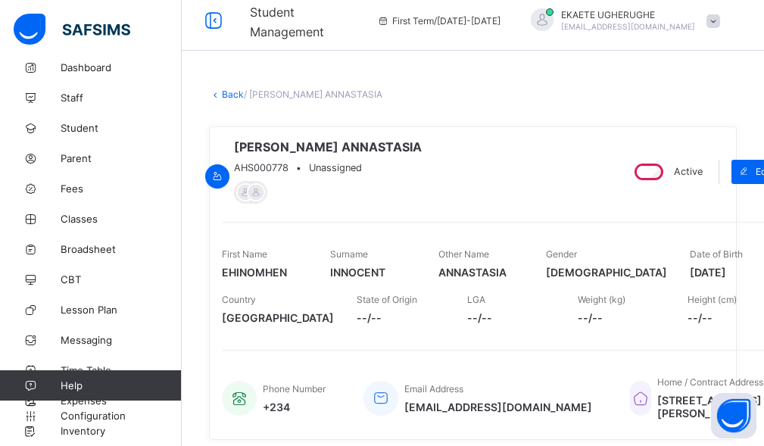
scroll to position [0, 0]
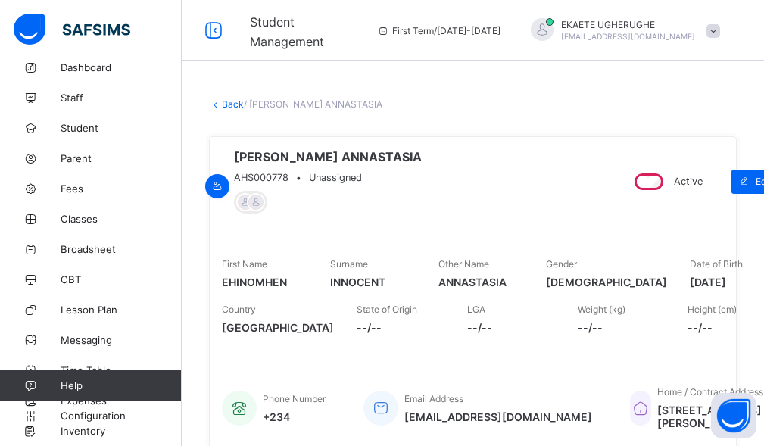
click at [238, 102] on link "Back" at bounding box center [233, 103] width 22 height 11
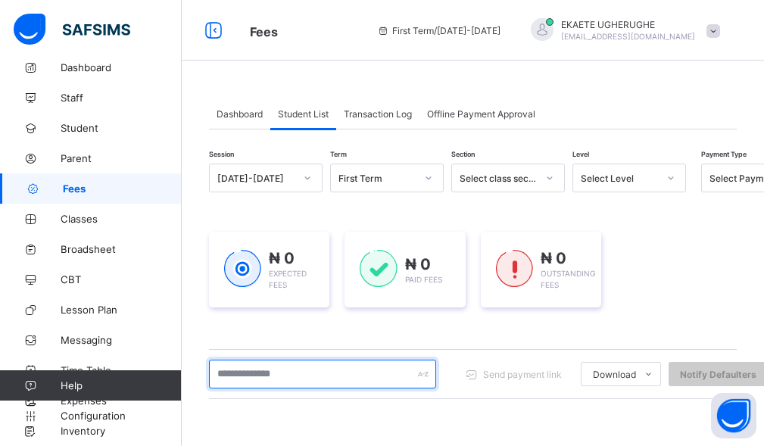
click at [301, 373] on input "text" at bounding box center [322, 374] width 227 height 29
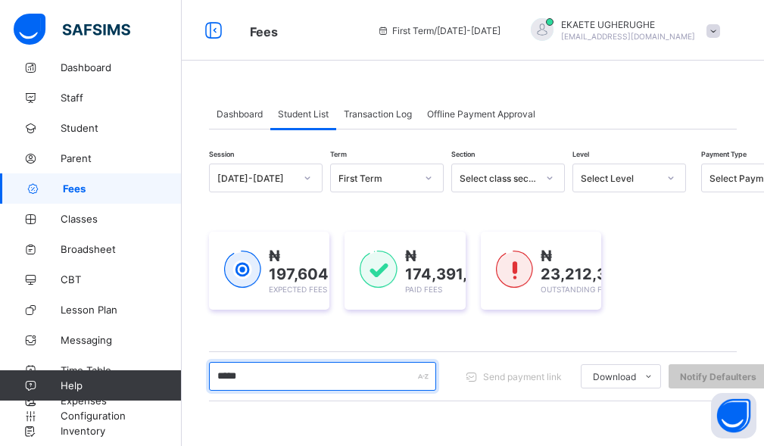
type input "******"
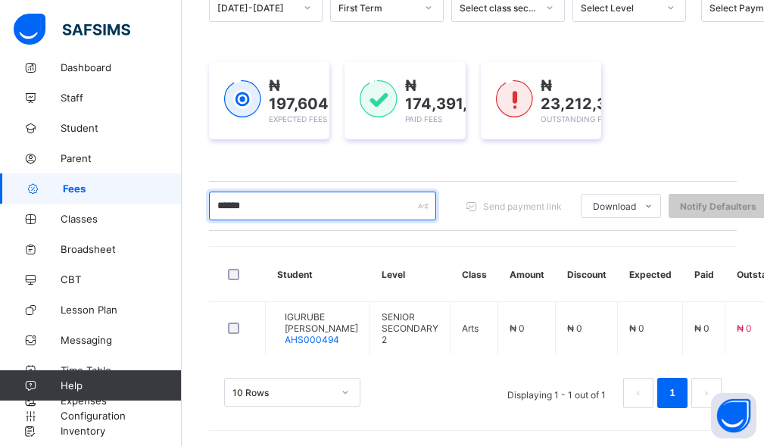
scroll to position [193, 0]
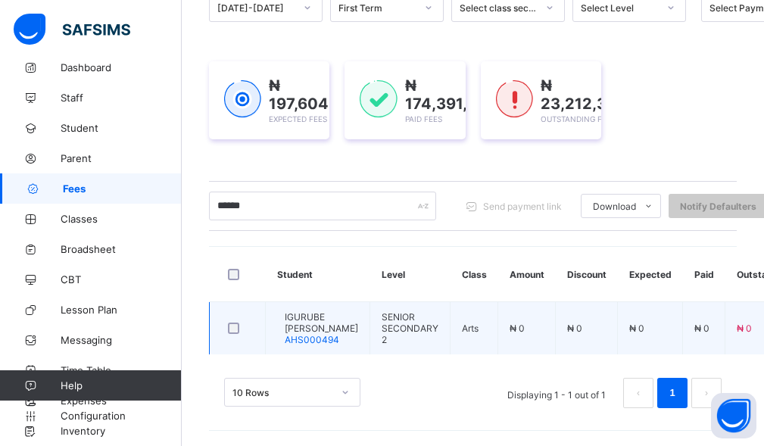
click at [321, 311] on span "IGURUBE DANIELLA ELO-OGHENE" at bounding box center [321, 322] width 73 height 23
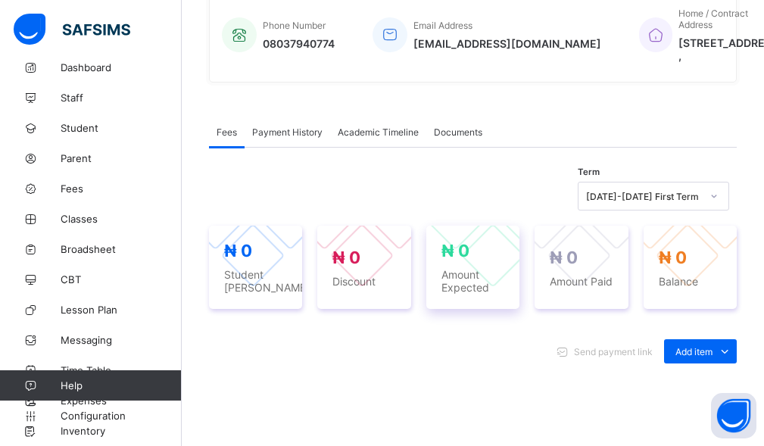
scroll to position [454, 0]
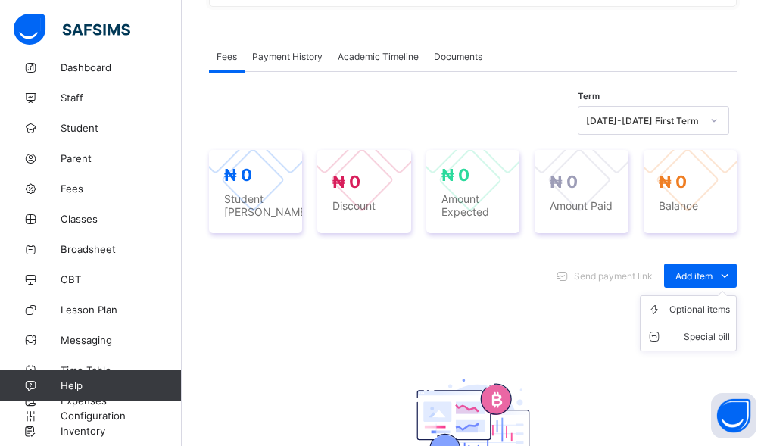
click at [703, 303] on ul "Optional items Special bill" at bounding box center [688, 323] width 97 height 56
click at [696, 317] on div "Optional items" at bounding box center [700, 309] width 61 height 15
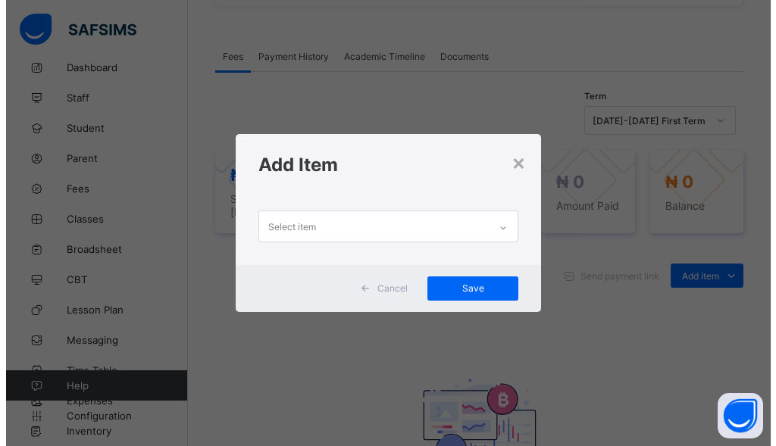
scroll to position [0, 0]
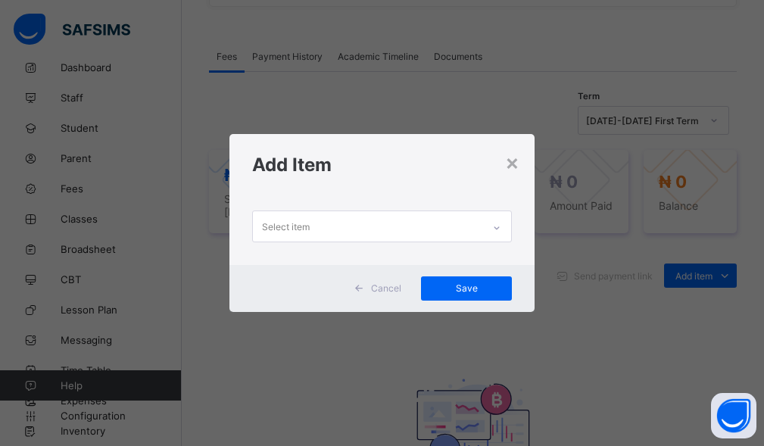
click at [437, 215] on div "Select item" at bounding box center [368, 226] width 230 height 30
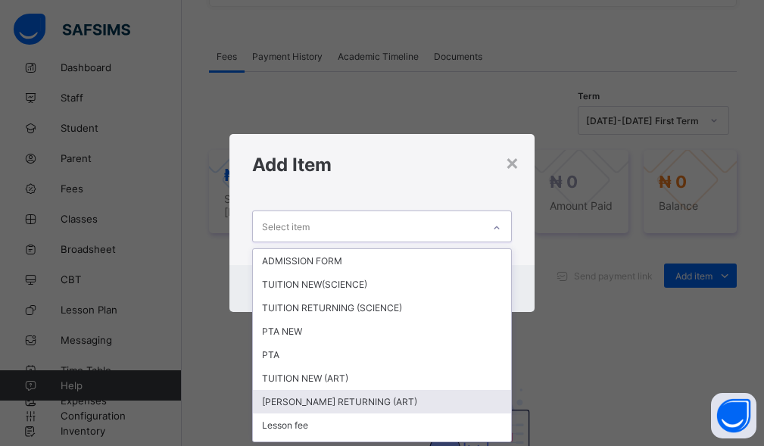
click at [346, 401] on div "TUTION RETURNING (ART)" at bounding box center [382, 401] width 259 height 23
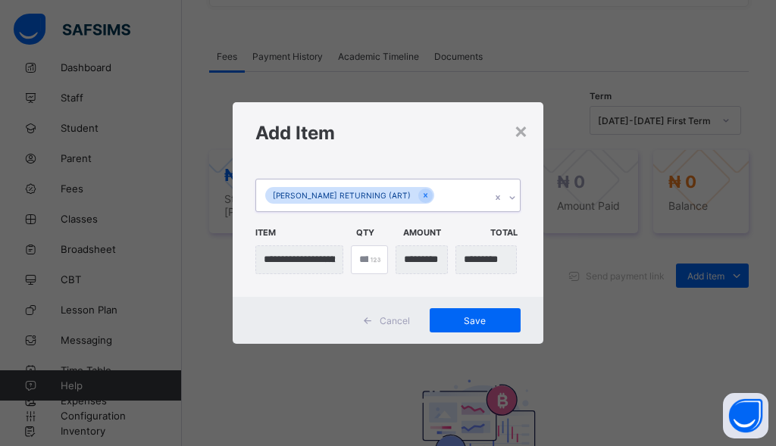
click at [438, 195] on div "TUTION RETURNING (ART)" at bounding box center [373, 196] width 235 height 32
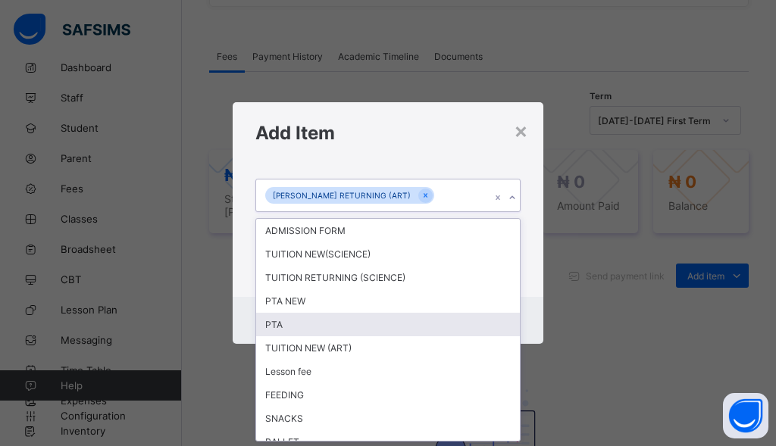
click at [292, 330] on div "PTA" at bounding box center [388, 324] width 264 height 23
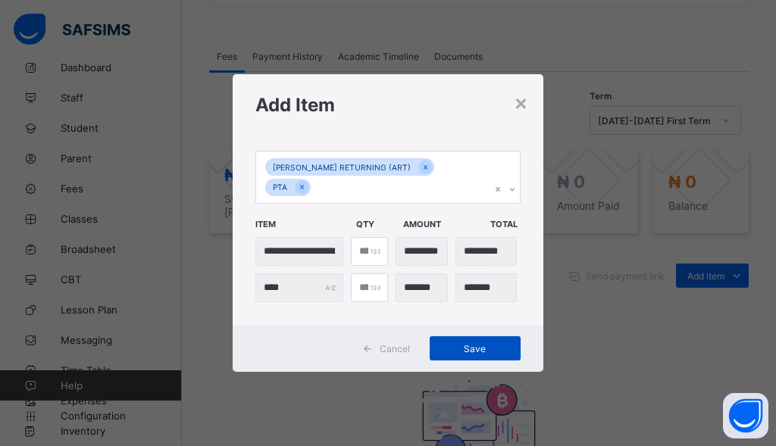
click at [489, 343] on span "Save" at bounding box center [475, 348] width 68 height 11
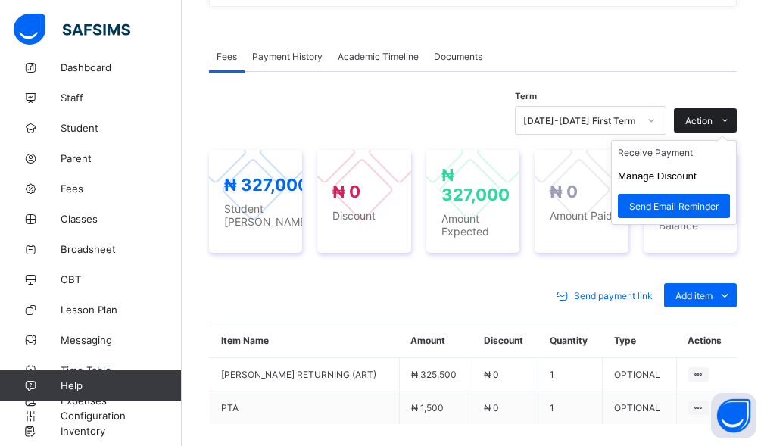
click at [713, 127] on span "Action" at bounding box center [699, 120] width 27 height 11
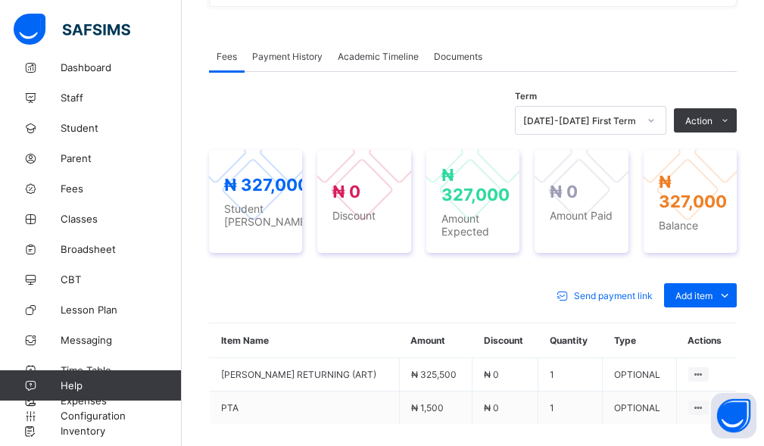
click at [0, 0] on li "Receive Payment" at bounding box center [0, 0] width 0 height 0
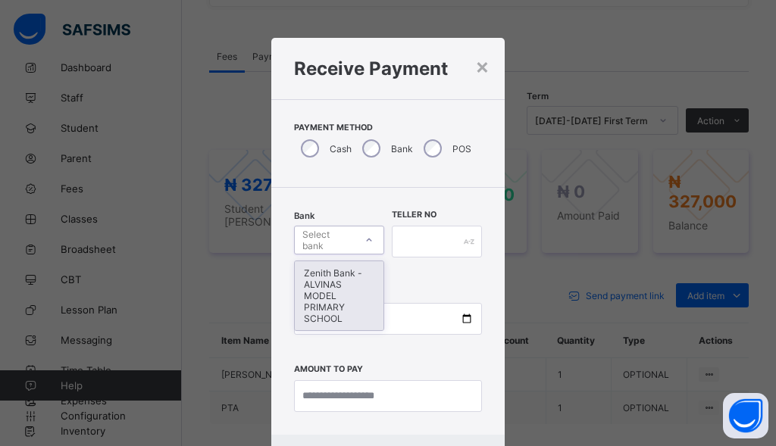
click at [341, 238] on div "Select bank" at bounding box center [327, 240] width 51 height 29
drag, startPoint x: 324, startPoint y: 305, endPoint x: 405, endPoint y: 265, distance: 90.1
click at [325, 305] on div "Zenith Bank - ALVINAS MODEL PRIMARY SCHOOL" at bounding box center [339, 295] width 89 height 69
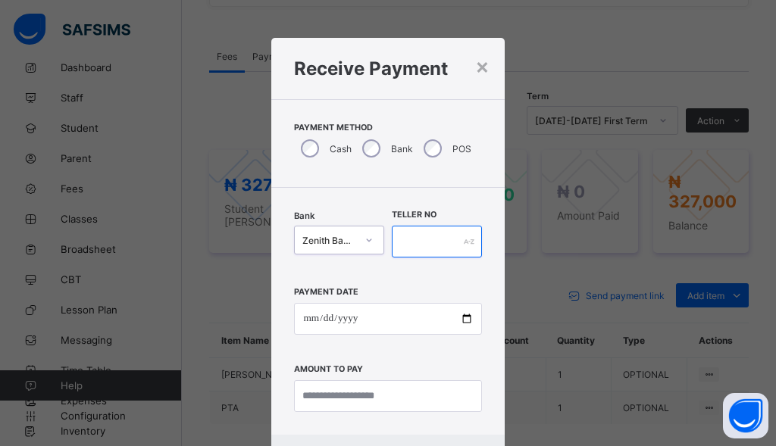
click at [420, 255] on input "text" at bounding box center [437, 242] width 90 height 32
type input "******"
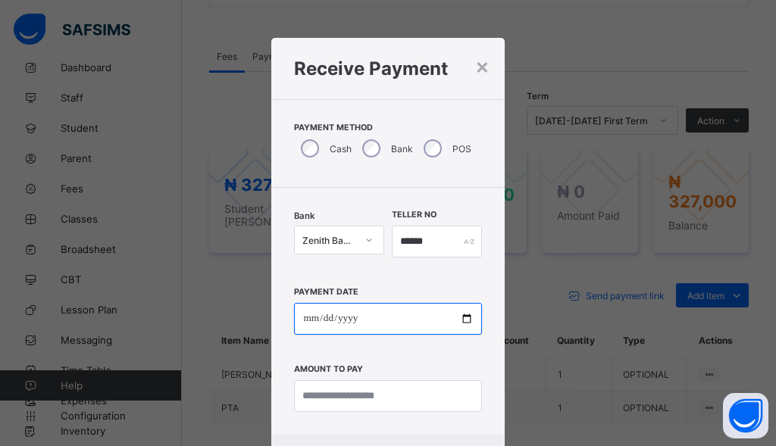
click at [307, 310] on input "date" at bounding box center [387, 319] width 187 height 32
type input "**********"
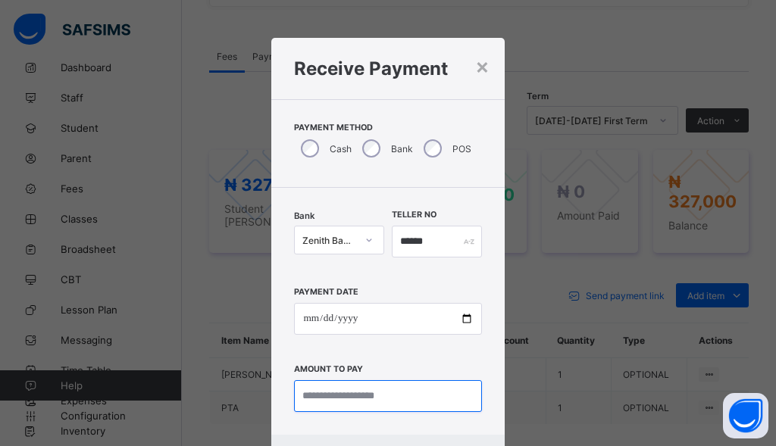
click at [374, 398] on input "currency" at bounding box center [387, 396] width 187 height 32
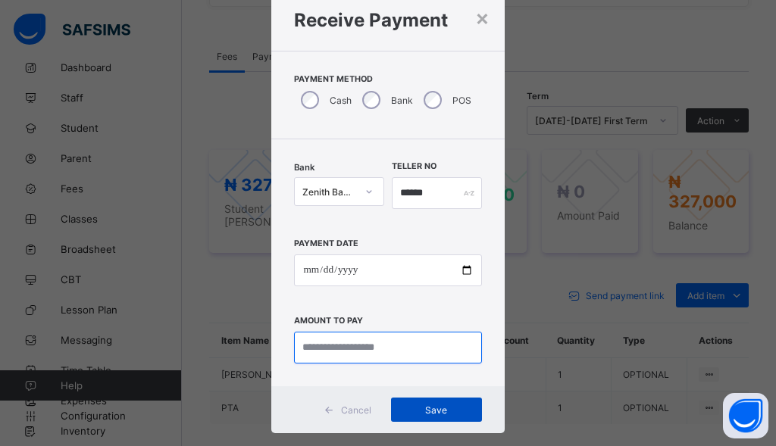
scroll to position [73, 0]
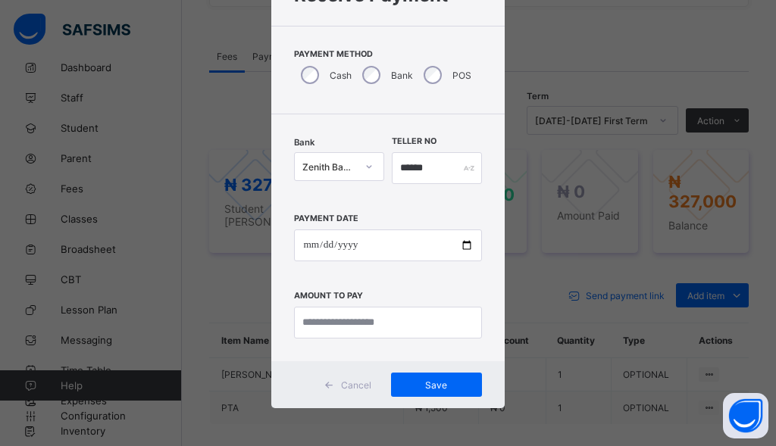
click at [335, 392] on span at bounding box center [329, 385] width 24 height 24
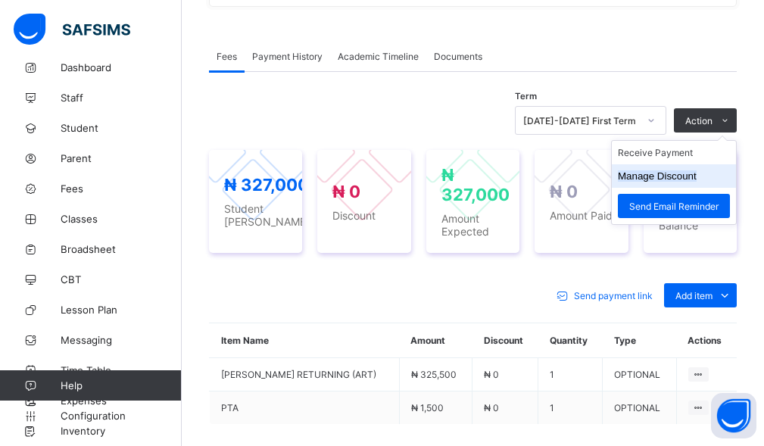
click at [692, 182] on button "Manage Discount" at bounding box center [657, 175] width 79 height 11
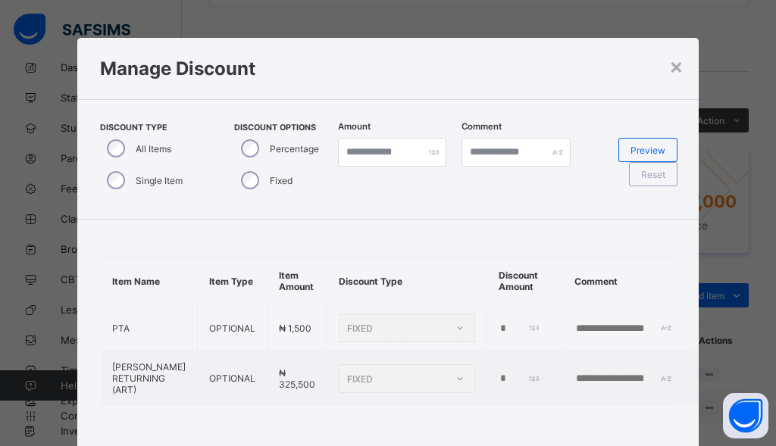
click at [126, 186] on div "Single Item" at bounding box center [143, 180] width 86 height 32
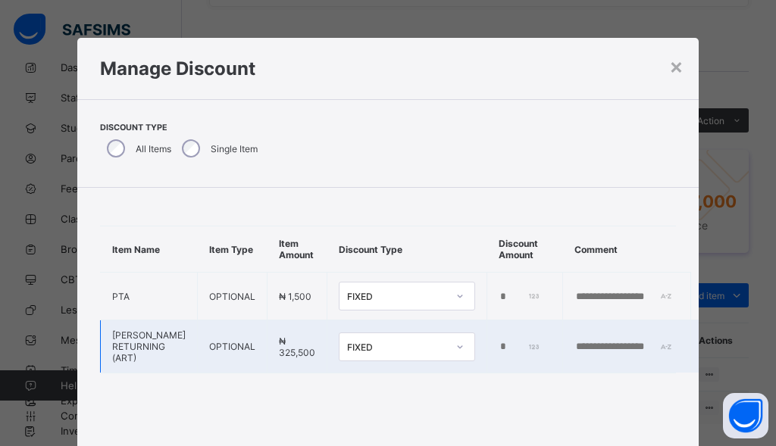
click at [498, 344] on input "*" at bounding box center [519, 347] width 42 height 12
type input "*****"
click at [607, 355] on td at bounding box center [627, 346] width 128 height 53
click at [608, 341] on input "text" at bounding box center [626, 347] width 105 height 12
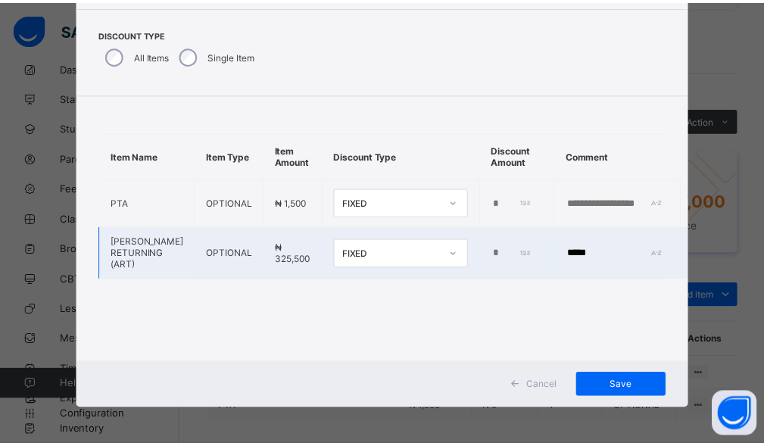
scroll to position [95, 0]
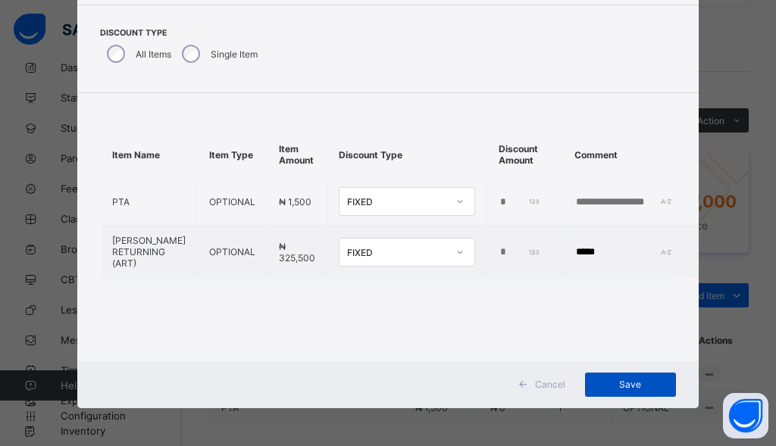
type input "*****"
click at [633, 389] on span "Save" at bounding box center [630, 384] width 68 height 11
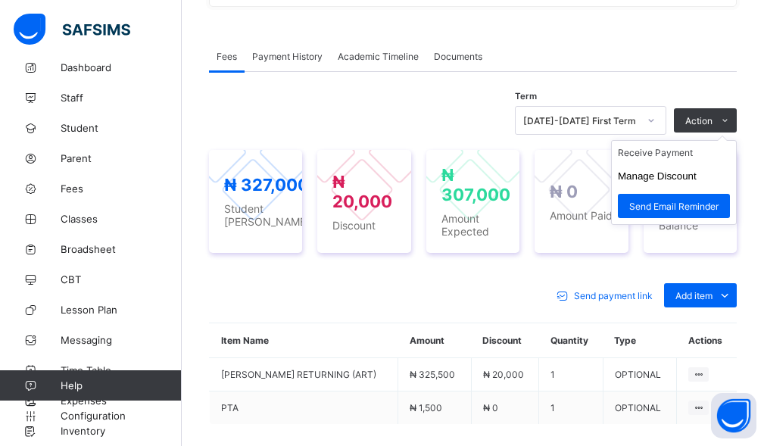
click at [678, 165] on ul "Receive Payment Manage Discount Send Email Reminder" at bounding box center [674, 182] width 126 height 85
click at [713, 127] on span "Action" at bounding box center [699, 120] width 27 height 11
click at [676, 164] on li "Receive Payment" at bounding box center [674, 152] width 124 height 23
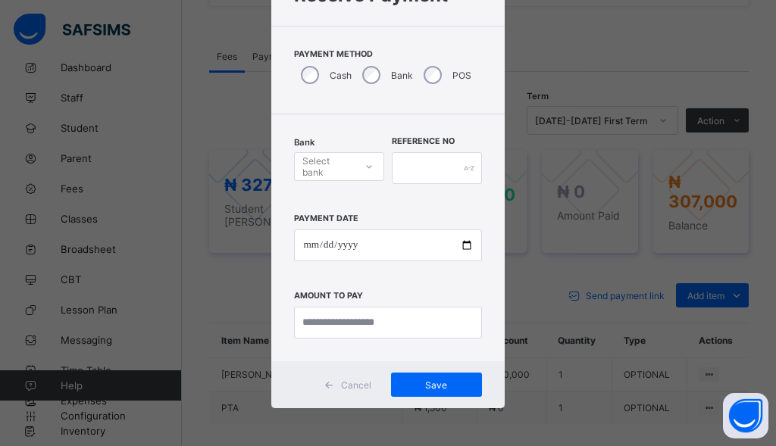
click at [334, 161] on div "Select bank" at bounding box center [327, 166] width 51 height 29
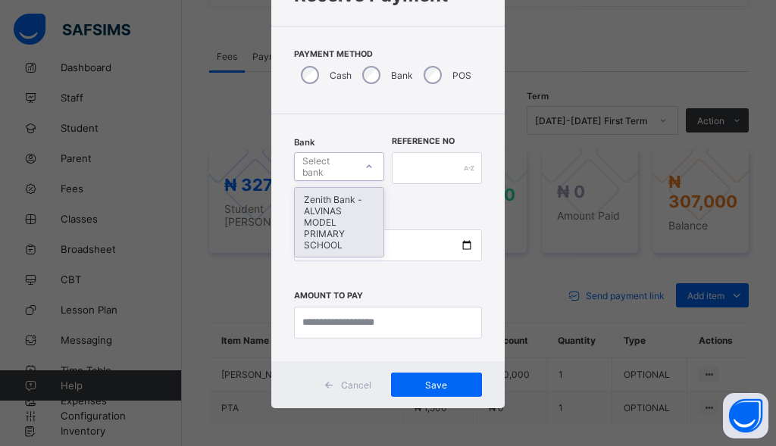
click at [331, 233] on div "Zenith Bank - ALVINAS MODEL PRIMARY SCHOOL" at bounding box center [339, 222] width 89 height 69
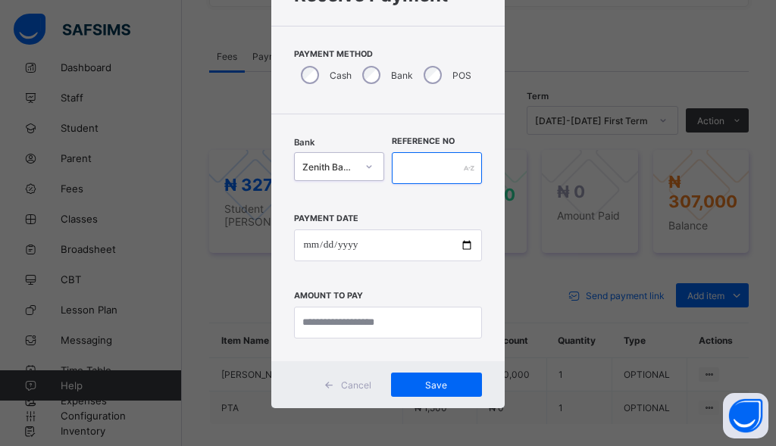
click at [418, 172] on input "text" at bounding box center [437, 168] width 90 height 32
type input "*"
type input "******"
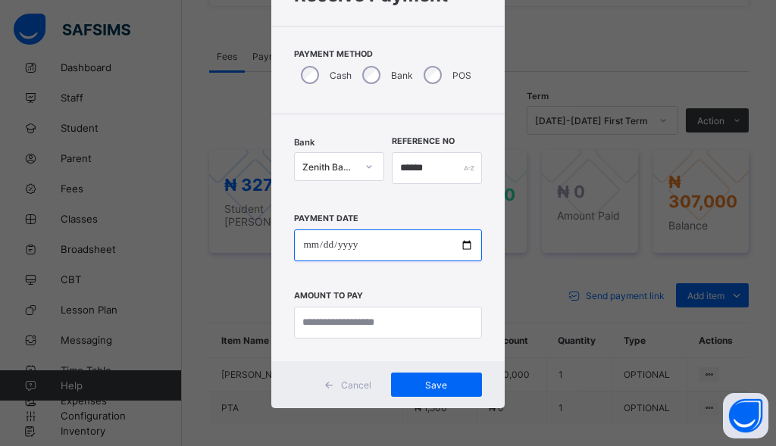
click at [299, 258] on input "date" at bounding box center [387, 246] width 187 height 32
type input "**********"
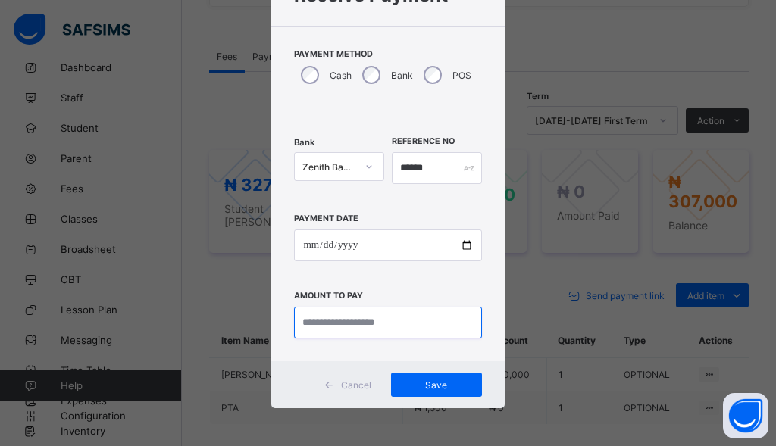
click at [317, 332] on input "currency" at bounding box center [387, 323] width 187 height 32
type input "*********"
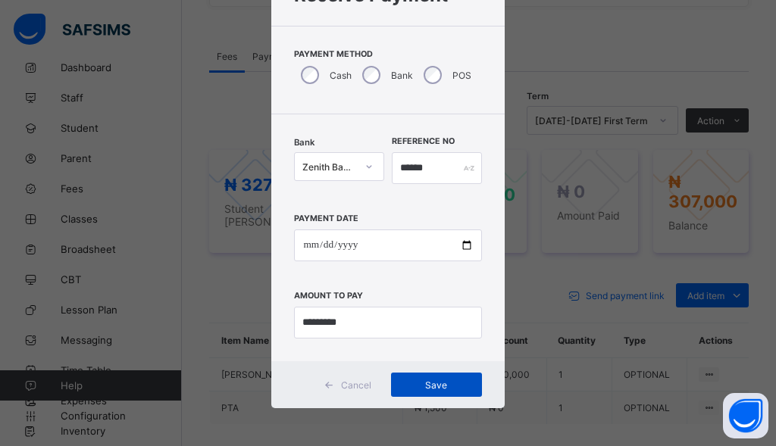
click at [449, 392] on div "Save" at bounding box center [436, 385] width 91 height 24
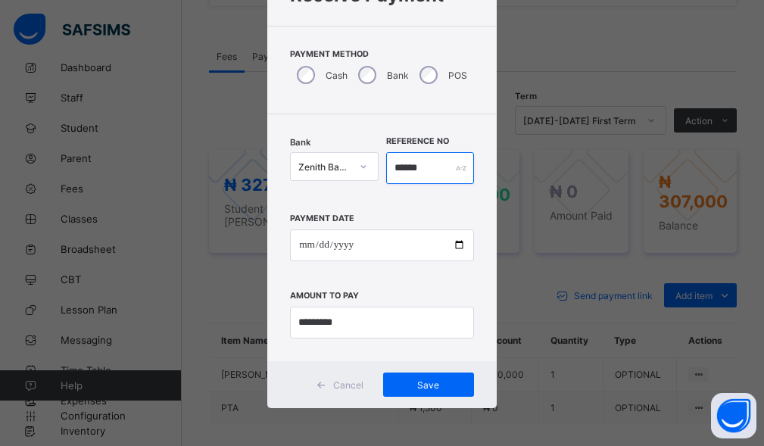
click at [436, 162] on input "******" at bounding box center [430, 168] width 88 height 32
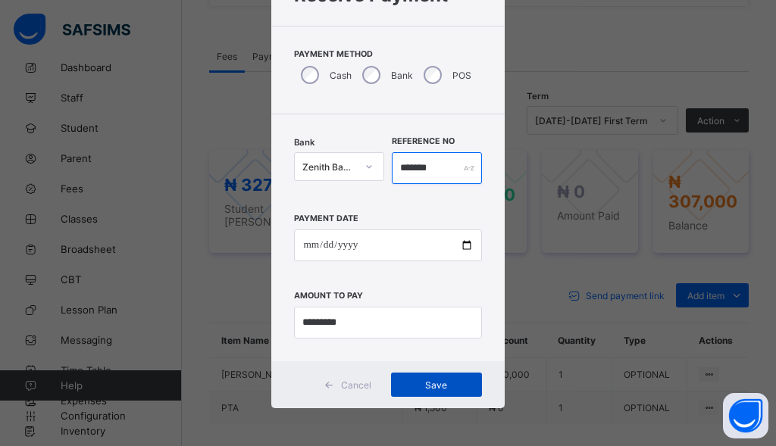
type input "*******"
click at [405, 391] on div "Save" at bounding box center [436, 385] width 91 height 24
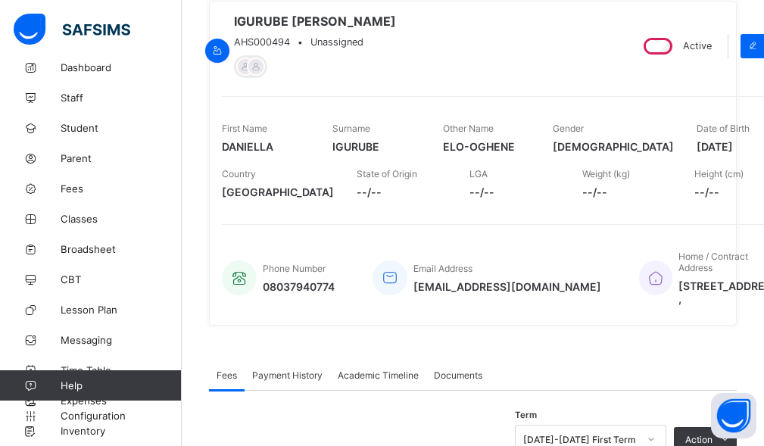
scroll to position [0, 0]
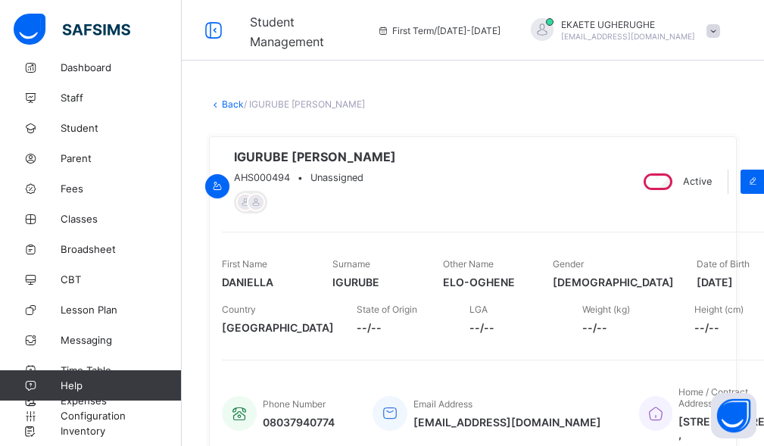
click at [226, 108] on link "Back" at bounding box center [233, 103] width 22 height 11
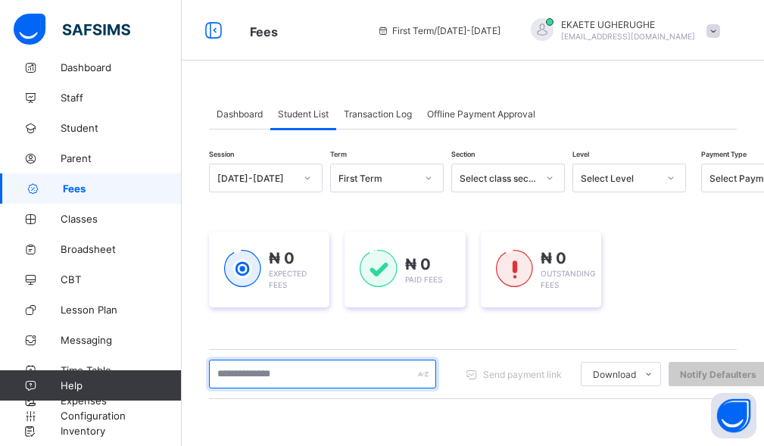
click at [271, 370] on input "text" at bounding box center [322, 374] width 227 height 29
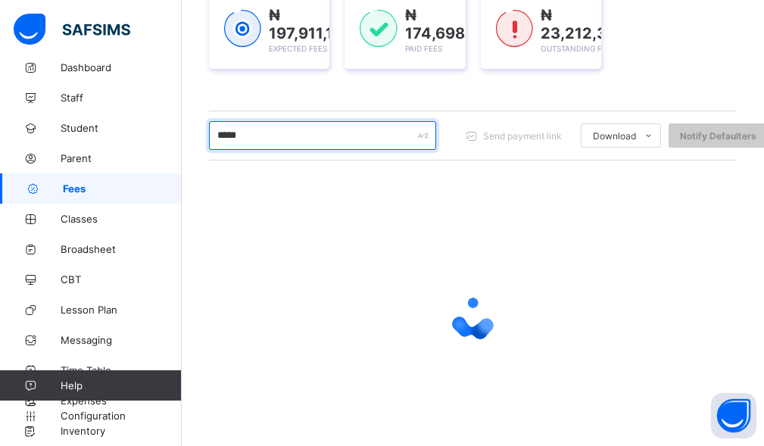
scroll to position [280, 0]
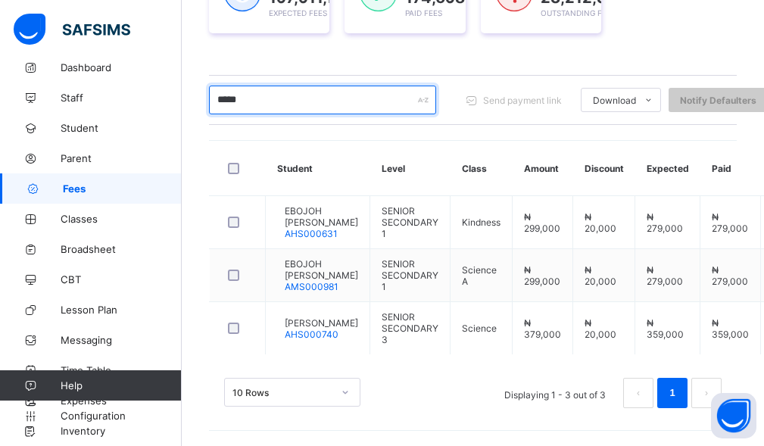
drag, startPoint x: 270, startPoint y: 103, endPoint x: 177, endPoint y: 102, distance: 92.4
click at [177, 102] on div "Fees First Term / 2025-2026 EKAETE UGHERUGHE ekaeteakpan1@gmail.com Dashboard S…" at bounding box center [382, 85] width 764 height 723
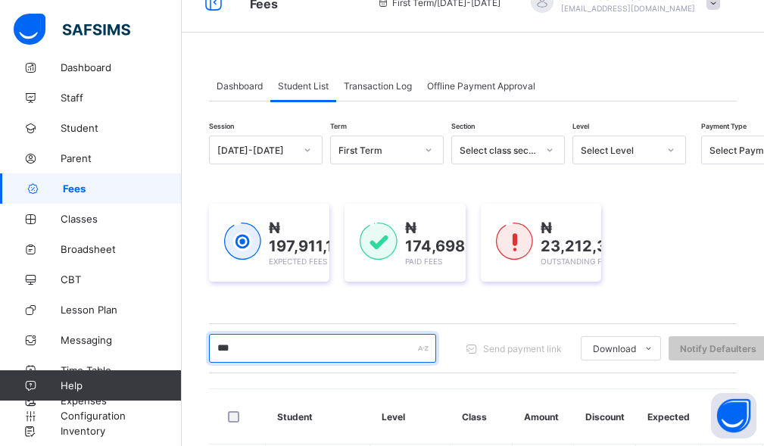
scroll to position [0, 0]
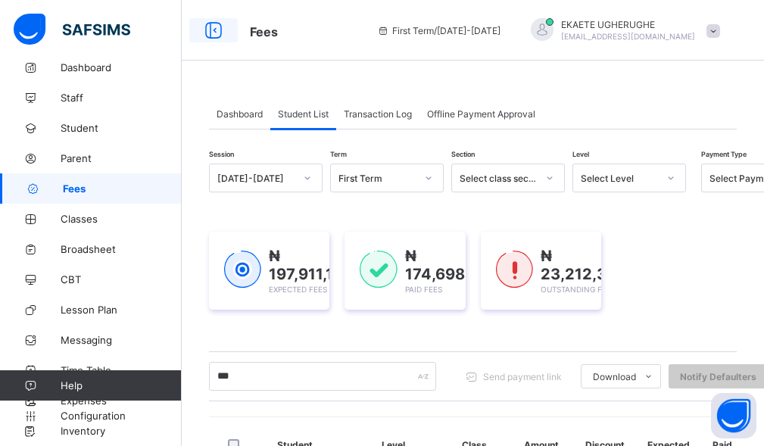
click at [217, 37] on icon at bounding box center [214, 31] width 26 height 22
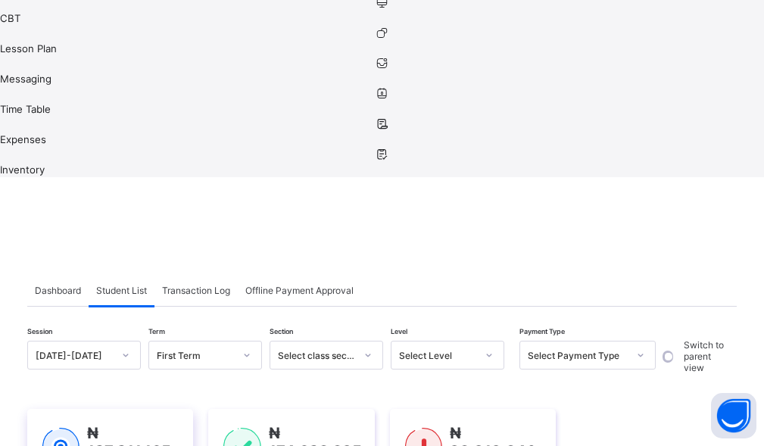
scroll to position [227, 0]
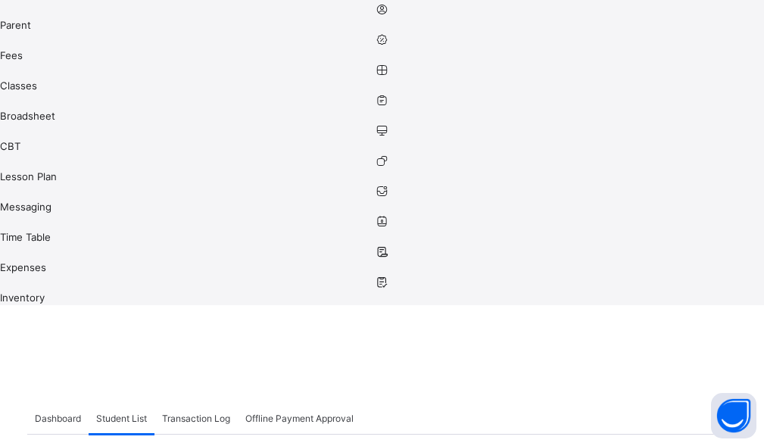
drag, startPoint x: 167, startPoint y: 158, endPoint x: 85, endPoint y: 158, distance: 81.8
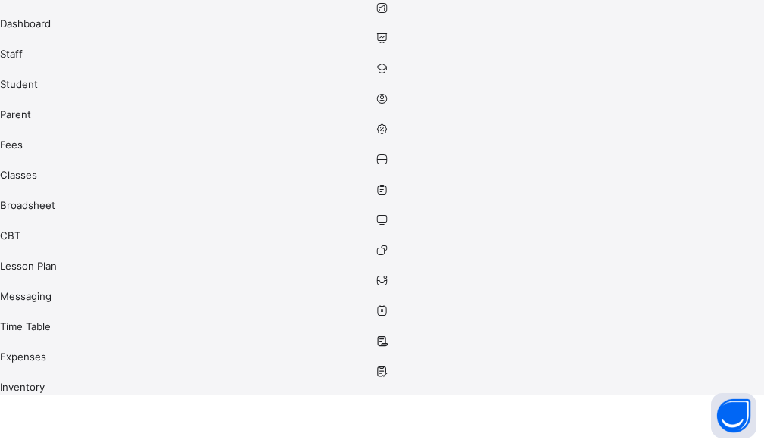
scroll to position [151, 0]
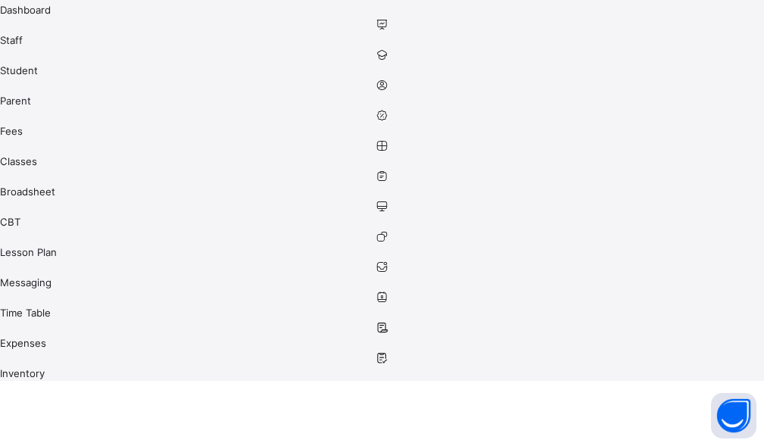
drag, startPoint x: 184, startPoint y: 233, endPoint x: 89, endPoint y: 227, distance: 94.8
drag, startPoint x: 155, startPoint y: 230, endPoint x: 38, endPoint y: 211, distance: 118.9
type input "*"
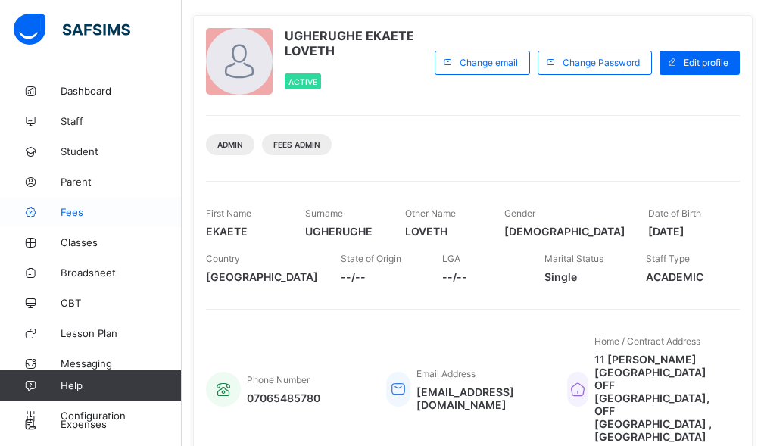
scroll to position [76, 0]
click at [73, 217] on span "Fees" at bounding box center [121, 212] width 121 height 12
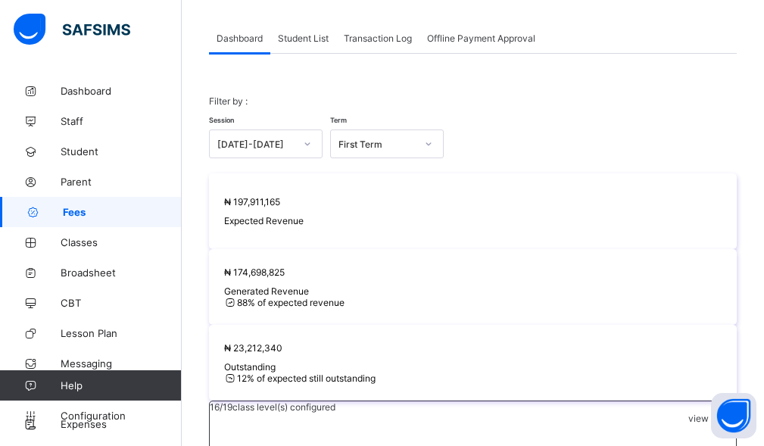
click at [298, 36] on span "Student List" at bounding box center [303, 38] width 51 height 11
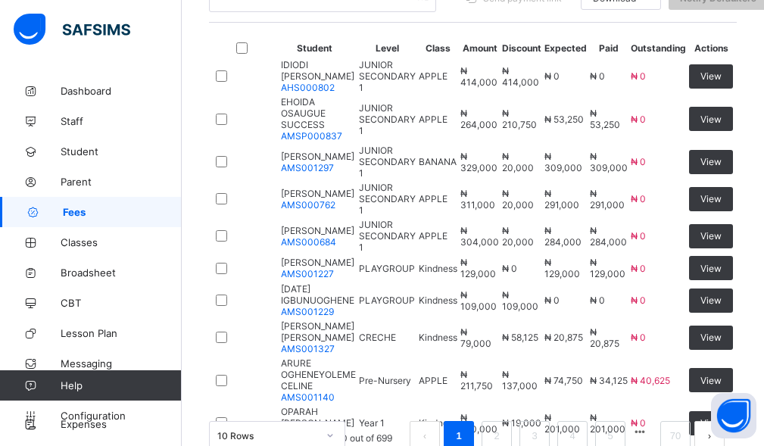
scroll to position [76, 0]
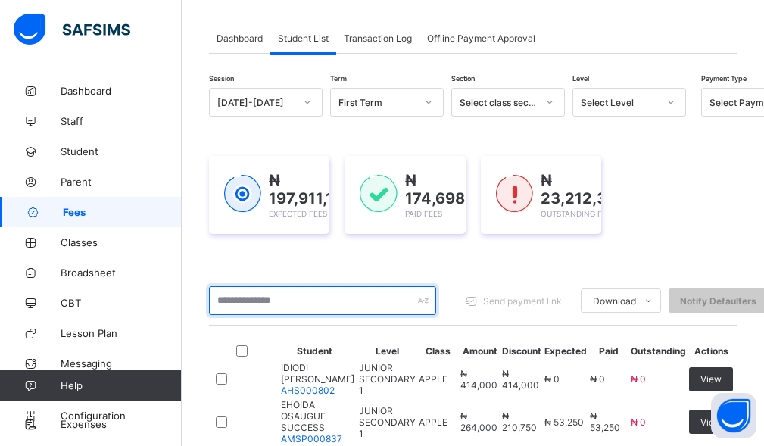
click at [281, 305] on input "text" at bounding box center [322, 300] width 227 height 29
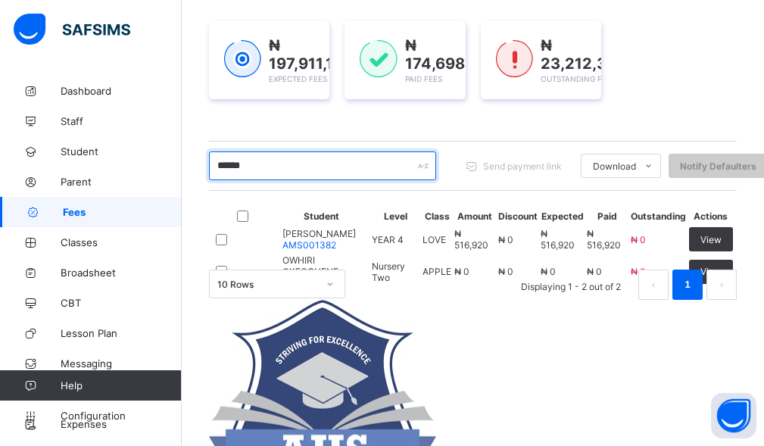
scroll to position [223, 0]
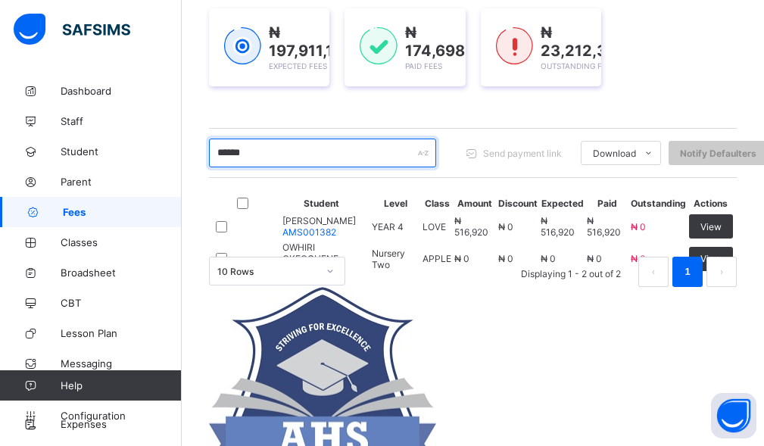
type input "******"
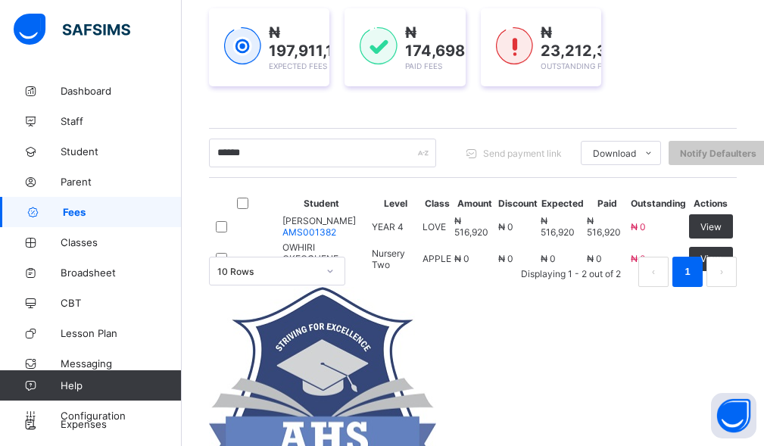
click at [333, 264] on span "OWHIRI OKEOGHENE" at bounding box center [326, 253] width 86 height 23
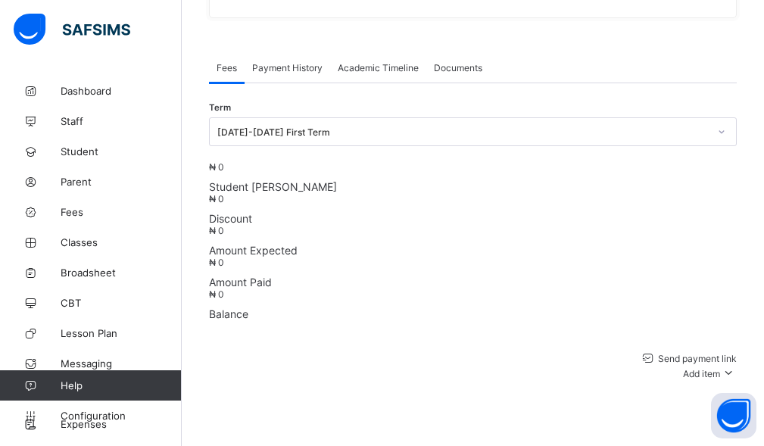
scroll to position [678, 0]
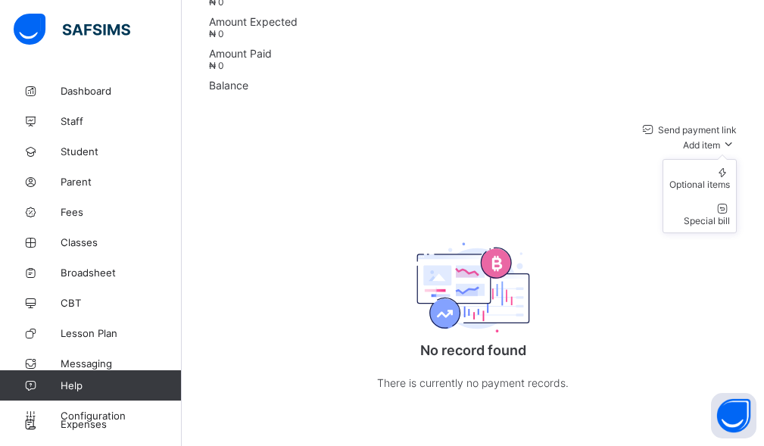
drag, startPoint x: 704, startPoint y: 120, endPoint x: 693, endPoint y: 139, distance: 21.7
click at [703, 139] on span "Add item" at bounding box center [701, 144] width 37 height 11
click at [697, 215] on div "Special bill" at bounding box center [700, 220] width 61 height 11
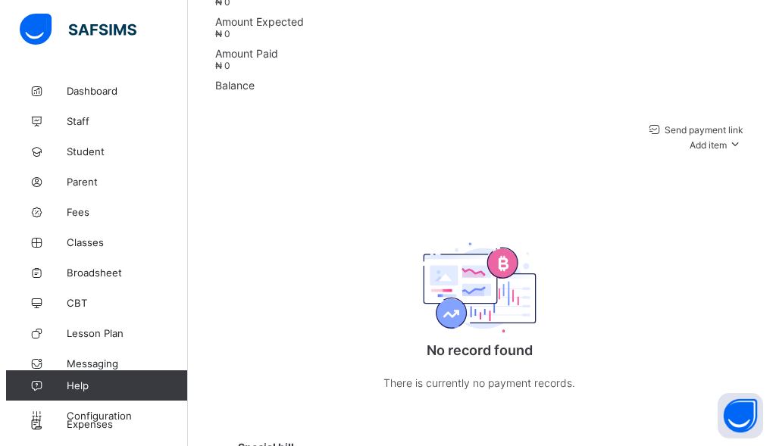
scroll to position [523, 0]
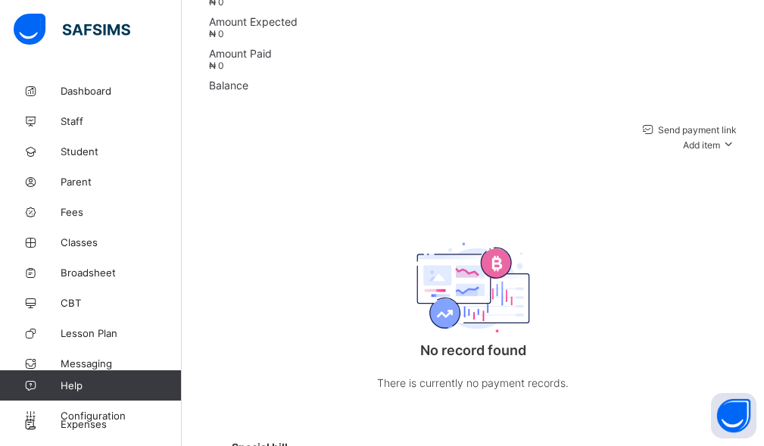
drag, startPoint x: 301, startPoint y: 340, endPoint x: 306, endPoint y: 309, distance: 31.4
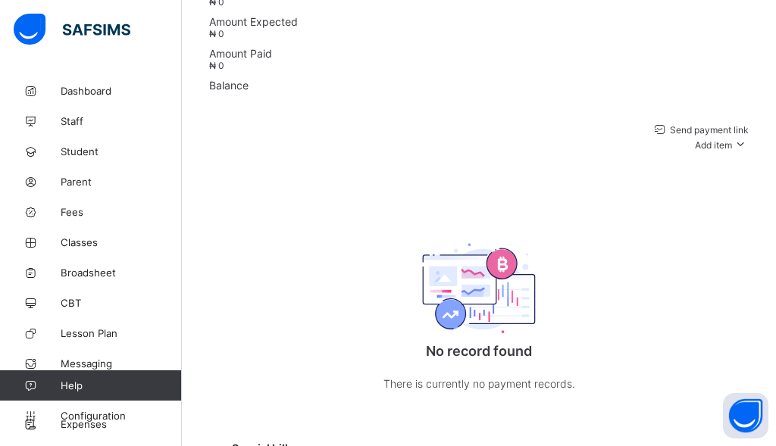
type input "******"
type textarea "*******"
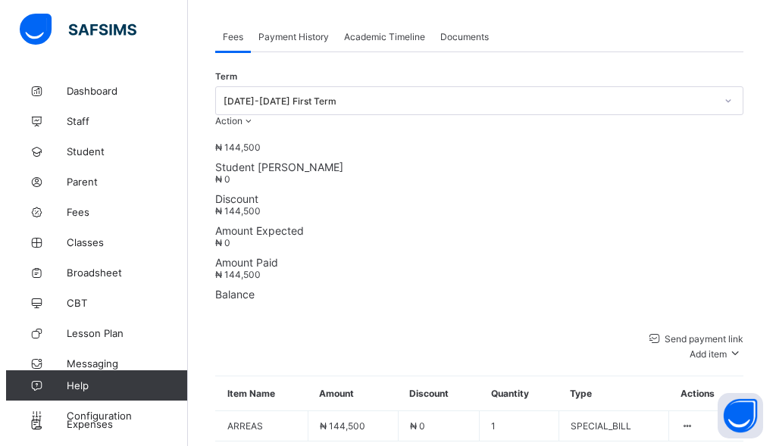
scroll to position [475, 0]
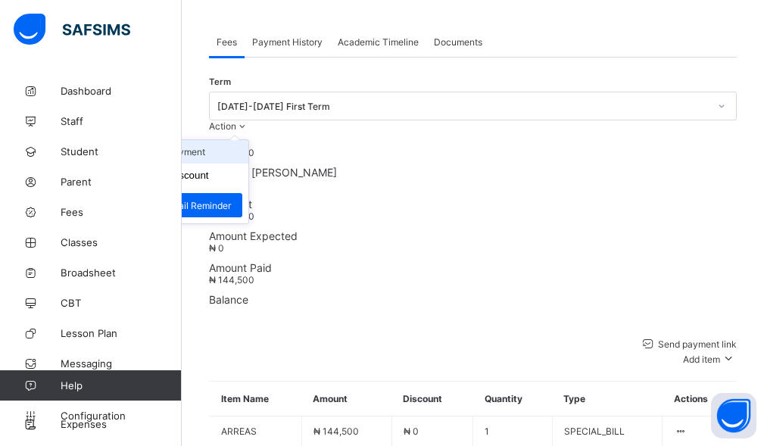
click at [248, 164] on li "Receive Payment" at bounding box center [186, 151] width 124 height 23
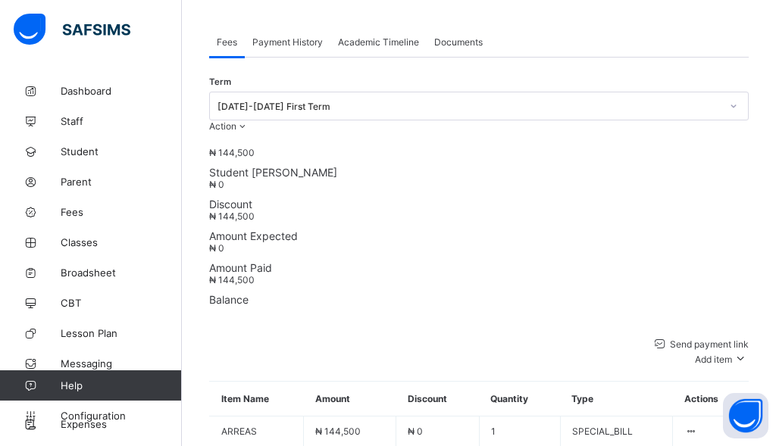
drag, startPoint x: 340, startPoint y: 248, endPoint x: 330, endPoint y: 292, distance: 45.0
type input "*******"
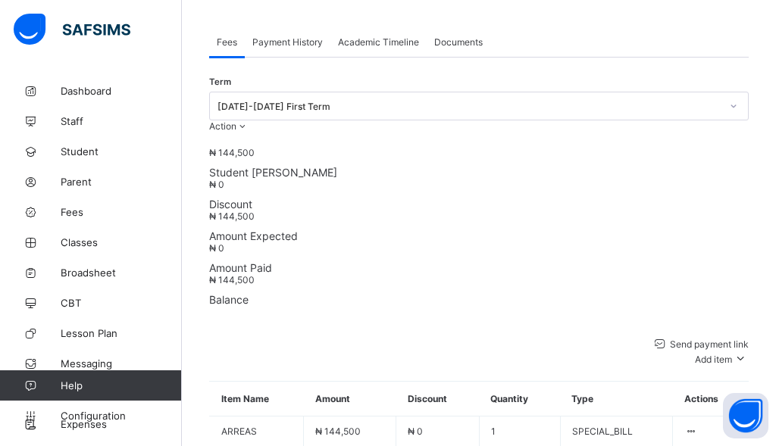
type input "**********"
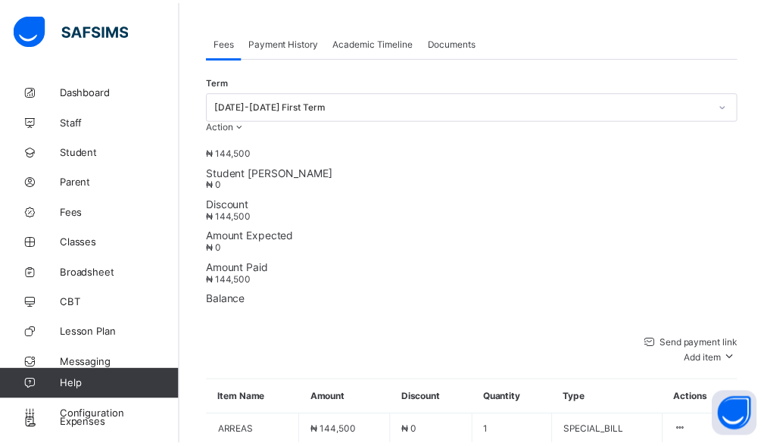
scroll to position [73, 0]
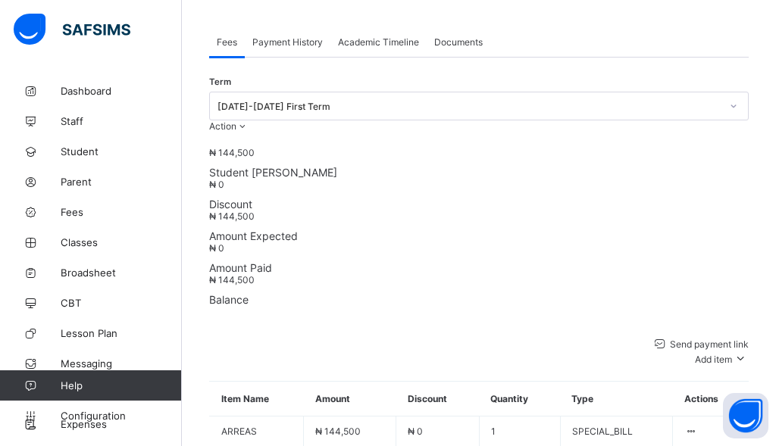
type input "*********"
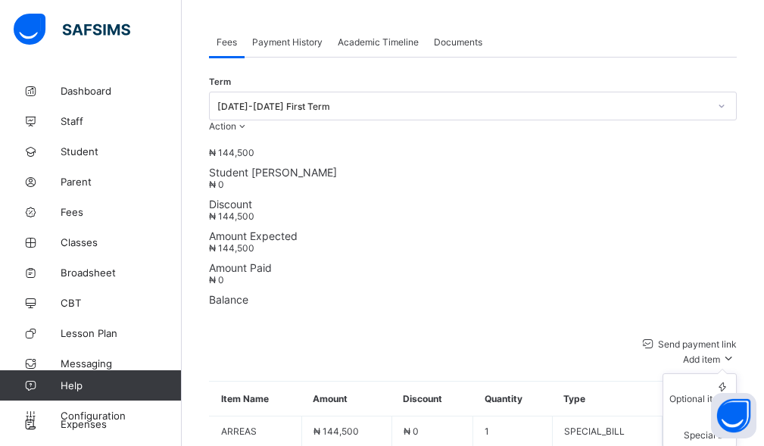
click at [706, 351] on div "Add item" at bounding box center [710, 358] width 54 height 15
click at [699, 393] on div "Optional items" at bounding box center [700, 398] width 61 height 11
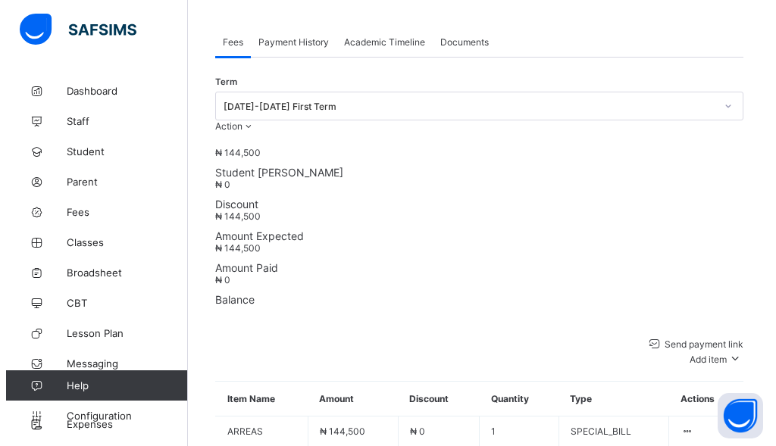
scroll to position [0, 0]
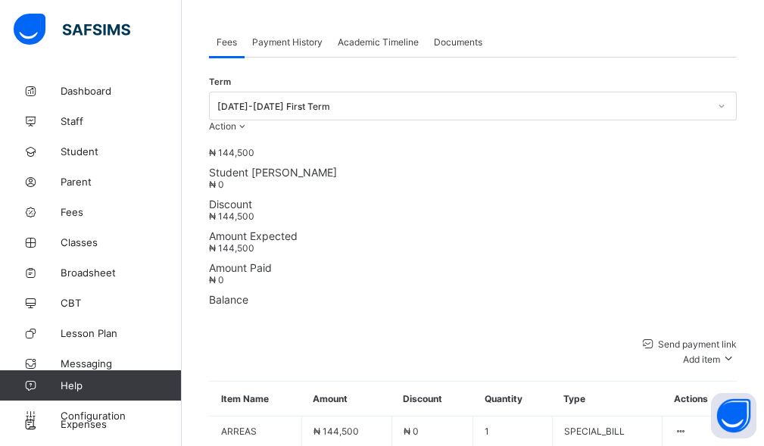
drag, startPoint x: 345, startPoint y: 305, endPoint x: 392, endPoint y: 214, distance: 101.3
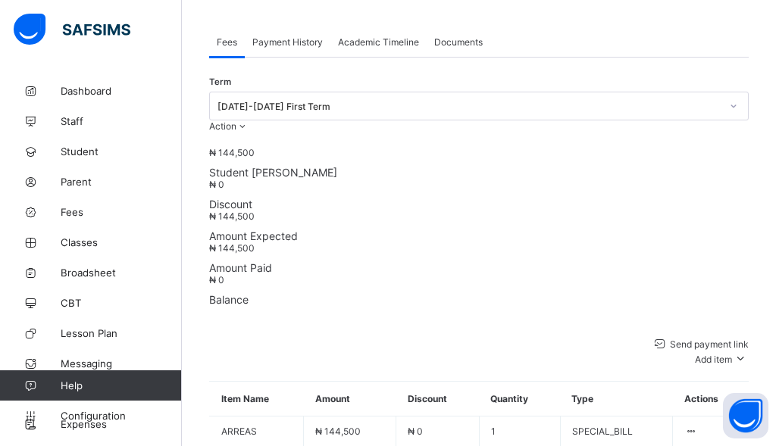
drag, startPoint x: 424, startPoint y: 196, endPoint x: 378, endPoint y: 255, distance: 75.0
drag, startPoint x: 462, startPoint y: 189, endPoint x: 392, endPoint y: 282, distance: 116.8
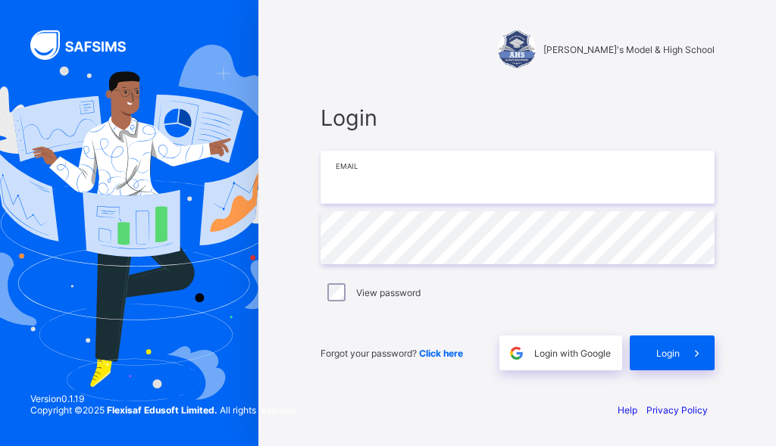
click at [405, 182] on input "email" at bounding box center [517, 177] width 394 height 53
type input "**********"
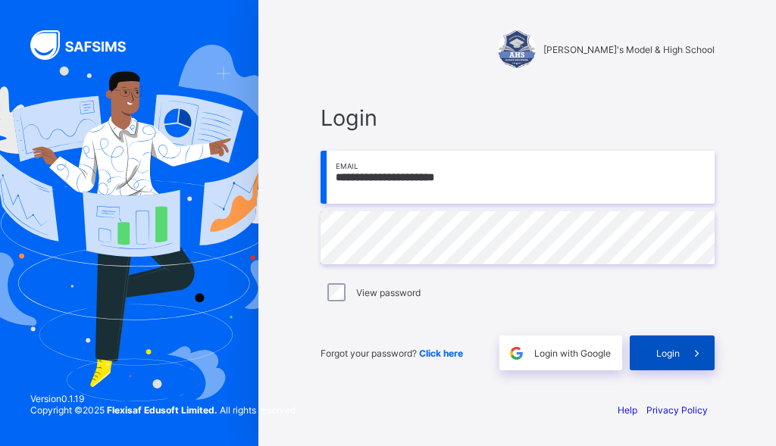
click at [656, 356] on span "Login" at bounding box center [667, 353] width 23 height 11
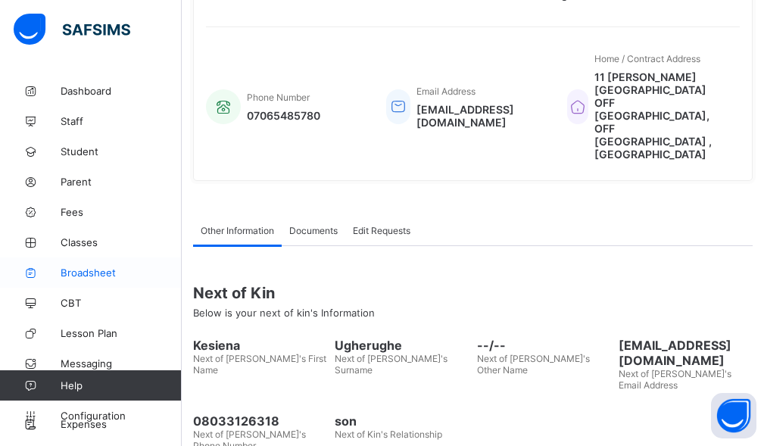
scroll to position [386, 0]
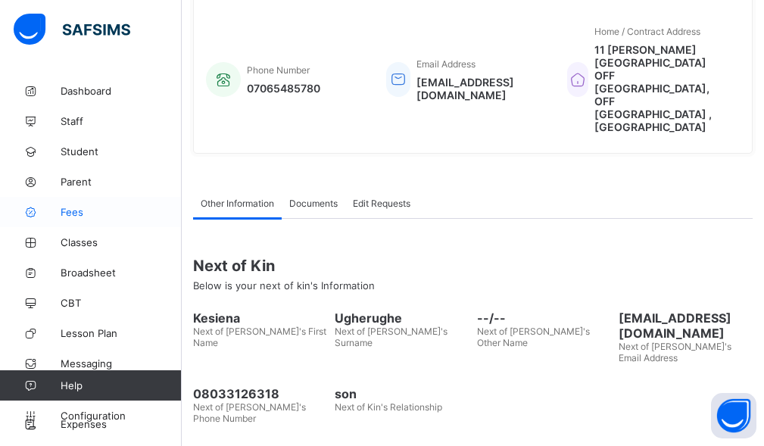
click at [80, 208] on span "Fees" at bounding box center [121, 212] width 121 height 12
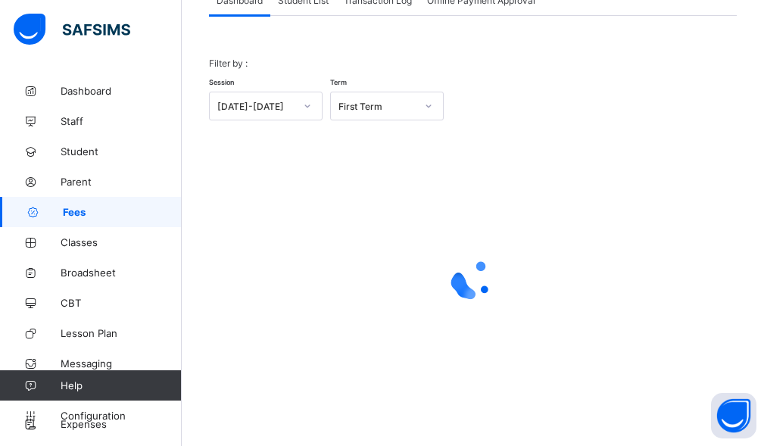
scroll to position [114, 0]
click at [316, 111] on div at bounding box center [308, 106] width 26 height 24
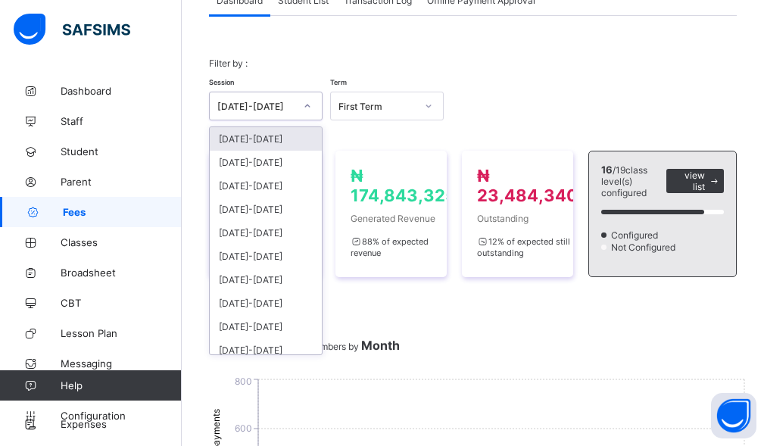
scroll to position [0, 0]
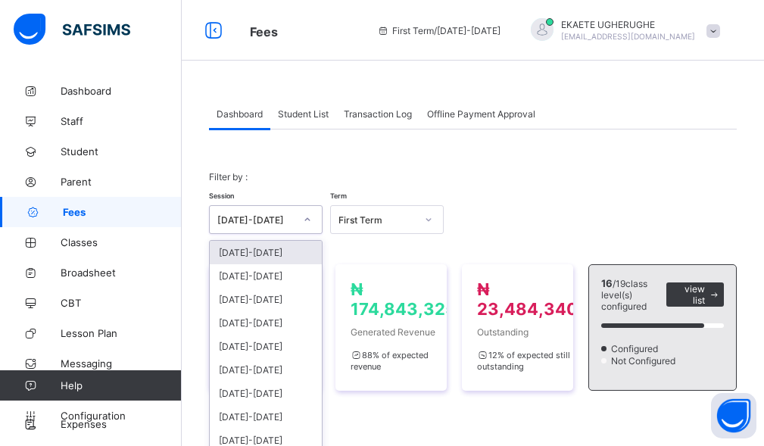
click at [468, 176] on div "Filter by : Session option [DATE]-[DATE] focused, 1 of 11. 11 results available…" at bounding box center [473, 202] width 528 height 93
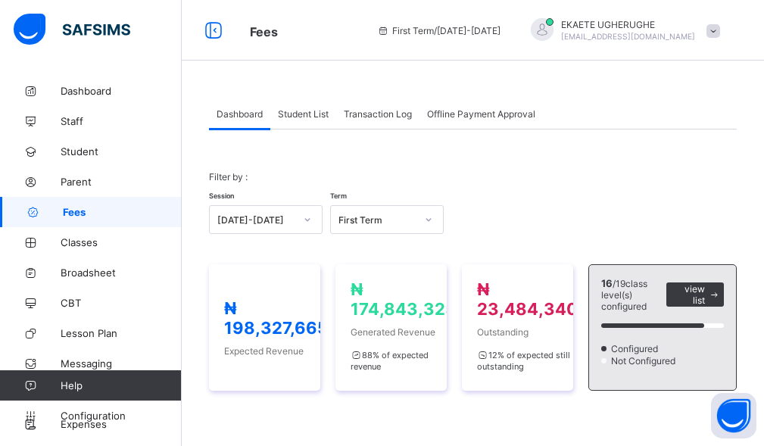
click at [297, 174] on div "Filter by : Session [DATE]-[DATE] Term First Term" at bounding box center [473, 202] width 528 height 93
click at [311, 112] on span "Student List" at bounding box center [303, 113] width 51 height 11
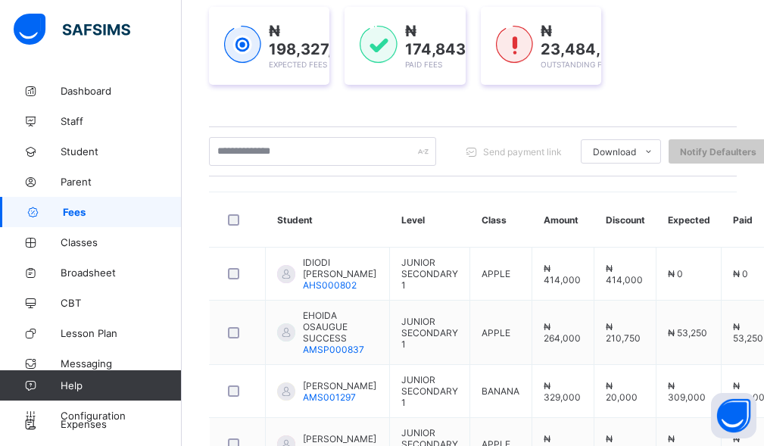
scroll to position [227, 0]
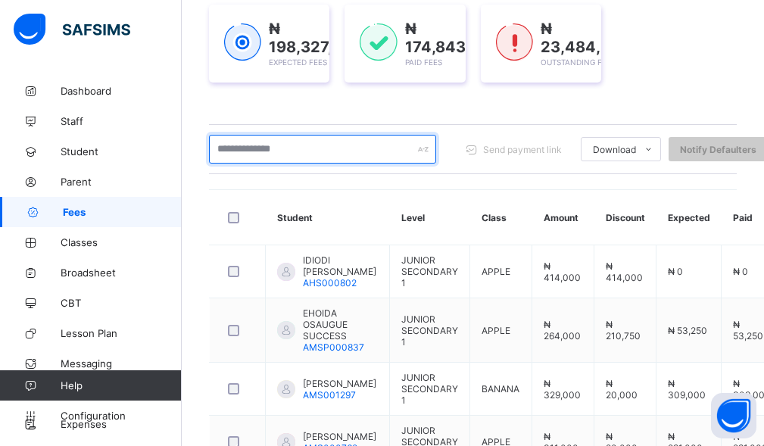
click at [317, 154] on input "text" at bounding box center [322, 149] width 227 height 29
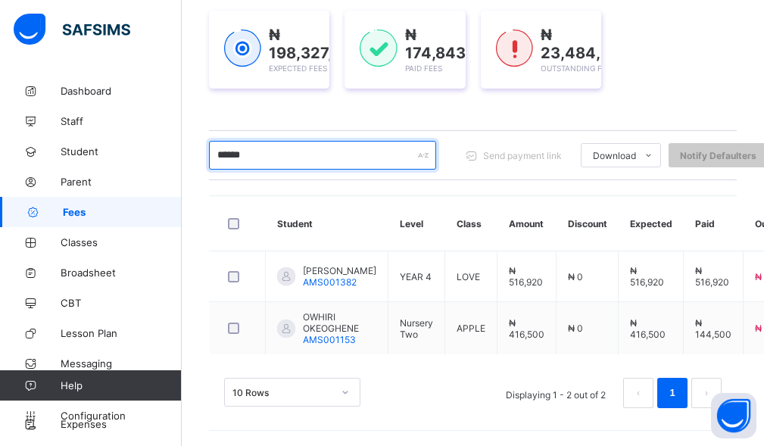
scroll to position [223, 0]
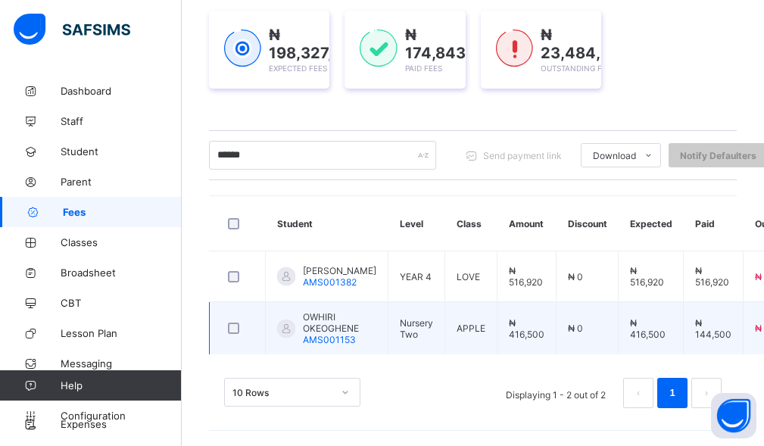
click at [365, 326] on td "OWHIRI OKEOGHENE AMS001153" at bounding box center [327, 328] width 123 height 53
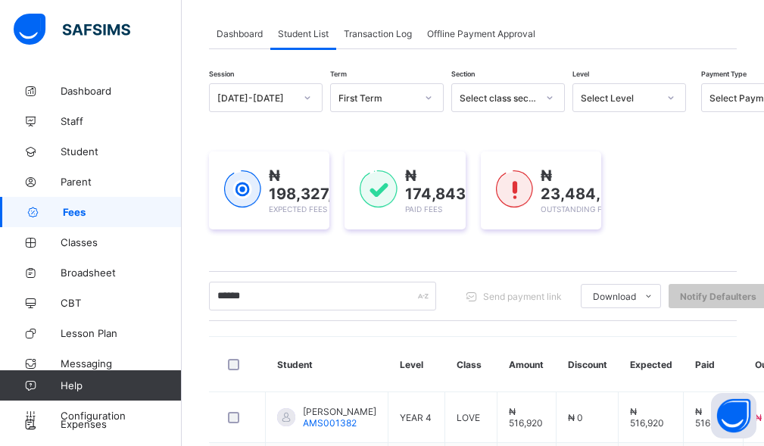
scroll to position [0, 0]
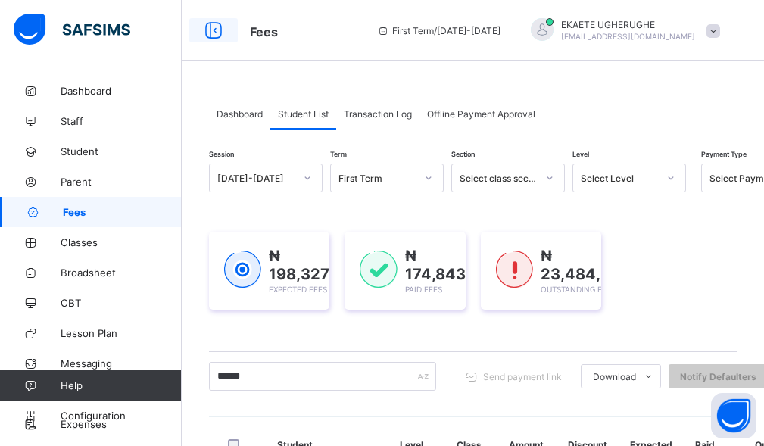
click at [217, 29] on icon at bounding box center [214, 31] width 26 height 22
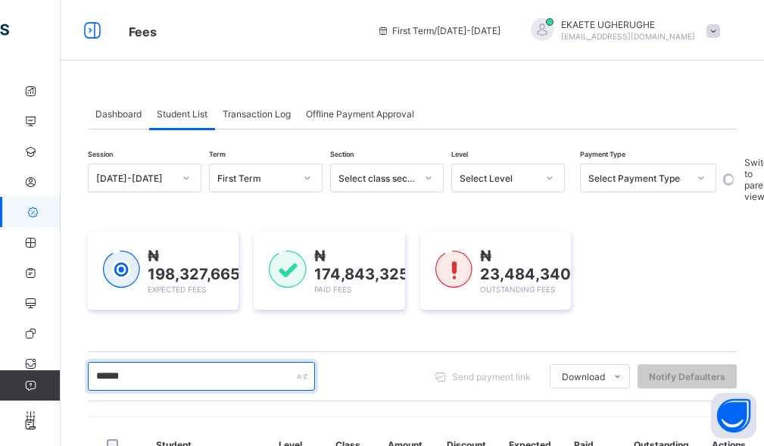
drag, startPoint x: 195, startPoint y: 383, endPoint x: 93, endPoint y: 389, distance: 102.4
click at [93, 389] on input "******" at bounding box center [201, 376] width 227 height 29
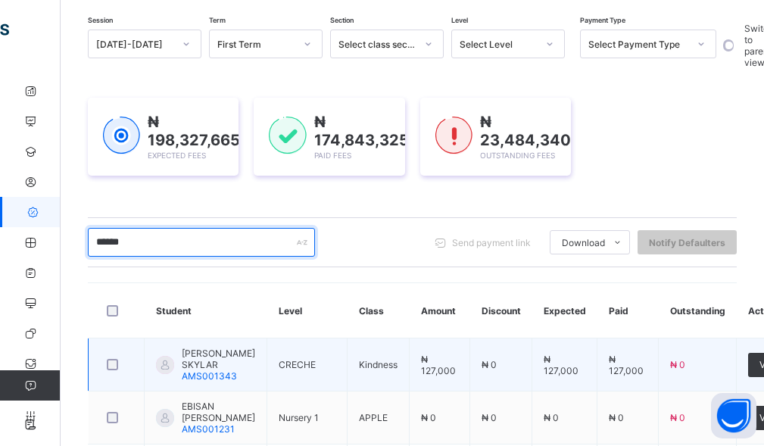
scroll to position [303, 0]
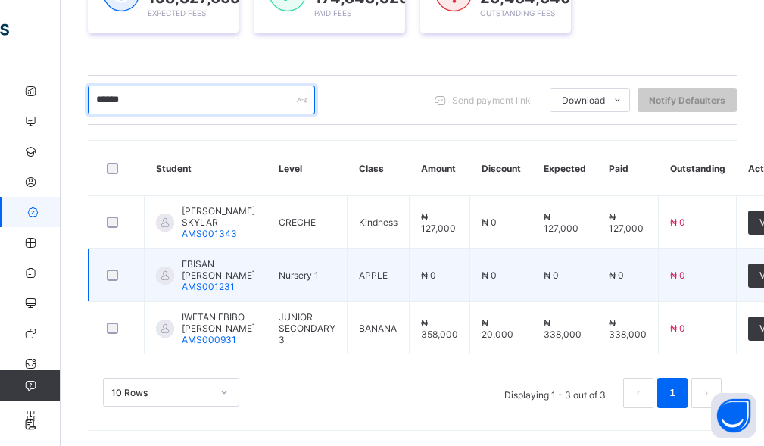
type input "******"
click at [180, 262] on div "EBISAN [PERSON_NAME] OTONRITSE AMS001231" at bounding box center [205, 275] width 99 height 34
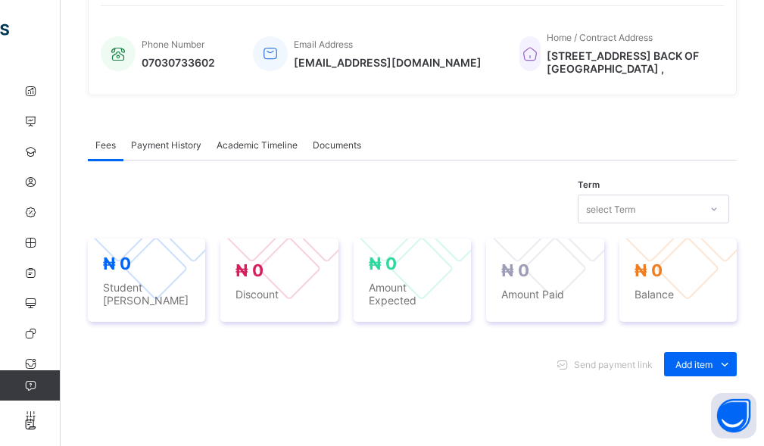
click at [655, 223] on div "select Term" at bounding box center [653, 209] width 151 height 29
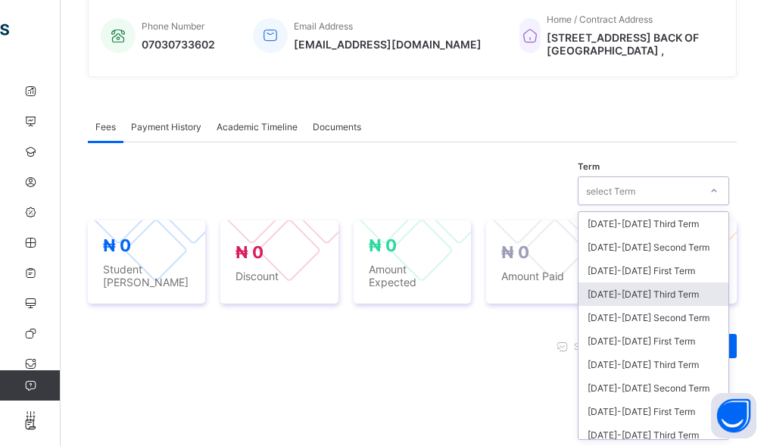
click at [669, 296] on div "[DATE]-[DATE] Third Term" at bounding box center [654, 294] width 150 height 23
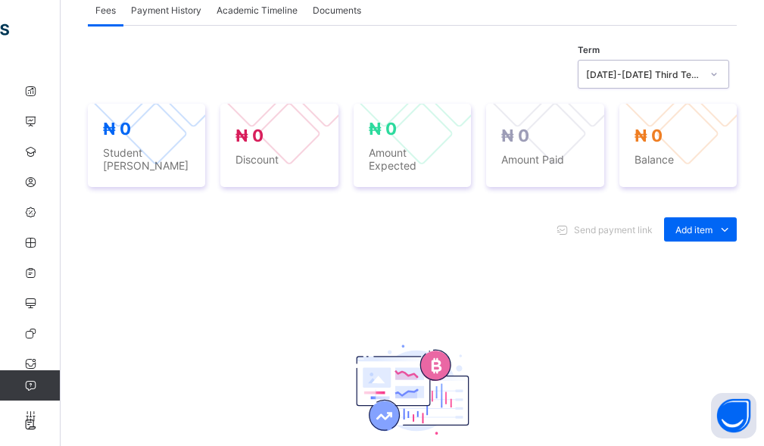
scroll to position [483, 0]
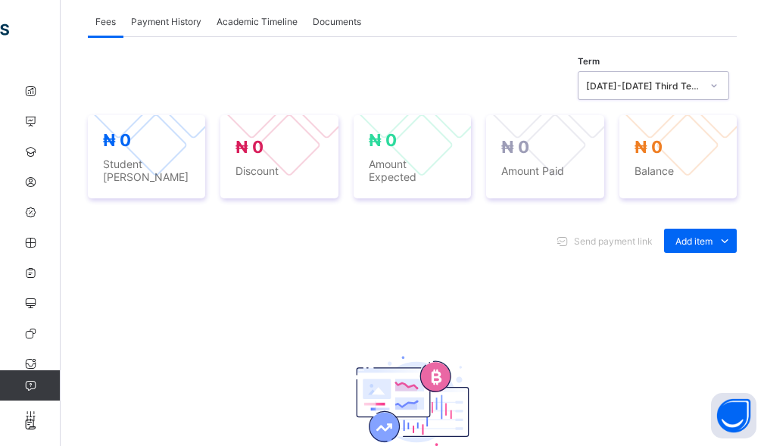
click at [686, 79] on div "[DATE]-[DATE] Third Term" at bounding box center [639, 85] width 121 height 21
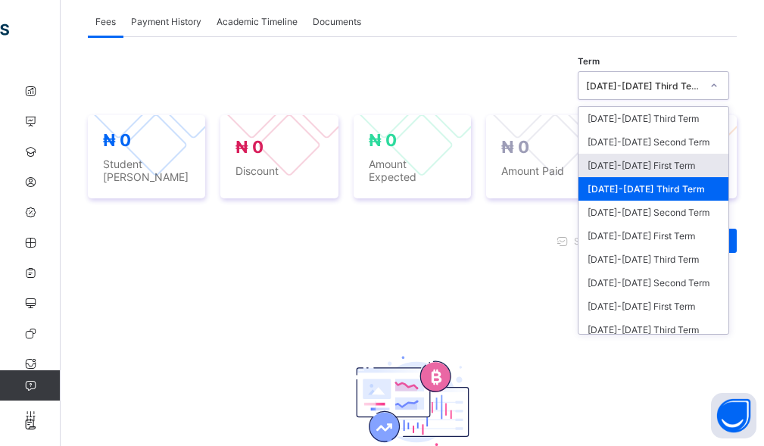
click at [670, 164] on div "[DATE]-[DATE] First Term" at bounding box center [654, 165] width 150 height 23
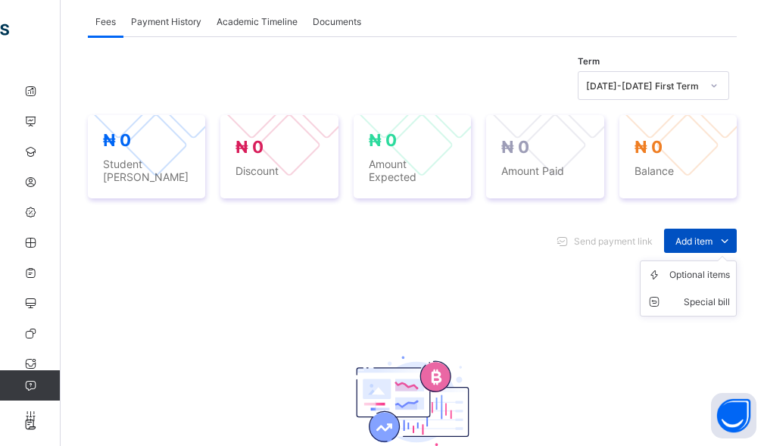
click at [713, 236] on span "Add item" at bounding box center [694, 241] width 37 height 11
click at [710, 267] on div "Optional items" at bounding box center [700, 274] width 61 height 15
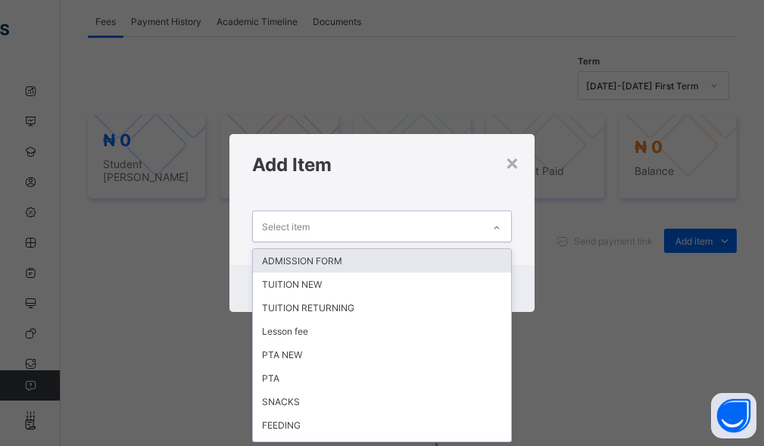
click at [370, 236] on div "Select item" at bounding box center [368, 226] width 230 height 30
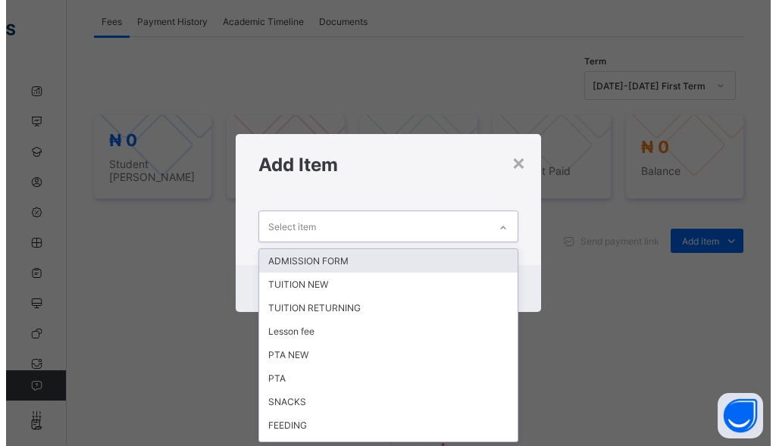
scroll to position [0, 0]
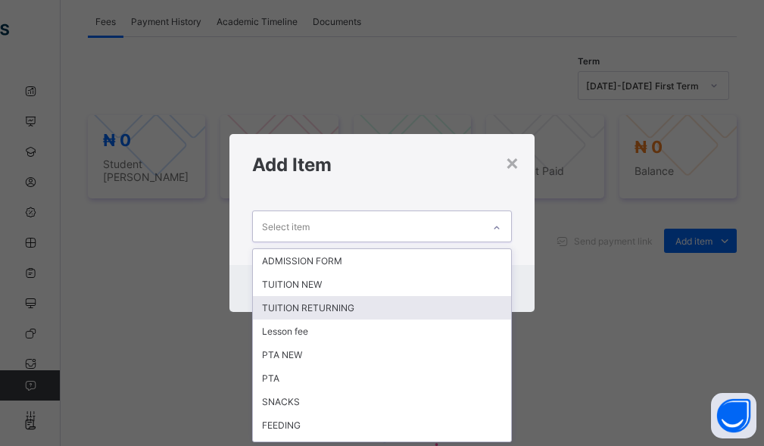
click at [298, 314] on div "TUITION RETURNING" at bounding box center [382, 307] width 259 height 23
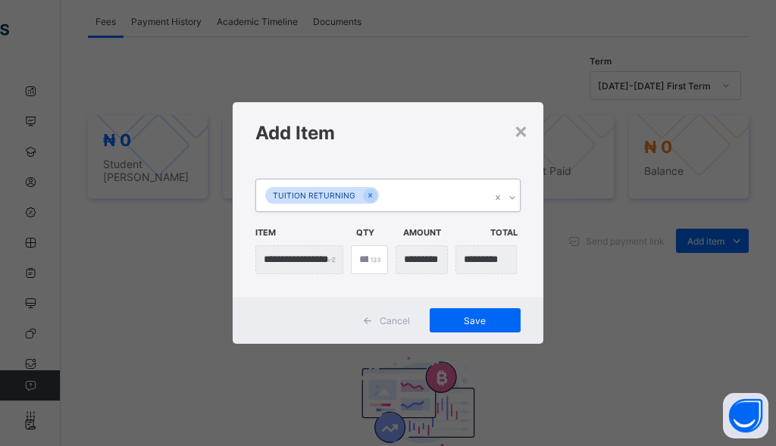
click at [420, 195] on div "TUITION RETURNING" at bounding box center [373, 196] width 235 height 32
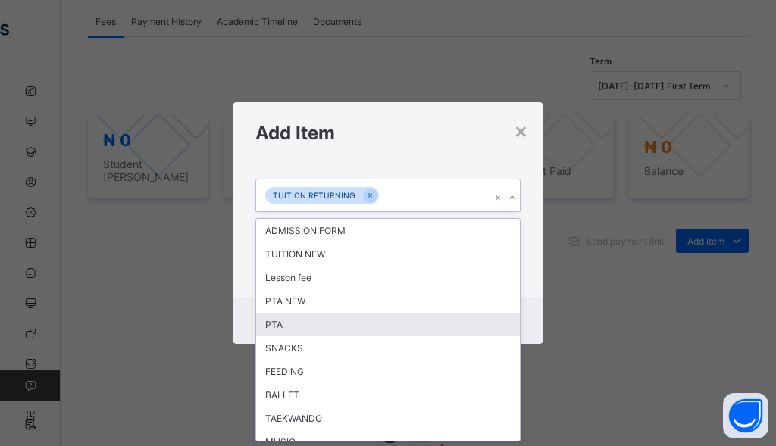
drag, startPoint x: 311, startPoint y: 324, endPoint x: 319, endPoint y: 298, distance: 26.8
click at [311, 320] on div "PTA" at bounding box center [388, 324] width 264 height 23
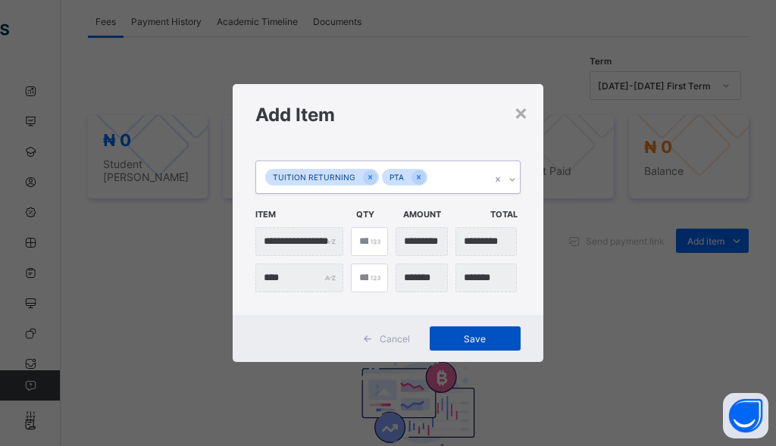
click at [489, 341] on span "Save" at bounding box center [475, 338] width 68 height 11
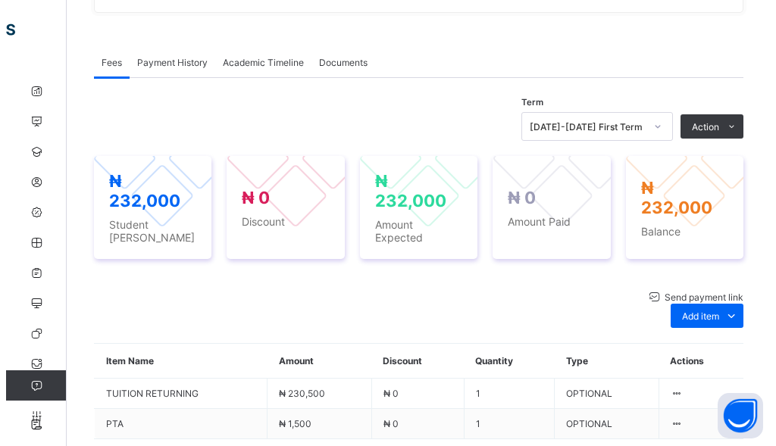
scroll to position [407, 0]
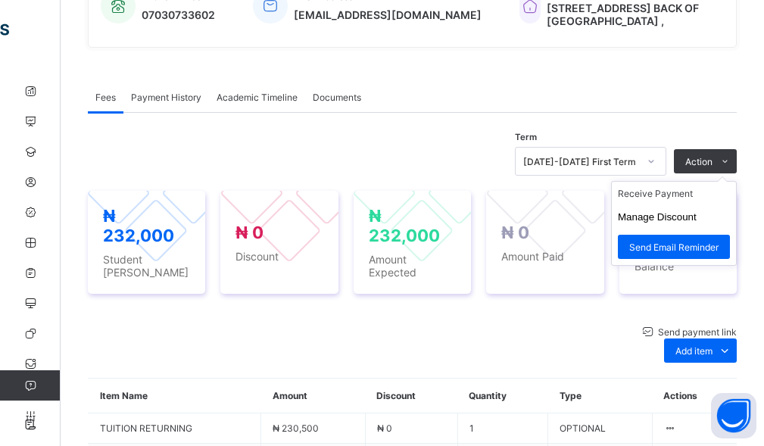
click at [718, 181] on ul "Receive Payment Manage Discount Send Email Reminder" at bounding box center [674, 223] width 126 height 85
click at [674, 198] on li "Receive Payment" at bounding box center [674, 193] width 124 height 23
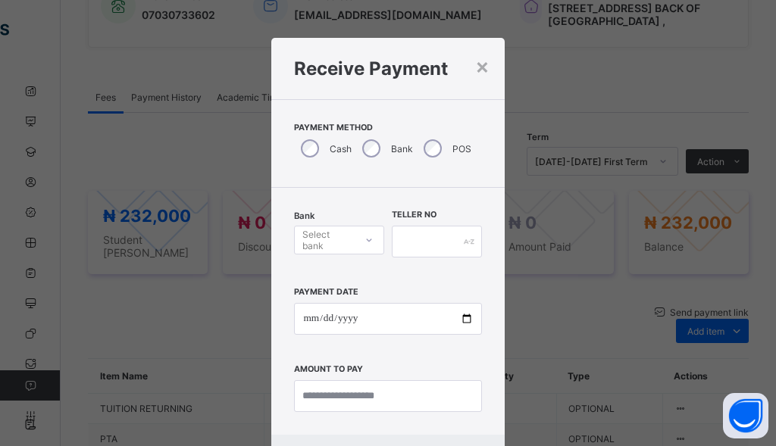
click at [356, 247] on div at bounding box center [369, 240] width 26 height 24
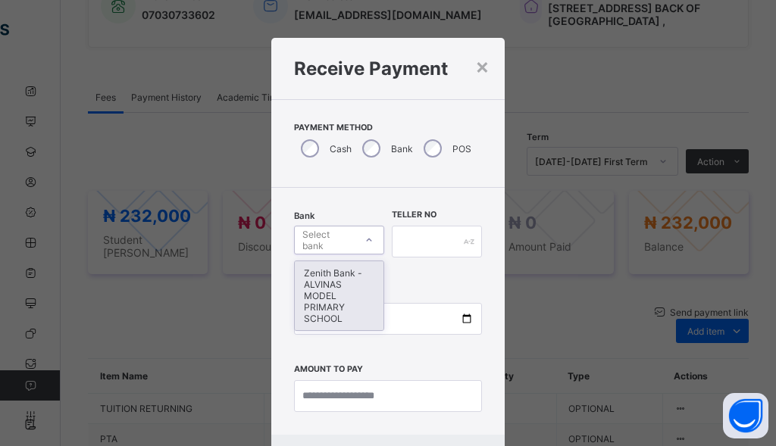
click at [328, 291] on div "Zenith Bank - ALVINAS MODEL PRIMARY SCHOOL" at bounding box center [339, 295] width 89 height 69
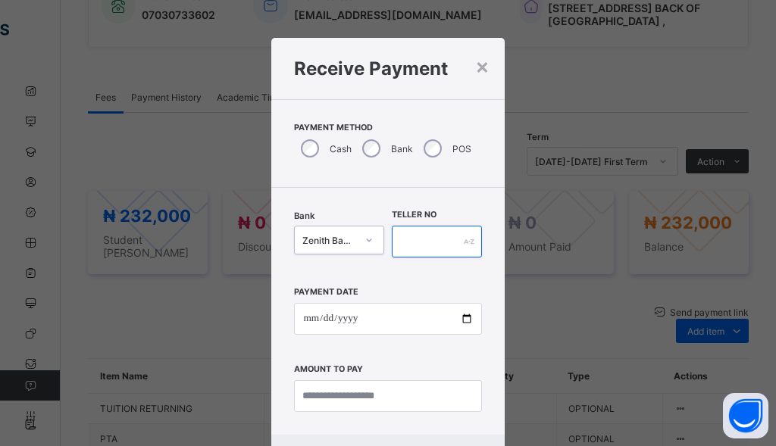
click at [433, 248] on input "text" at bounding box center [437, 242] width 90 height 32
type input "******"
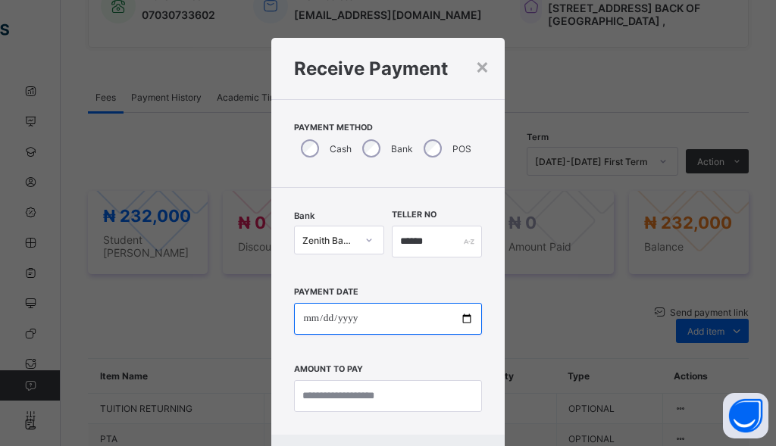
click at [301, 315] on input "date" at bounding box center [387, 319] width 187 height 32
type input "**********"
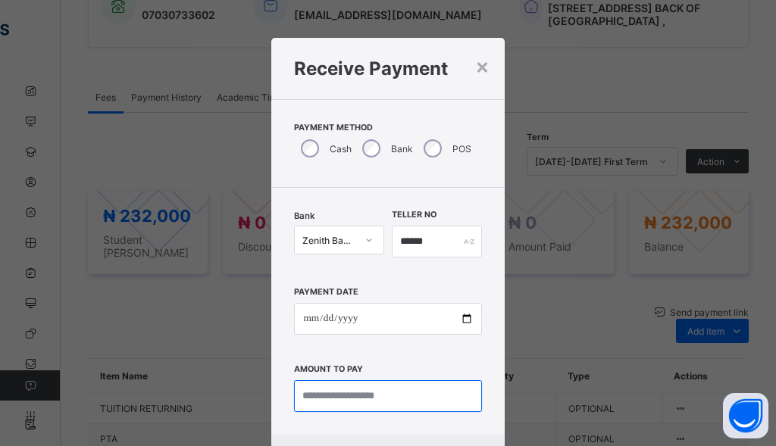
click at [317, 383] on input "currency" at bounding box center [387, 396] width 187 height 32
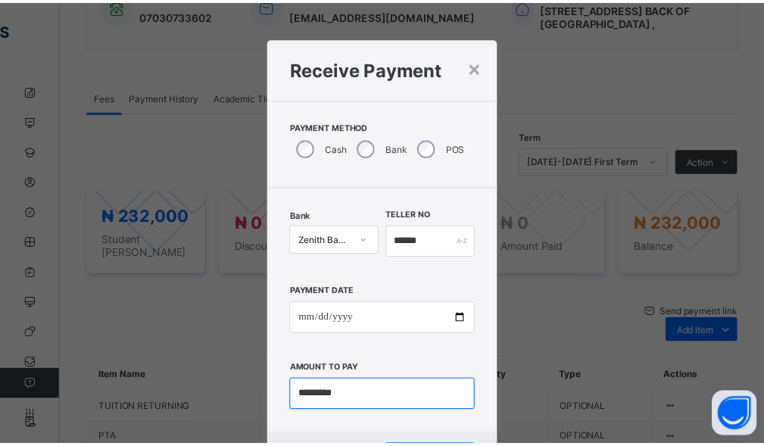
scroll to position [73, 0]
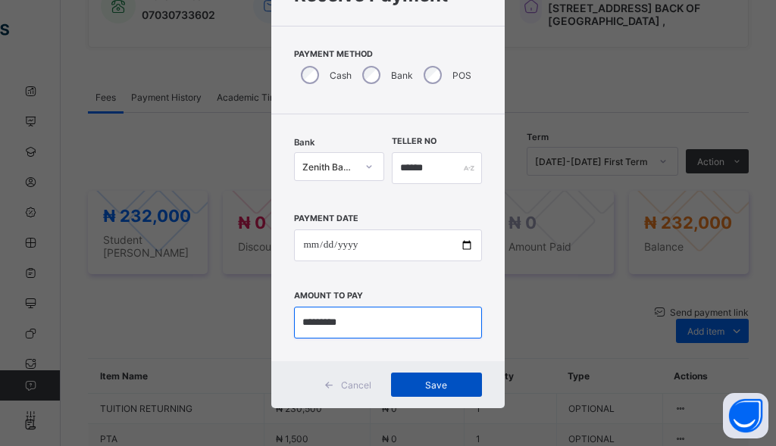
type input "*********"
click at [409, 376] on div "Save" at bounding box center [436, 385] width 91 height 24
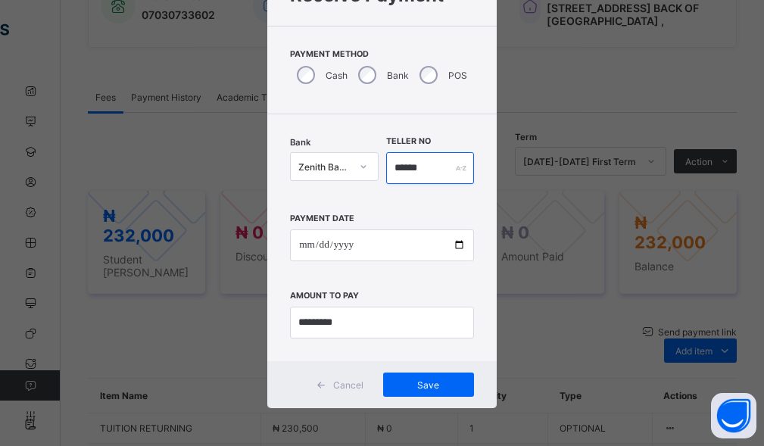
click at [426, 167] on input "******" at bounding box center [430, 168] width 88 height 32
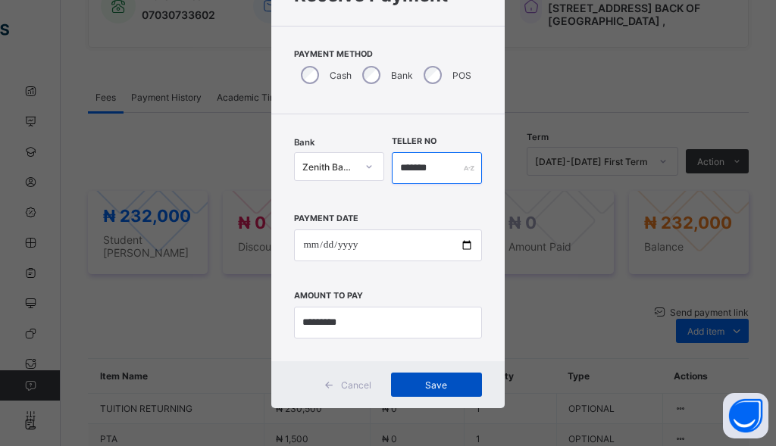
type input "*******"
click at [402, 384] on span "Save" at bounding box center [436, 385] width 68 height 11
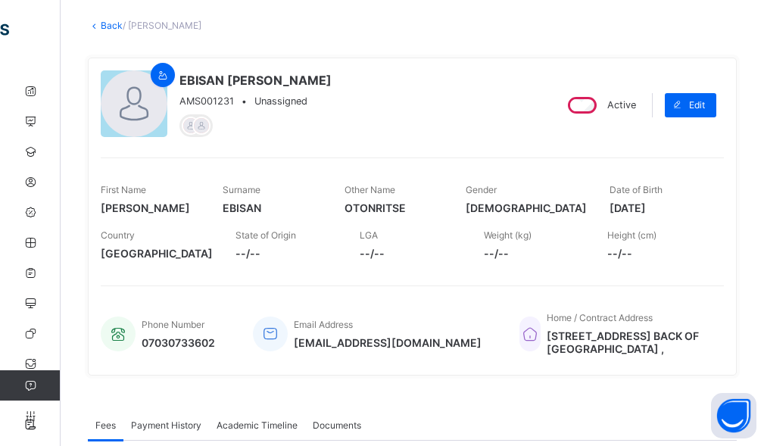
scroll to position [0, 0]
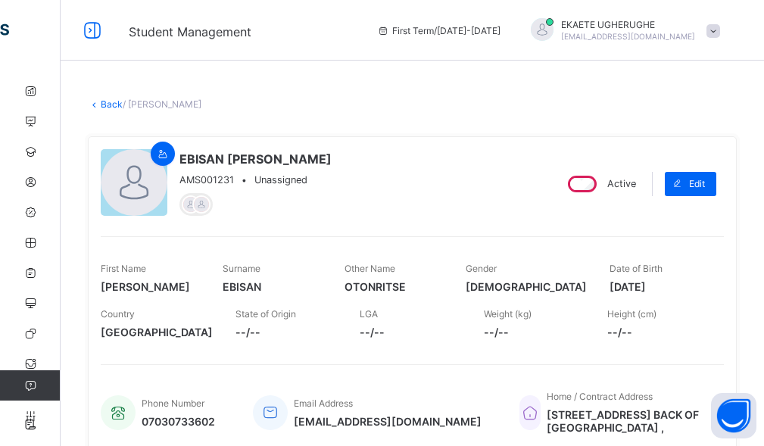
click at [105, 102] on link "Back" at bounding box center [112, 103] width 22 height 11
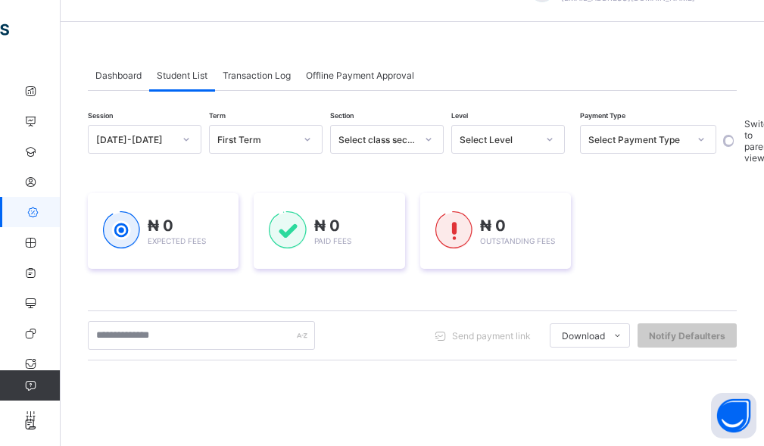
scroll to position [76, 0]
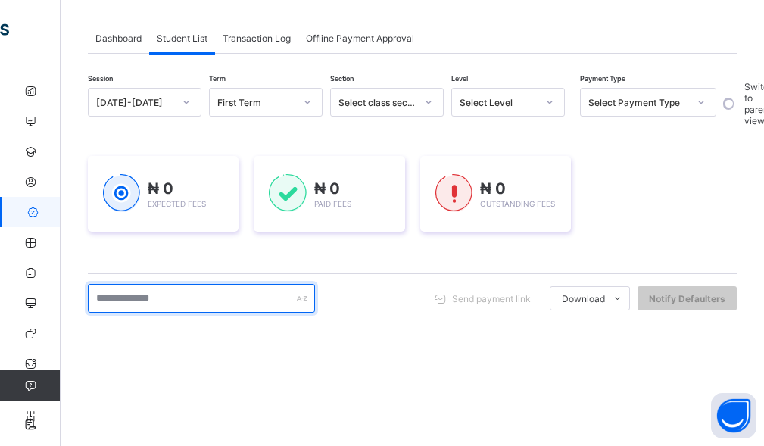
click at [187, 295] on input "text" at bounding box center [201, 298] width 227 height 29
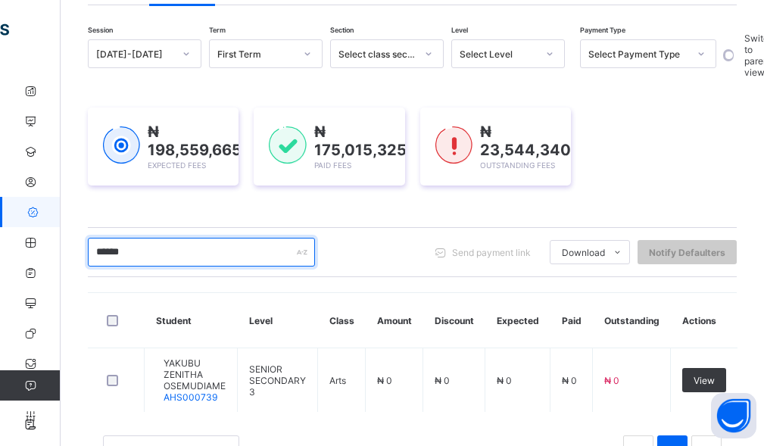
scroll to position [182, 0]
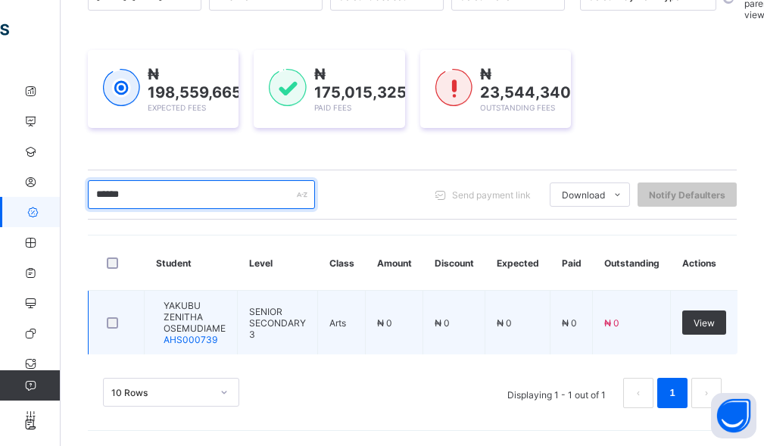
type input "******"
click at [204, 330] on span "YAKUBU ZENITHA OSEMUDIAME" at bounding box center [195, 317] width 62 height 34
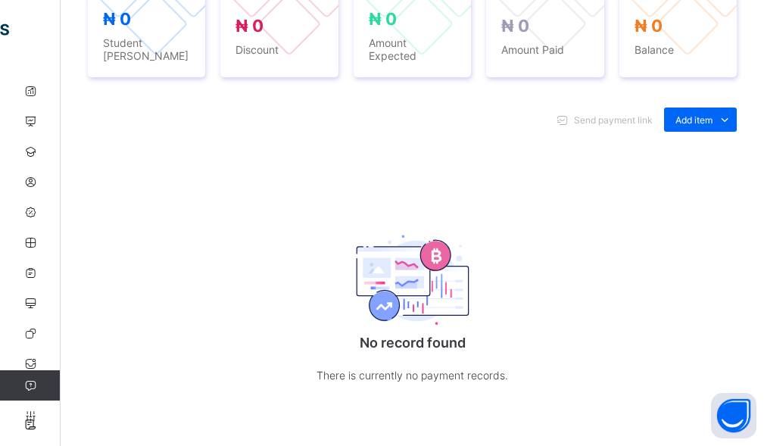
scroll to position [606, 0]
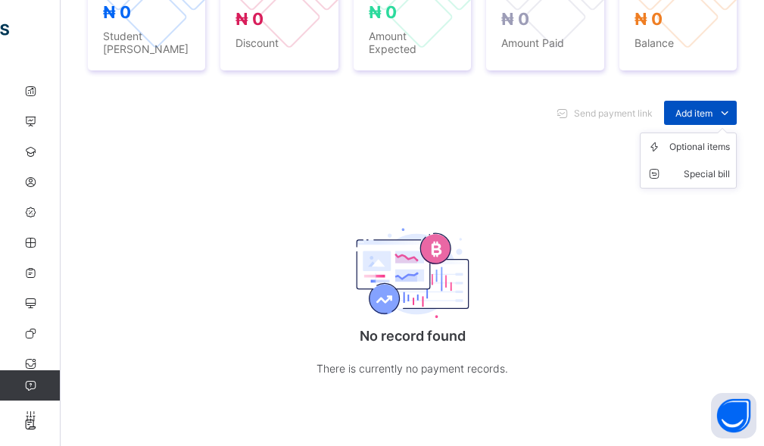
click at [694, 111] on span "Add item" at bounding box center [694, 113] width 37 height 11
drag, startPoint x: 694, startPoint y: 140, endPoint x: 678, endPoint y: 141, distance: 15.9
click at [0, 0] on div "Optional items" at bounding box center [0, 0] width 0 height 0
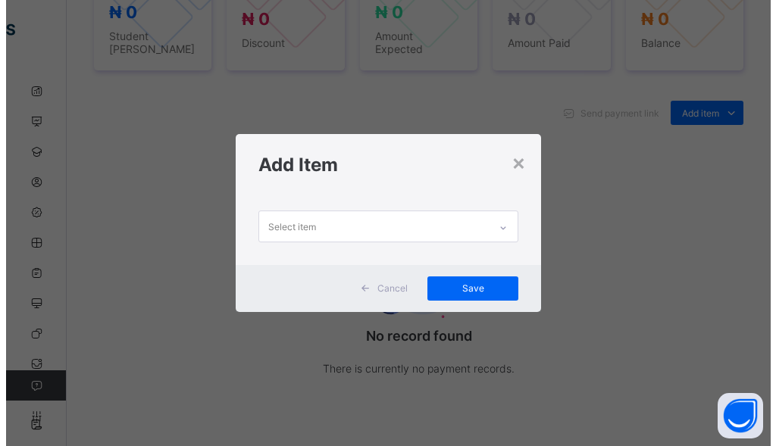
scroll to position [0, 0]
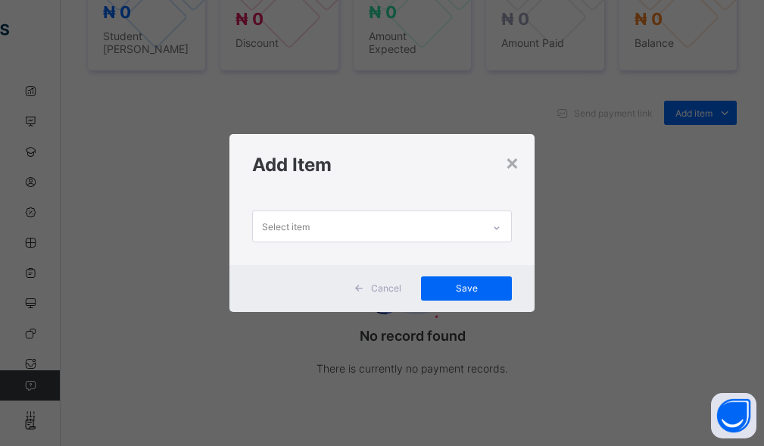
click at [408, 233] on div "Select item" at bounding box center [368, 226] width 230 height 30
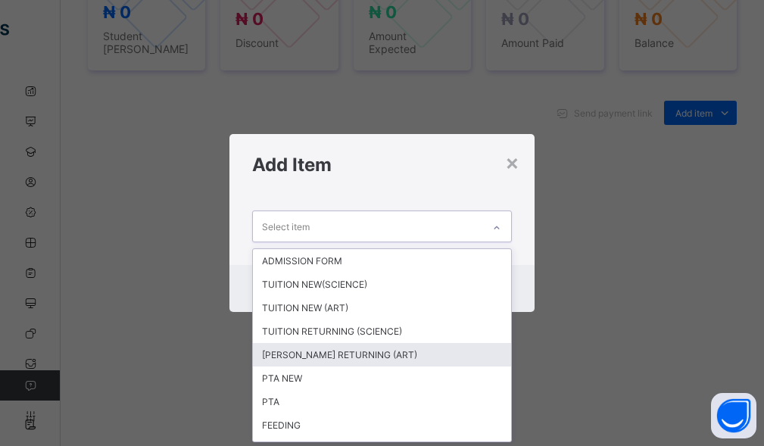
click at [355, 355] on div "[PERSON_NAME] RETURNING (ART)" at bounding box center [382, 354] width 259 height 23
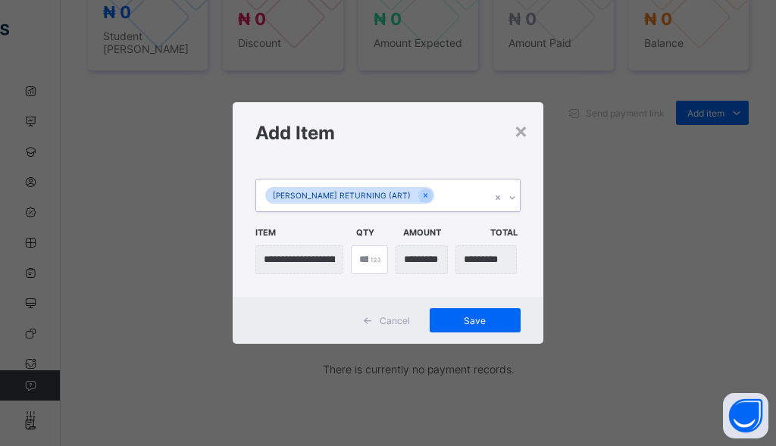
click at [423, 204] on div "[PERSON_NAME] RETURNING (ART)" at bounding box center [373, 196] width 235 height 32
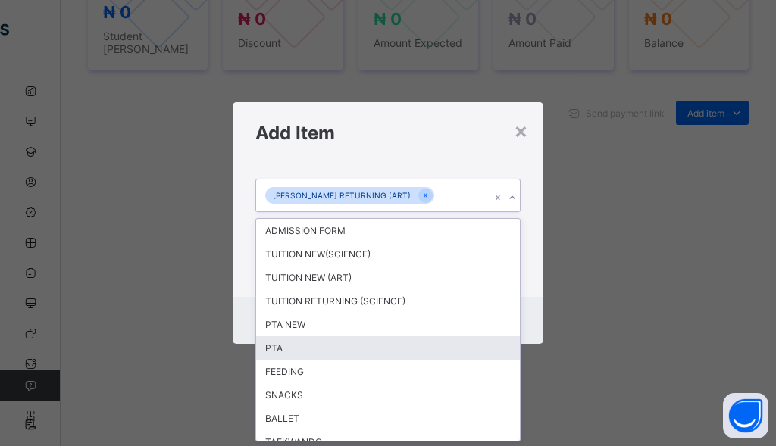
drag, startPoint x: 287, startPoint y: 346, endPoint x: 321, endPoint y: 328, distance: 38.6
click at [292, 346] on div "PTA" at bounding box center [388, 347] width 264 height 23
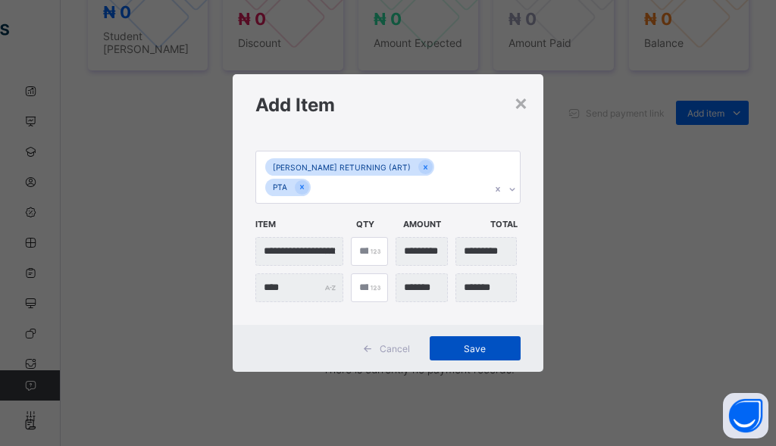
click at [473, 343] on span "Save" at bounding box center [475, 348] width 68 height 11
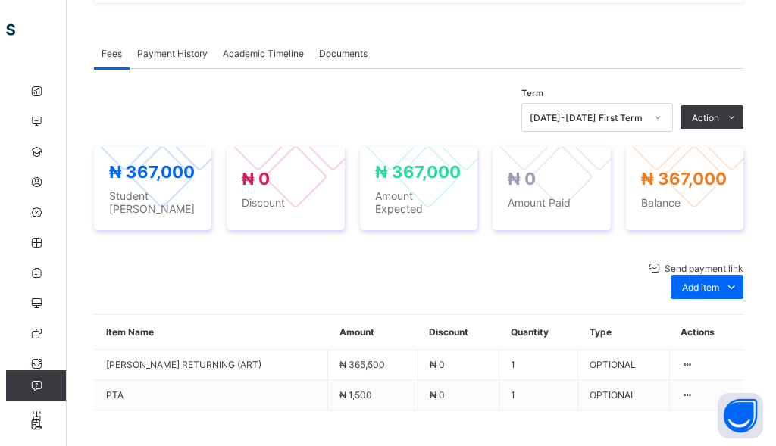
scroll to position [407, 0]
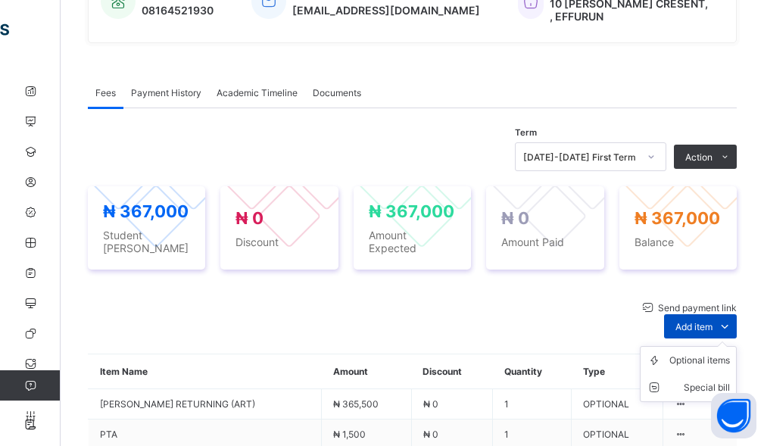
click at [710, 321] on span "Add item" at bounding box center [694, 326] width 37 height 11
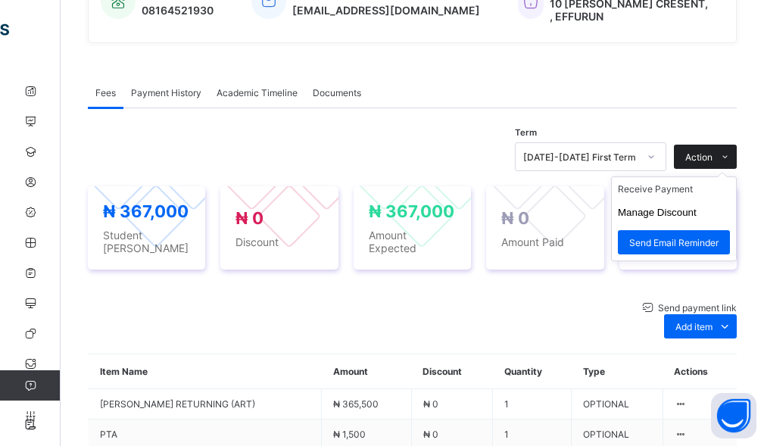
click at [703, 163] on span "Action" at bounding box center [699, 156] width 27 height 11
click at [675, 198] on li "Receive Payment" at bounding box center [674, 188] width 124 height 23
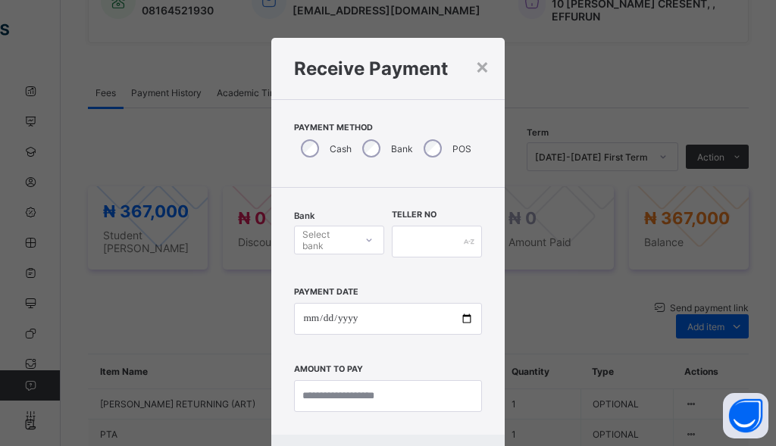
click at [319, 236] on div "Select bank" at bounding box center [327, 240] width 51 height 29
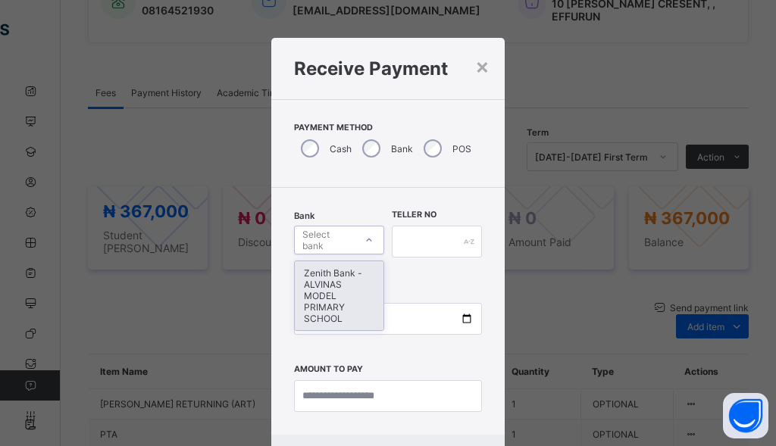
drag, startPoint x: 311, startPoint y: 317, endPoint x: 314, endPoint y: 308, distance: 9.4
click at [311, 316] on div "Zenith Bank - ALVINAS MODEL PRIMARY SCHOOL" at bounding box center [339, 295] width 89 height 69
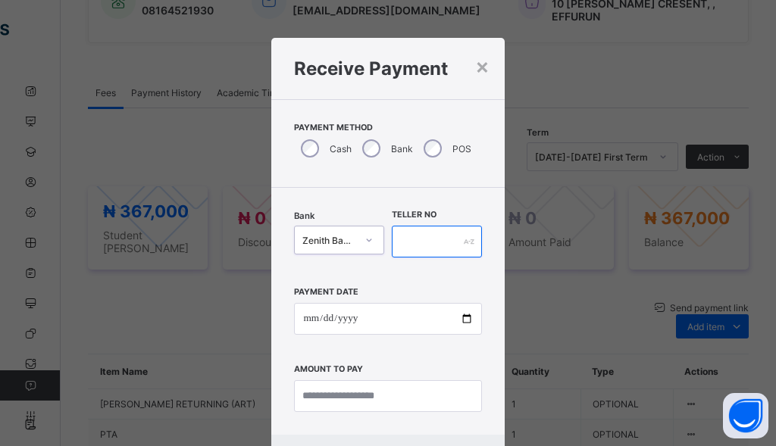
click at [417, 242] on input "text" at bounding box center [437, 242] width 90 height 32
type input "*******"
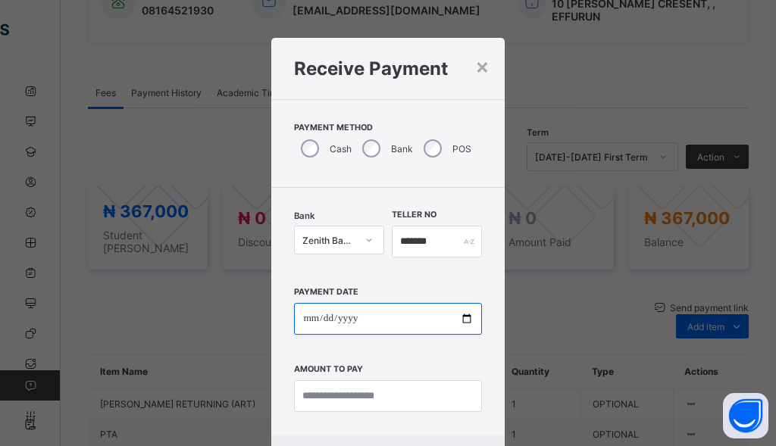
click at [308, 318] on input "date" at bounding box center [387, 319] width 187 height 32
type input "**********"
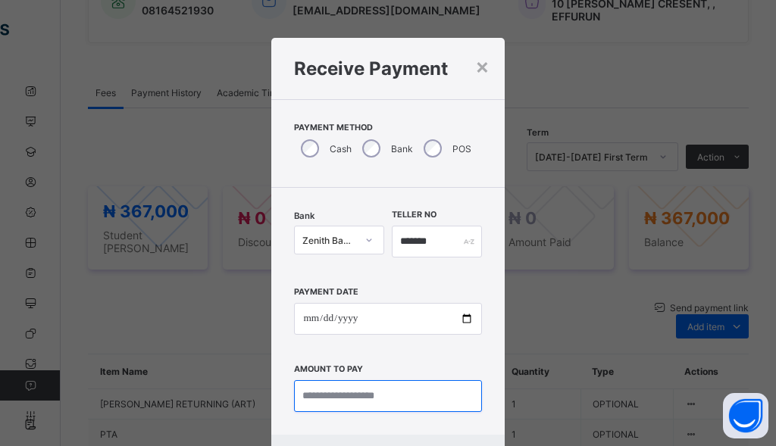
click at [352, 412] on input "currency" at bounding box center [387, 396] width 187 height 32
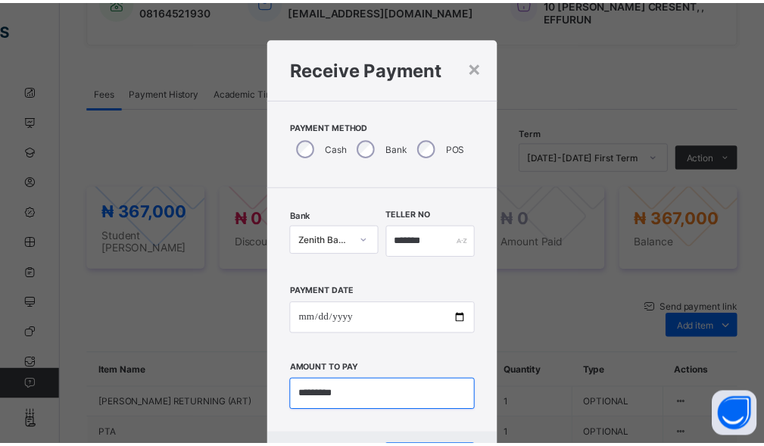
scroll to position [73, 0]
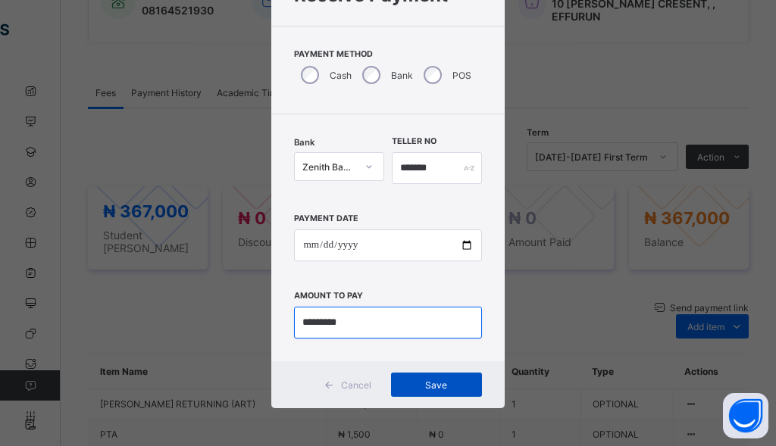
type input "*********"
click at [413, 389] on span "Save" at bounding box center [436, 385] width 68 height 11
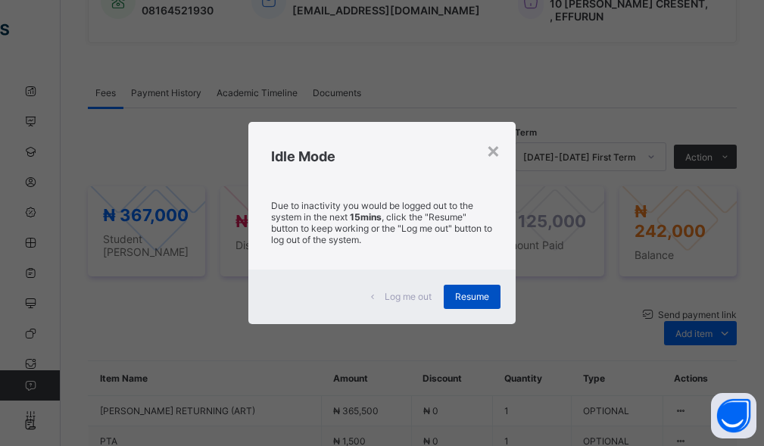
click at [470, 296] on span "Resume" at bounding box center [472, 296] width 34 height 11
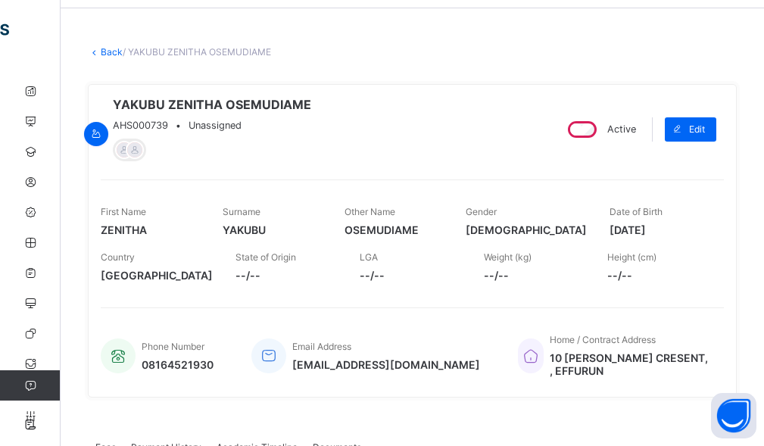
scroll to position [0, 0]
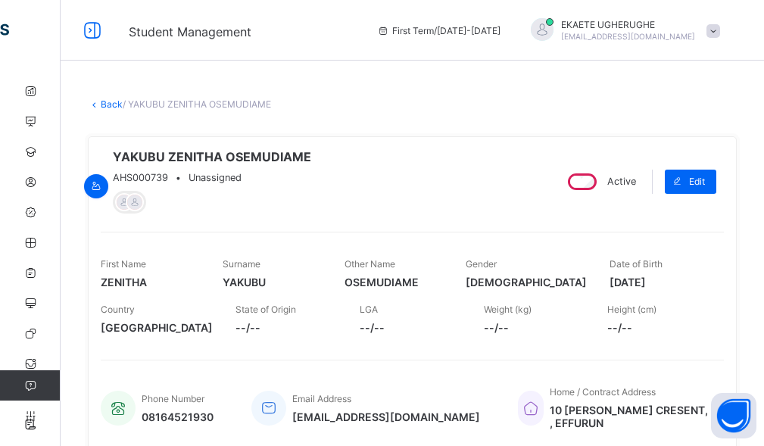
click at [109, 104] on link "Back" at bounding box center [112, 103] width 22 height 11
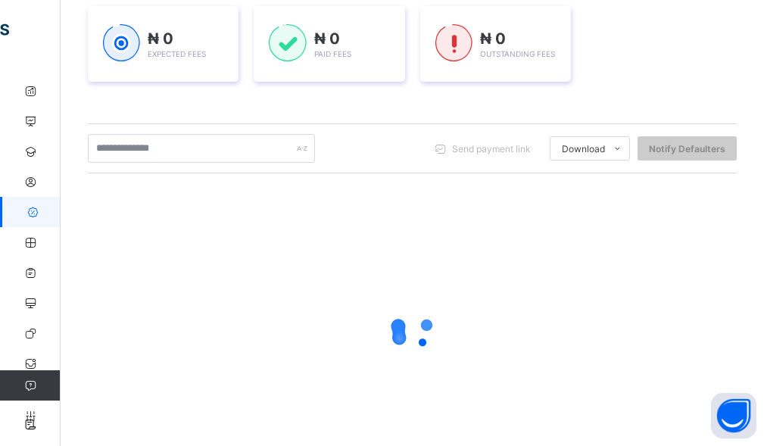
scroll to position [227, 0]
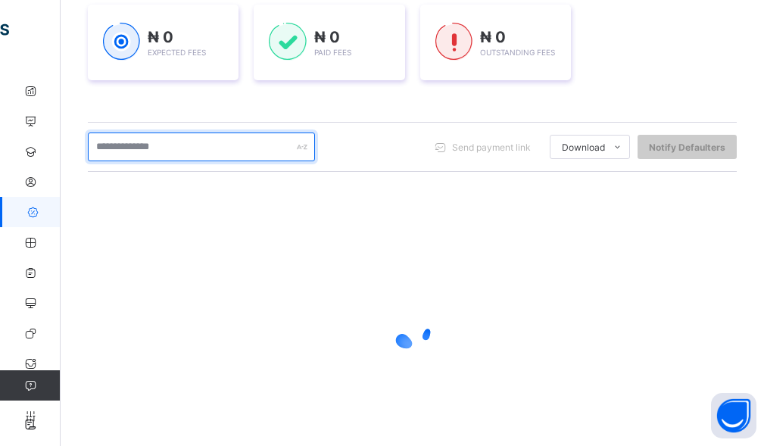
click at [188, 151] on input "text" at bounding box center [201, 147] width 227 height 29
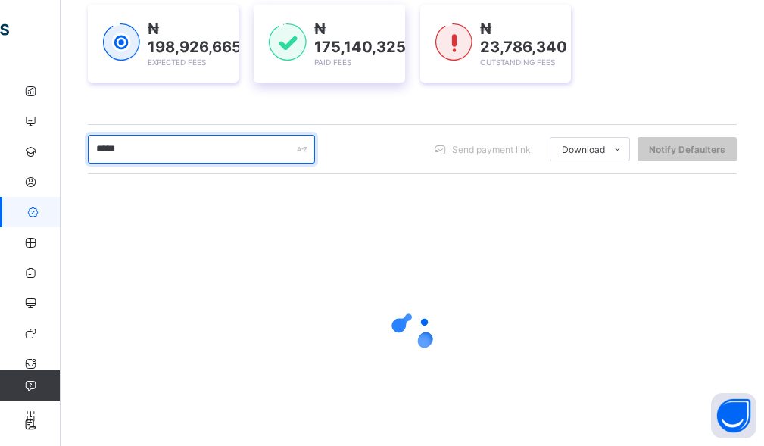
type input "*****"
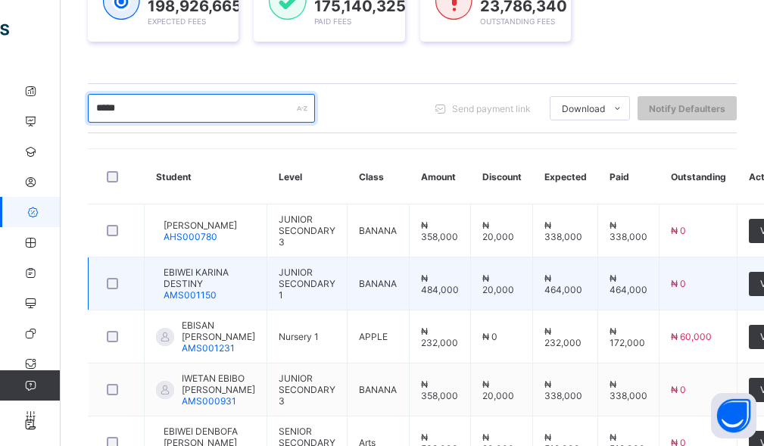
scroll to position [303, 0]
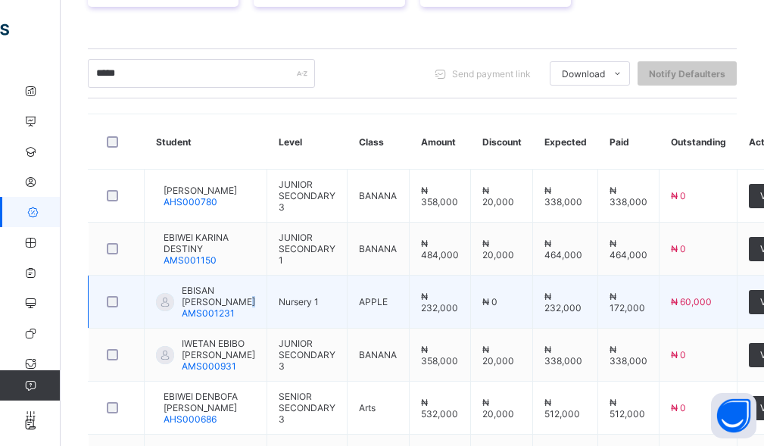
click at [214, 308] on span "EBISAN [PERSON_NAME]" at bounding box center [218, 296] width 73 height 23
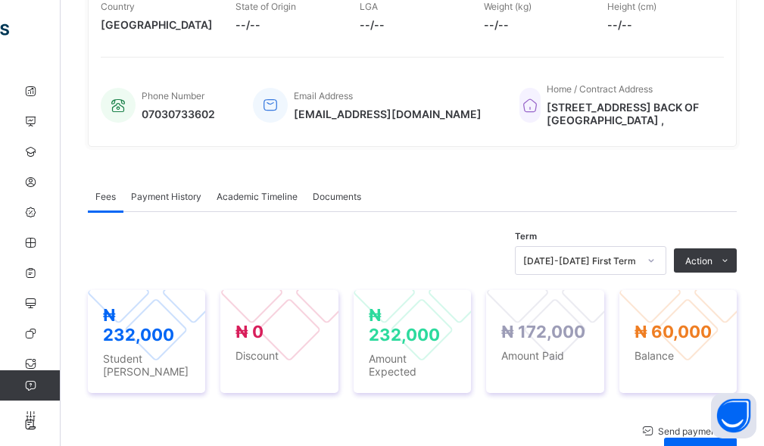
scroll to position [508, 0]
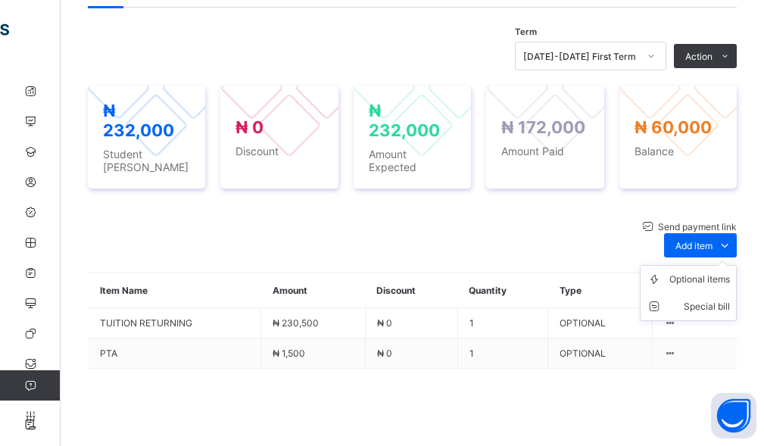
click at [700, 265] on ul "Optional items Special bill" at bounding box center [688, 293] width 97 height 56
click at [686, 272] on div "Optional items" at bounding box center [700, 279] width 61 height 15
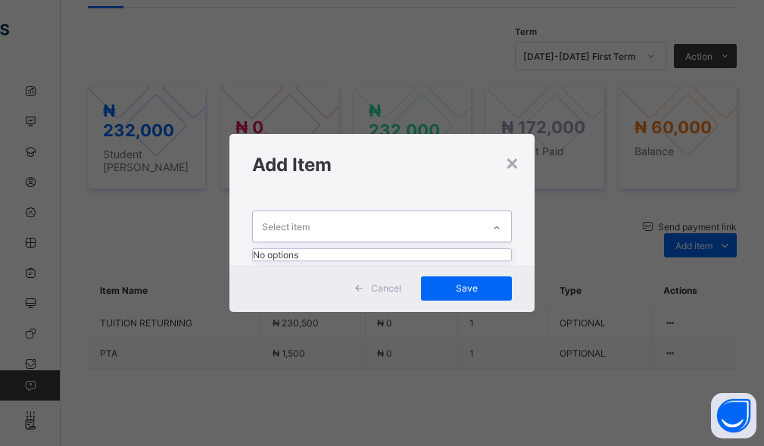
click at [371, 222] on div "Select item" at bounding box center [368, 226] width 230 height 30
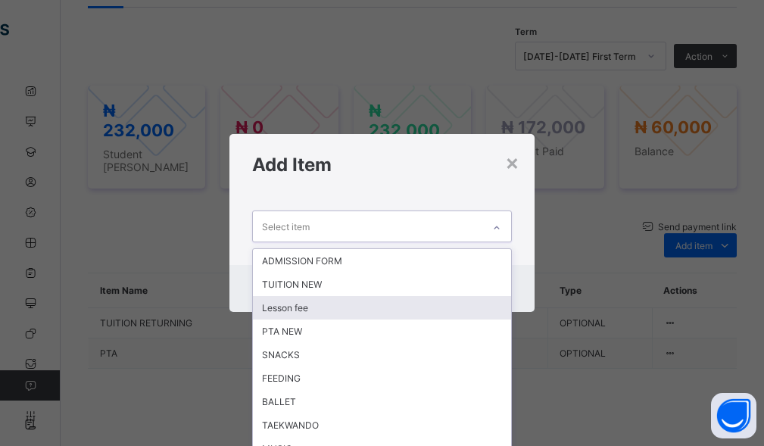
click at [287, 305] on div "Lesson fee" at bounding box center [382, 307] width 259 height 23
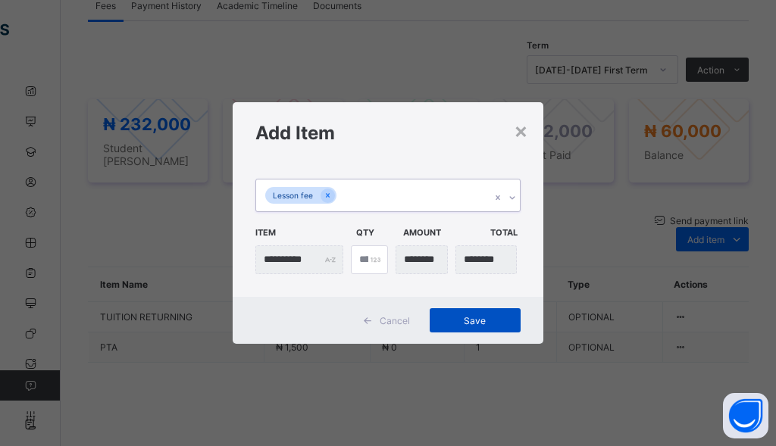
click at [451, 317] on span "Save" at bounding box center [475, 320] width 68 height 11
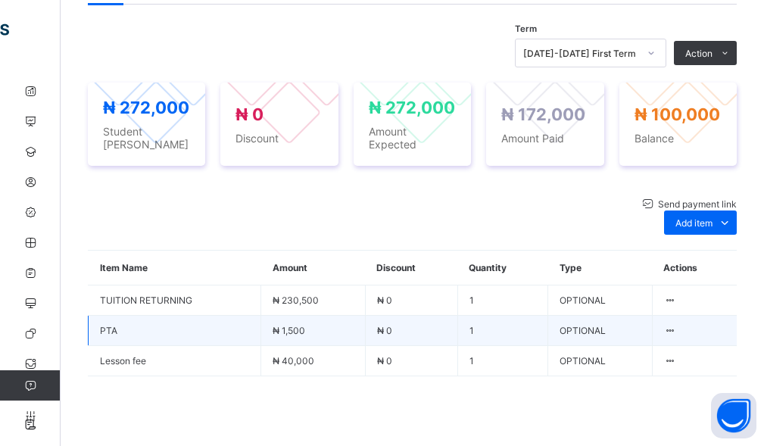
scroll to position [280, 0]
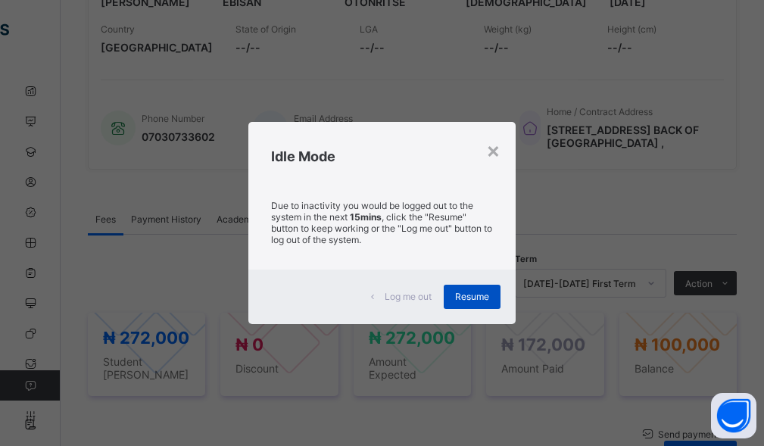
click at [464, 297] on span "Resume" at bounding box center [472, 296] width 34 height 11
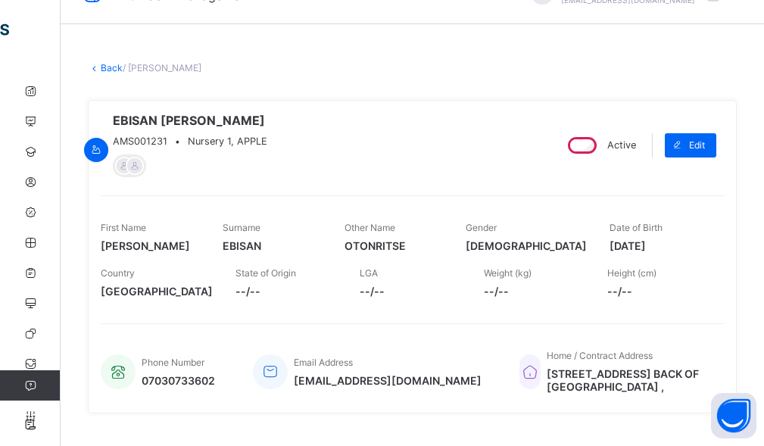
scroll to position [0, 0]
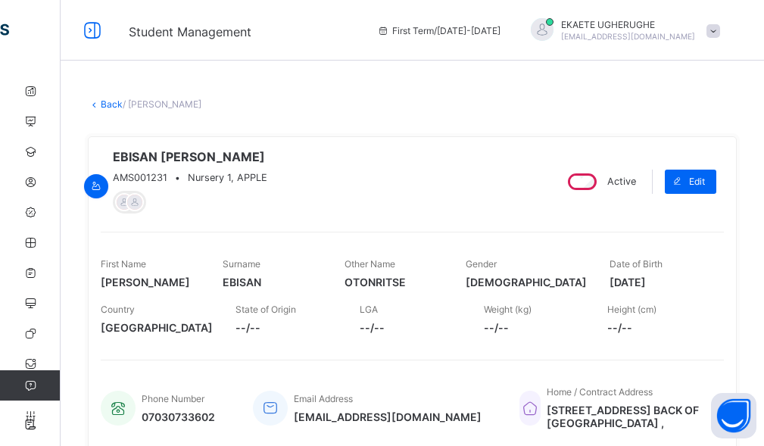
click at [118, 107] on link "Back" at bounding box center [112, 103] width 22 height 11
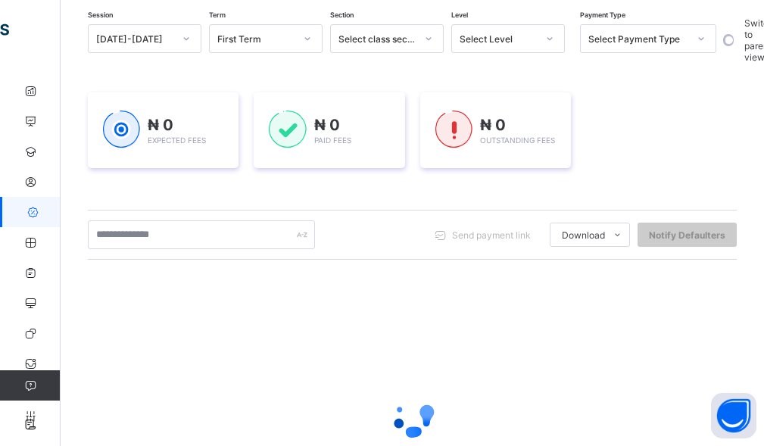
scroll to position [227, 0]
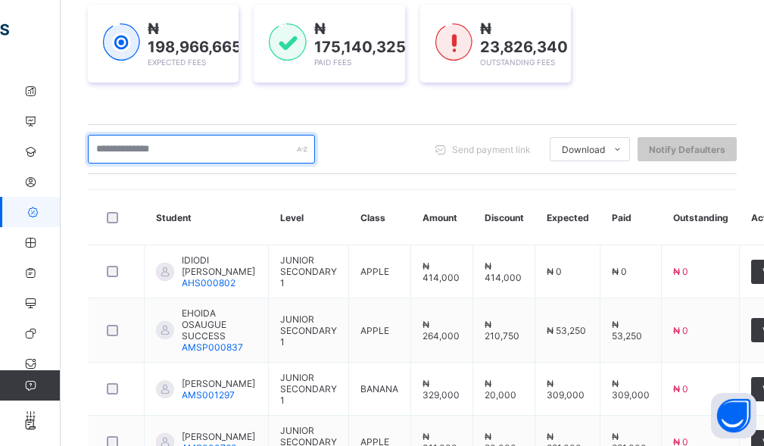
click at [201, 154] on input "text" at bounding box center [201, 149] width 227 height 29
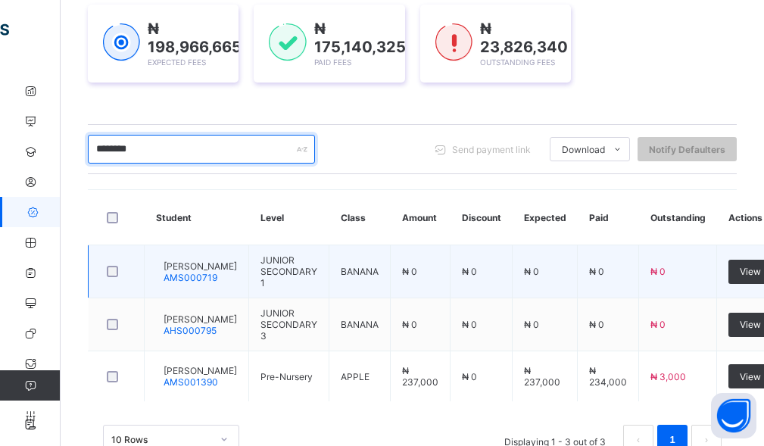
type input "********"
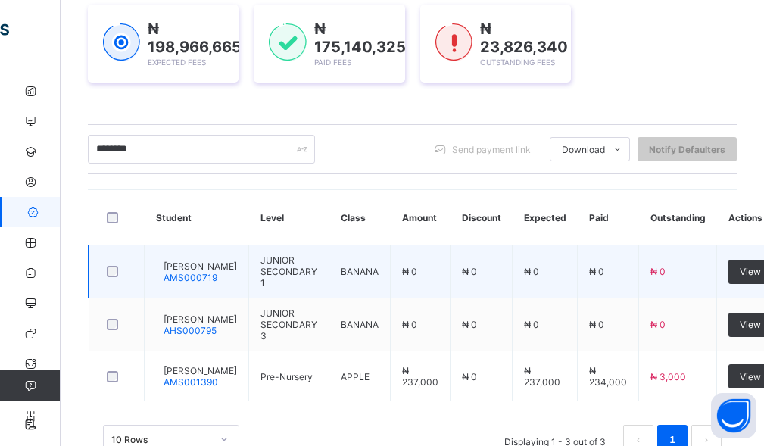
click at [211, 264] on span "[PERSON_NAME]" at bounding box center [200, 266] width 73 height 11
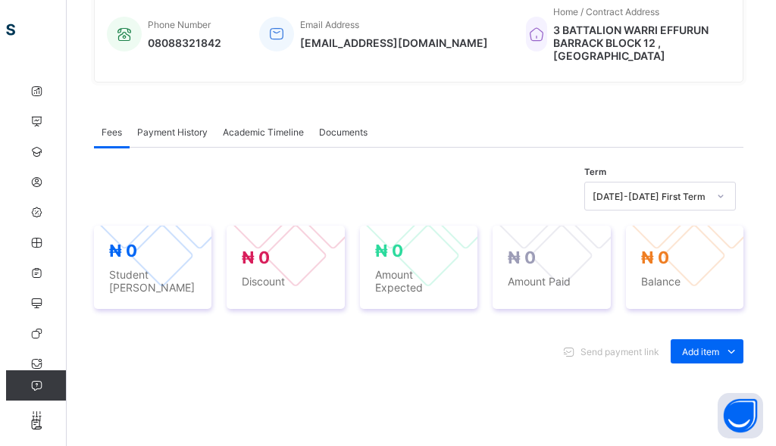
scroll to position [454, 0]
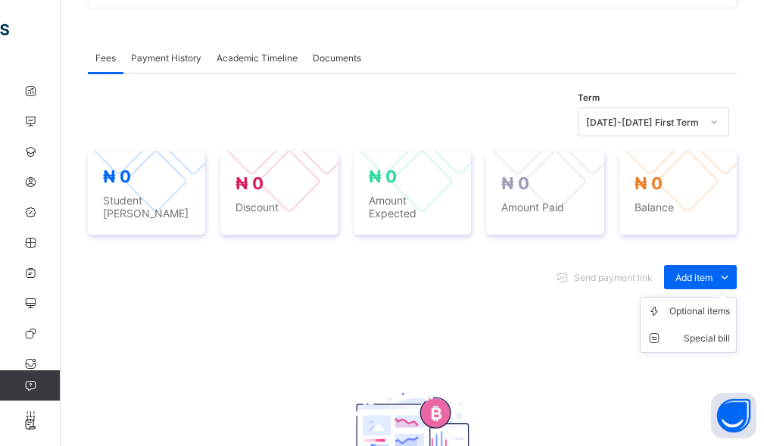
click at [691, 297] on ul "Optional items Special bill" at bounding box center [688, 325] width 97 height 56
click at [694, 304] on div "Optional items" at bounding box center [700, 311] width 61 height 15
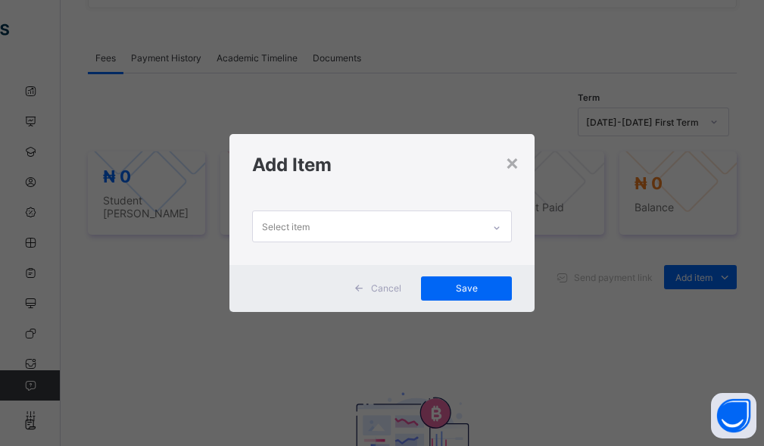
click at [345, 214] on div "Select item" at bounding box center [368, 226] width 230 height 30
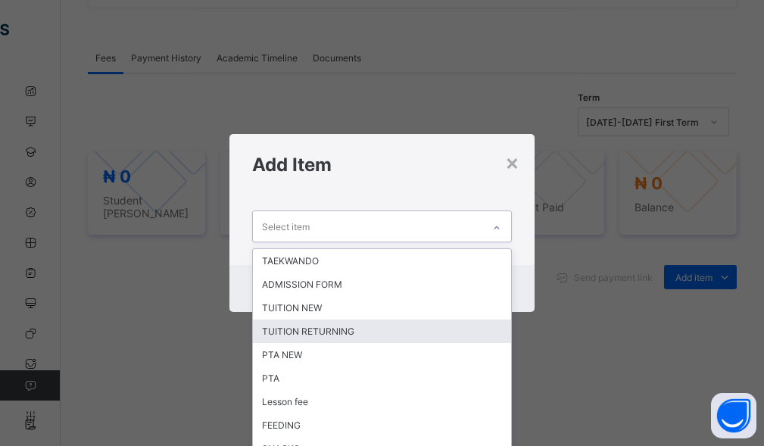
click at [317, 329] on div "TUITION RETURNING" at bounding box center [382, 331] width 259 height 23
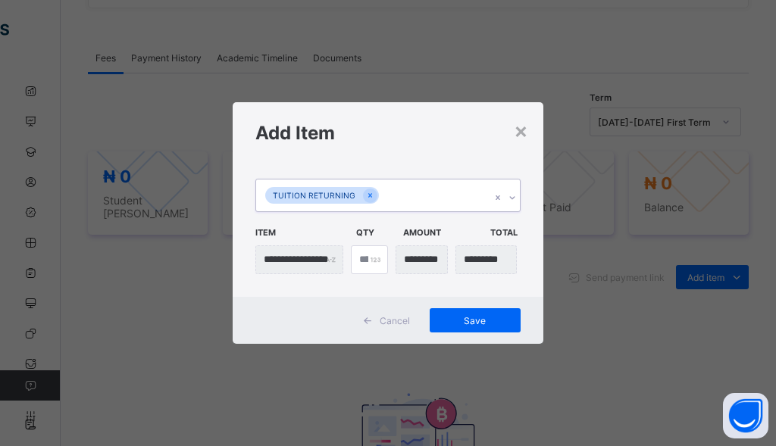
scroll to position [0, 0]
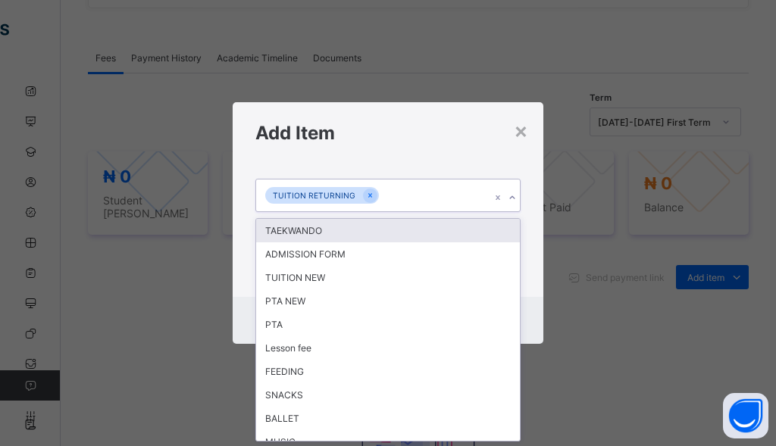
click at [420, 203] on div "TUITION RETURNING" at bounding box center [373, 196] width 235 height 32
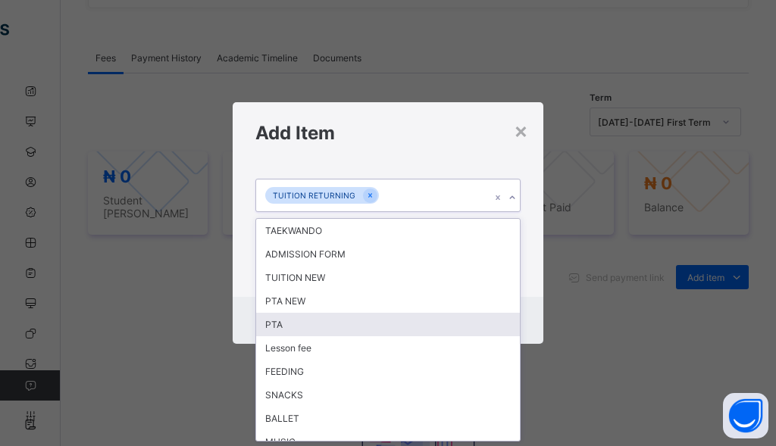
click at [299, 328] on div "PTA" at bounding box center [388, 324] width 264 height 23
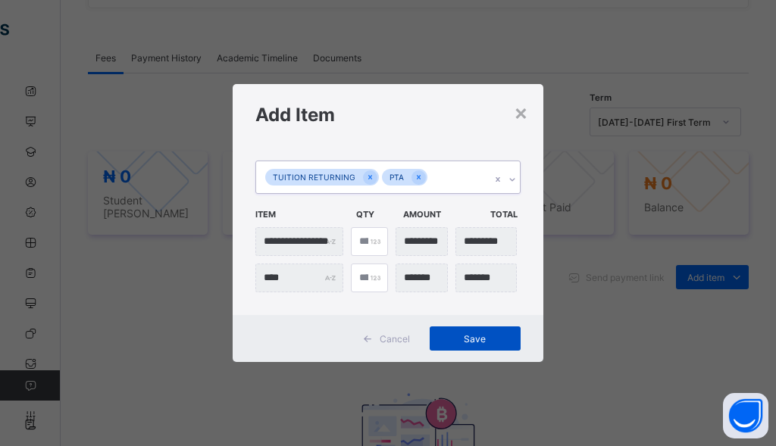
click at [480, 338] on span "Save" at bounding box center [475, 338] width 68 height 11
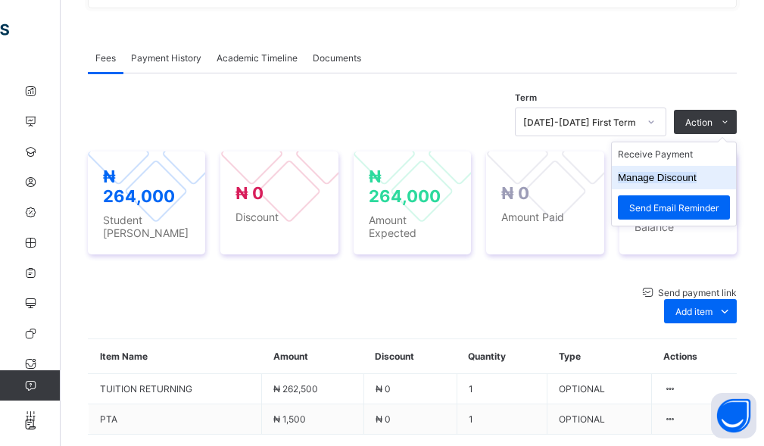
click at [690, 176] on li "Manage Discount" at bounding box center [674, 177] width 124 height 23
click at [673, 172] on button "Manage Discount" at bounding box center [657, 177] width 79 height 11
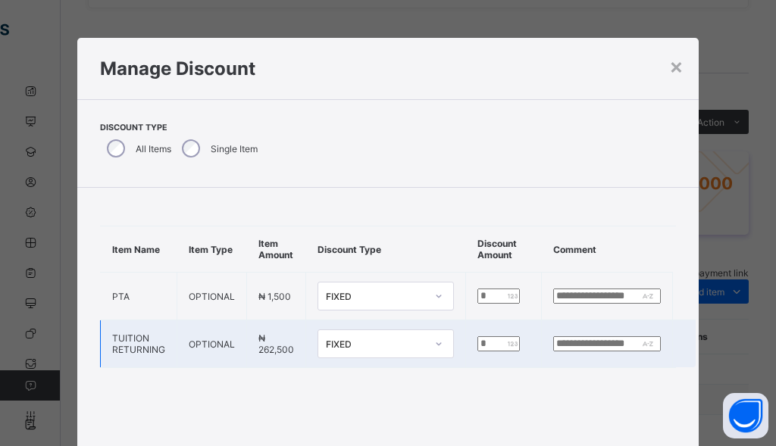
click at [477, 346] on input "*" at bounding box center [498, 343] width 42 height 15
type input "******"
click at [567, 342] on input "text" at bounding box center [607, 343] width 108 height 15
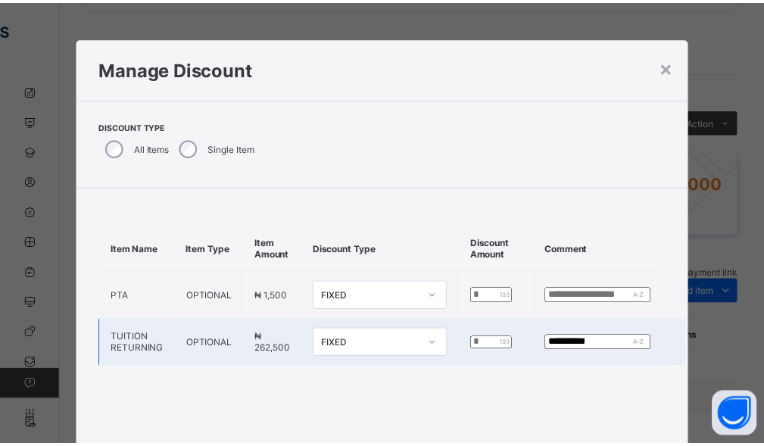
scroll to position [95, 0]
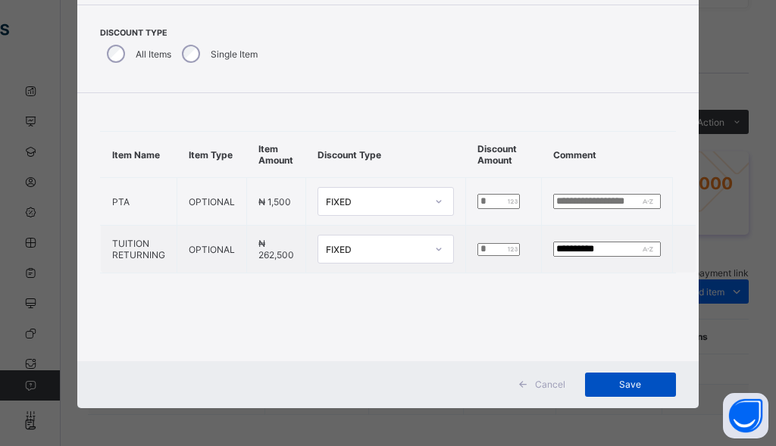
type input "**********"
click at [631, 386] on span "Save" at bounding box center [630, 384] width 68 height 11
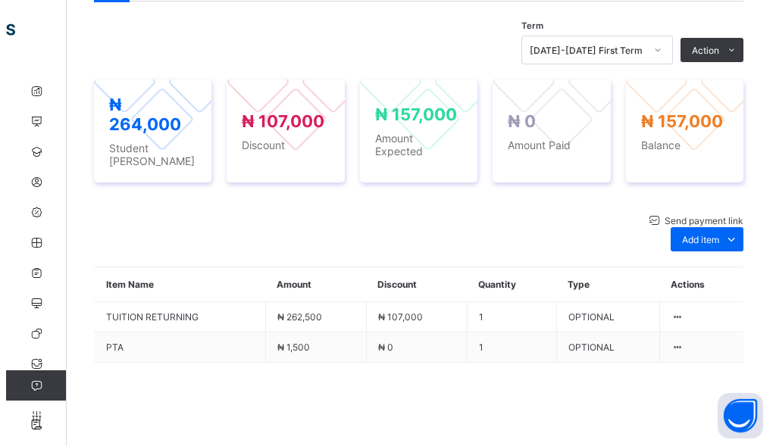
scroll to position [407, 0]
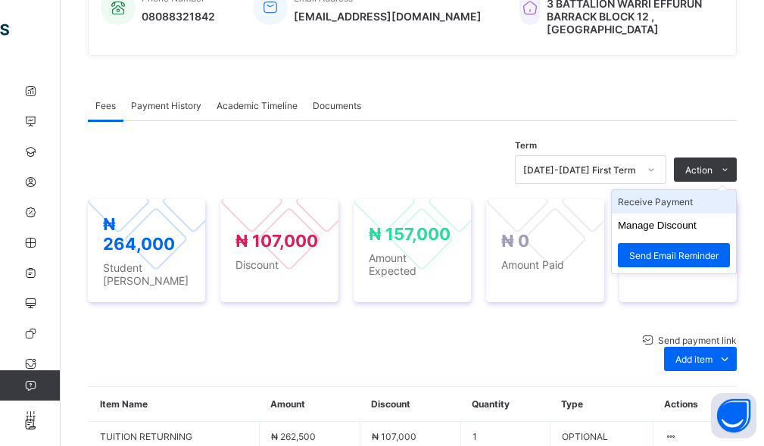
click at [660, 200] on li "Receive Payment" at bounding box center [674, 201] width 124 height 23
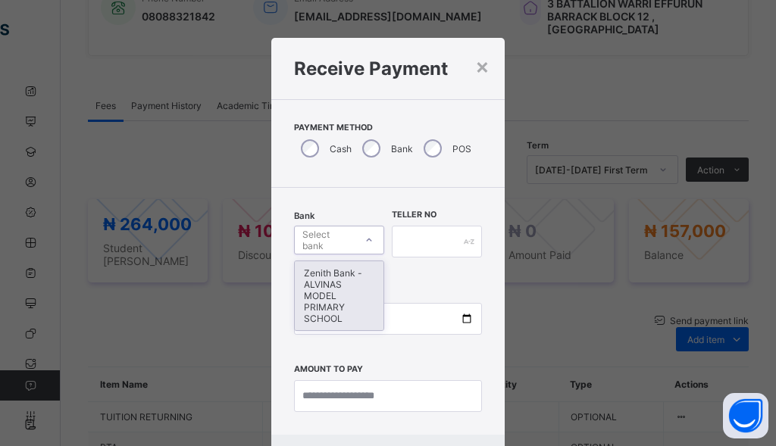
click at [334, 240] on div "Select bank" at bounding box center [327, 240] width 51 height 29
click at [323, 298] on div "Zenith Bank - ALVINAS MODEL PRIMARY SCHOOL" at bounding box center [339, 295] width 89 height 69
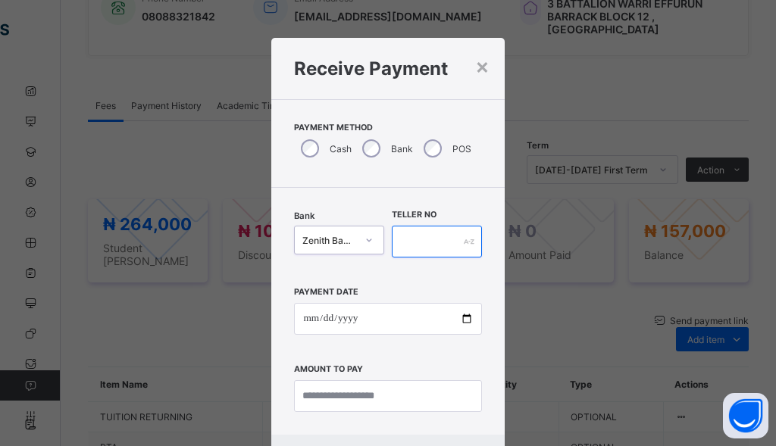
click at [426, 242] on input "text" at bounding box center [437, 242] width 90 height 32
type input "******"
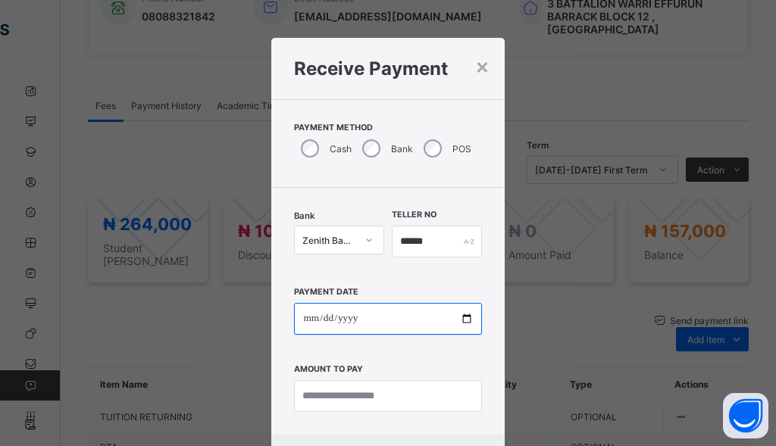
click at [311, 326] on input "date" at bounding box center [387, 319] width 187 height 32
type input "**********"
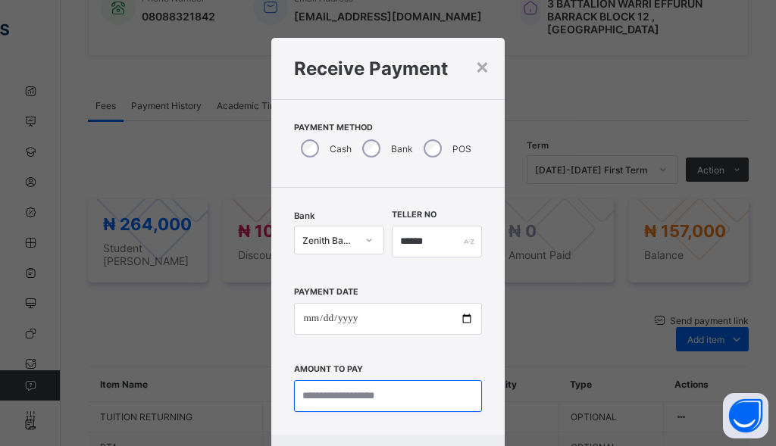
click at [350, 406] on input "currency" at bounding box center [387, 396] width 187 height 32
type input "*********"
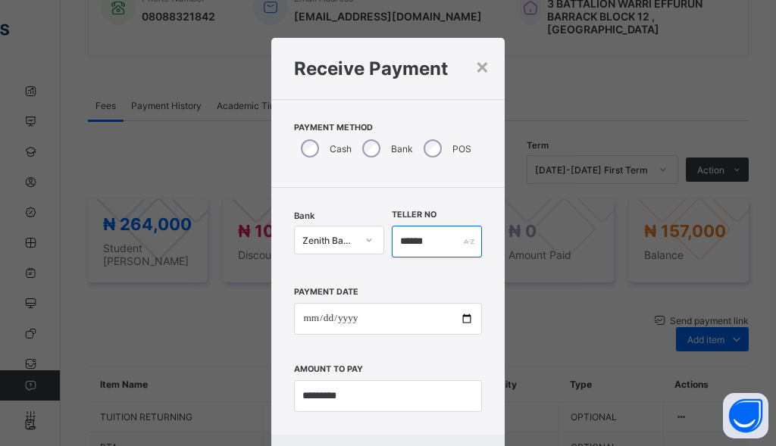
click at [445, 244] on input "******" at bounding box center [437, 242] width 90 height 32
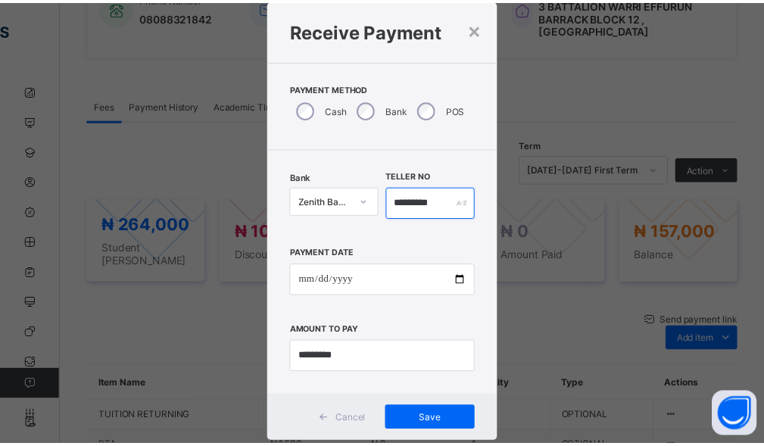
scroll to position [73, 0]
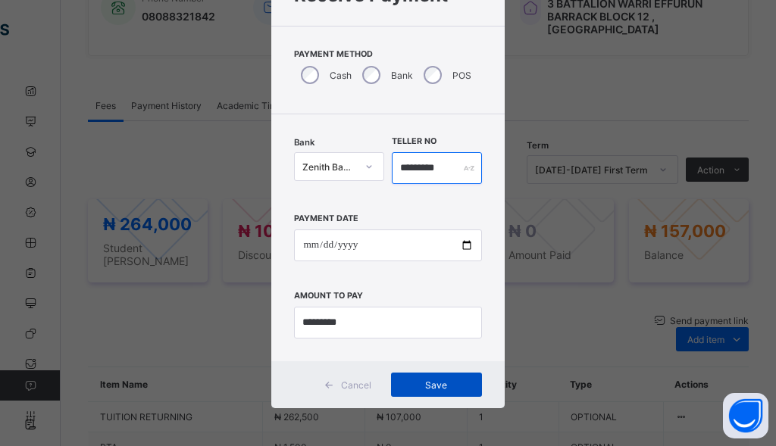
type input "*********"
click at [419, 389] on span "Save" at bounding box center [436, 385] width 68 height 11
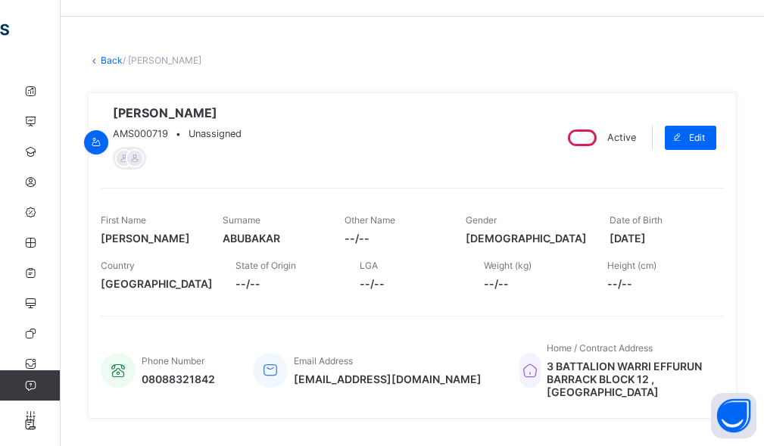
scroll to position [0, 0]
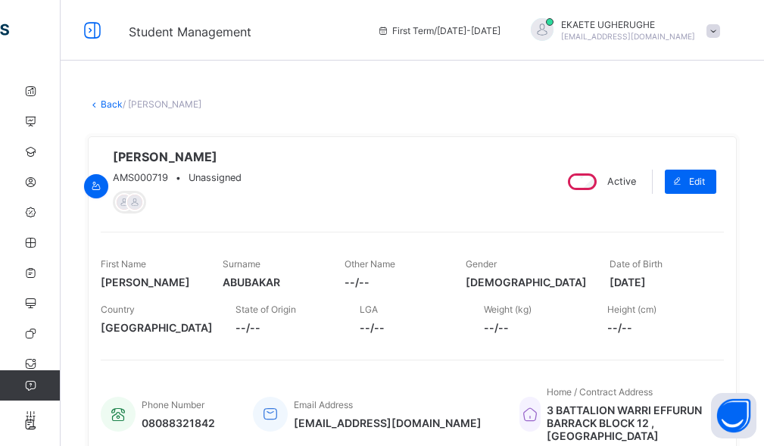
drag, startPoint x: 114, startPoint y: 105, endPoint x: 165, endPoint y: 142, distance: 63.9
click at [113, 105] on link "Back" at bounding box center [112, 103] width 22 height 11
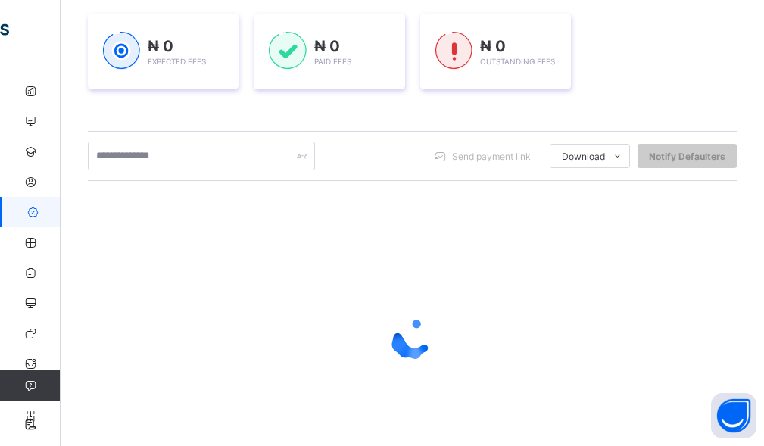
scroll to position [227, 0]
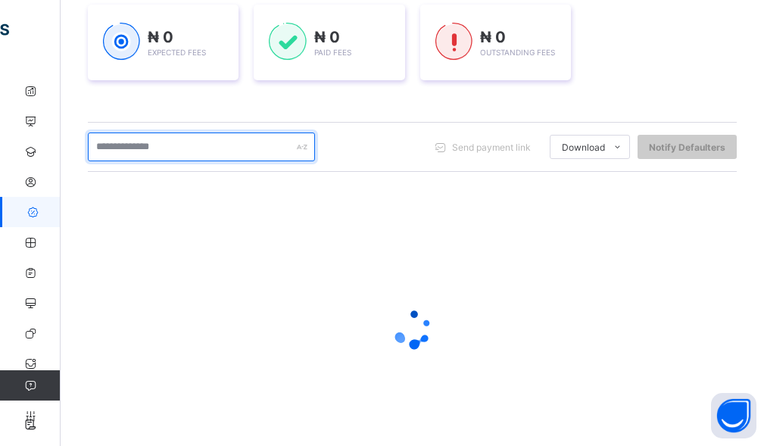
click at [192, 146] on input "text" at bounding box center [201, 147] width 227 height 29
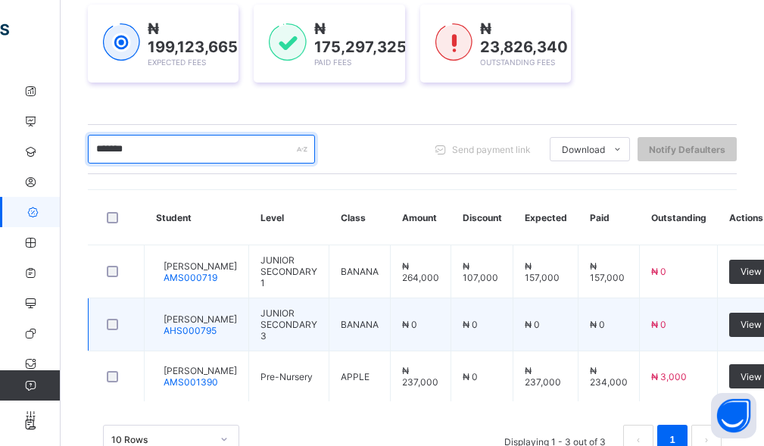
type input "*******"
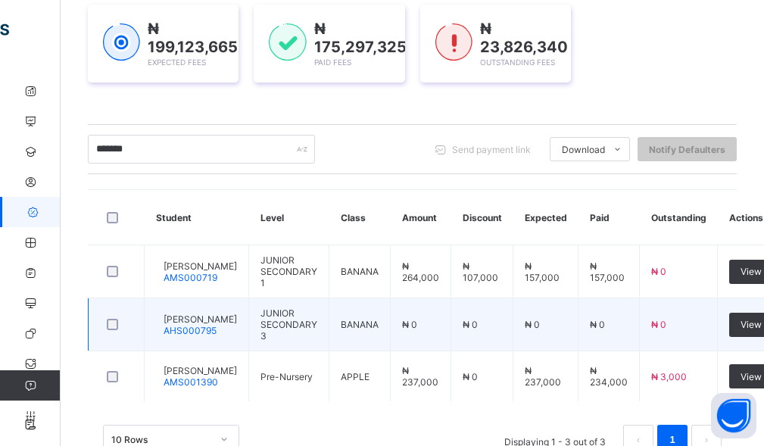
click at [181, 319] on div "[PERSON_NAME] AHS000795" at bounding box center [196, 325] width 81 height 23
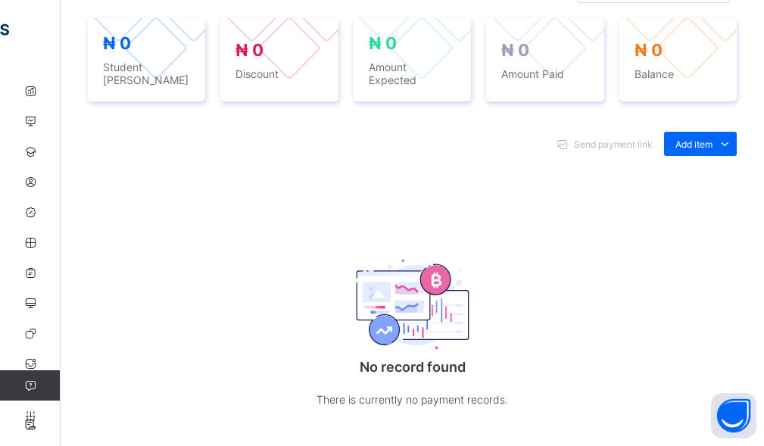
scroll to position [606, 0]
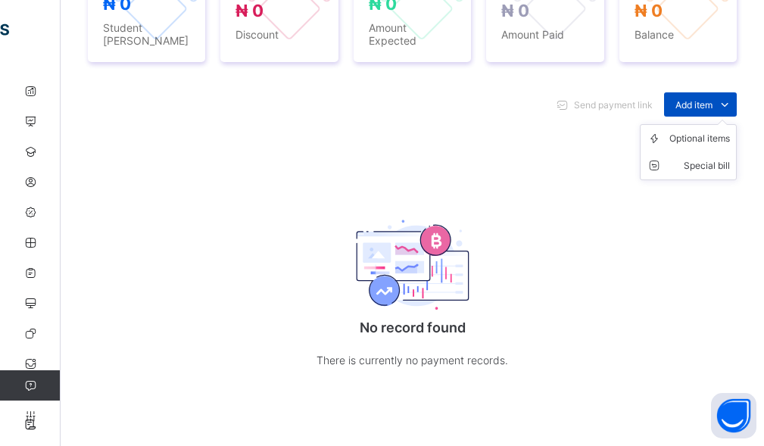
click at [726, 99] on span at bounding box center [725, 104] width 24 height 24
click at [0, 0] on div "Optional items" at bounding box center [0, 0] width 0 height 0
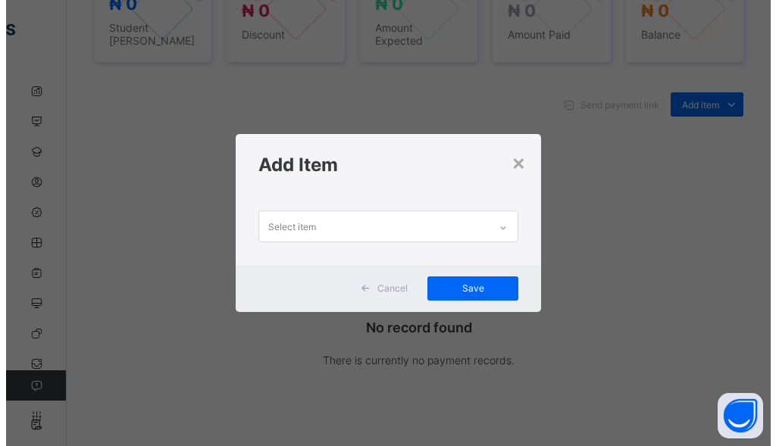
scroll to position [0, 0]
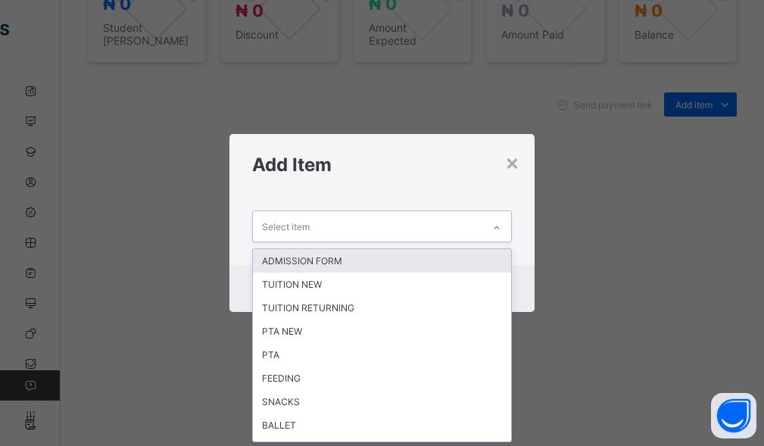
click at [442, 226] on div "Select item" at bounding box center [368, 226] width 230 height 30
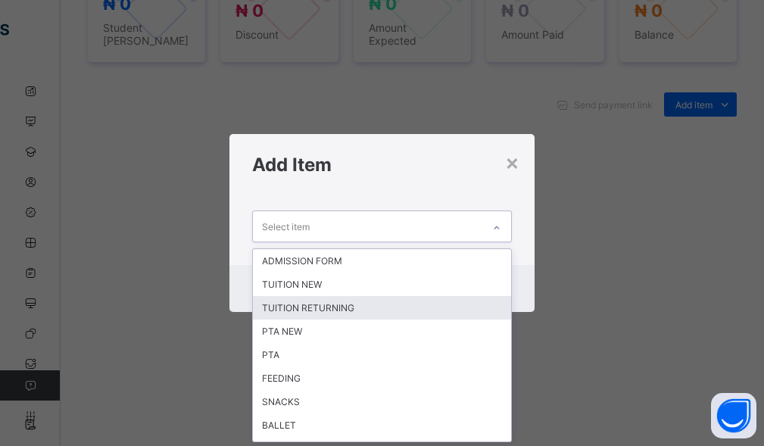
click at [327, 313] on div "TUITION RETURNING" at bounding box center [382, 307] width 259 height 23
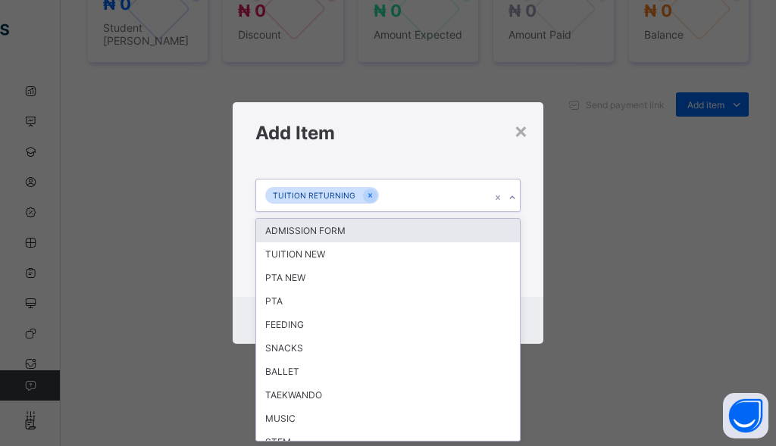
click at [436, 190] on div "TUITION RETURNING" at bounding box center [373, 196] width 235 height 32
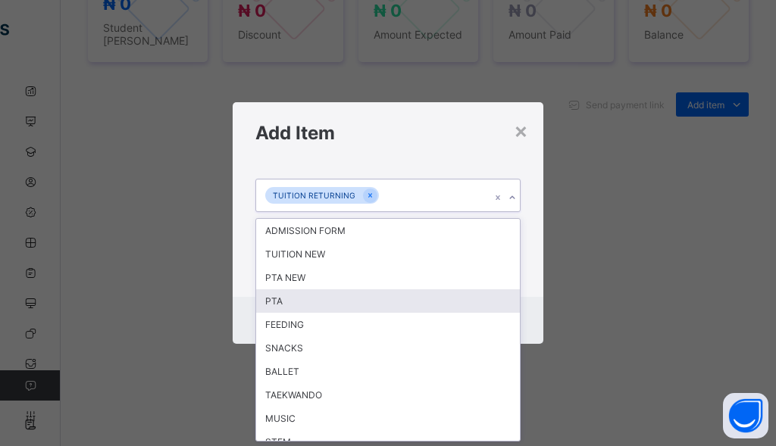
click at [310, 306] on div "PTA" at bounding box center [388, 300] width 264 height 23
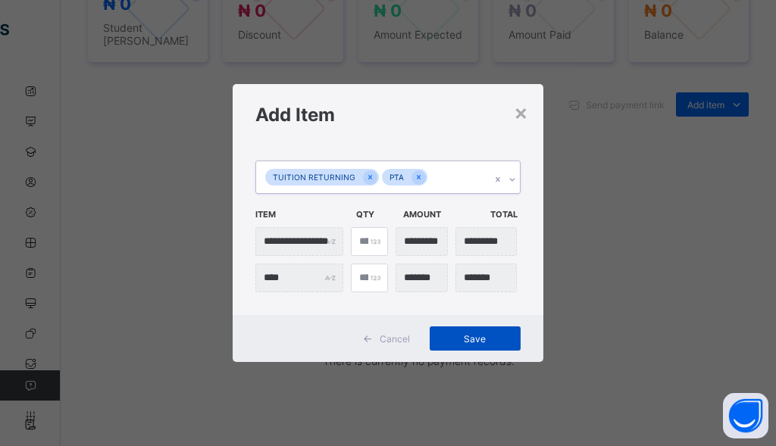
click at [471, 330] on div "Save" at bounding box center [475, 338] width 91 height 24
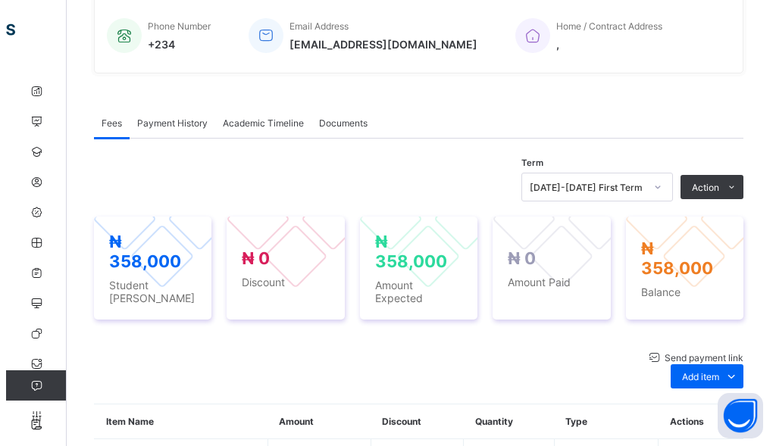
scroll to position [379, 0]
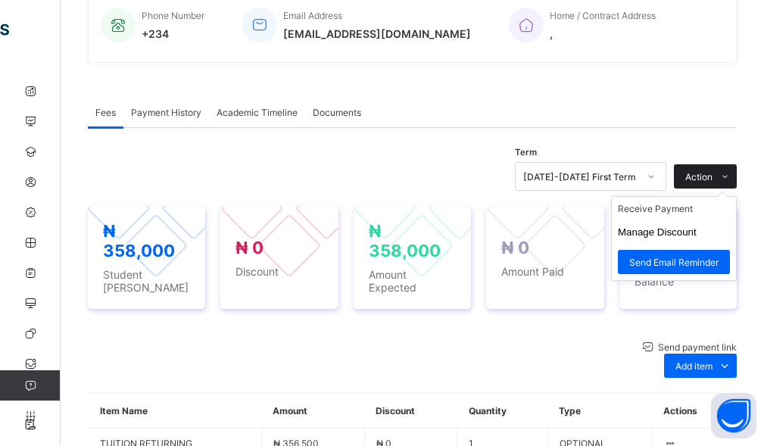
click at [713, 179] on span "Action" at bounding box center [699, 176] width 27 height 11
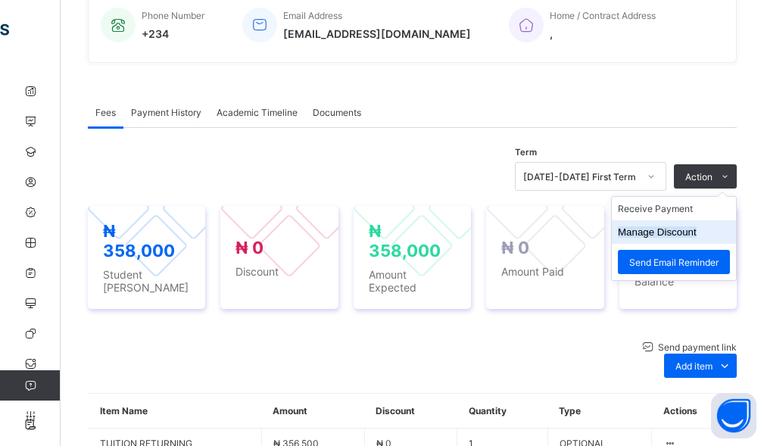
click at [665, 238] on button "Manage Discount" at bounding box center [657, 231] width 79 height 11
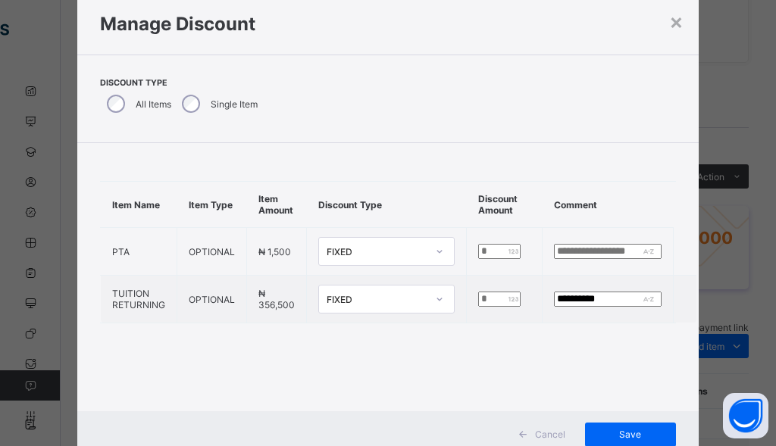
scroll to position [0, 0]
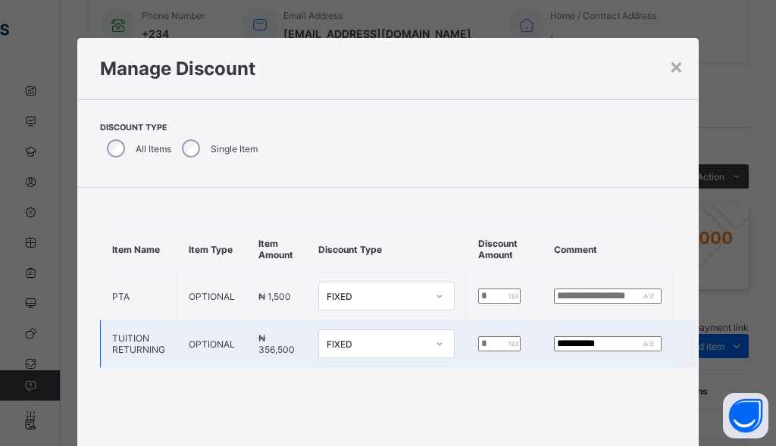
click at [478, 343] on input "*" at bounding box center [499, 343] width 42 height 15
click at [679, 70] on div "Manage Discount" at bounding box center [387, 68] width 620 height 61
click at [669, 60] on div "×" at bounding box center [676, 66] width 14 height 26
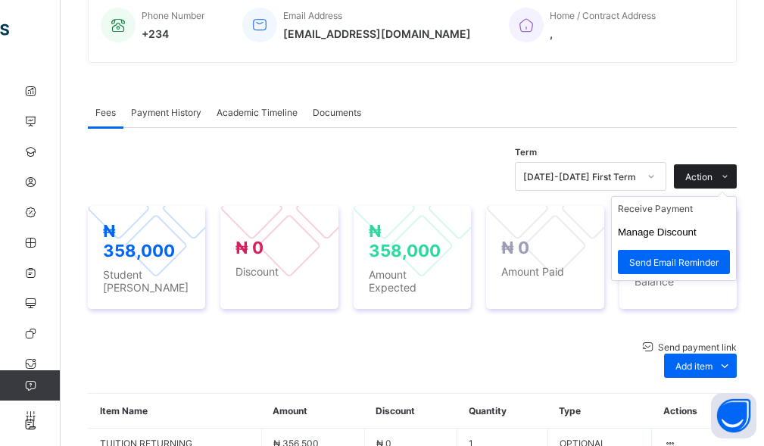
click at [726, 185] on span at bounding box center [725, 176] width 24 height 24
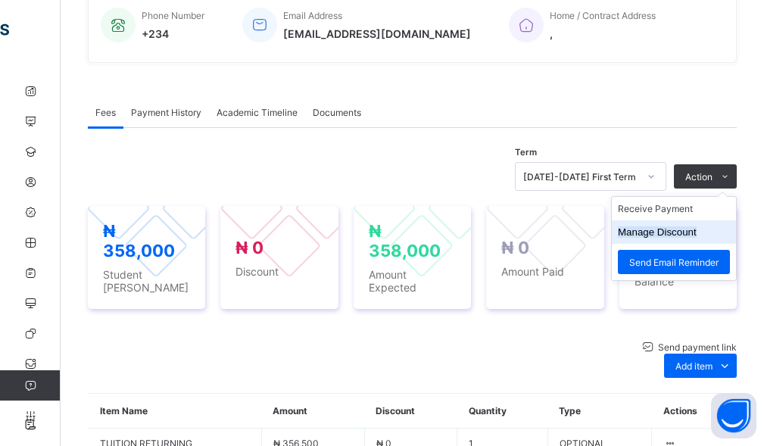
click at [671, 238] on button "Manage Discount" at bounding box center [657, 231] width 79 height 11
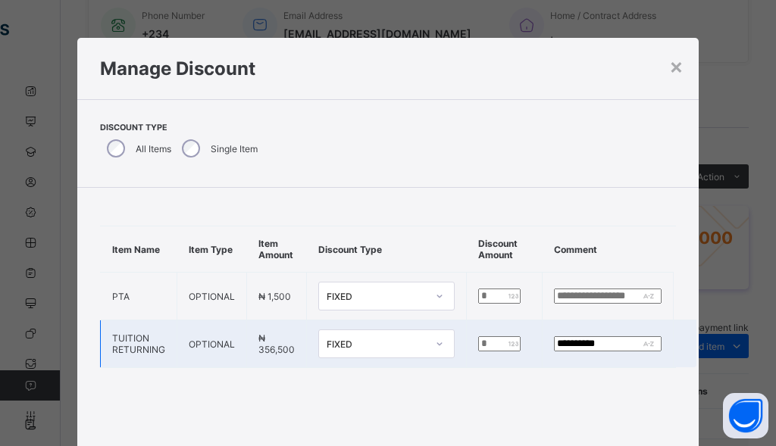
click at [470, 343] on td "*" at bounding box center [505, 344] width 76 height 48
click at [478, 341] on input "*" at bounding box center [499, 343] width 42 height 15
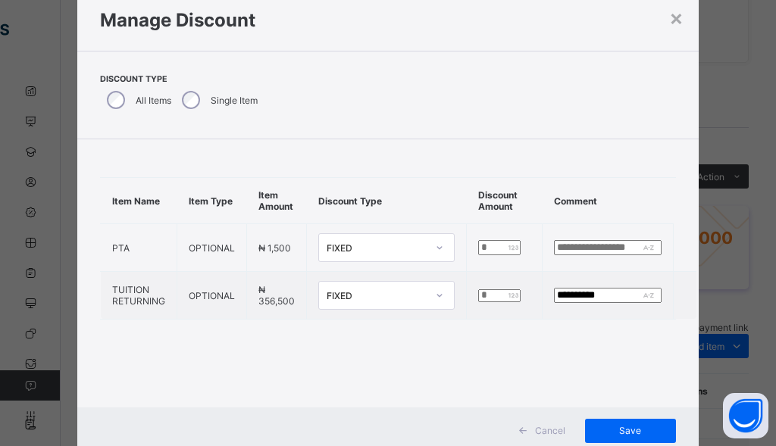
scroll to position [95, 0]
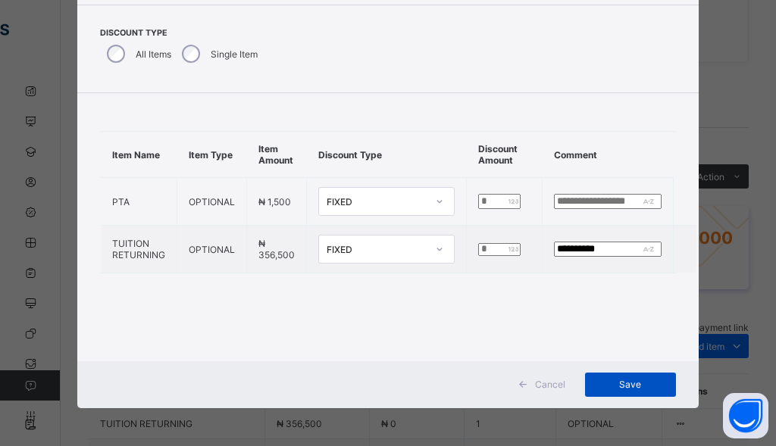
type input "******"
click at [624, 383] on span "Save" at bounding box center [630, 384] width 68 height 11
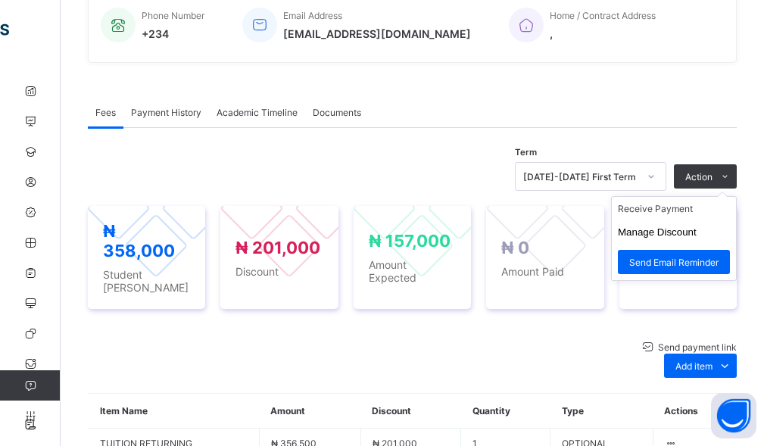
click at [727, 185] on span at bounding box center [725, 176] width 24 height 24
click at [689, 220] on li "Receive Payment" at bounding box center [674, 208] width 124 height 23
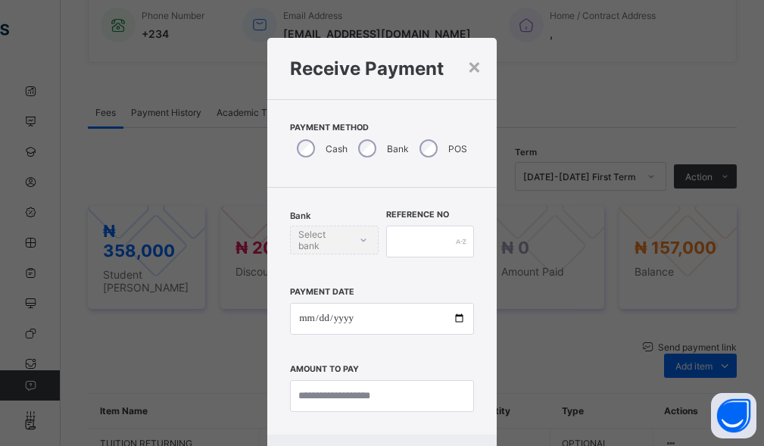
click at [330, 236] on div "Bank Select bank" at bounding box center [334, 240] width 88 height 29
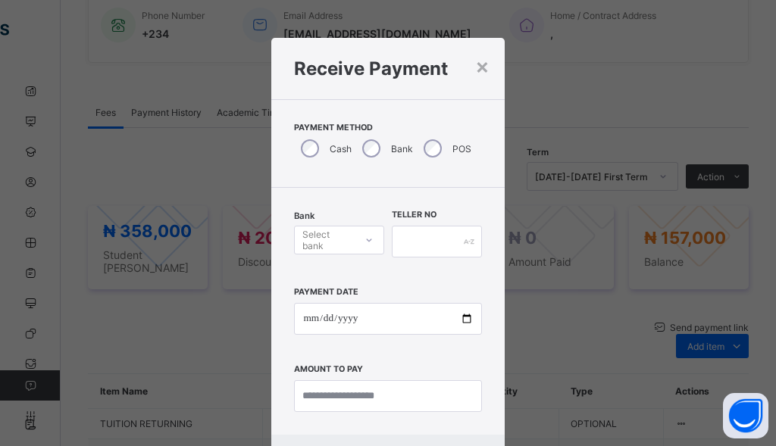
click at [324, 238] on div "Select bank" at bounding box center [327, 240] width 51 height 29
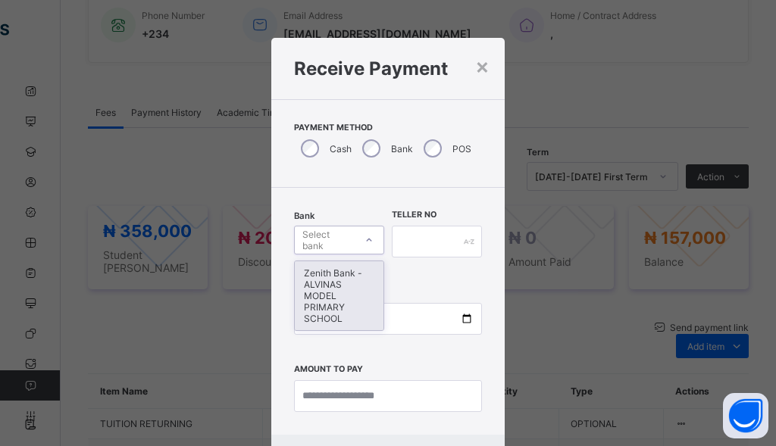
drag, startPoint x: 310, startPoint y: 298, endPoint x: 421, endPoint y: 271, distance: 114.6
click at [311, 298] on div "Zenith Bank - ALVINAS MODEL PRIMARY SCHOOL" at bounding box center [339, 295] width 89 height 69
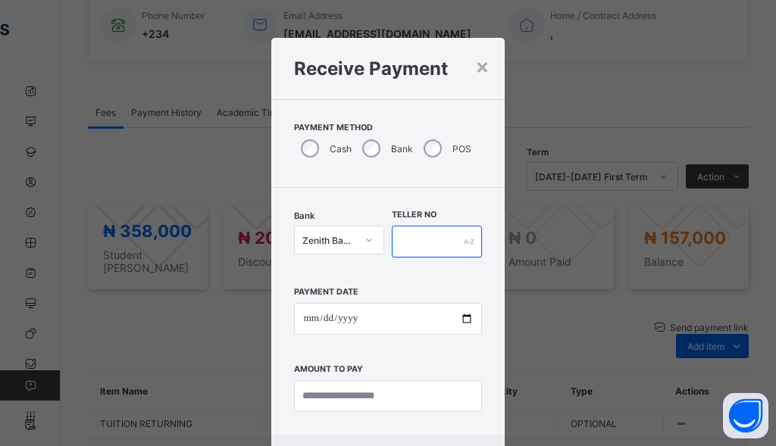
click at [429, 246] on input "text" at bounding box center [437, 242] width 90 height 32
type input "**********"
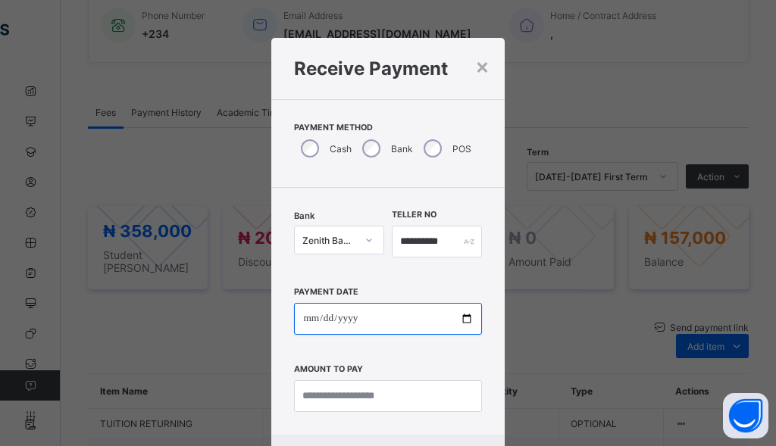
click at [301, 313] on input "date" at bounding box center [387, 319] width 187 height 32
type input "**********"
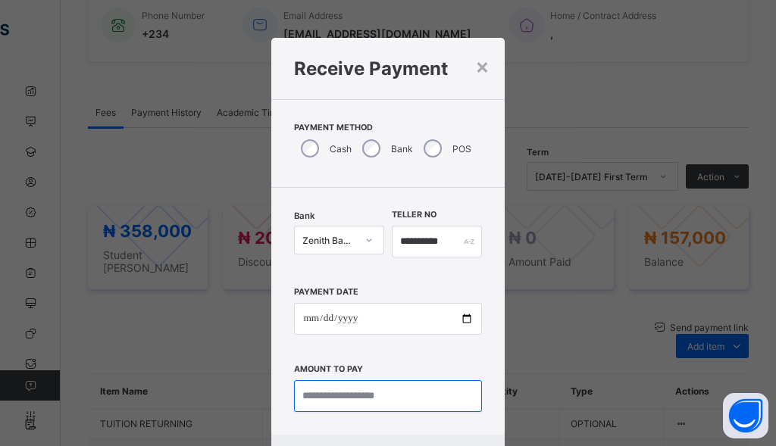
click at [355, 394] on input "currency" at bounding box center [387, 396] width 187 height 32
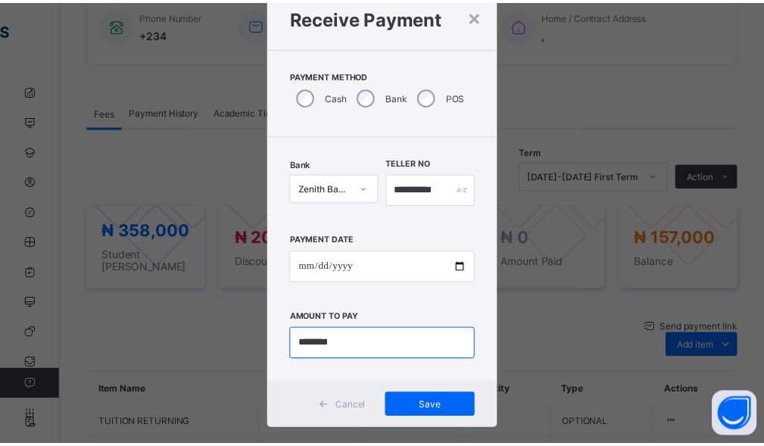
scroll to position [73, 0]
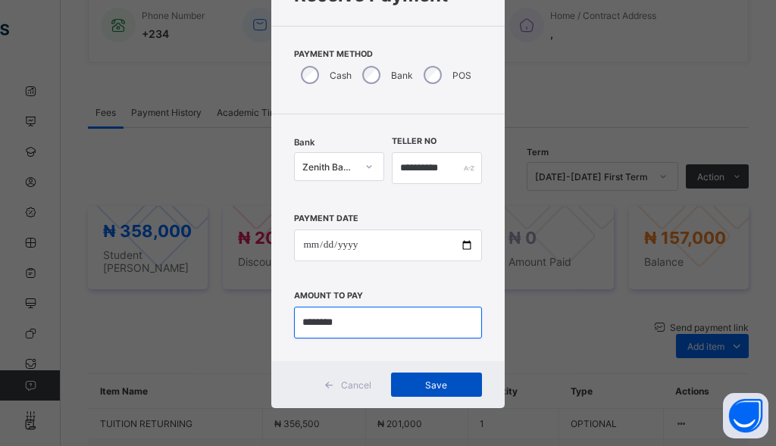
type input "********"
click at [434, 389] on span "Save" at bounding box center [436, 385] width 68 height 11
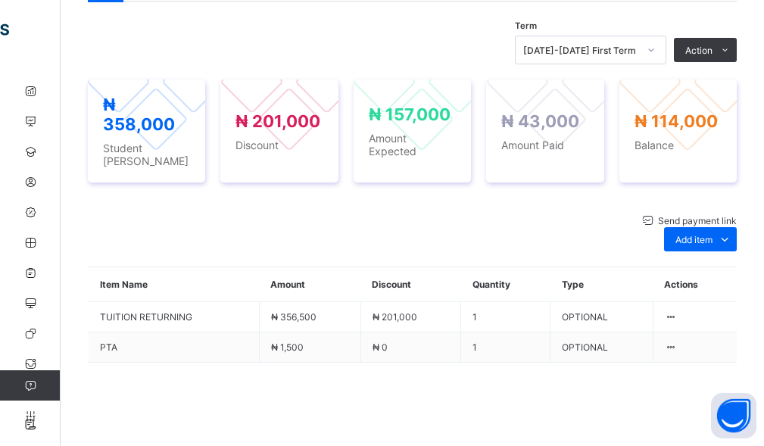
scroll to position [550, 0]
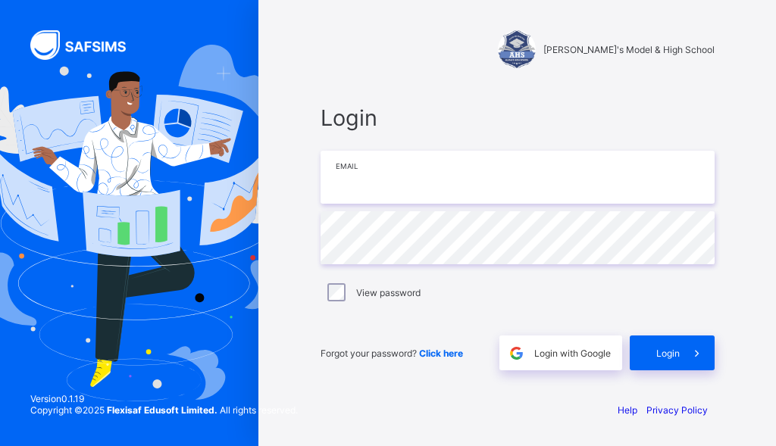
click at [395, 192] on input "email" at bounding box center [517, 177] width 394 height 53
type input "**********"
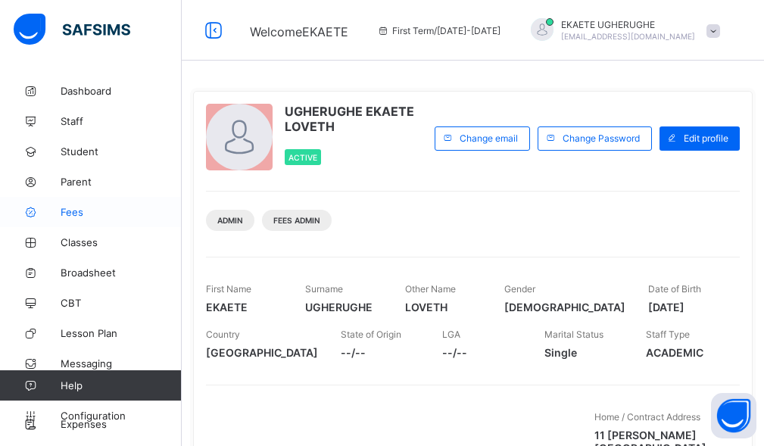
click at [84, 218] on link "Fees" at bounding box center [91, 212] width 182 height 30
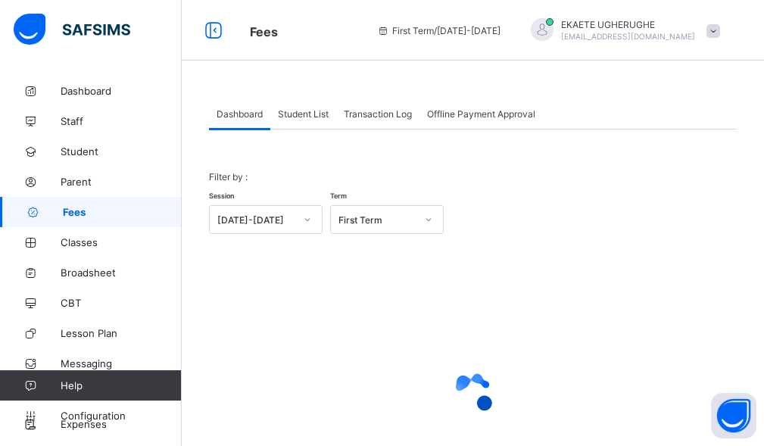
click at [295, 116] on span "Student List" at bounding box center [303, 113] width 51 height 11
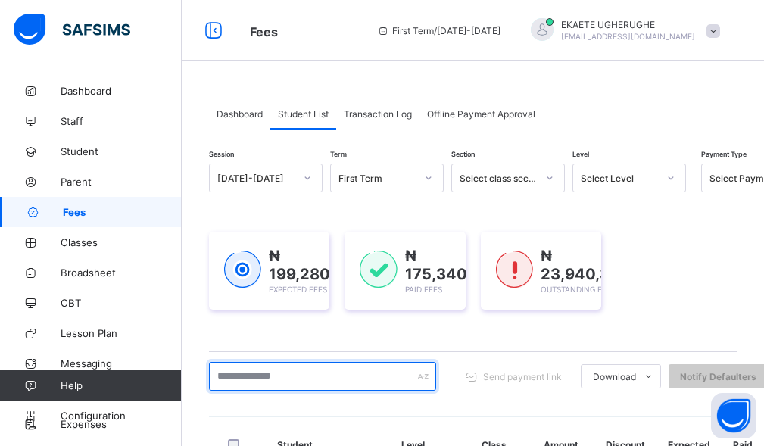
click at [308, 370] on input "text" at bounding box center [322, 376] width 227 height 29
type input "******"
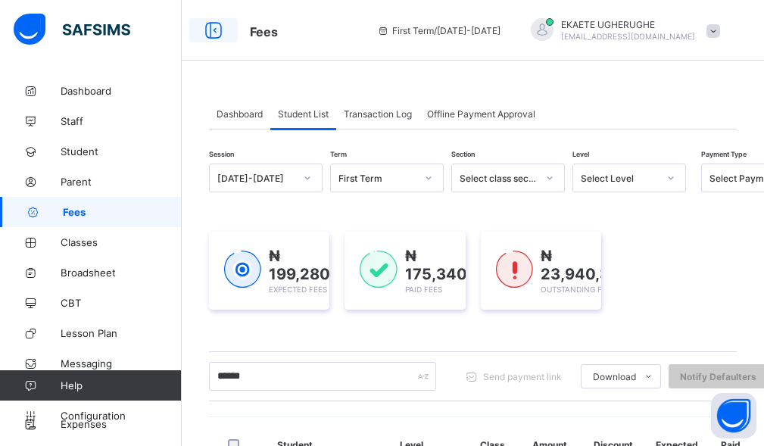
click at [214, 26] on icon at bounding box center [214, 31] width 26 height 22
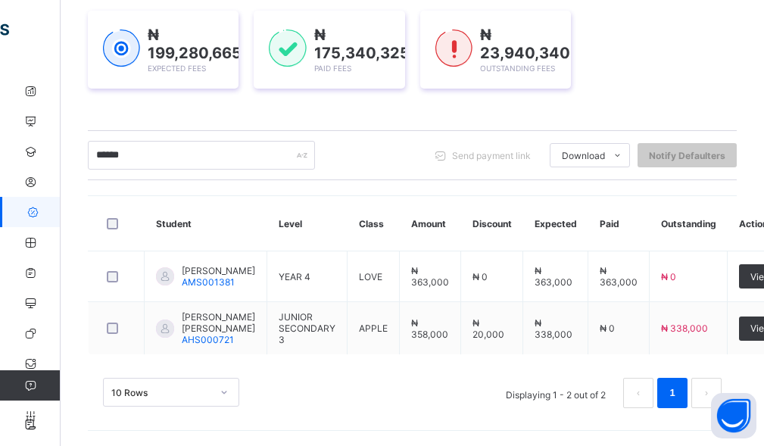
scroll to position [246, 0]
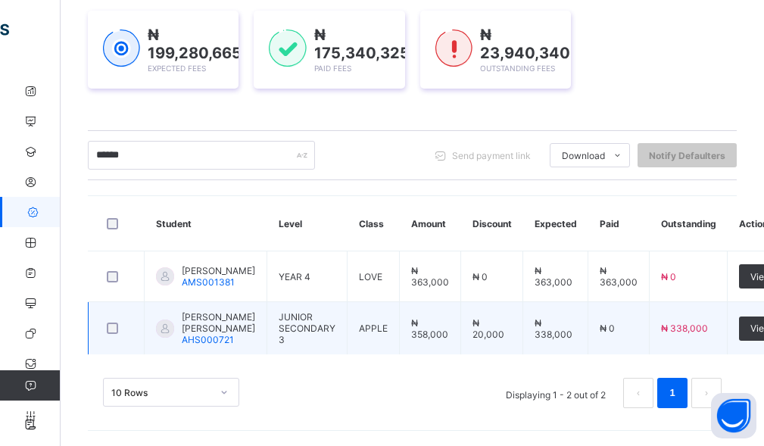
click at [198, 323] on span "[PERSON_NAME] [PERSON_NAME]" at bounding box center [218, 322] width 73 height 23
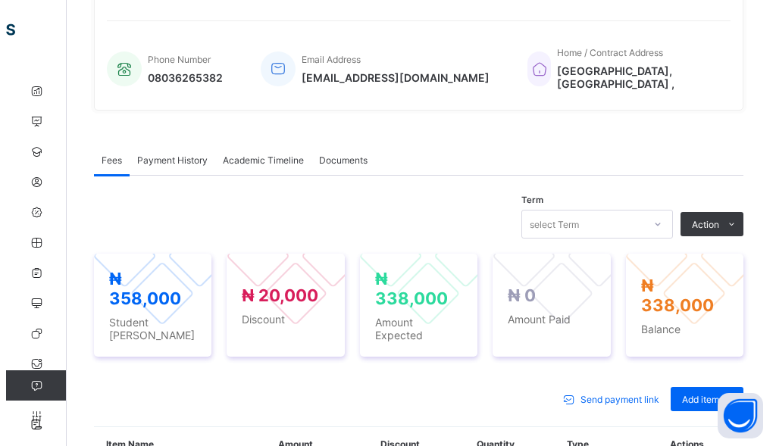
scroll to position [398, 0]
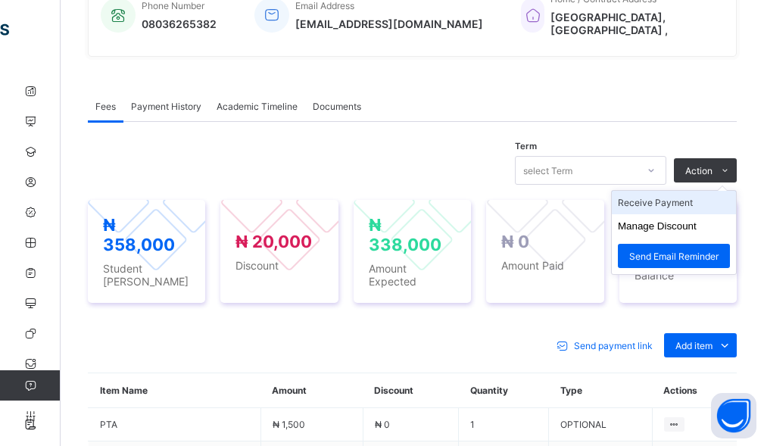
click at [669, 203] on li "Receive Payment" at bounding box center [674, 202] width 124 height 23
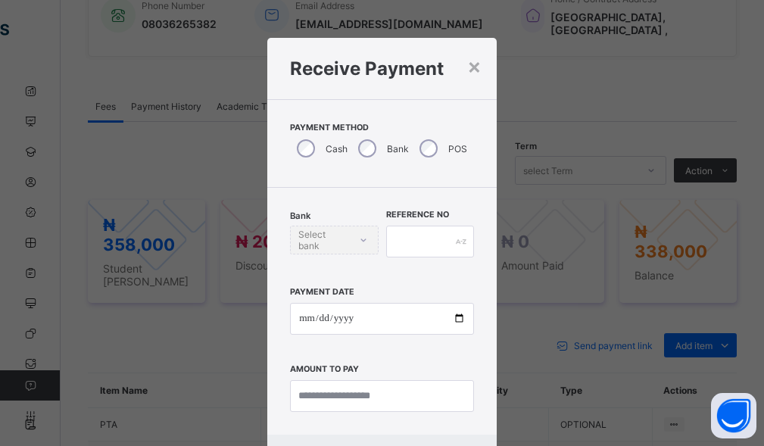
click at [378, 148] on div "Bank" at bounding box center [381, 149] width 61 height 32
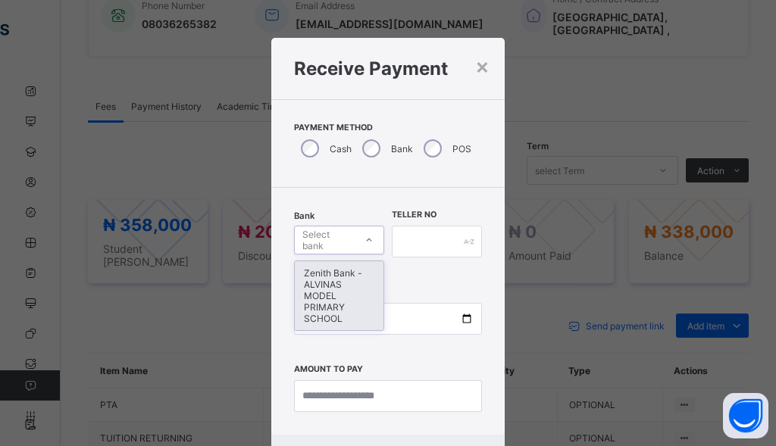
click at [326, 248] on div "Select bank" at bounding box center [327, 240] width 51 height 29
click at [316, 276] on div "Zenith Bank - ALVINAS MODEL PRIMARY SCHOOL" at bounding box center [339, 295] width 89 height 69
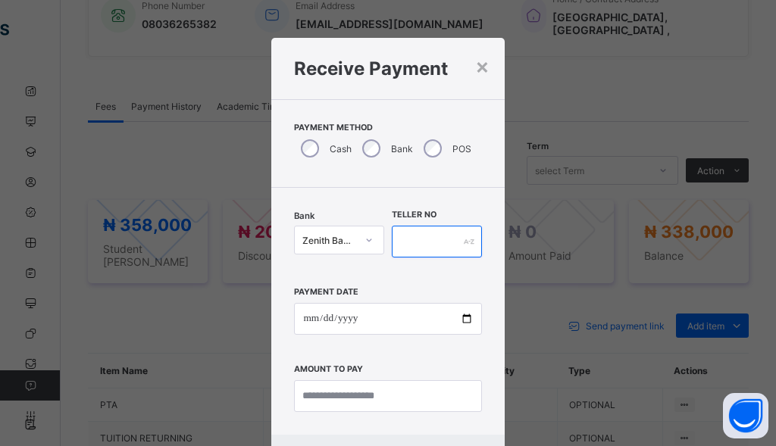
click at [417, 233] on input "text" at bounding box center [437, 242] width 90 height 32
type input "********"
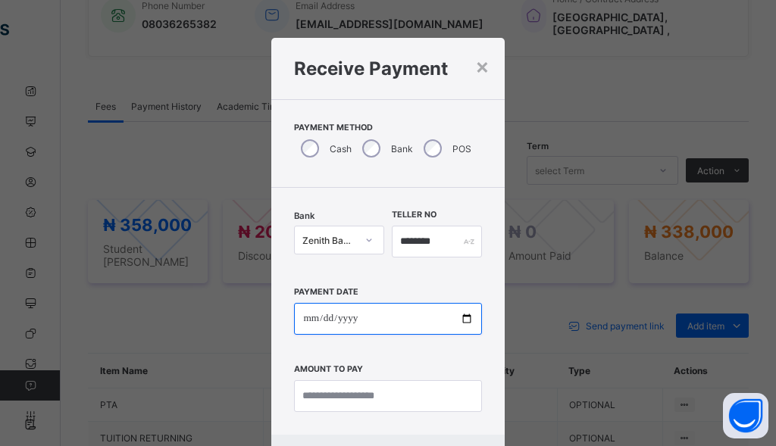
click at [305, 323] on input "date" at bounding box center [387, 319] width 187 height 32
type input "**********"
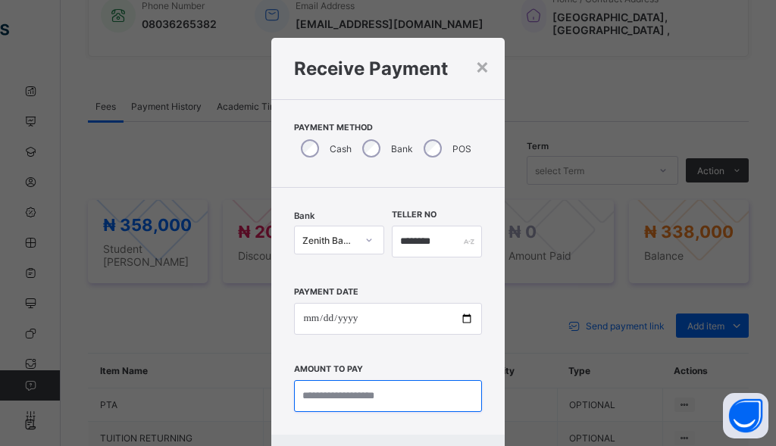
click at [344, 403] on input "currency" at bounding box center [387, 396] width 187 height 32
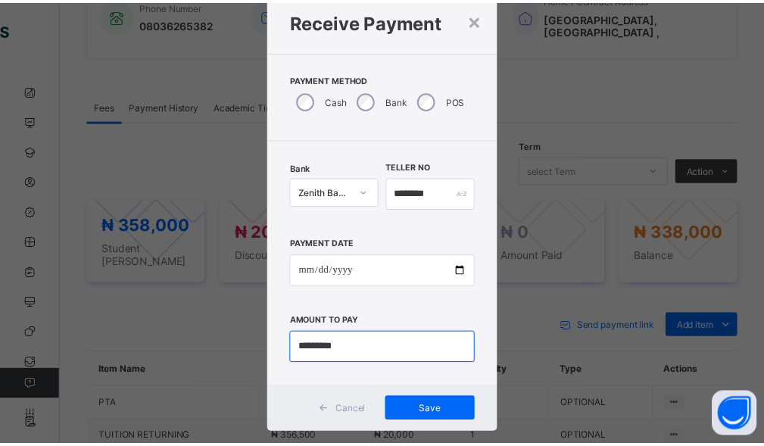
scroll to position [73, 0]
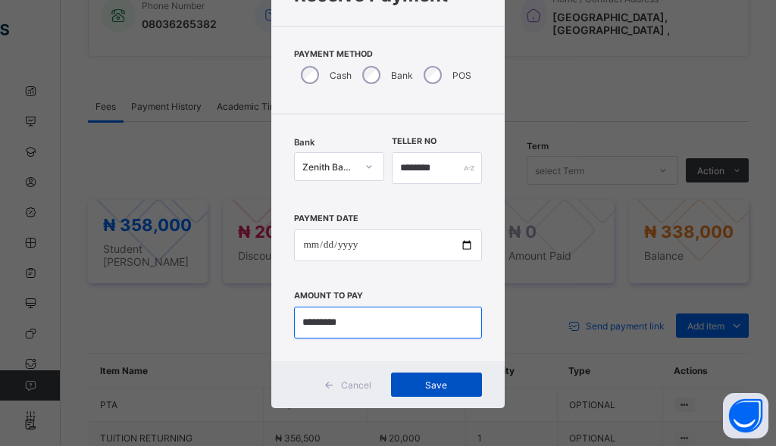
type input "*********"
click at [451, 395] on div "Save" at bounding box center [436, 385] width 91 height 24
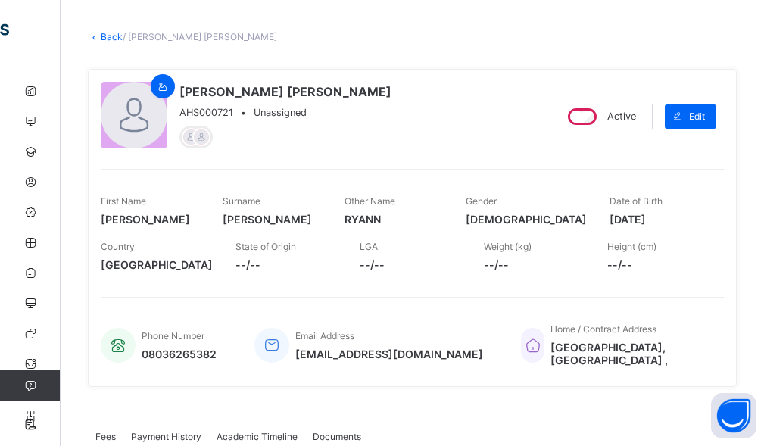
scroll to position [28, 0]
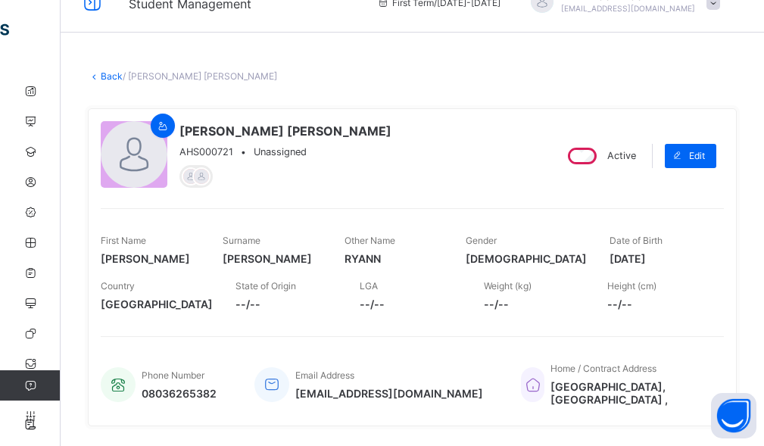
click at [115, 76] on link "Back" at bounding box center [112, 75] width 22 height 11
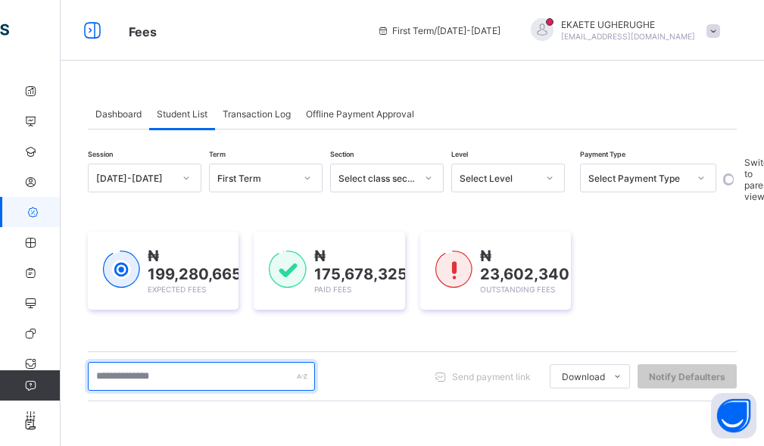
click at [184, 364] on input "text" at bounding box center [201, 376] width 227 height 29
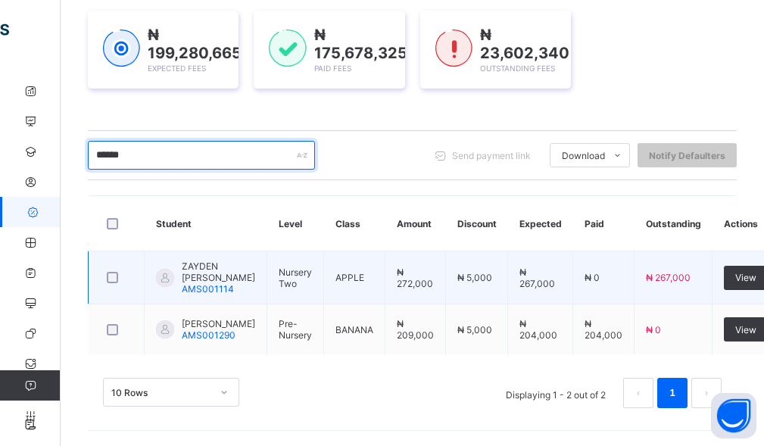
type input "******"
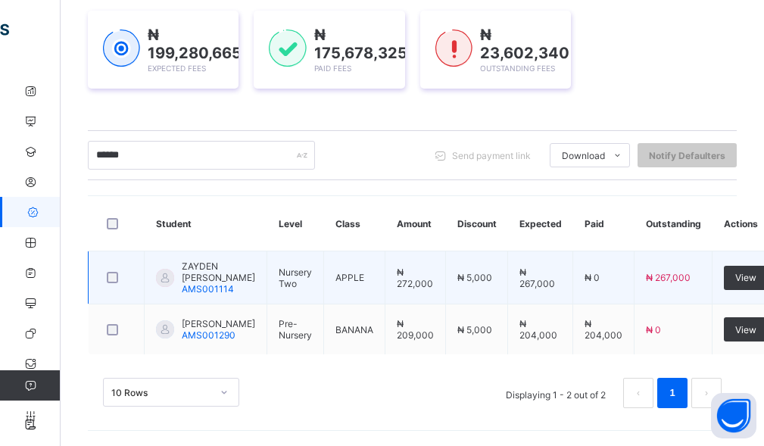
click at [205, 274] on span "ZAYDEN [PERSON_NAME]" at bounding box center [218, 272] width 73 height 23
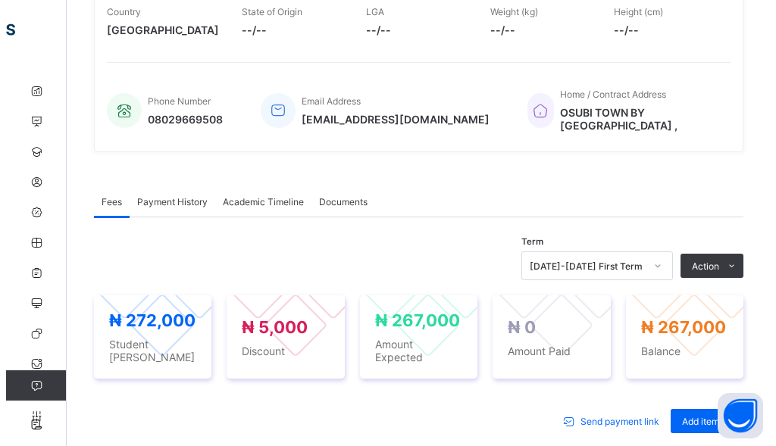
scroll to position [303, 0]
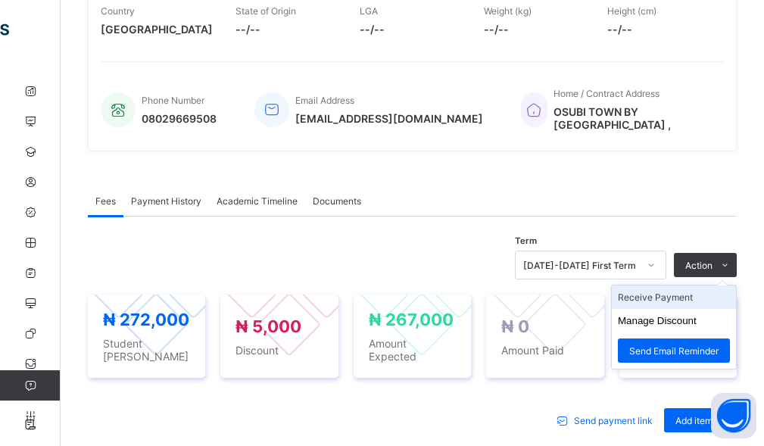
click at [653, 305] on li "Receive Payment" at bounding box center [674, 297] width 124 height 23
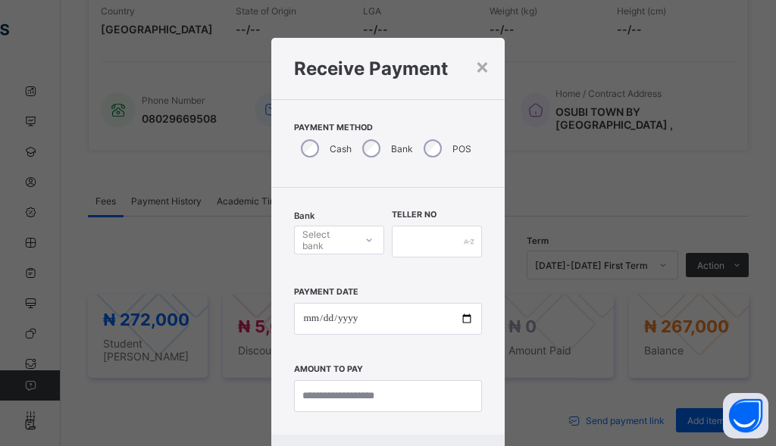
click at [330, 235] on div "Select bank" at bounding box center [327, 240] width 51 height 29
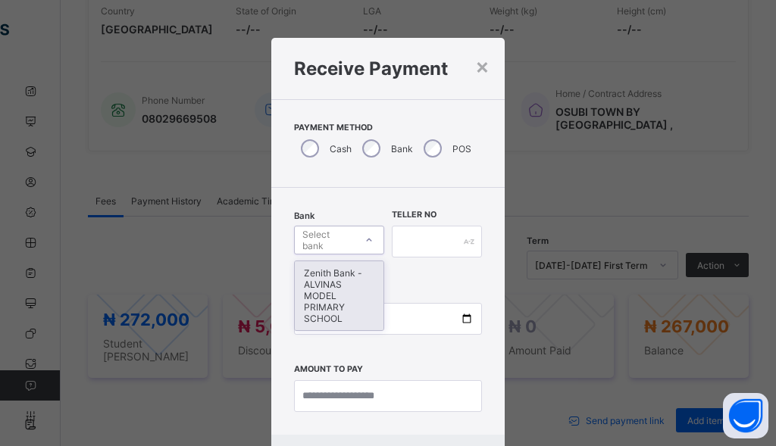
click at [334, 289] on div "Zenith Bank - ALVINAS MODEL PRIMARY SCHOOL" at bounding box center [339, 295] width 89 height 69
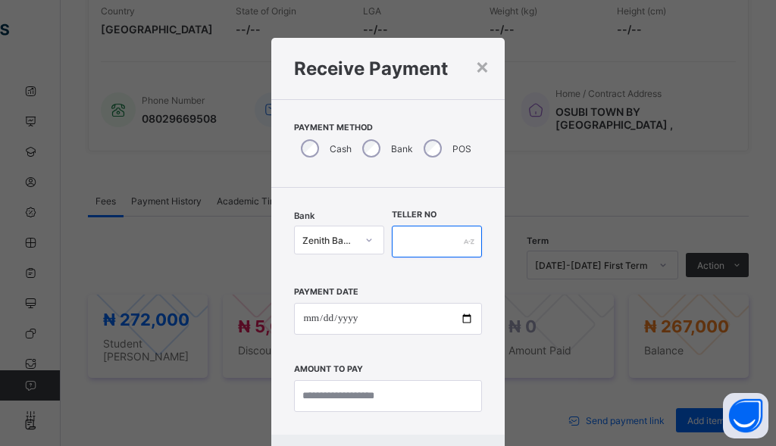
click at [420, 255] on input "text" at bounding box center [437, 242] width 90 height 32
type input "********"
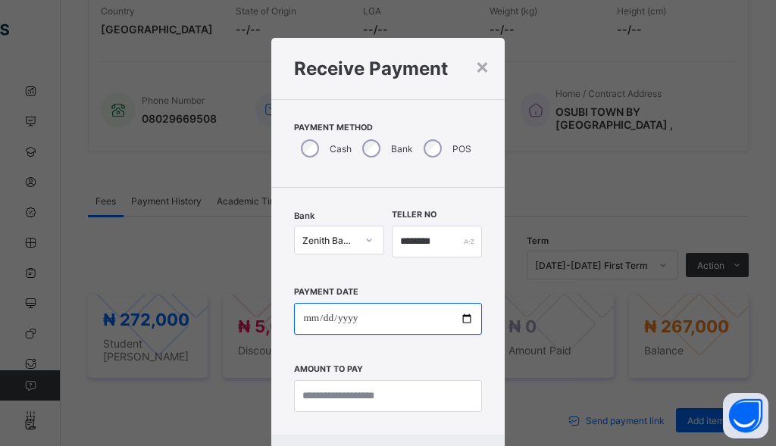
click at [314, 322] on input "date" at bounding box center [387, 319] width 187 height 32
type input "**********"
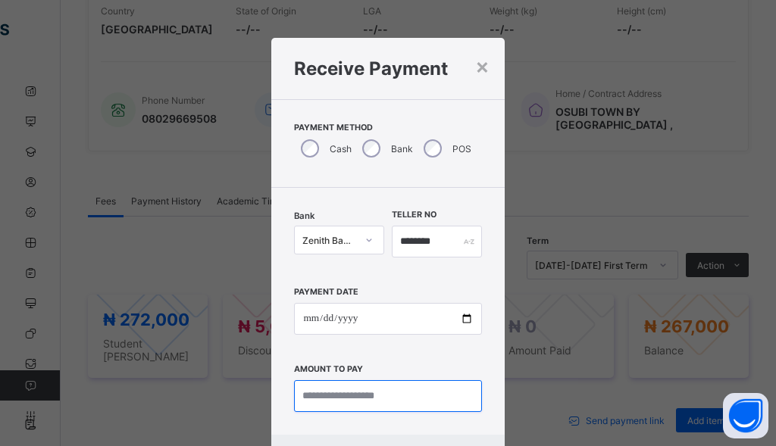
click at [358, 399] on input "currency" at bounding box center [387, 396] width 187 height 32
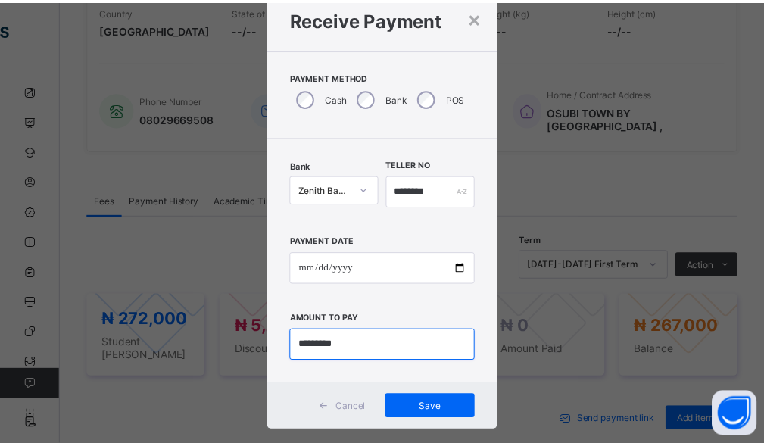
scroll to position [73, 0]
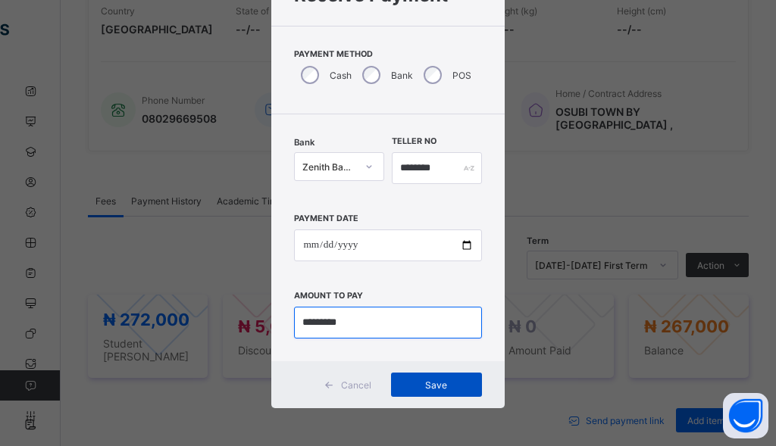
type input "*********"
click at [425, 378] on div "Save" at bounding box center [436, 385] width 91 height 24
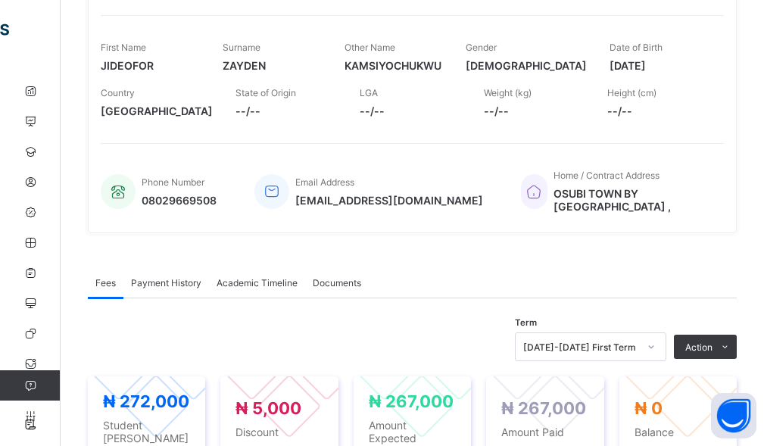
scroll to position [76, 0]
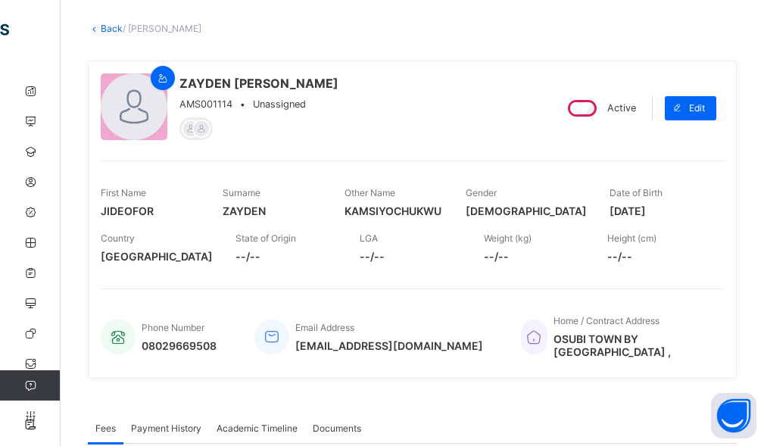
click at [108, 31] on link "Back" at bounding box center [112, 28] width 22 height 11
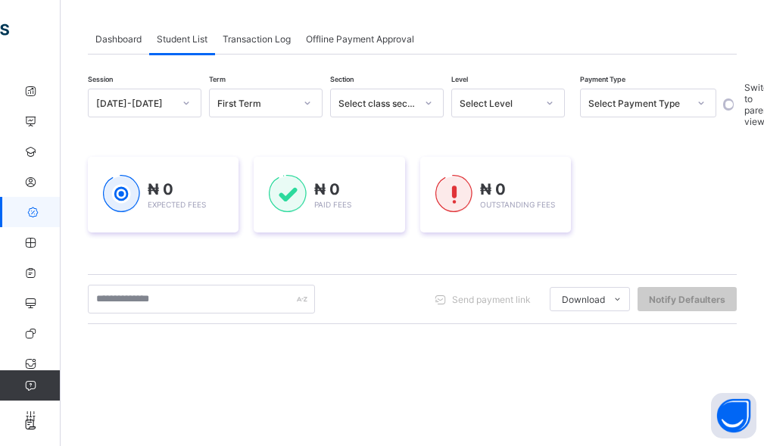
scroll to position [76, 0]
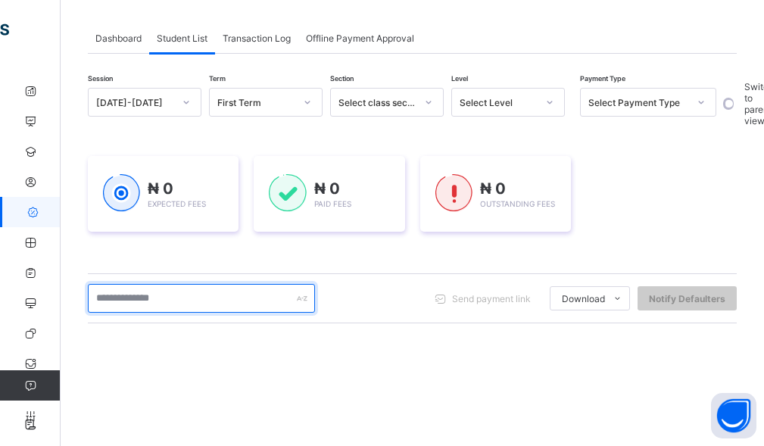
click at [221, 294] on input "text" at bounding box center [201, 298] width 227 height 29
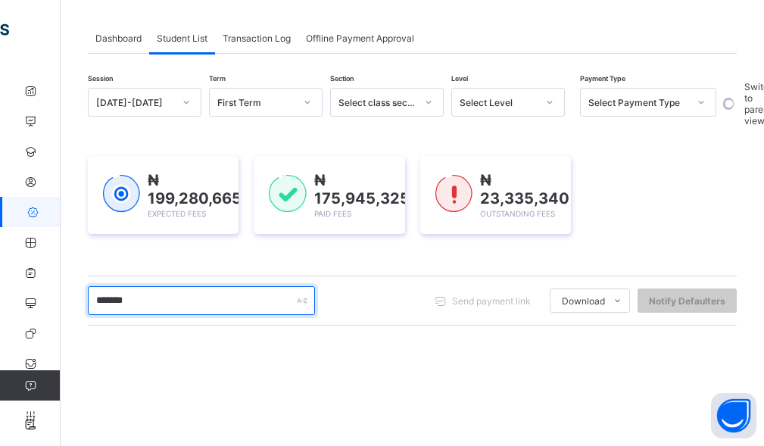
type input "********"
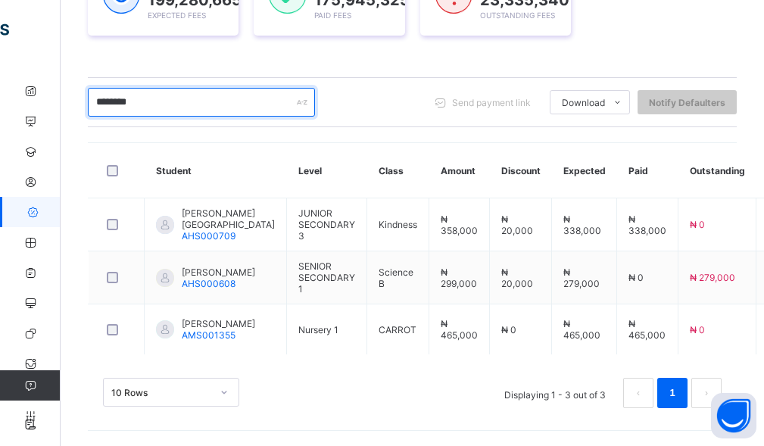
scroll to position [276, 0]
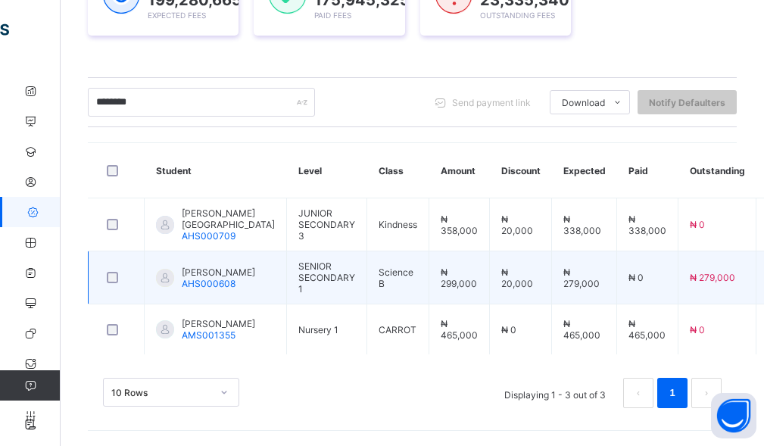
click at [206, 275] on span "[PERSON_NAME]" at bounding box center [218, 272] width 73 height 11
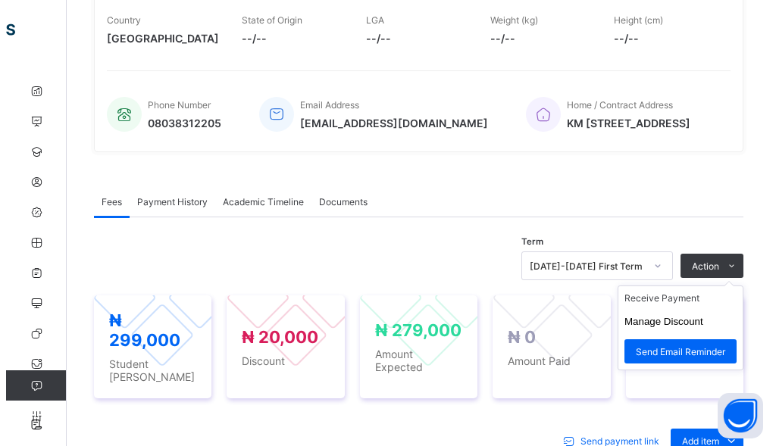
scroll to position [303, 0]
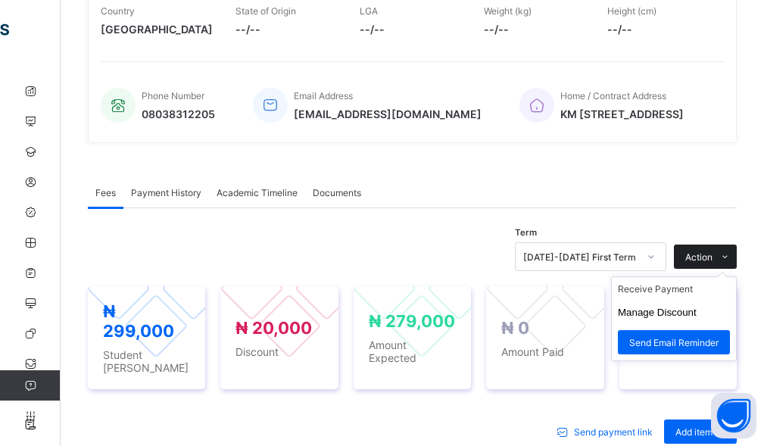
click at [713, 256] on span "Action" at bounding box center [699, 256] width 27 height 11
click at [665, 294] on li "Receive Payment" at bounding box center [674, 288] width 124 height 23
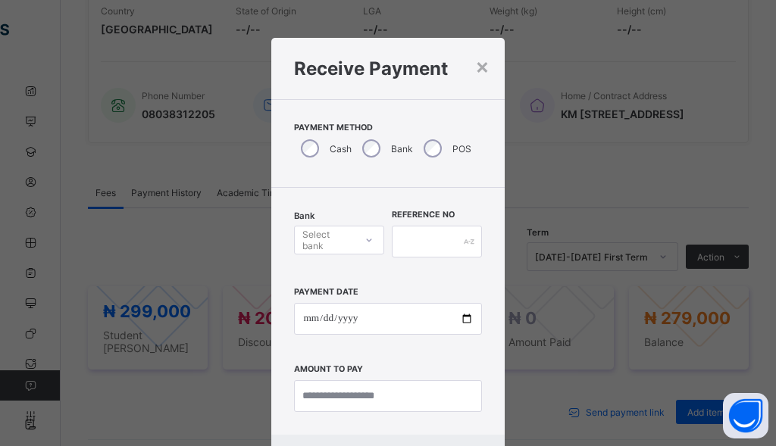
click at [326, 240] on div "Select bank" at bounding box center [327, 240] width 51 height 29
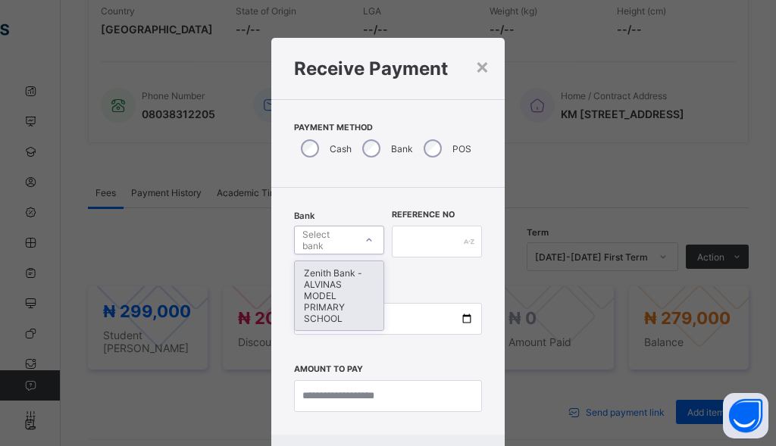
drag, startPoint x: 331, startPoint y: 301, endPoint x: 341, endPoint y: 299, distance: 10.1
click at [333, 301] on div "Zenith Bank - ALVINAS MODEL PRIMARY SCHOOL" at bounding box center [339, 295] width 89 height 69
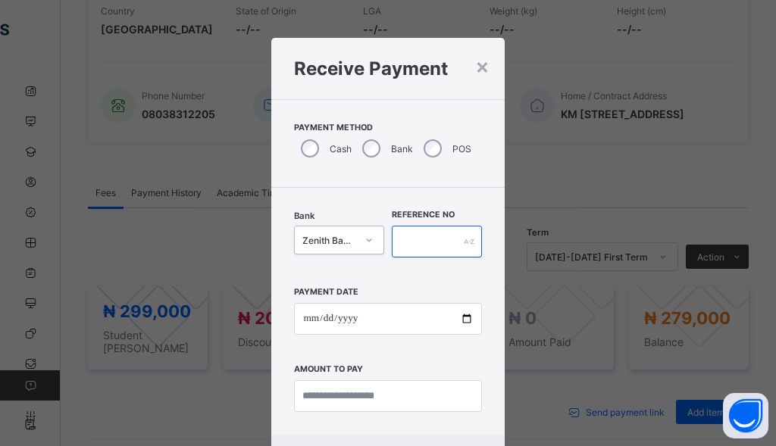
click at [422, 240] on input "text" at bounding box center [437, 242] width 90 height 32
type input "******"
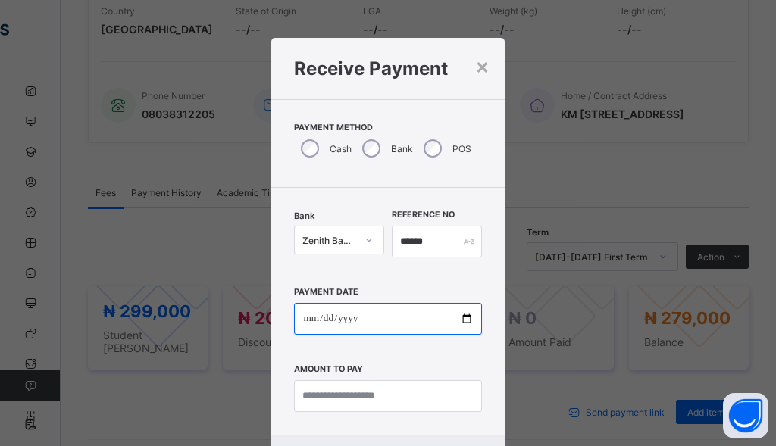
click at [307, 317] on input "date" at bounding box center [387, 319] width 187 height 32
type input "**********"
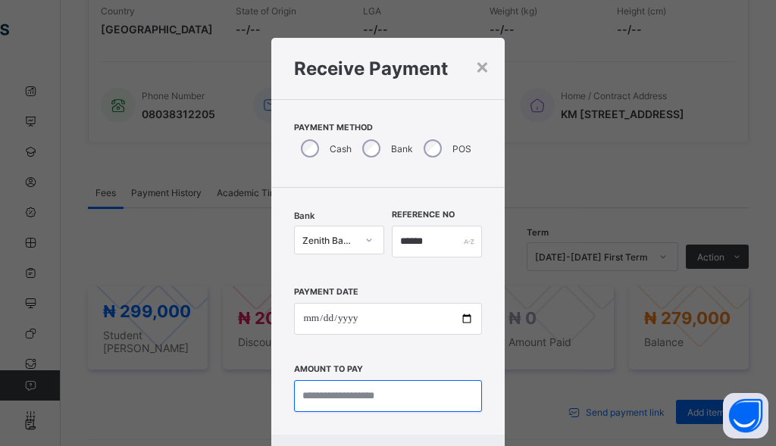
click at [341, 400] on input "currency" at bounding box center [387, 396] width 187 height 32
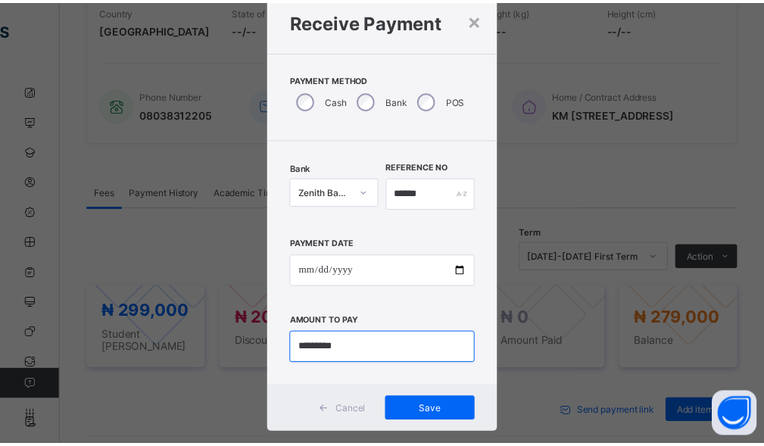
scroll to position [73, 0]
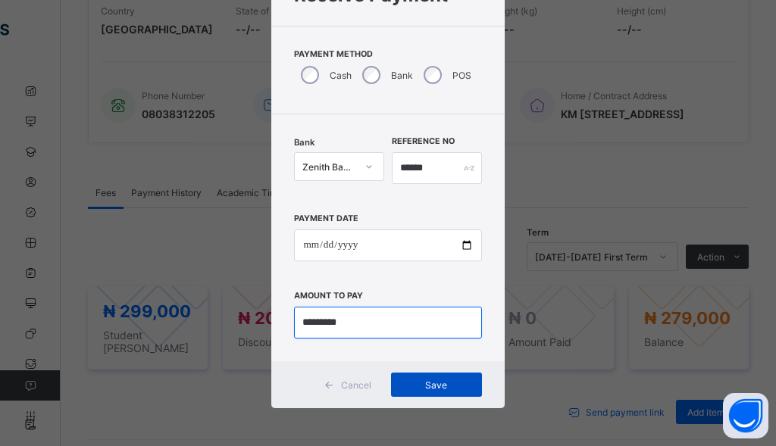
type input "*********"
click at [424, 388] on span "Save" at bounding box center [436, 385] width 68 height 11
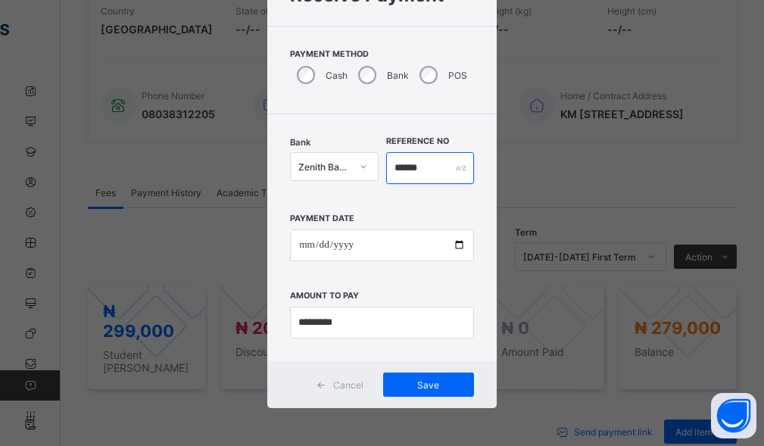
click at [433, 170] on input "******" at bounding box center [430, 168] width 88 height 32
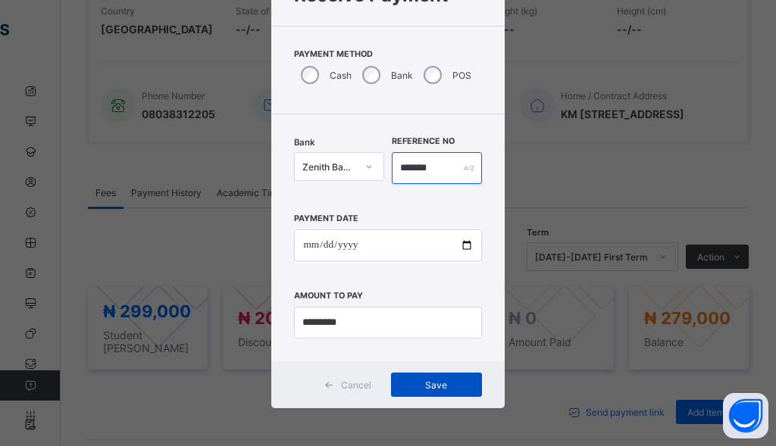
type input "*******"
click at [431, 394] on div "Save" at bounding box center [436, 385] width 91 height 24
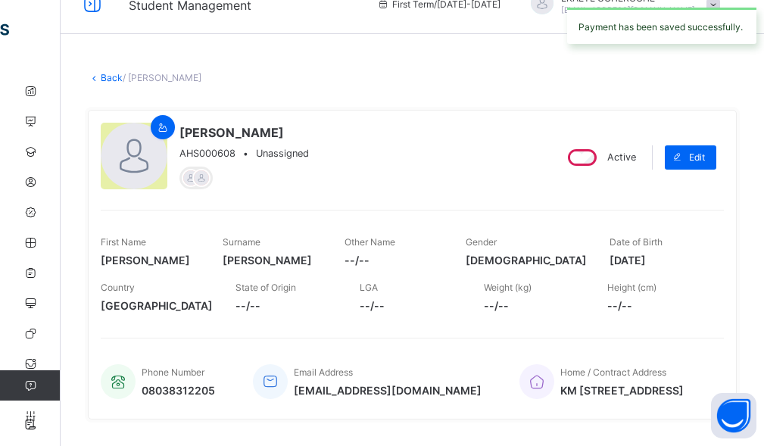
scroll to position [0, 0]
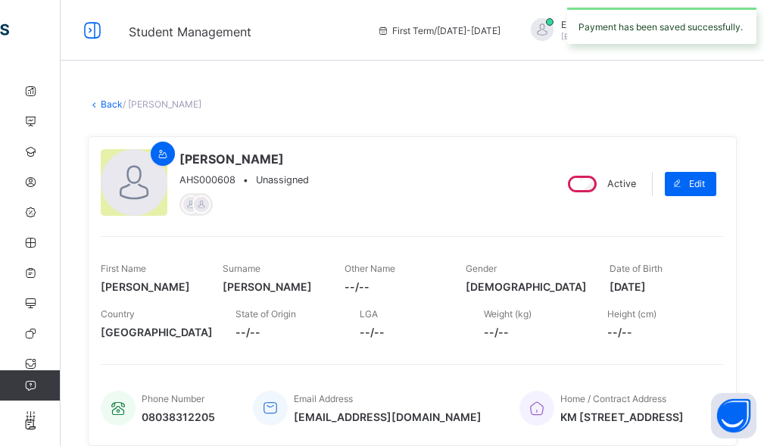
click at [114, 107] on link "Back" at bounding box center [112, 103] width 22 height 11
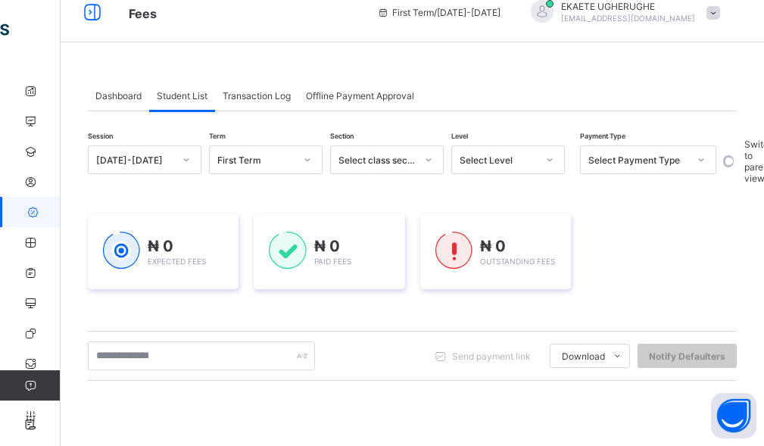
scroll to position [76, 0]
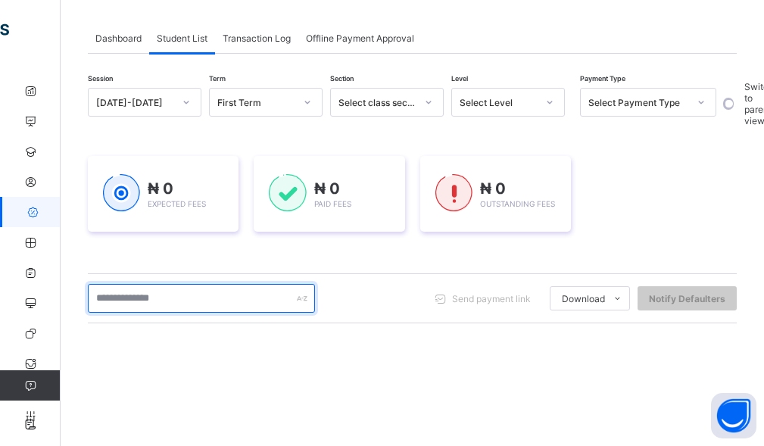
drag, startPoint x: 174, startPoint y: 303, endPoint x: 169, endPoint y: 297, distance: 8.1
click at [174, 303] on input "text" at bounding box center [201, 298] width 227 height 29
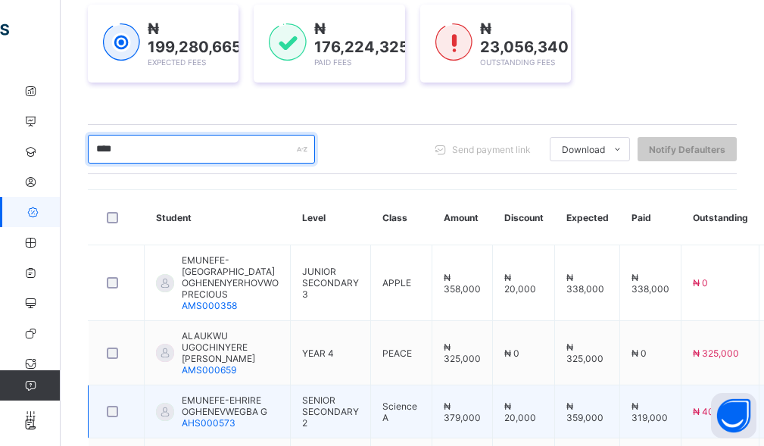
scroll to position [379, 0]
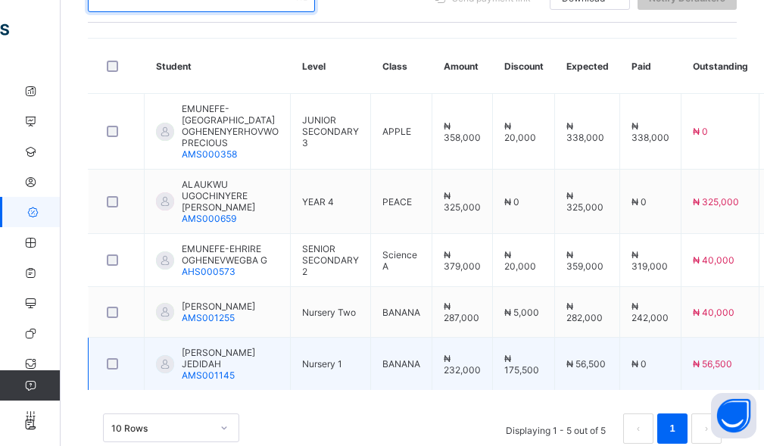
type input "****"
click at [208, 347] on span "[PERSON_NAME] JEDIDAH" at bounding box center [230, 358] width 97 height 23
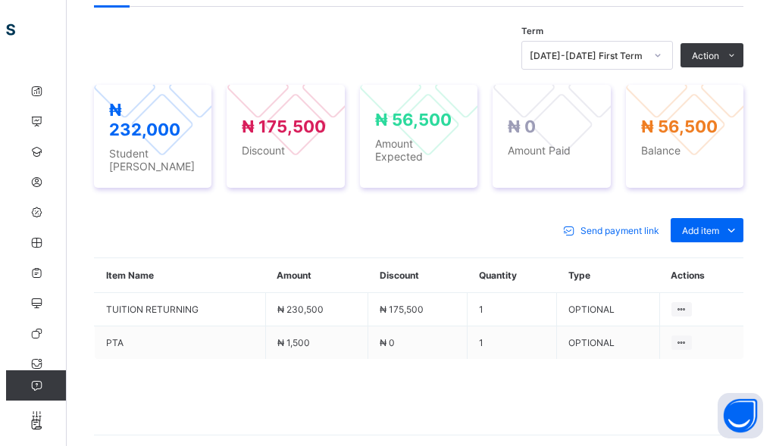
scroll to position [530, 0]
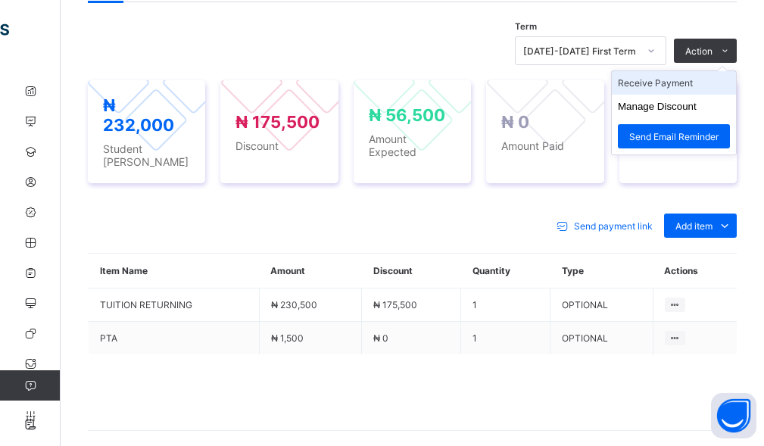
click at [701, 71] on li "Receive Payment" at bounding box center [674, 82] width 124 height 23
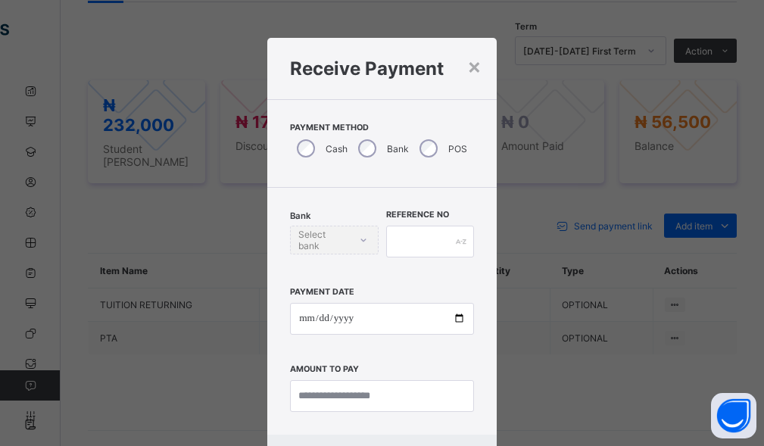
click at [431, 139] on div "POS" at bounding box center [442, 149] width 58 height 32
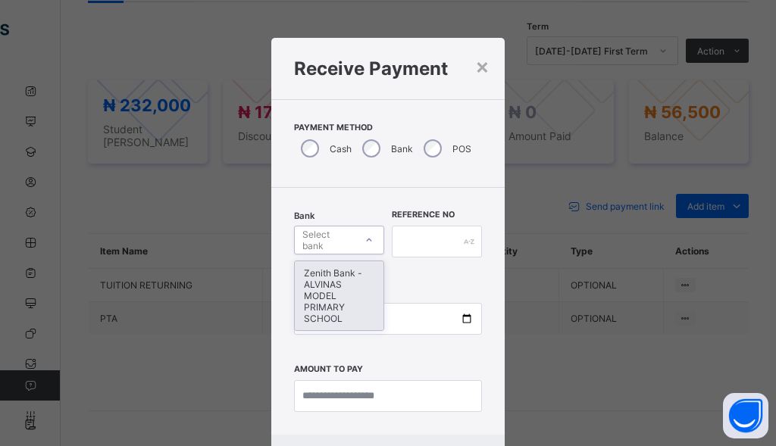
click at [325, 236] on div "Select bank" at bounding box center [327, 240] width 51 height 29
click at [312, 276] on div "Zenith Bank - ALVINAS MODEL PRIMARY SCHOOL" at bounding box center [339, 295] width 89 height 69
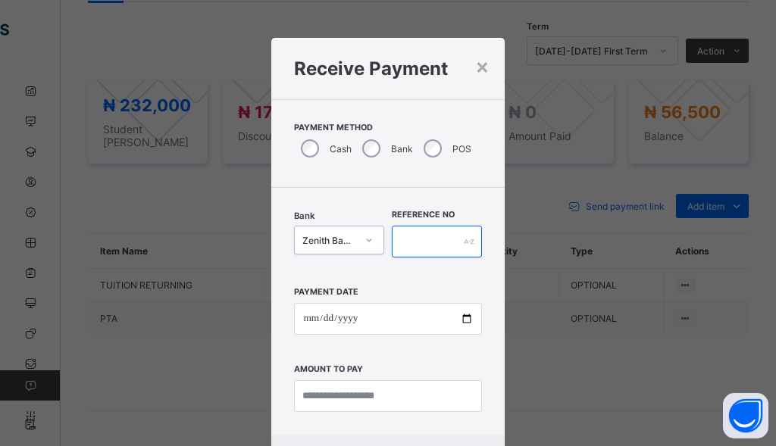
click at [419, 227] on input "text" at bounding box center [437, 242] width 90 height 32
type input "******"
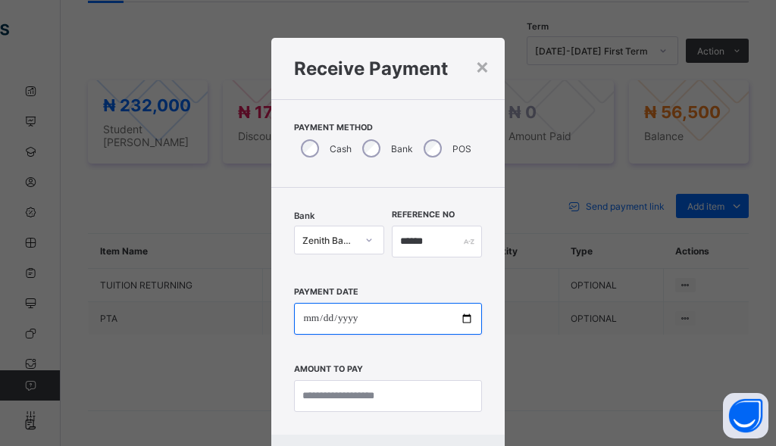
click at [308, 323] on input "date" at bounding box center [387, 319] width 187 height 32
click at [349, 323] on input "date" at bounding box center [387, 319] width 187 height 32
type input "**********"
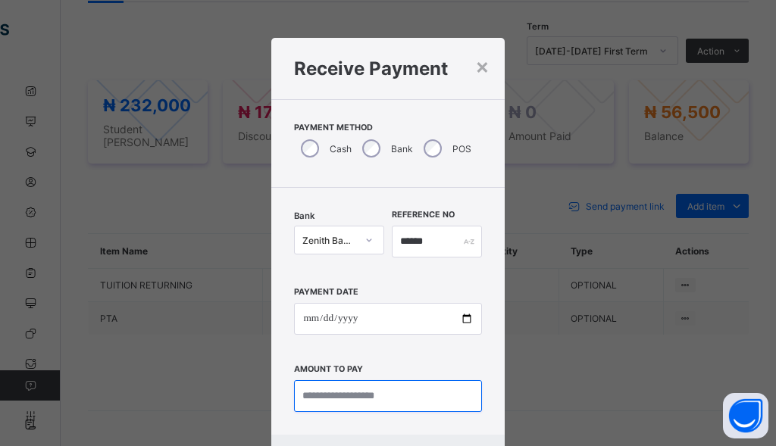
click at [324, 386] on input "currency" at bounding box center [387, 396] width 187 height 32
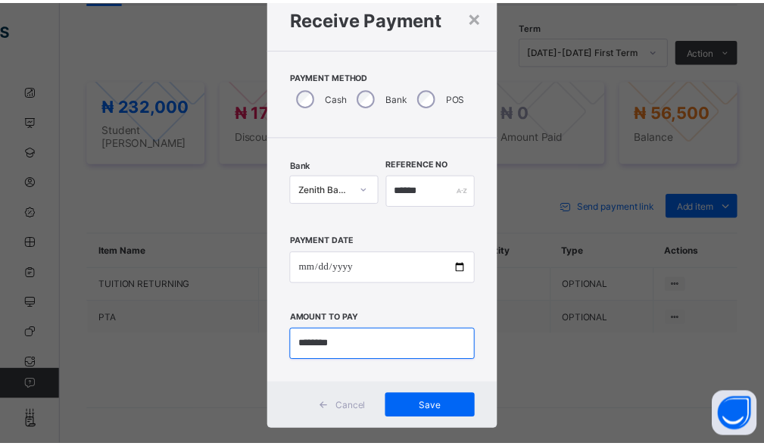
scroll to position [73, 0]
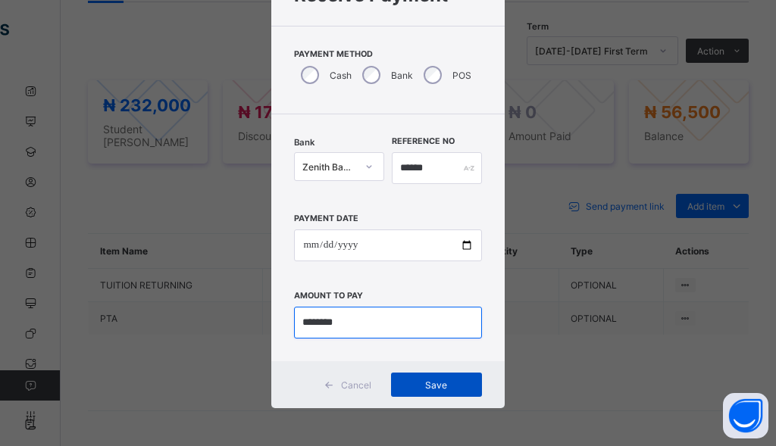
type input "********"
click at [426, 392] on div "Save" at bounding box center [436, 385] width 91 height 24
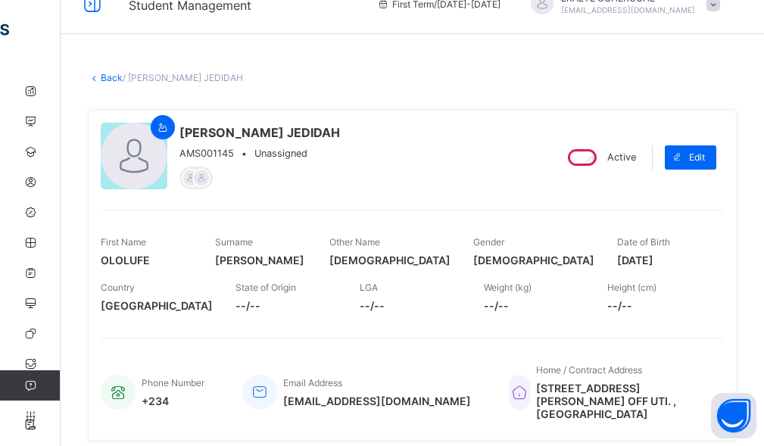
scroll to position [0, 0]
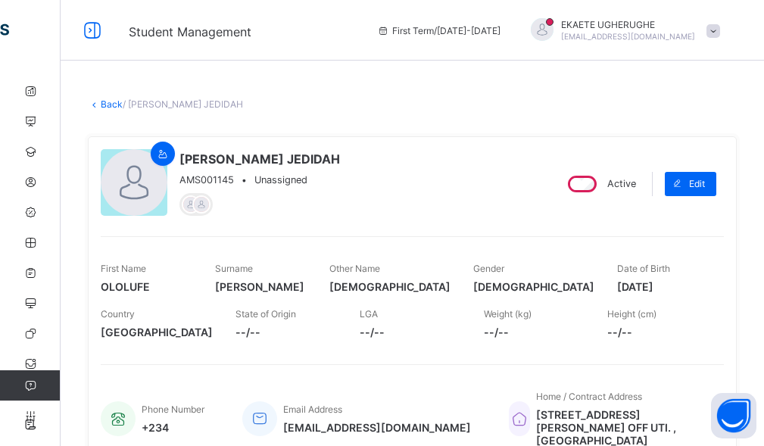
click at [107, 105] on link "Back" at bounding box center [112, 103] width 22 height 11
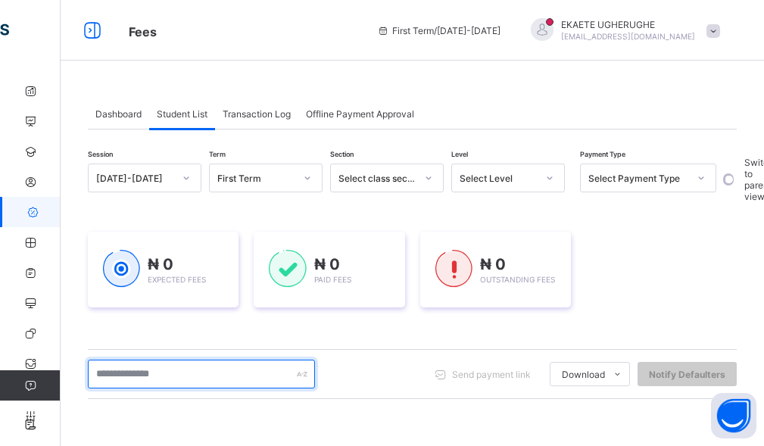
click at [156, 375] on input "text" at bounding box center [201, 374] width 227 height 29
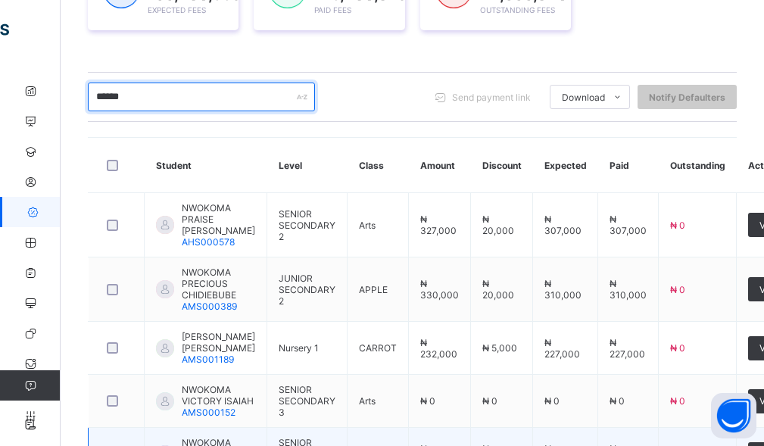
scroll to position [451, 0]
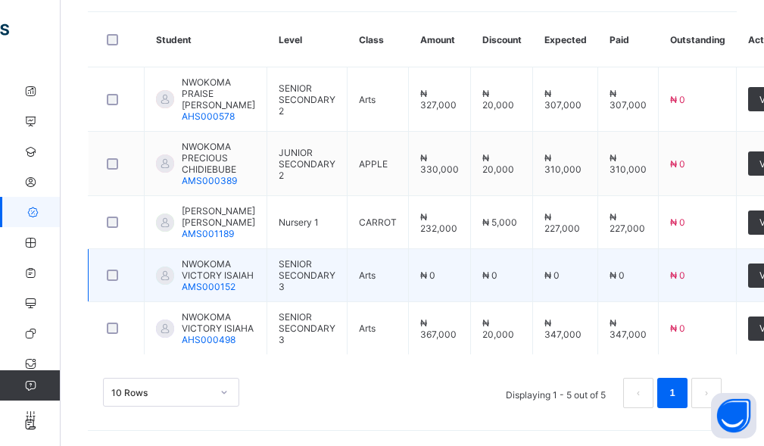
type input "******"
click at [281, 259] on span "SENIOR SECONDARY 3" at bounding box center [307, 275] width 57 height 34
click at [191, 258] on span "NWOKOMA VICTORY ISAIAH" at bounding box center [218, 269] width 73 height 23
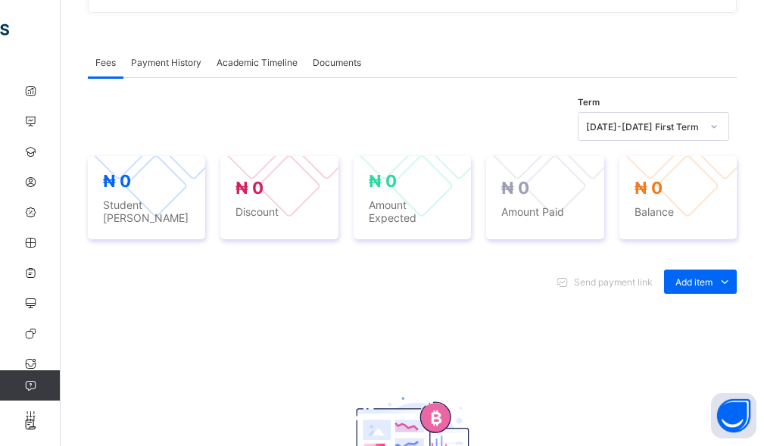
scroll to position [530, 0]
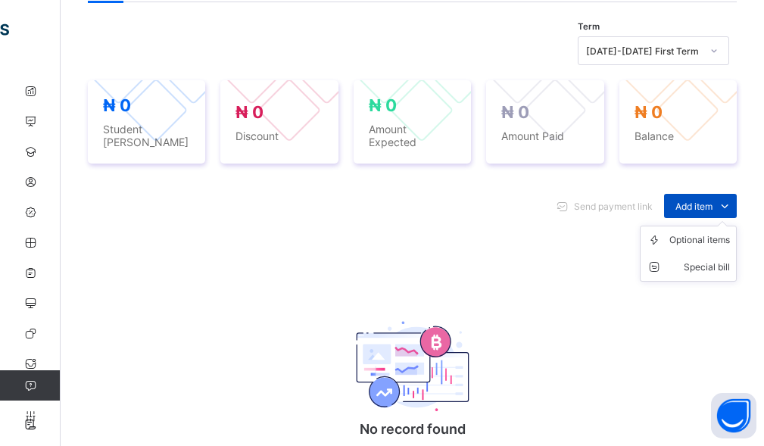
click at [726, 203] on span at bounding box center [725, 206] width 24 height 24
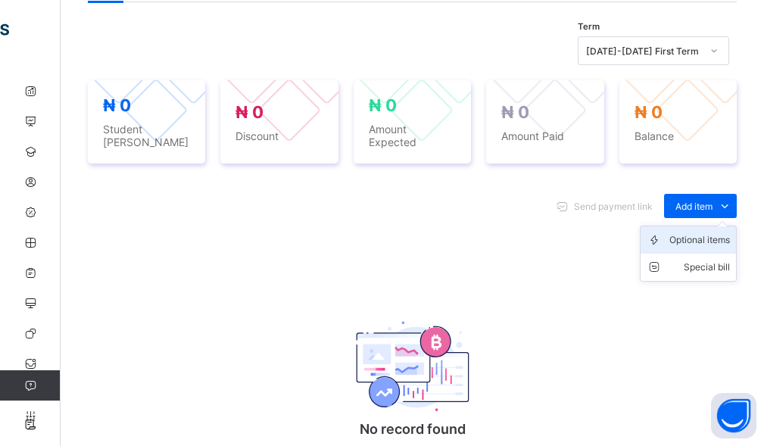
click at [706, 233] on div "Optional items" at bounding box center [700, 240] width 61 height 15
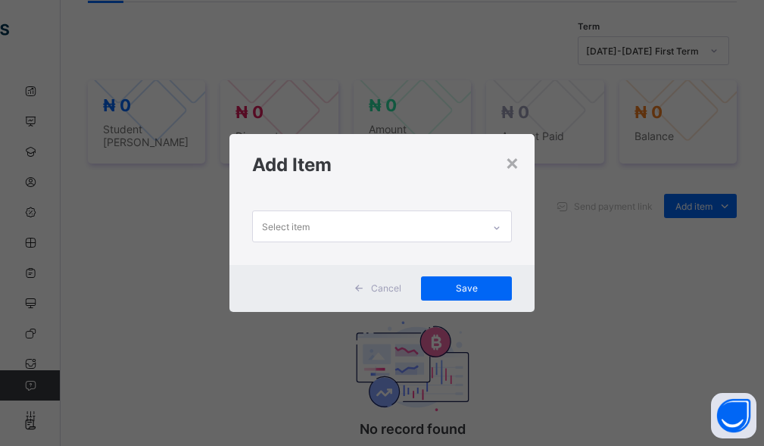
click at [356, 226] on div "Select item" at bounding box center [368, 226] width 230 height 30
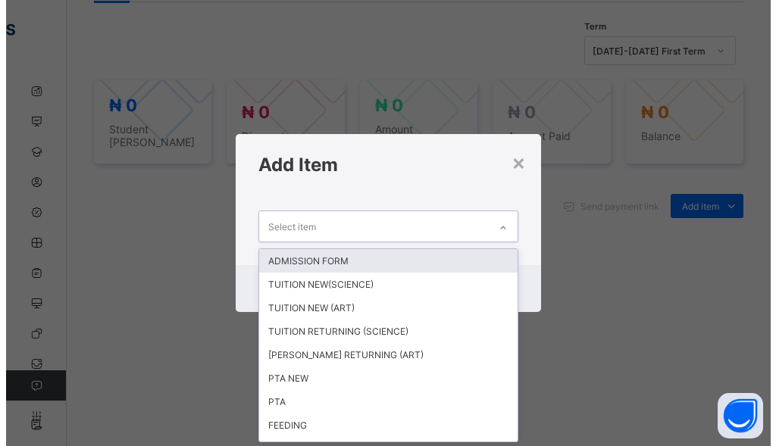
scroll to position [0, 0]
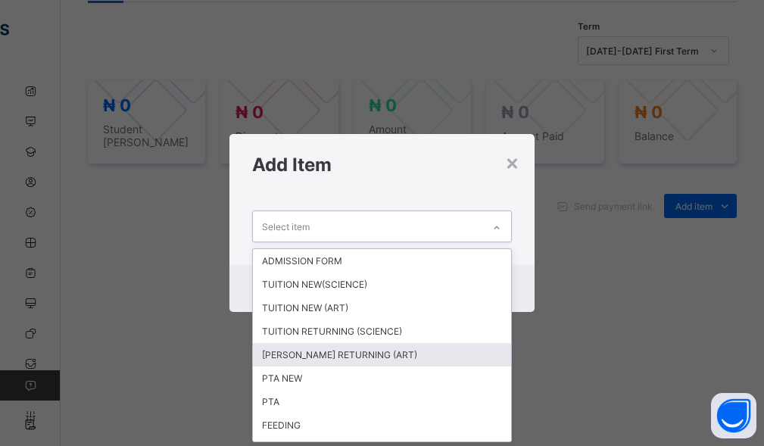
click at [319, 348] on div "[PERSON_NAME] RETURNING (ART)" at bounding box center [382, 354] width 259 height 23
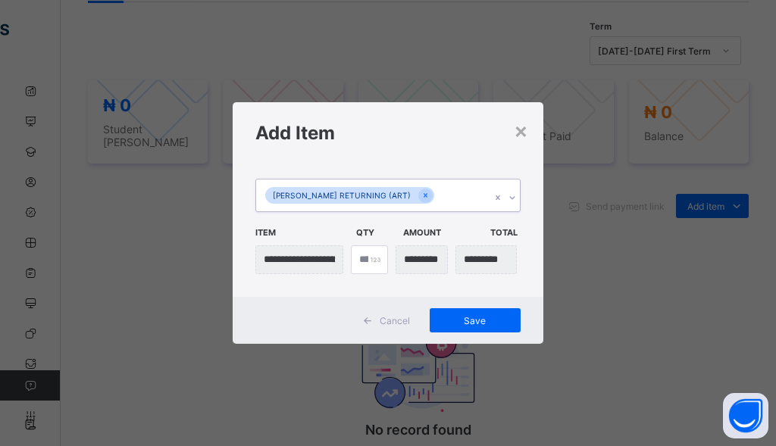
click at [422, 201] on div "[PERSON_NAME] RETURNING (ART)" at bounding box center [373, 196] width 235 height 32
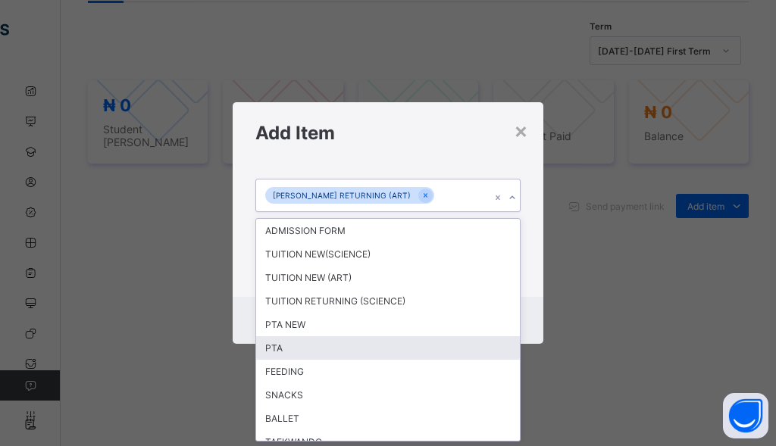
drag, startPoint x: 283, startPoint y: 345, endPoint x: 305, endPoint y: 309, distance: 42.2
click at [283, 344] on div "PTA" at bounding box center [388, 347] width 264 height 23
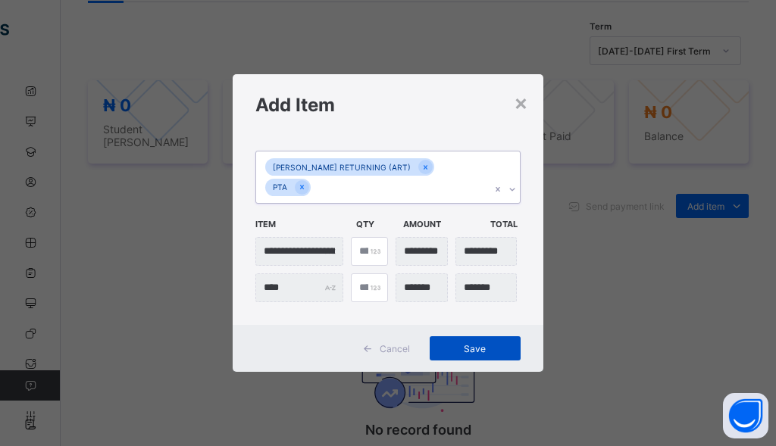
click at [480, 343] on span "Save" at bounding box center [475, 348] width 68 height 11
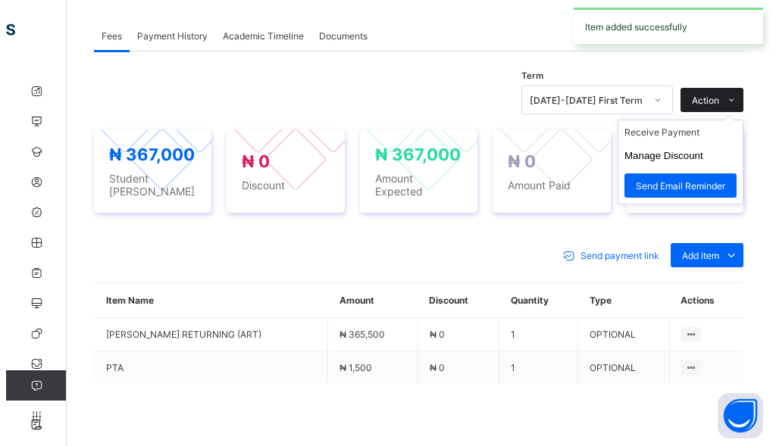
scroll to position [454, 0]
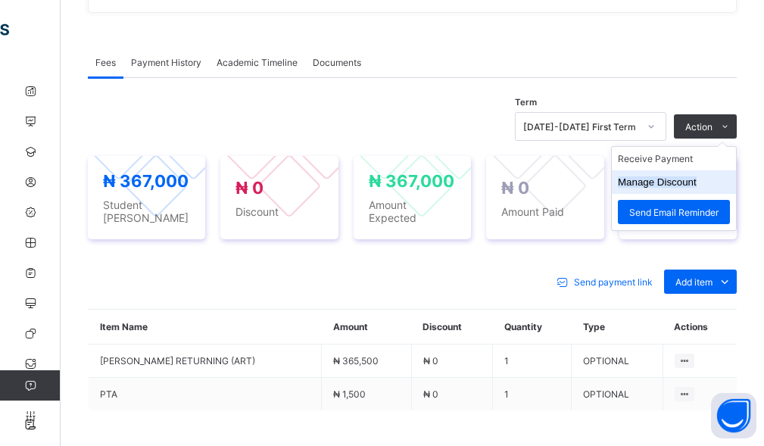
click at [681, 192] on li "Manage Discount" at bounding box center [674, 181] width 124 height 23
click at [670, 190] on li "Manage Discount" at bounding box center [674, 181] width 124 height 23
click at [648, 181] on button "Manage Discount" at bounding box center [657, 181] width 79 height 11
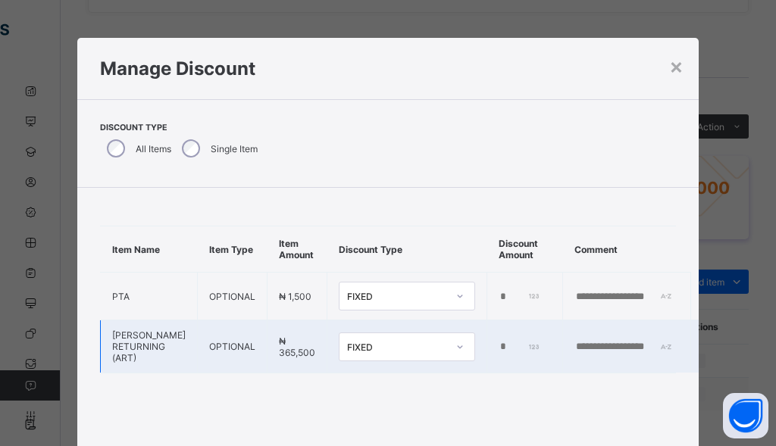
click at [498, 342] on input "*" at bounding box center [519, 347] width 42 height 12
type input "*****"
click at [613, 346] on input "text" at bounding box center [626, 347] width 105 height 12
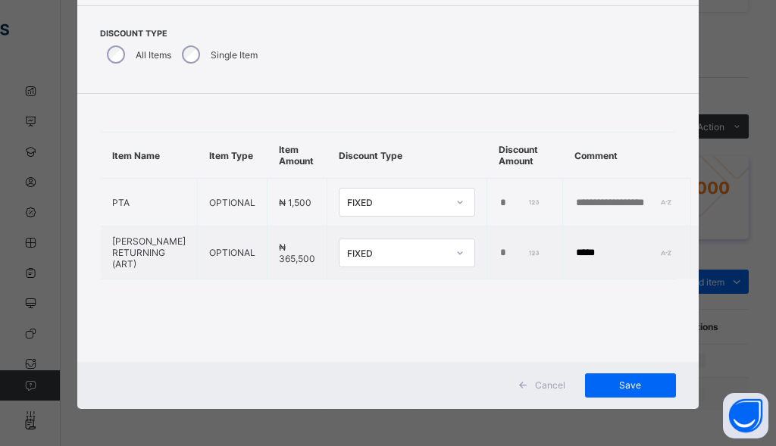
scroll to position [95, 0]
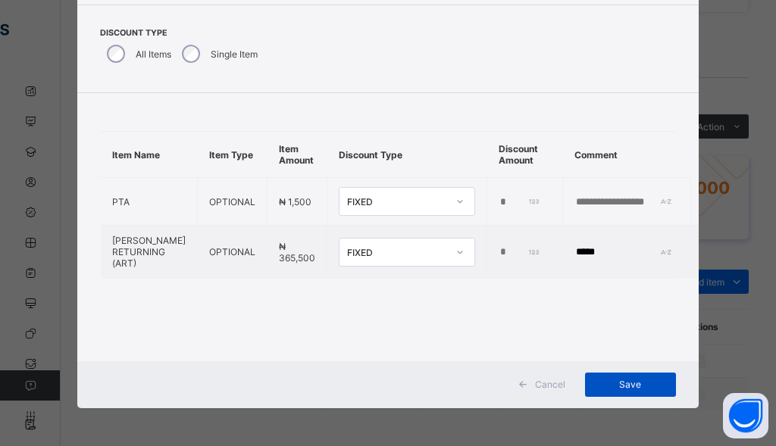
type input "*****"
click at [608, 377] on div "Save" at bounding box center [630, 385] width 91 height 24
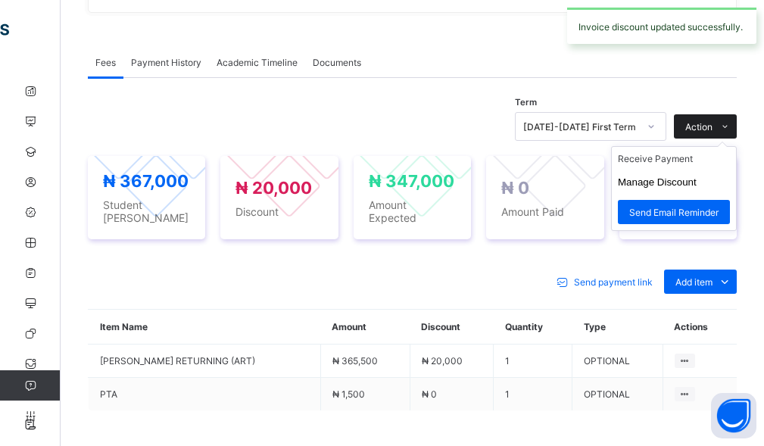
click at [713, 124] on span "Action" at bounding box center [699, 126] width 27 height 11
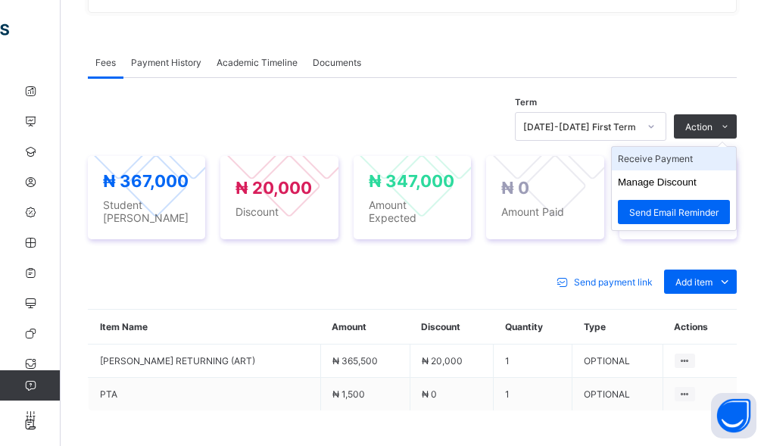
click at [697, 155] on li "Receive Payment" at bounding box center [674, 158] width 124 height 23
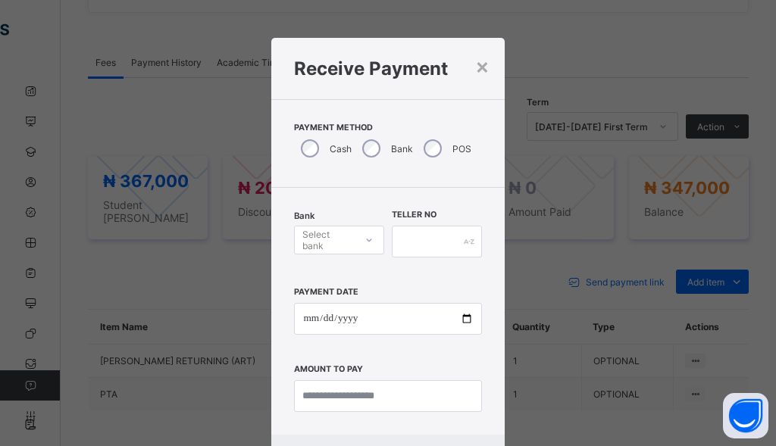
click at [345, 244] on div "Select bank" at bounding box center [327, 240] width 51 height 29
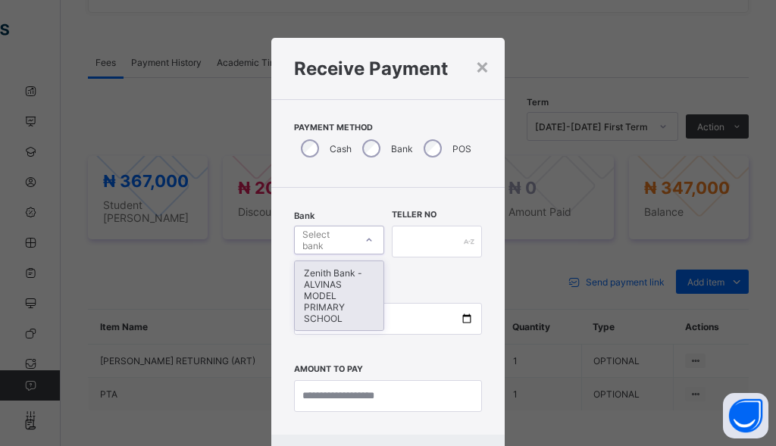
drag, startPoint x: 331, startPoint y: 279, endPoint x: 427, endPoint y: 245, distance: 102.1
click at [332, 278] on div "Zenith Bank - ALVINAS MODEL PRIMARY SCHOOL" at bounding box center [339, 295] width 89 height 69
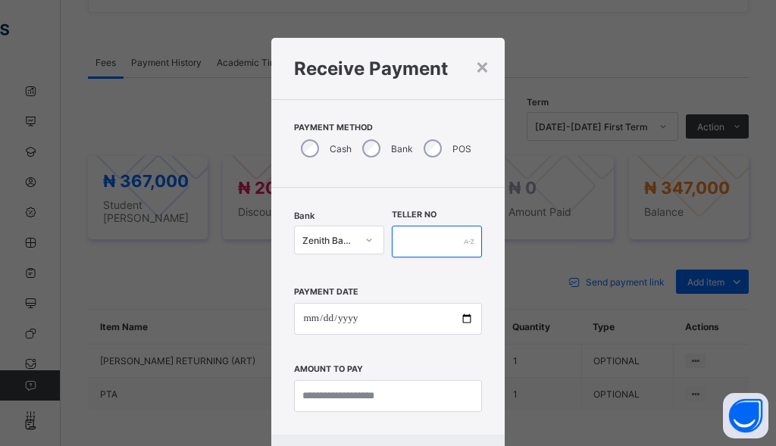
click at [417, 246] on input "text" at bounding box center [437, 242] width 90 height 32
type input "********"
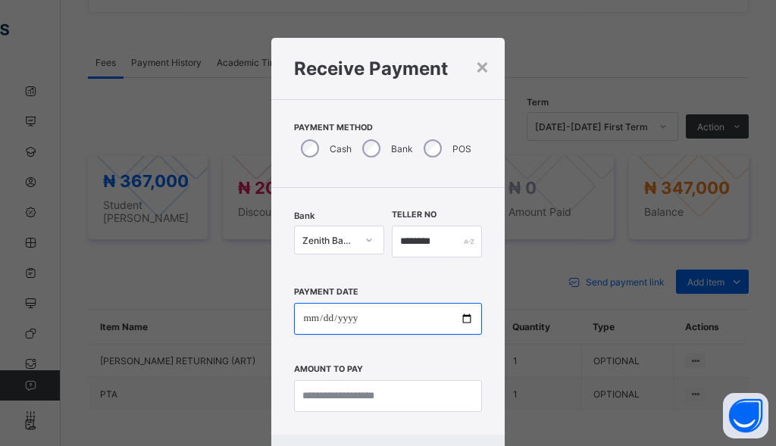
click at [306, 325] on input "date" at bounding box center [387, 319] width 187 height 32
type input "**********"
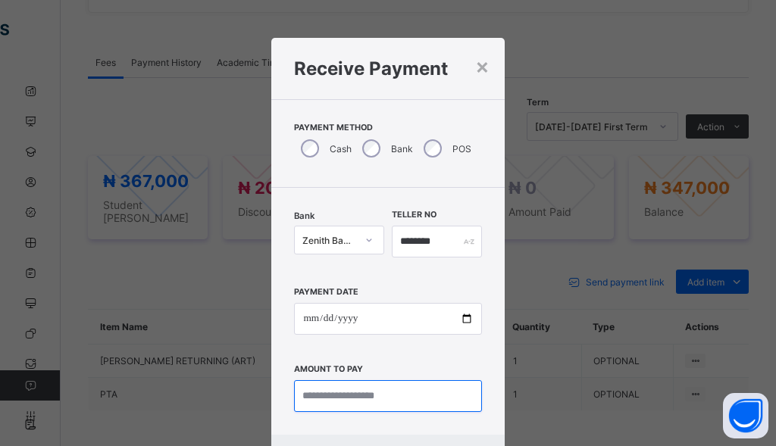
click at [342, 400] on input "currency" at bounding box center [387, 396] width 187 height 32
type input "*********"
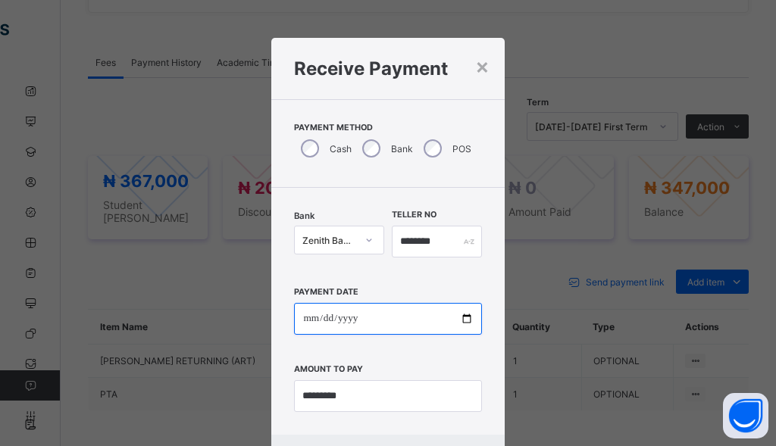
click at [310, 323] on input "**********" at bounding box center [387, 319] width 187 height 32
type input "**********"
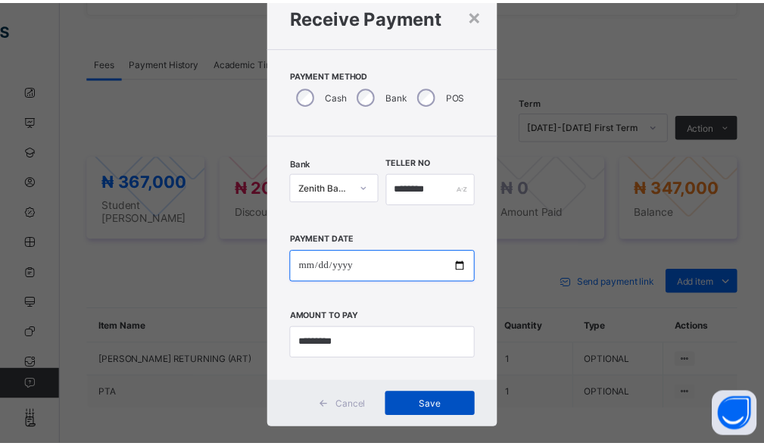
scroll to position [73, 0]
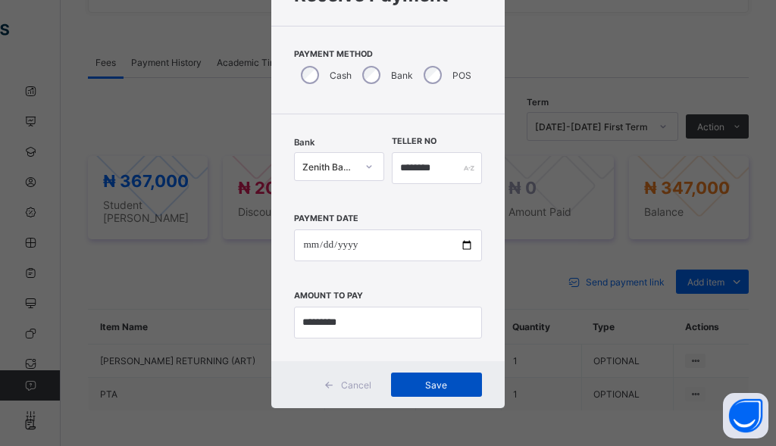
click at [408, 381] on span "Save" at bounding box center [436, 385] width 68 height 11
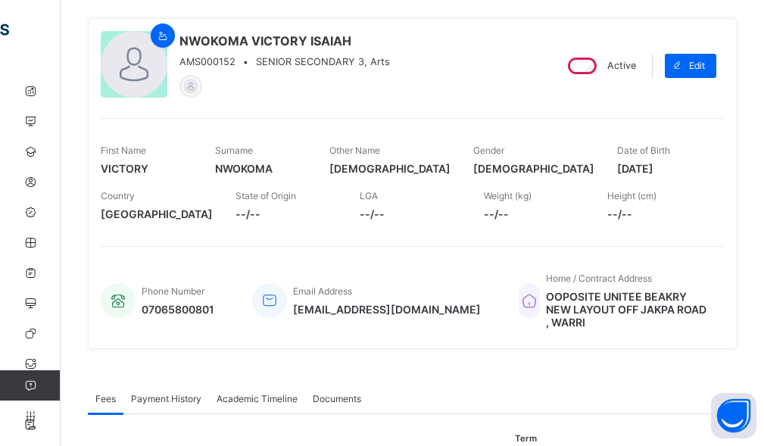
scroll to position [0, 0]
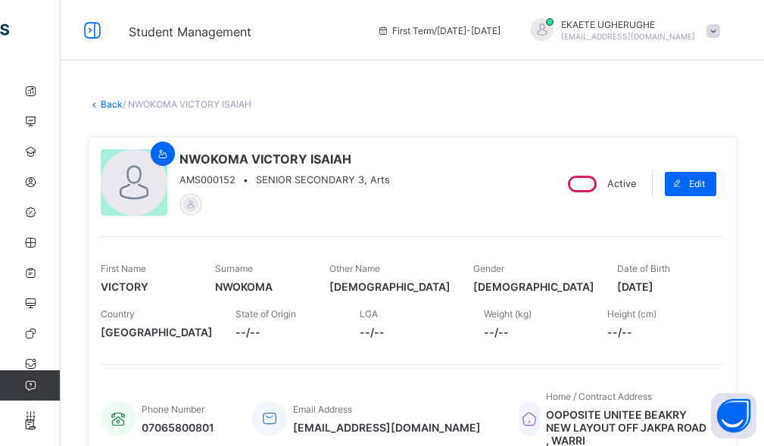
click at [116, 108] on link "Back" at bounding box center [112, 103] width 22 height 11
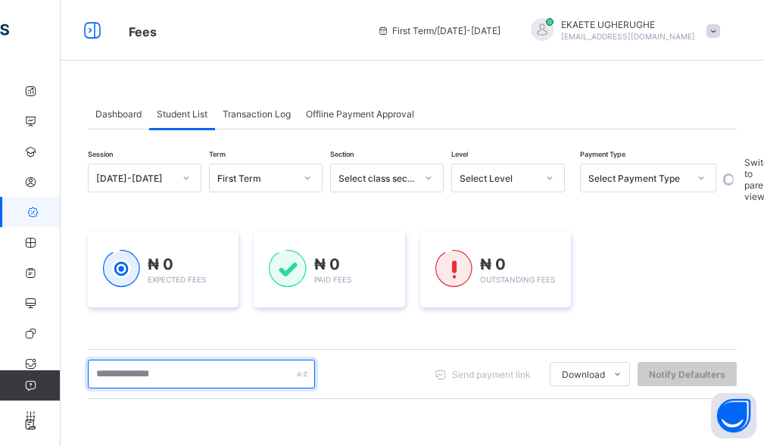
click at [183, 385] on input "text" at bounding box center [201, 374] width 227 height 29
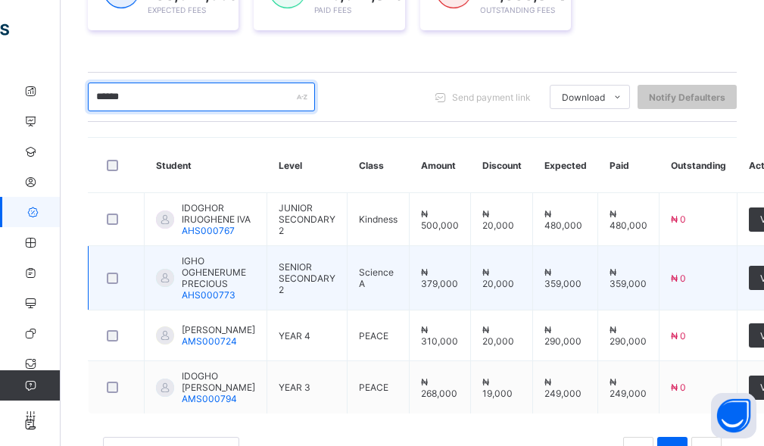
scroll to position [352, 0]
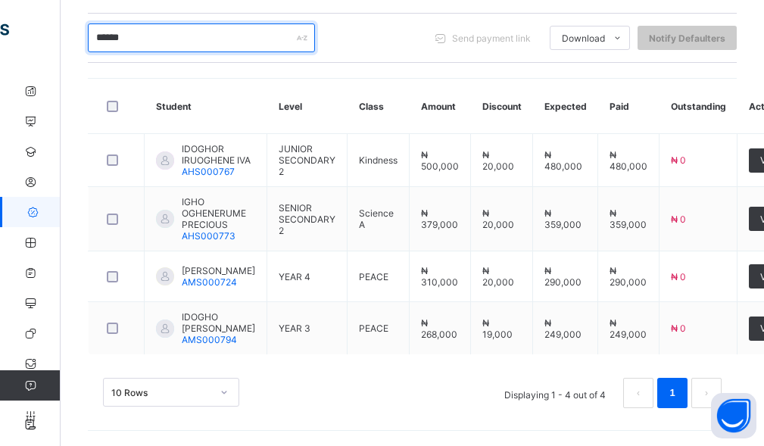
drag, startPoint x: 174, startPoint y: 27, endPoint x: 77, endPoint y: 39, distance: 98.5
click at [77, 39] on div "Dashboard Student List Transaction Log Offline Payment Approval Student List Mo…" at bounding box center [413, 91] width 704 height 709
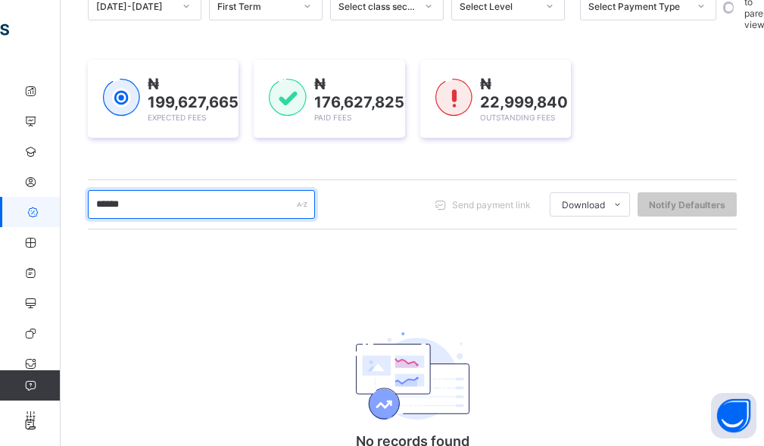
scroll to position [263, 0]
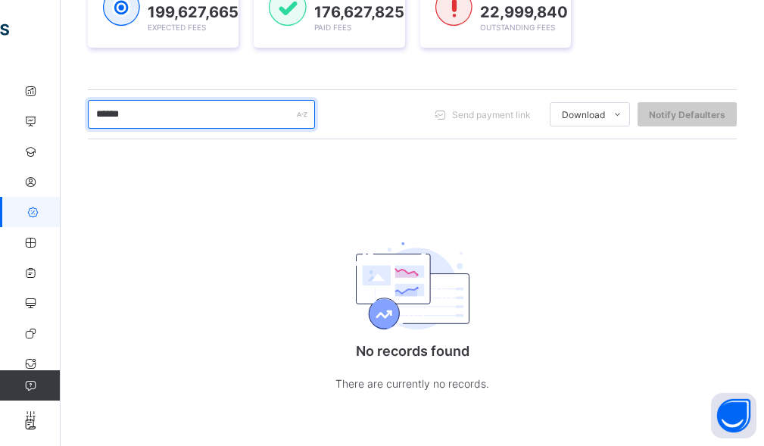
drag, startPoint x: 207, startPoint y: 117, endPoint x: 83, endPoint y: 130, distance: 124.1
click at [83, 130] on div "Dashboard Student List Transaction Log Offline Payment Approval Student List Mo…" at bounding box center [413, 130] width 704 height 633
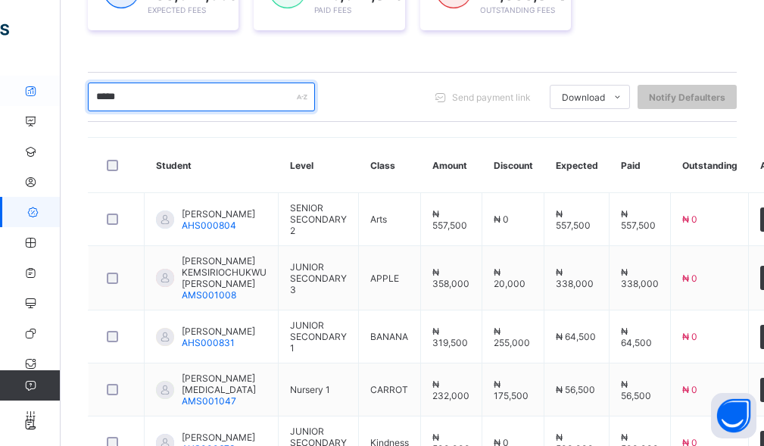
scroll to position [352, 0]
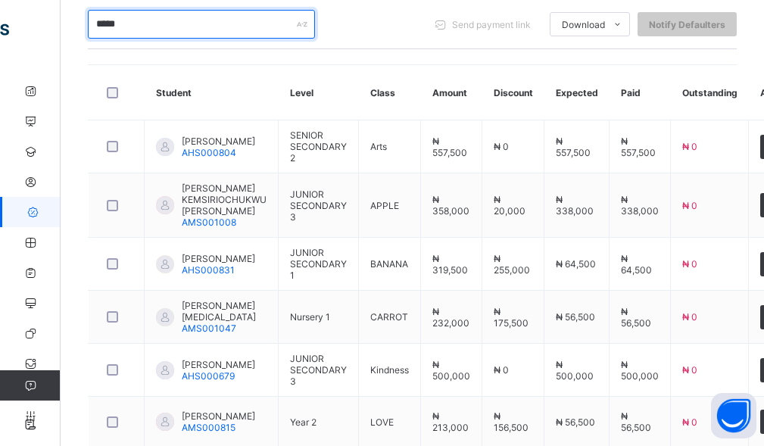
drag, startPoint x: 139, startPoint y: 30, endPoint x: 62, endPoint y: 49, distance: 79.6
click at [61, 49] on div "Dashboard Student List Transaction Log Offline Payment Approval Student List Mo…" at bounding box center [413, 158] width 704 height 868
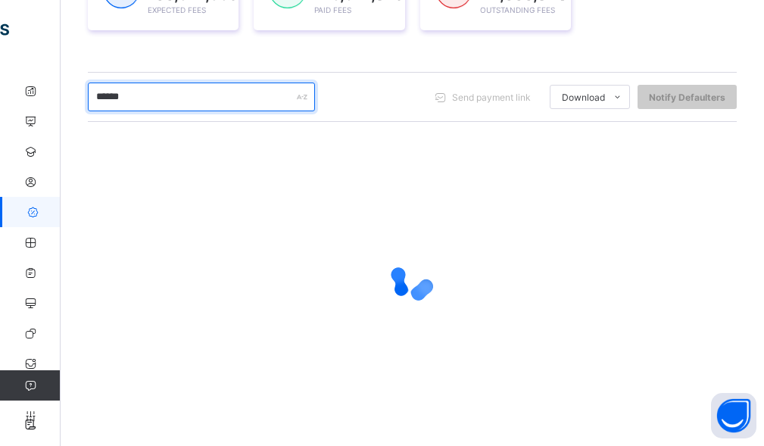
scroll to position [246, 0]
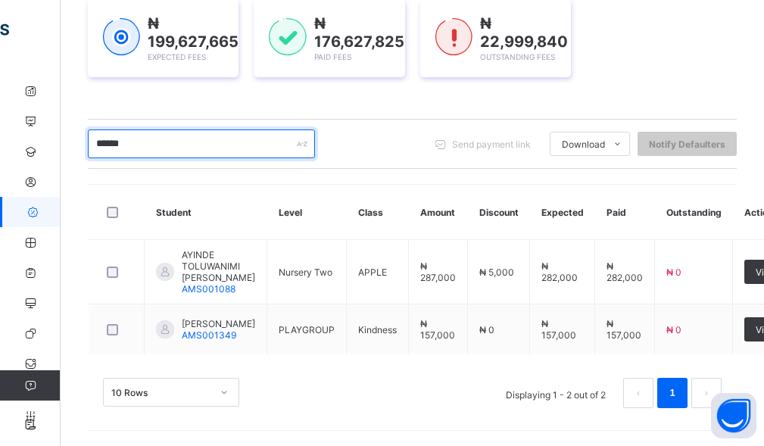
drag, startPoint x: 135, startPoint y: 134, endPoint x: 78, endPoint y: 131, distance: 56.9
click at [78, 131] on div "Dashboard Student List Transaction Log Offline Payment Approval Student List Mo…" at bounding box center [413, 144] width 704 height 603
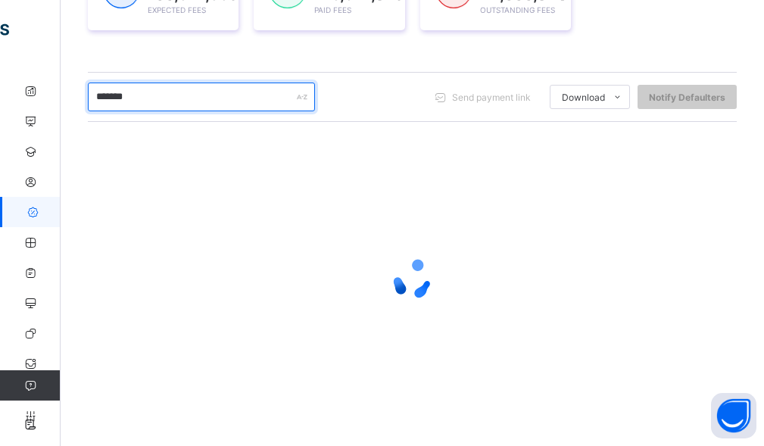
scroll to position [352, 0]
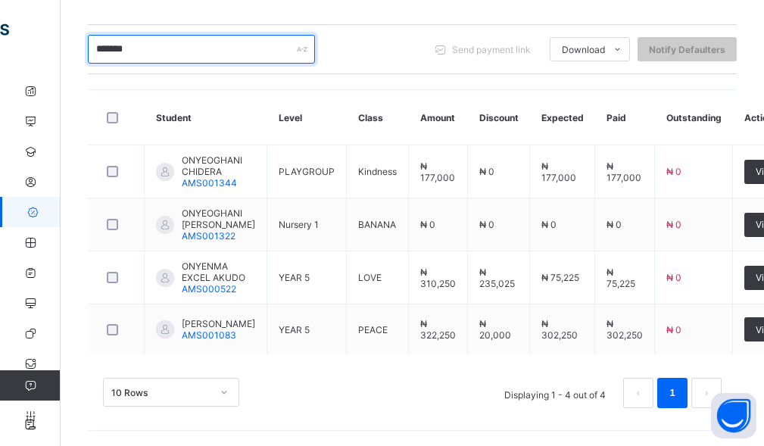
type input "*******"
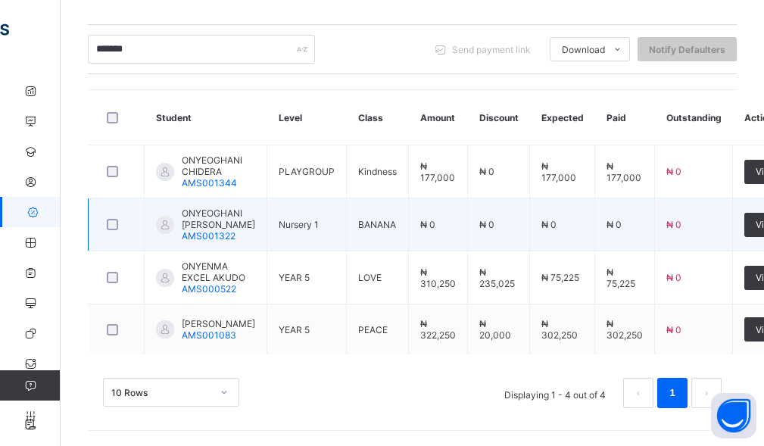
click at [219, 208] on span "ONYEOGHANI [PERSON_NAME]" at bounding box center [218, 219] width 73 height 23
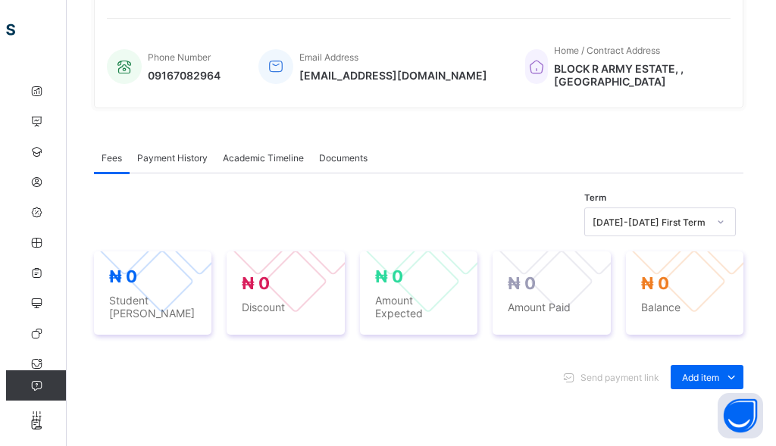
scroll to position [379, 0]
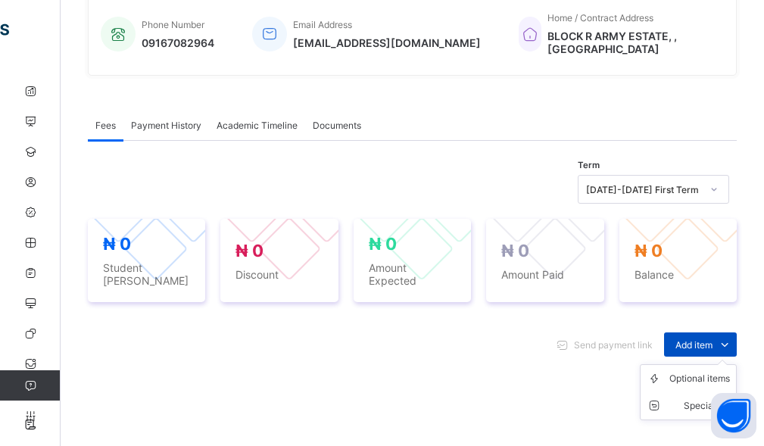
click at [700, 339] on span "Add item" at bounding box center [694, 344] width 37 height 11
click at [692, 375] on div "Optional items" at bounding box center [700, 378] width 61 height 15
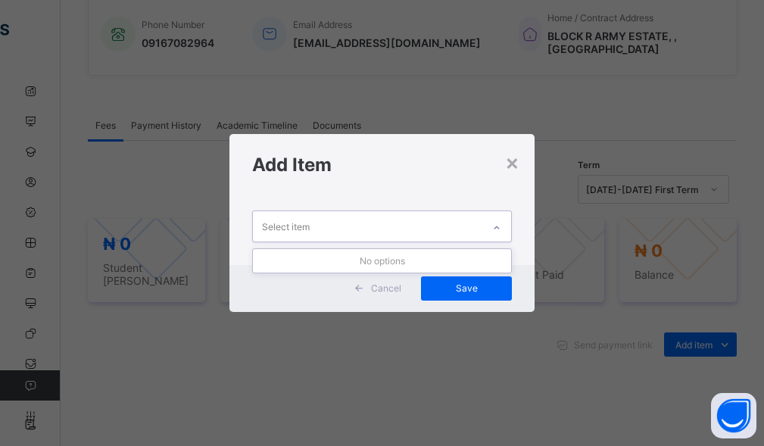
click at [358, 219] on div "Select item" at bounding box center [368, 226] width 230 height 30
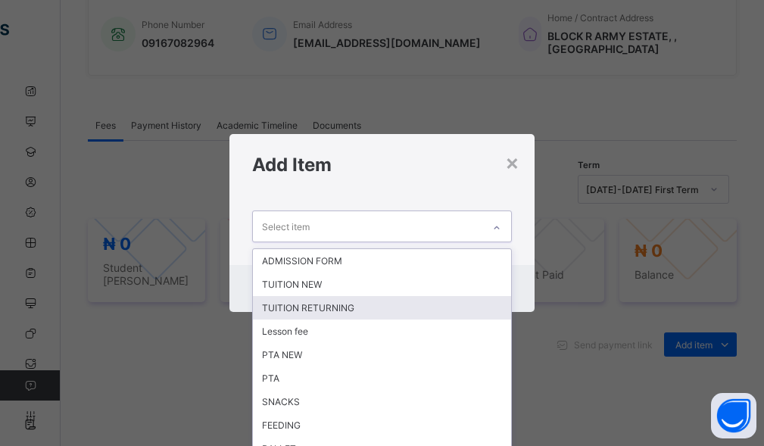
click at [319, 304] on div "TUITION RETURNING" at bounding box center [382, 307] width 259 height 23
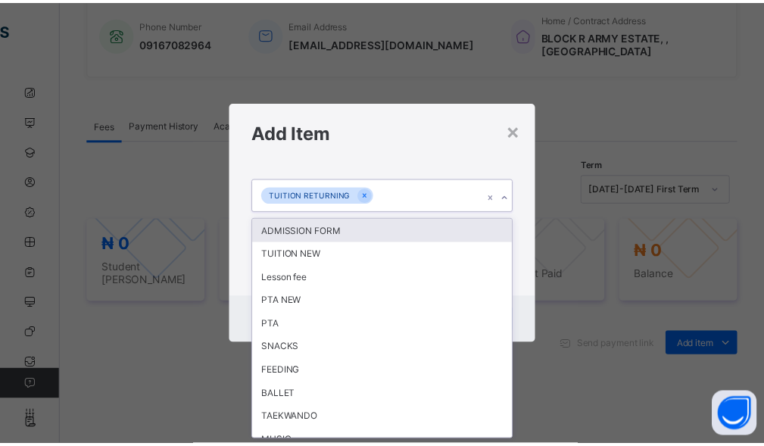
scroll to position [0, 0]
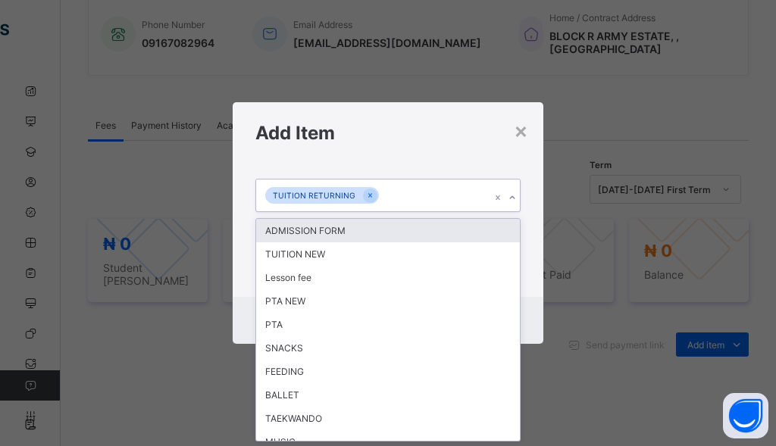
click at [409, 203] on div "TUITION RETURNING" at bounding box center [373, 196] width 235 height 32
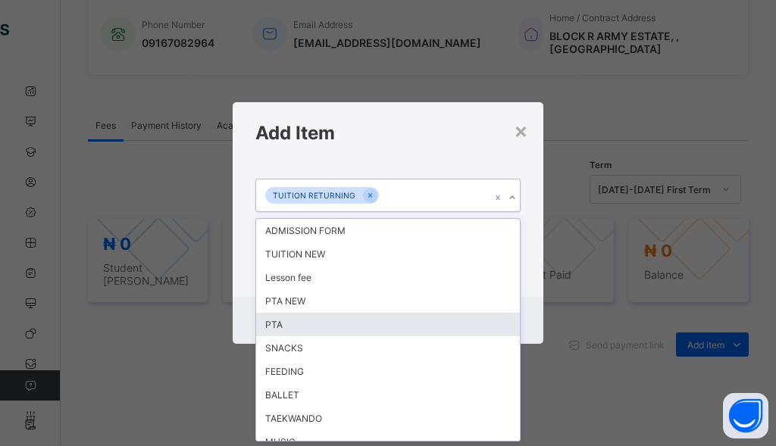
drag, startPoint x: 285, startPoint y: 323, endPoint x: 369, endPoint y: 251, distance: 111.2
click at [285, 320] on div "PTA" at bounding box center [388, 324] width 264 height 23
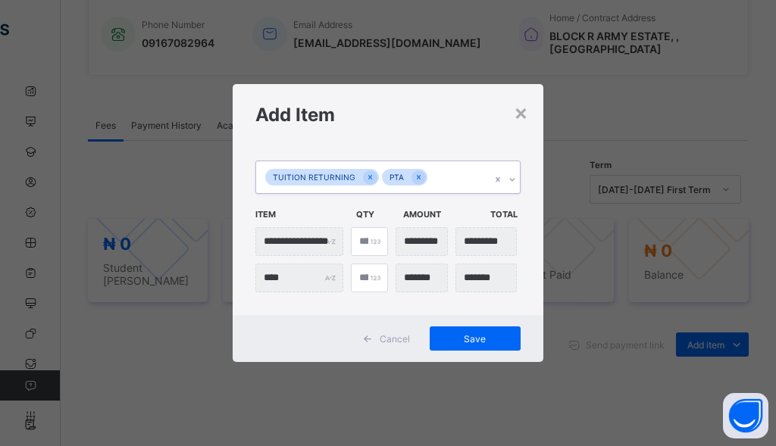
click at [451, 171] on div "TUITION RETURNING PTA" at bounding box center [373, 177] width 235 height 32
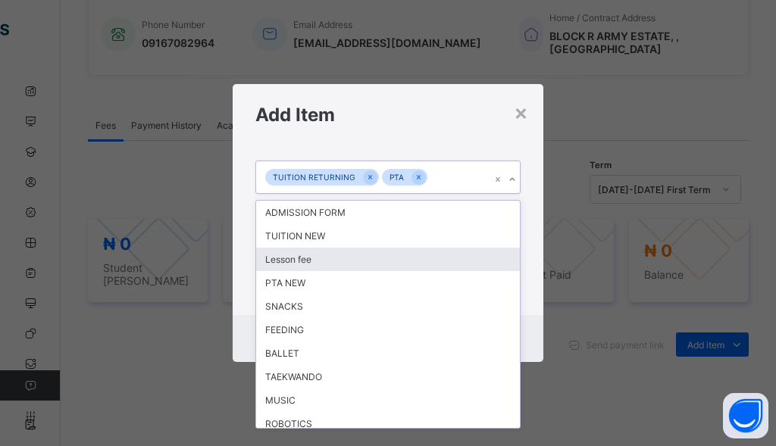
click at [305, 261] on div "Lesson fee" at bounding box center [388, 259] width 264 height 23
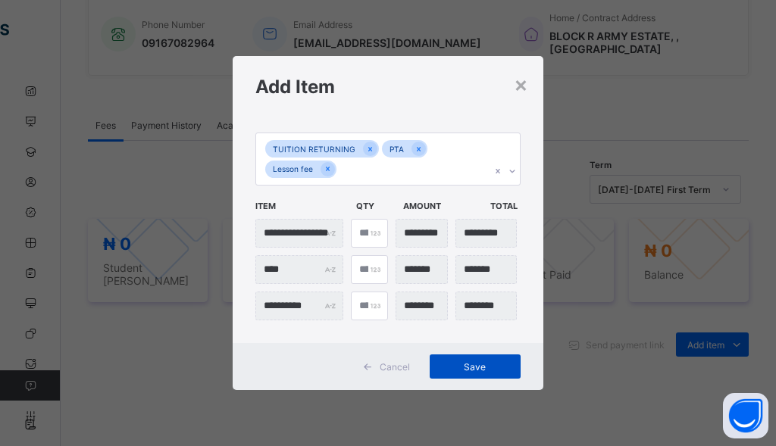
click at [498, 374] on div "Save" at bounding box center [475, 367] width 91 height 24
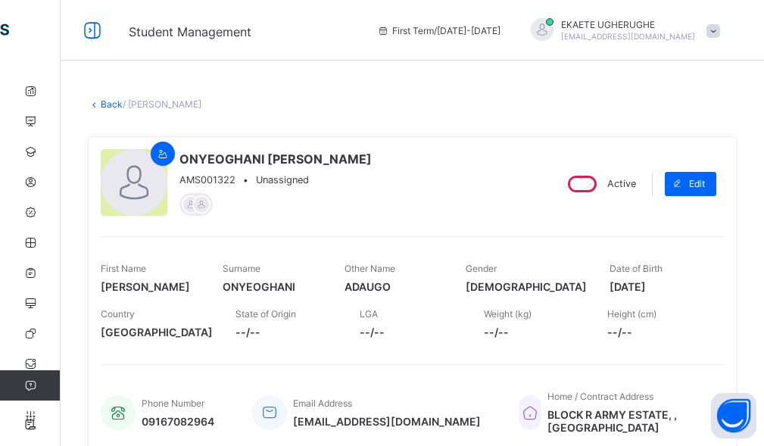
click at [113, 105] on link "Back" at bounding box center [112, 103] width 22 height 11
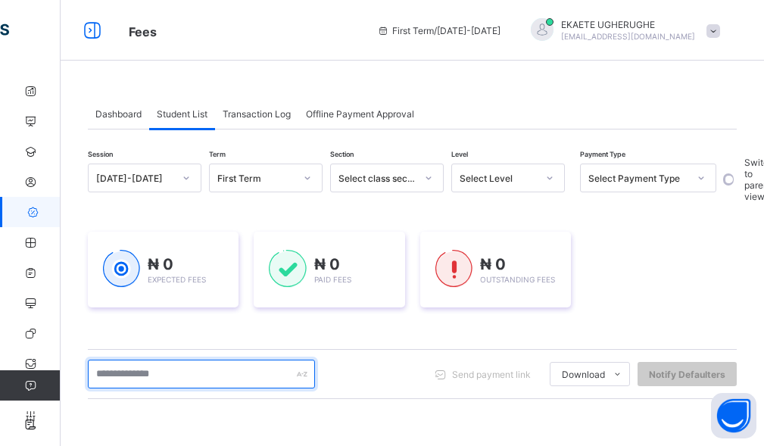
click at [148, 372] on input "text" at bounding box center [201, 374] width 227 height 29
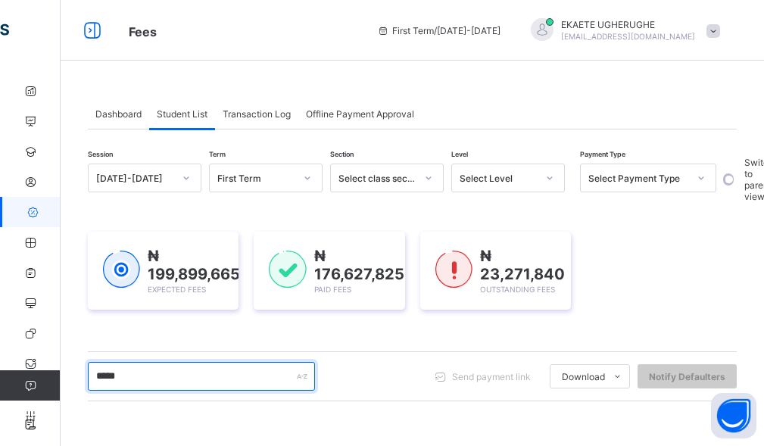
type input "*******"
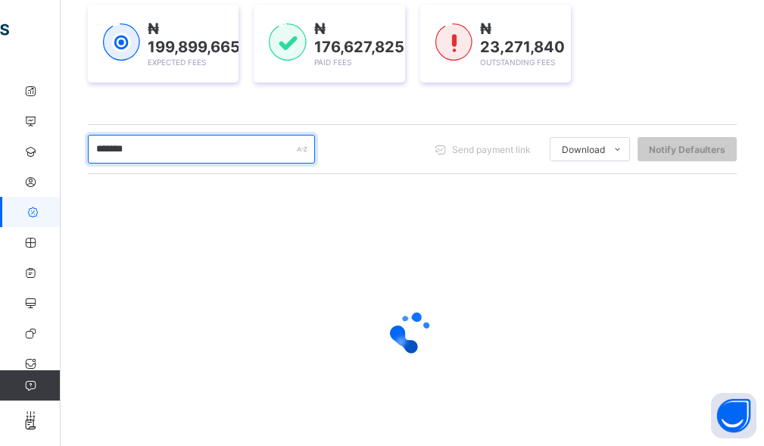
scroll to position [280, 0]
